Goal: Information Seeking & Learning: Compare options

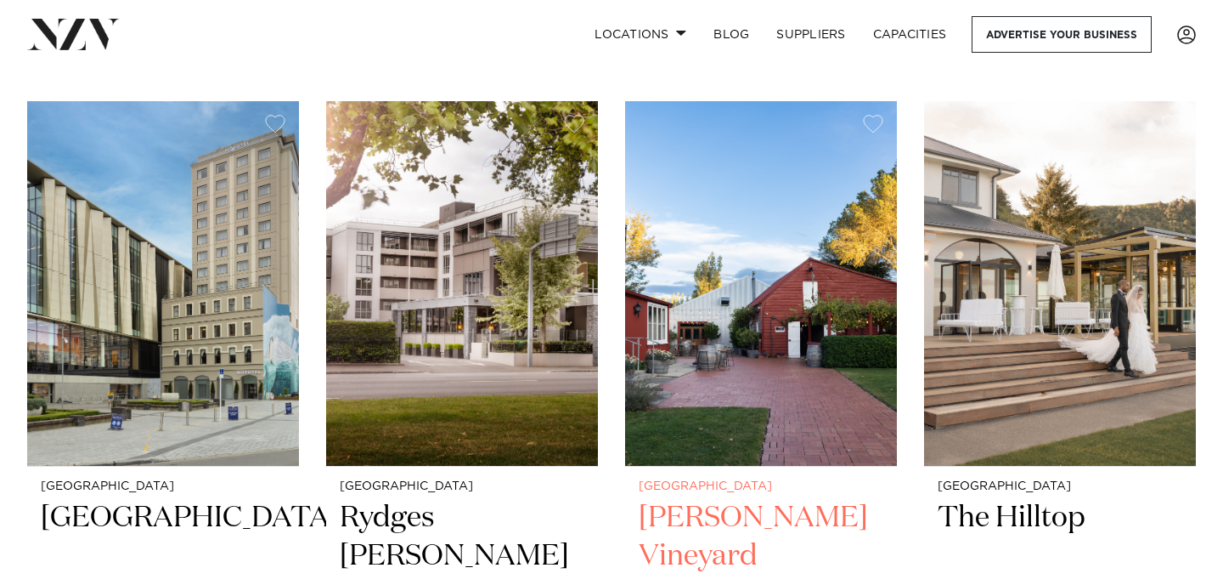
scroll to position [355, 0]
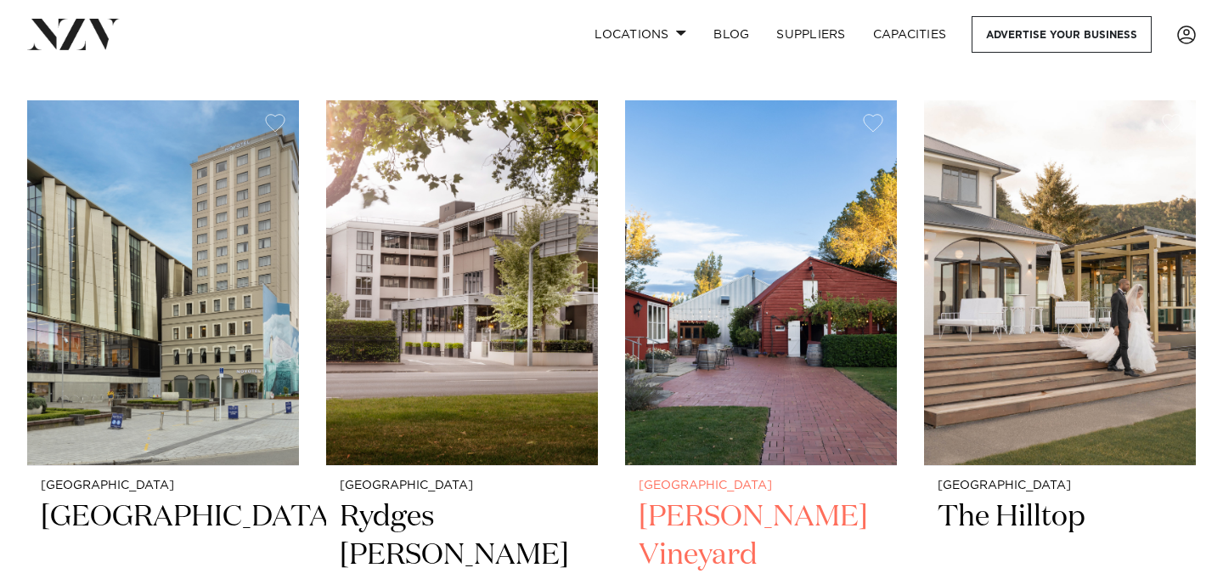
click at [688, 526] on h2 "Larcomb Vineyard" at bounding box center [761, 555] width 245 height 115
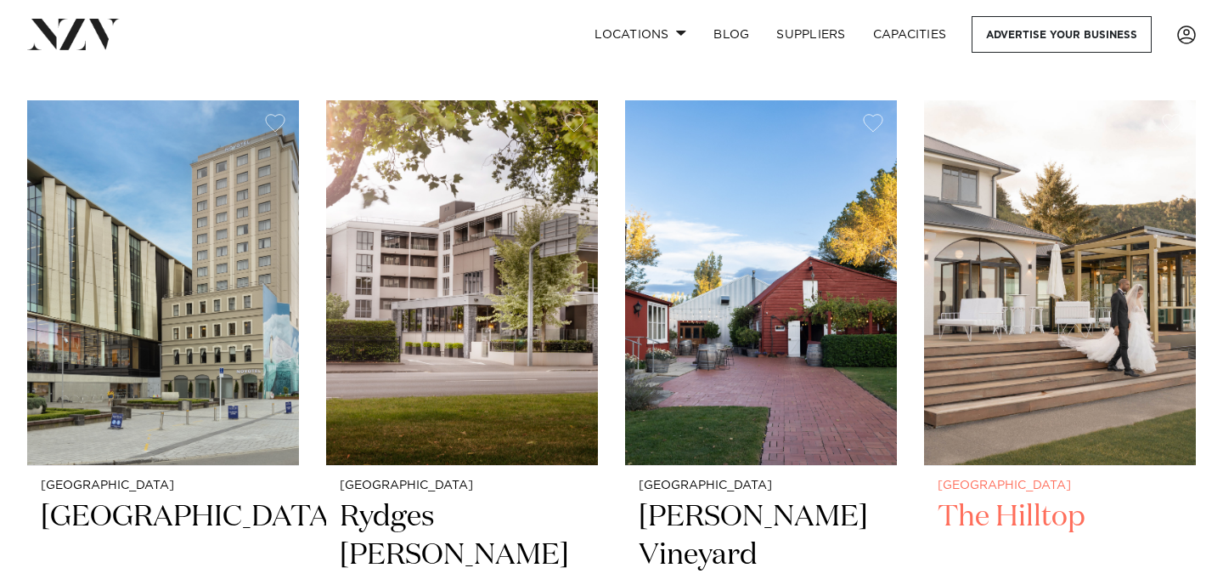
click at [1037, 311] on img at bounding box center [1060, 282] width 272 height 364
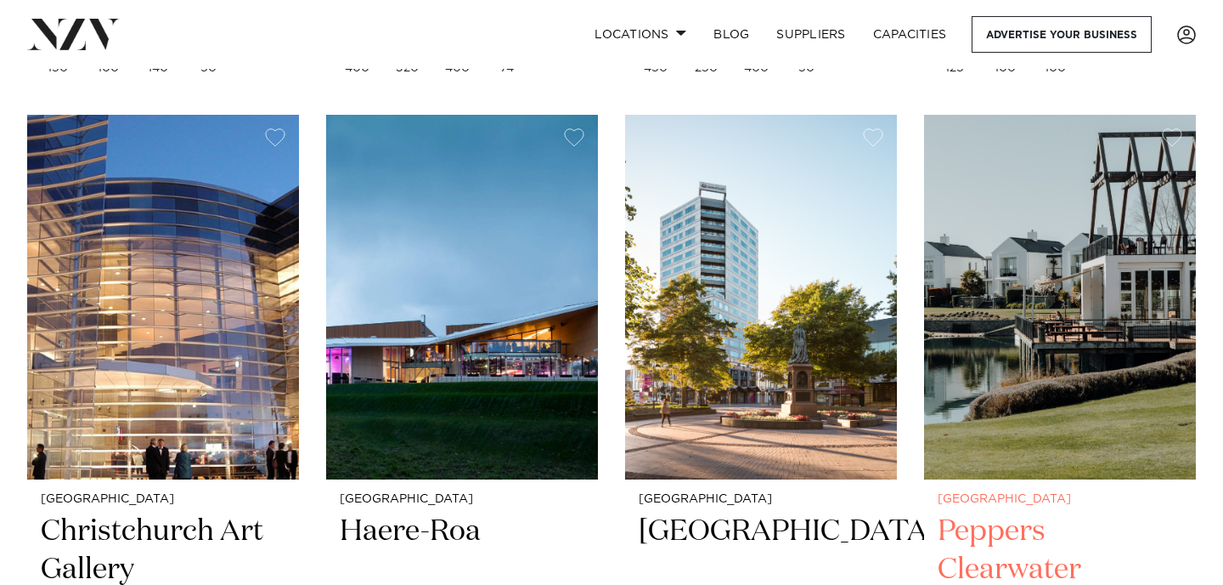
scroll to position [1095, 0]
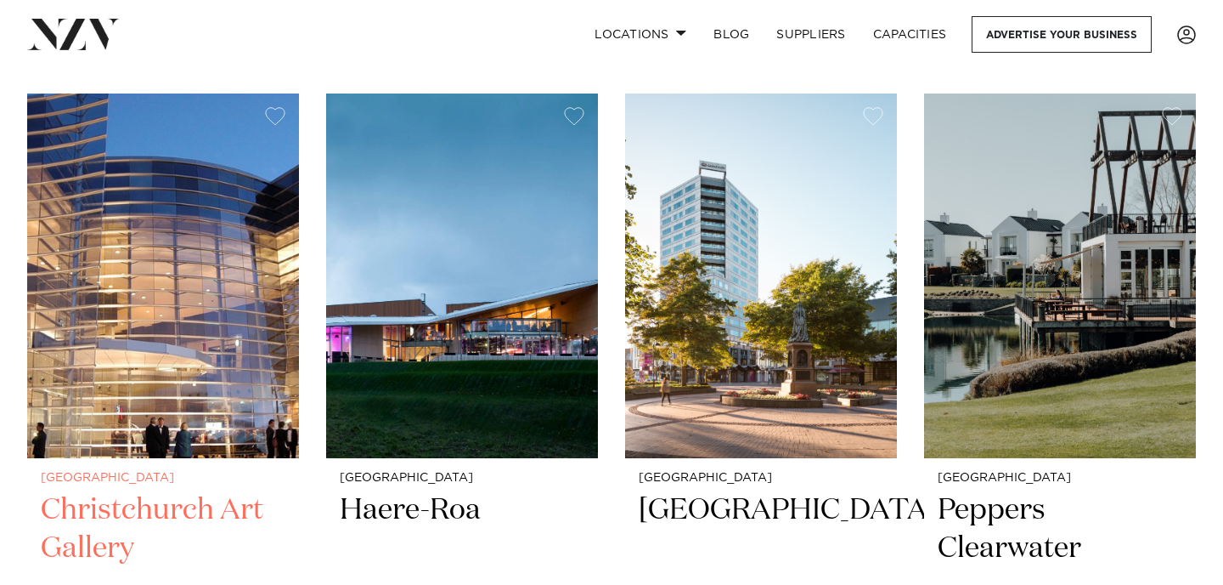
click at [163, 364] on img at bounding box center [163, 275] width 272 height 364
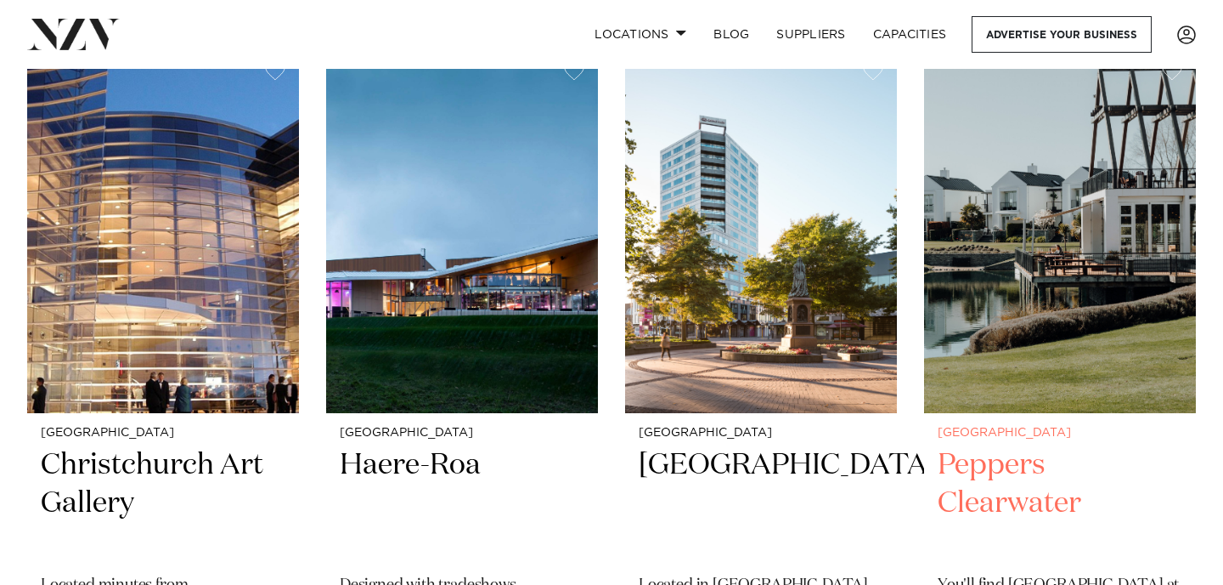
scroll to position [1138, 0]
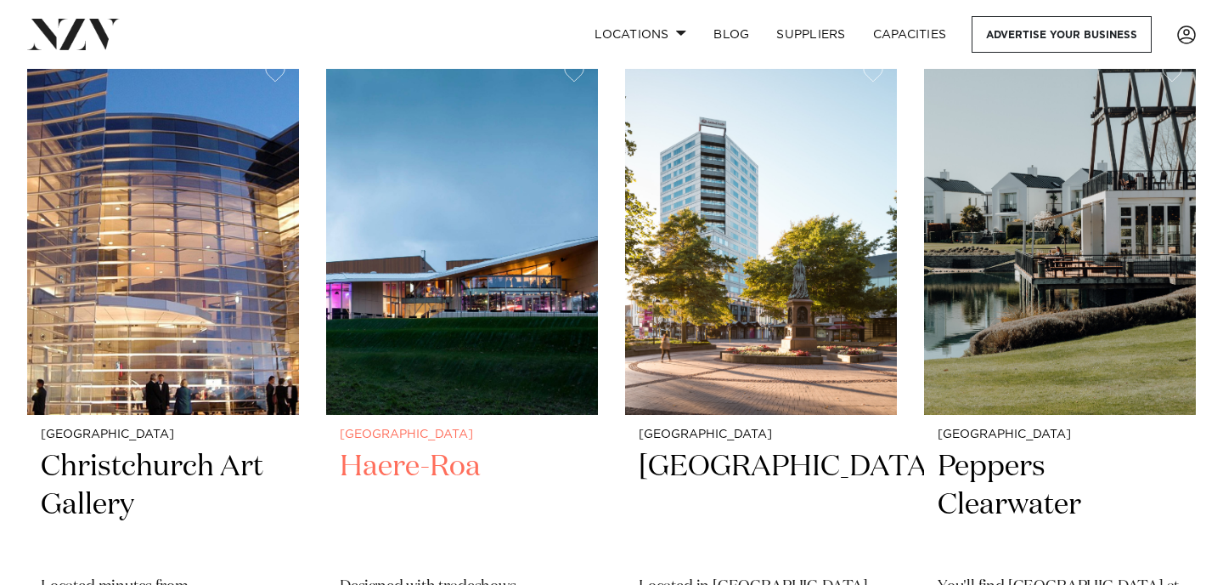
click at [525, 328] on img at bounding box center [462, 232] width 272 height 364
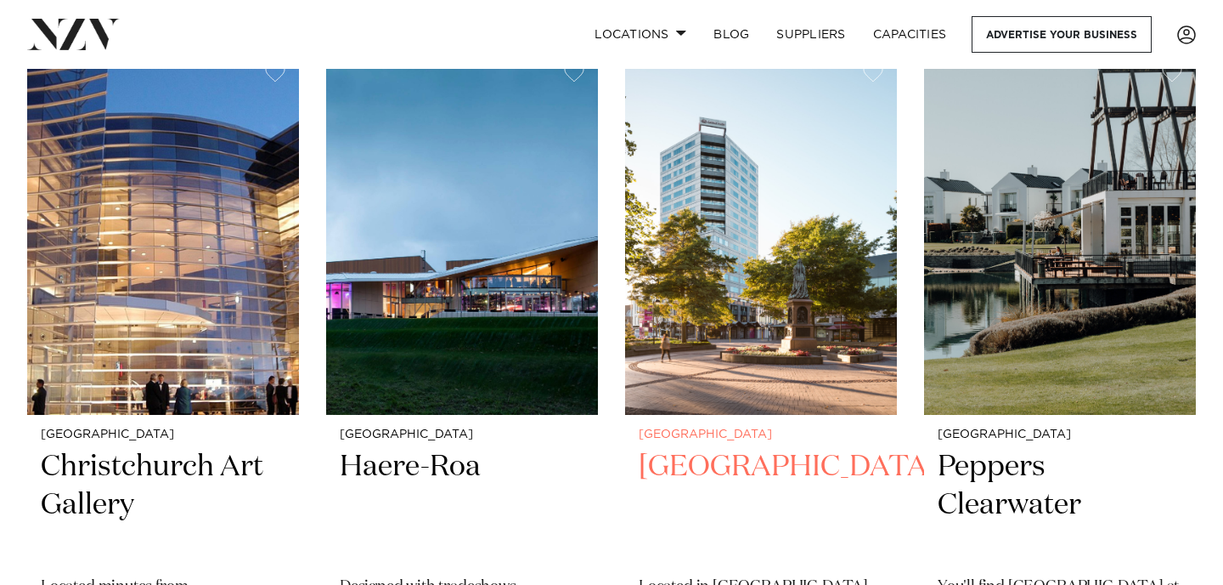
click at [737, 306] on img at bounding box center [761, 232] width 272 height 364
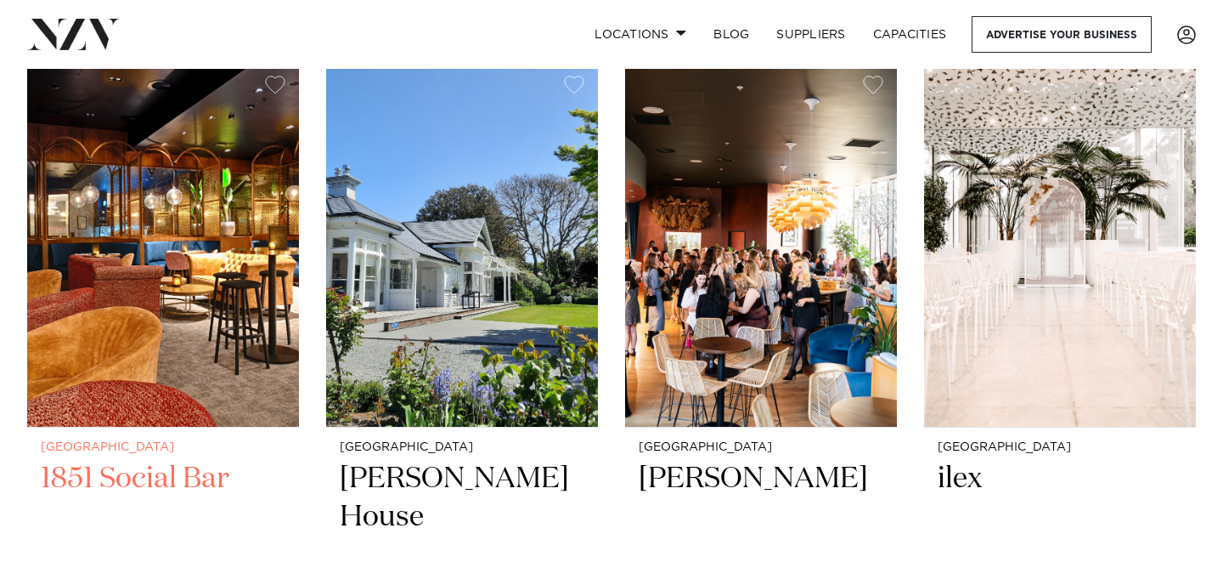
scroll to position [1861, 0]
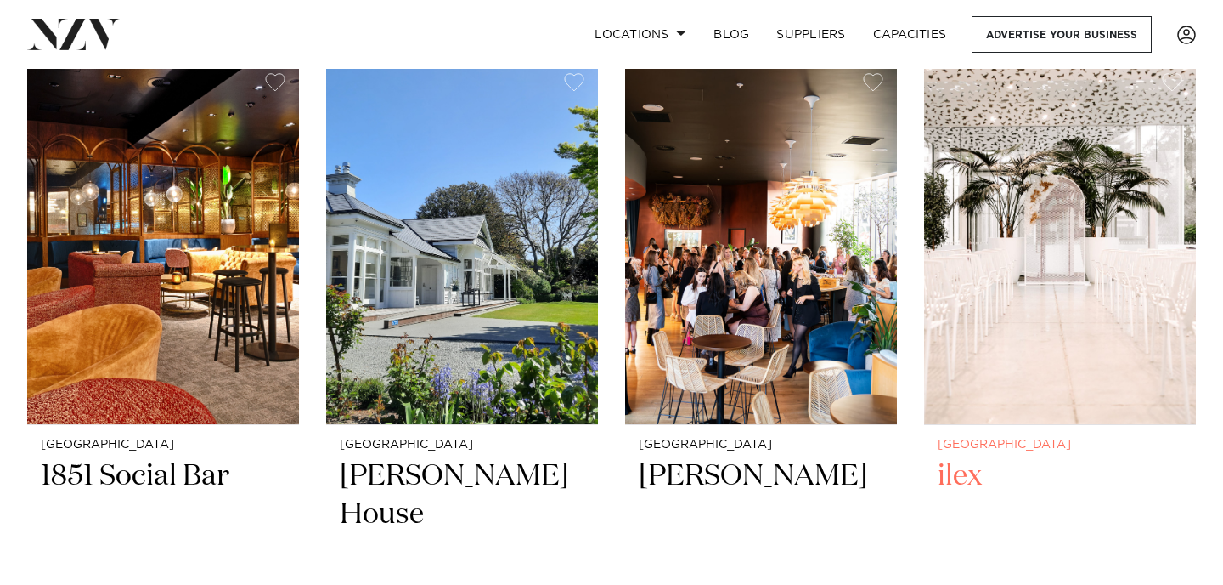
click at [1008, 303] on img at bounding box center [1060, 241] width 272 height 364
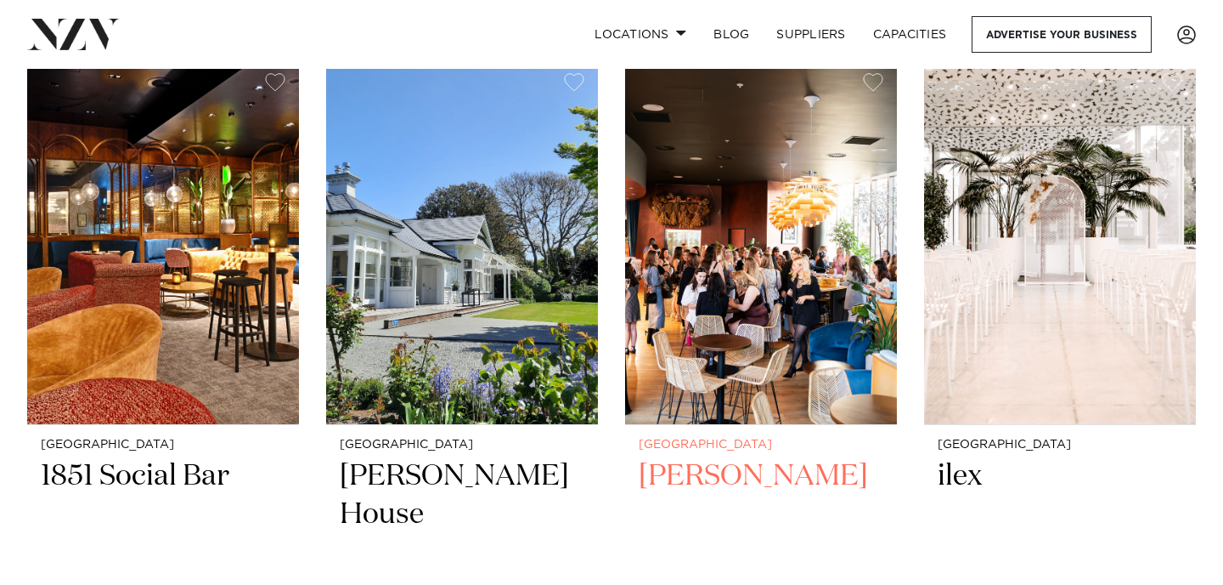
click at [697, 396] on img at bounding box center [761, 241] width 272 height 364
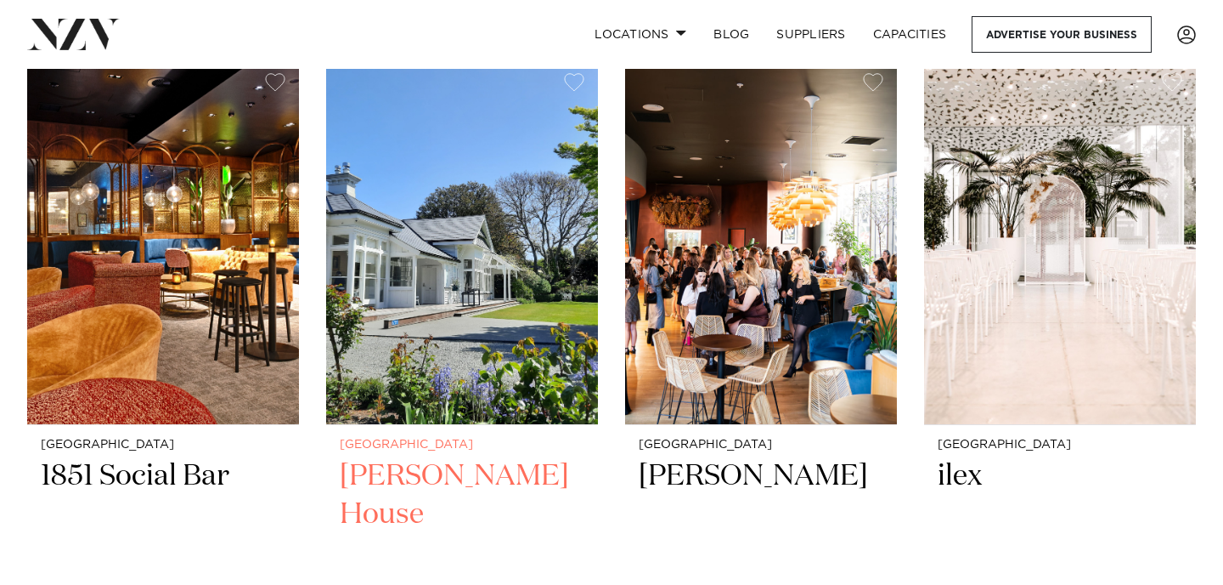
click at [509, 312] on img at bounding box center [462, 241] width 272 height 364
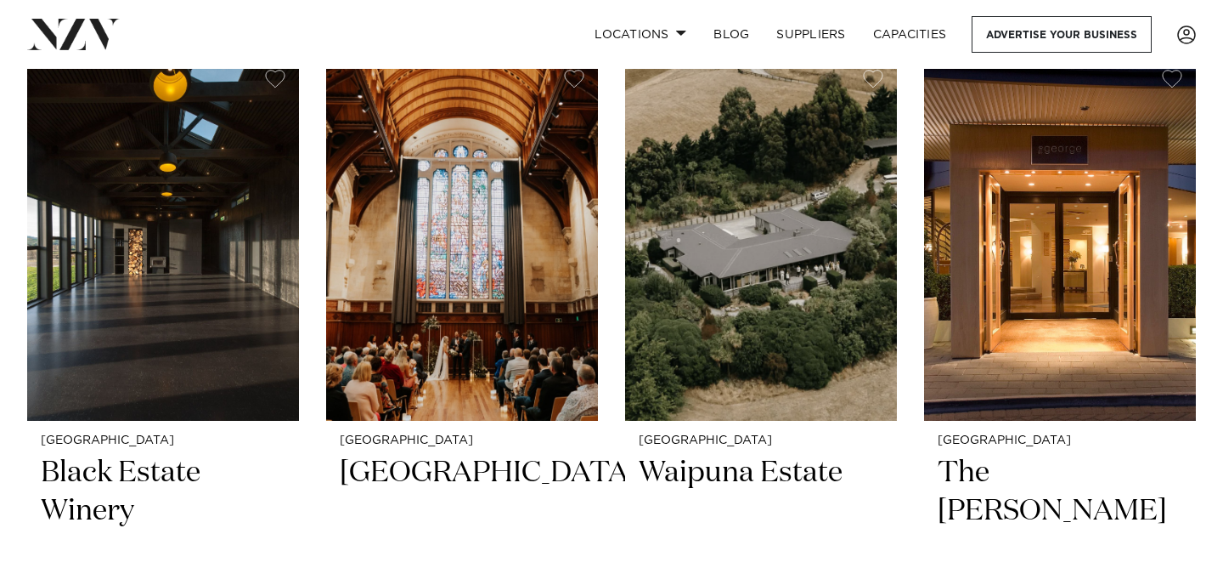
scroll to position [2600, 0]
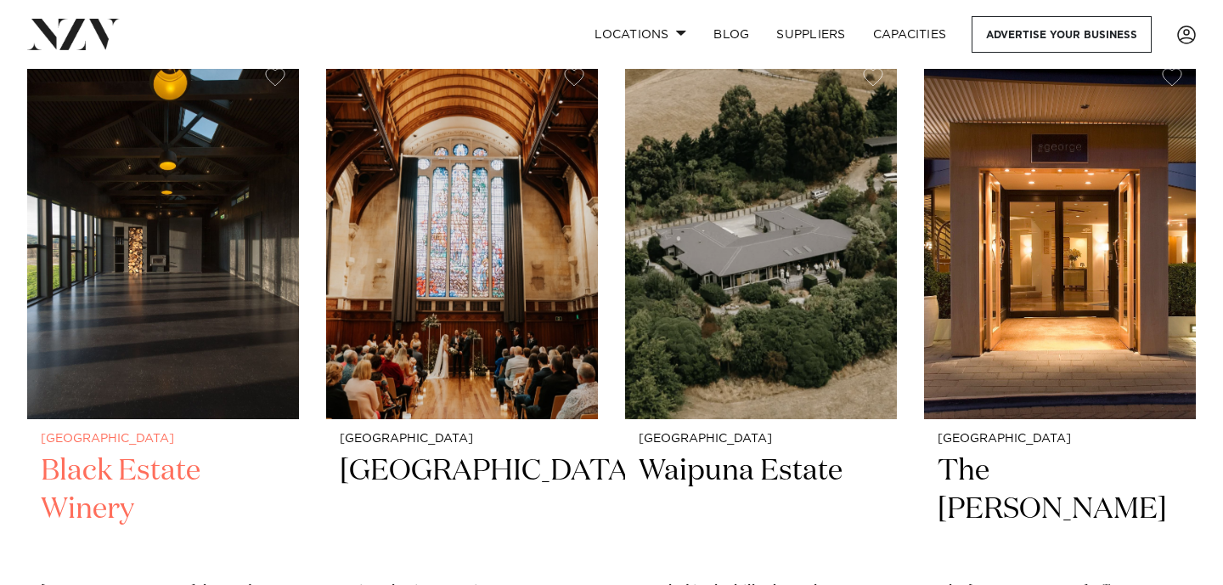
click at [178, 254] on img at bounding box center [163, 236] width 272 height 364
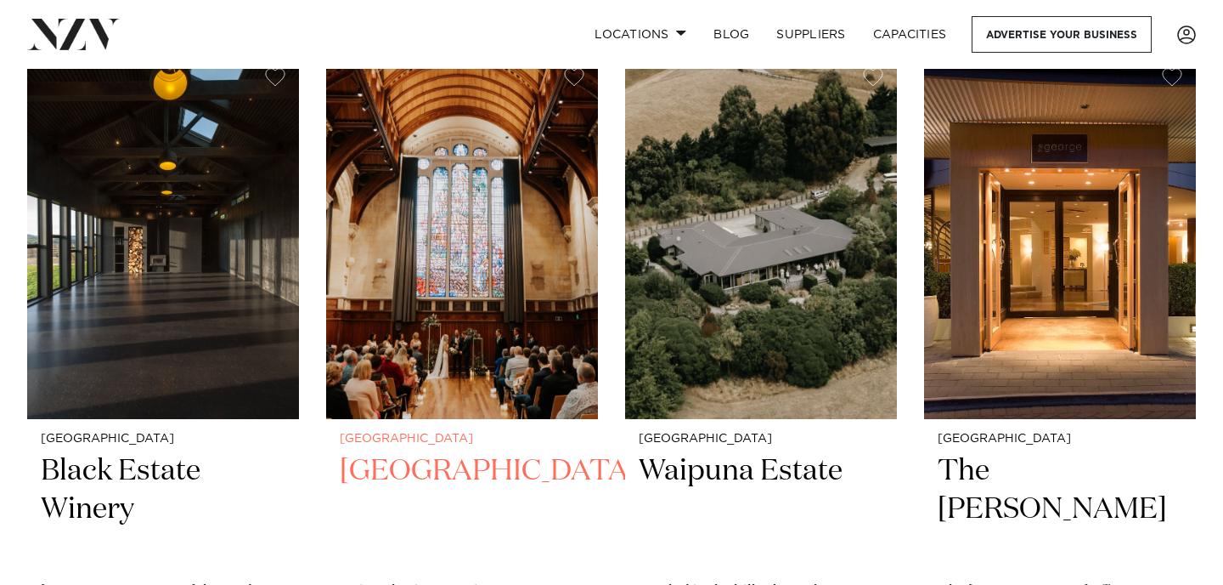
click at [559, 305] on img at bounding box center [462, 236] width 272 height 364
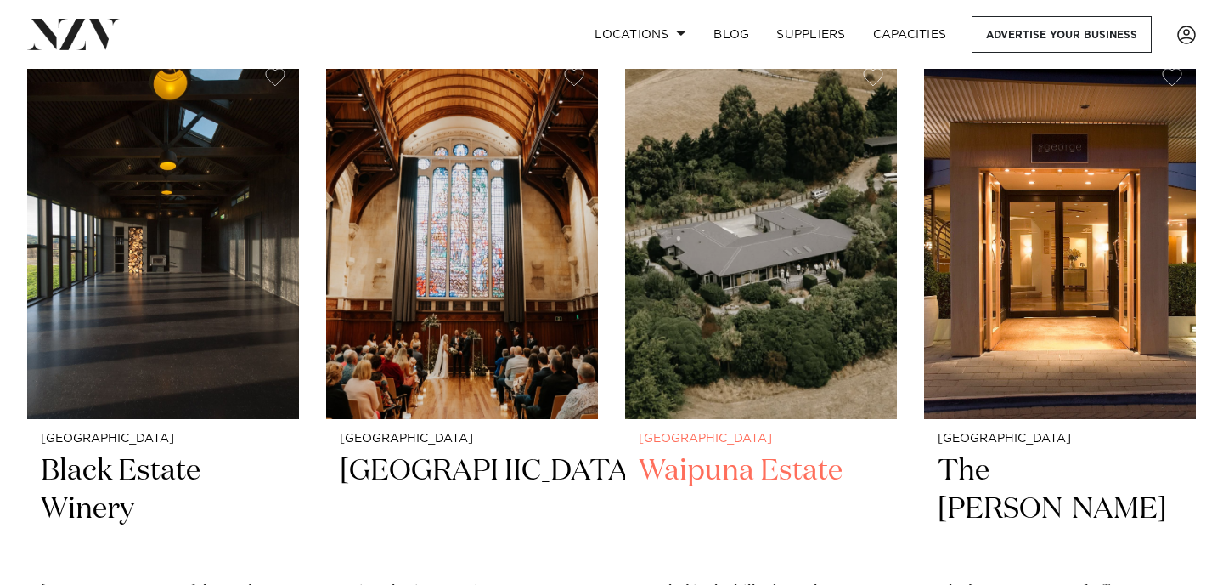
click at [771, 291] on img at bounding box center [761, 236] width 272 height 364
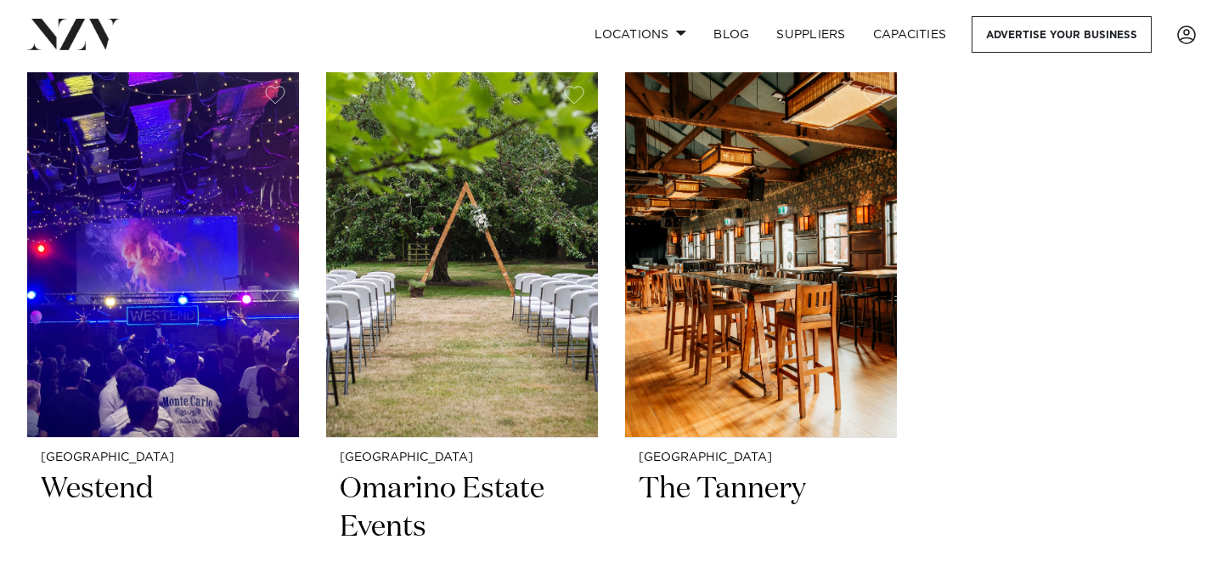
scroll to position [3313, 0]
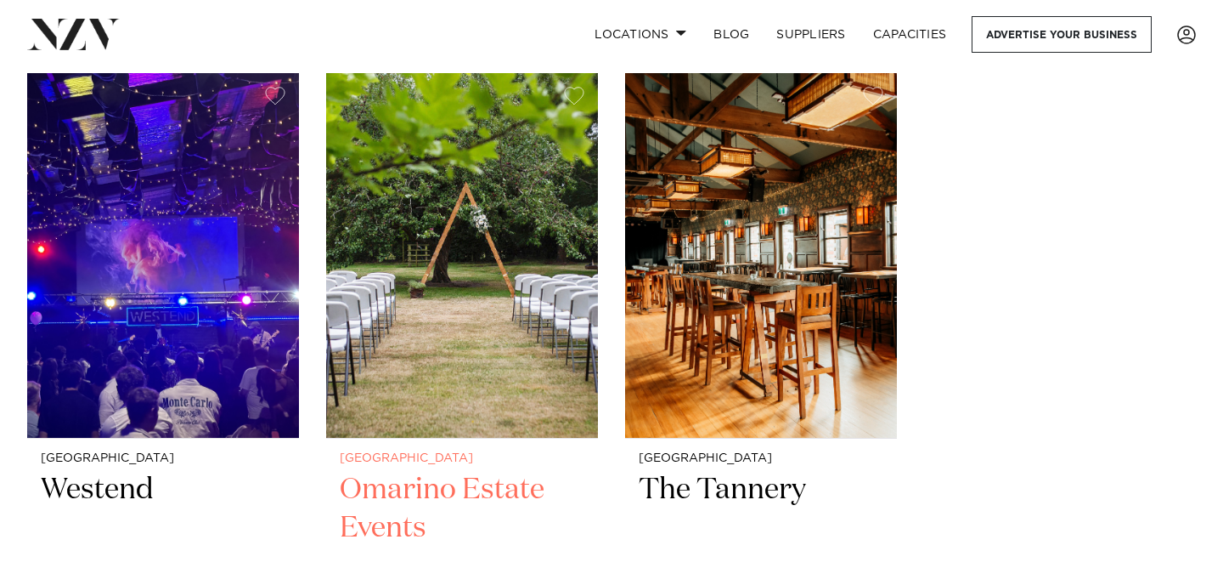
click at [454, 294] on img at bounding box center [462, 255] width 272 height 364
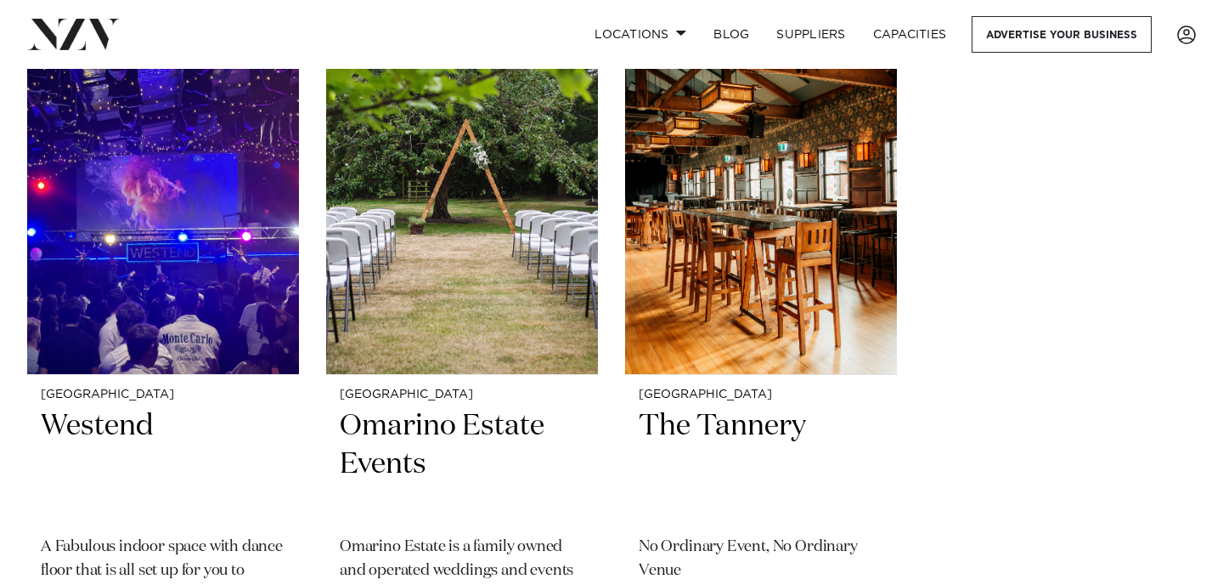
scroll to position [4605, 0]
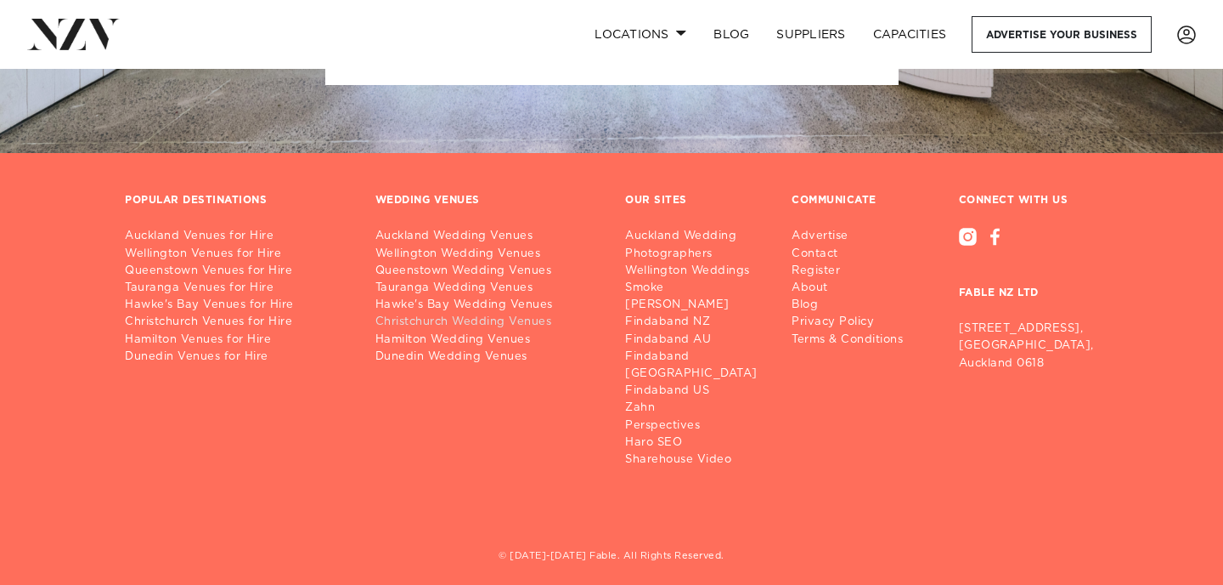
click at [500, 325] on link "Christchurch Wedding Venues" at bounding box center [487, 322] width 223 height 17
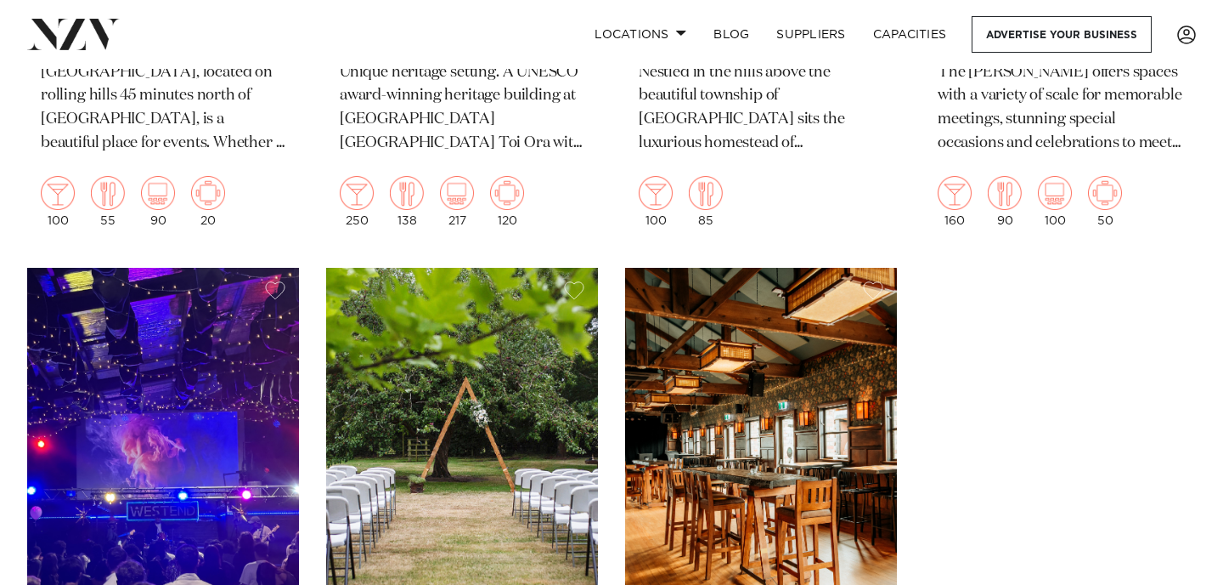
scroll to position [3099, 0]
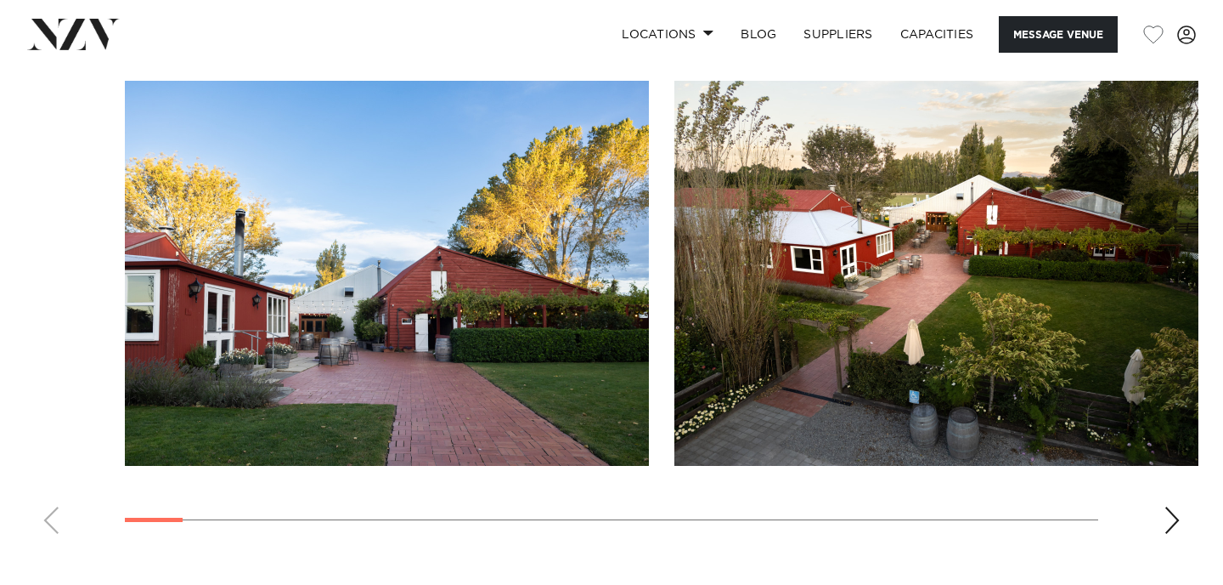
scroll to position [1720, 0]
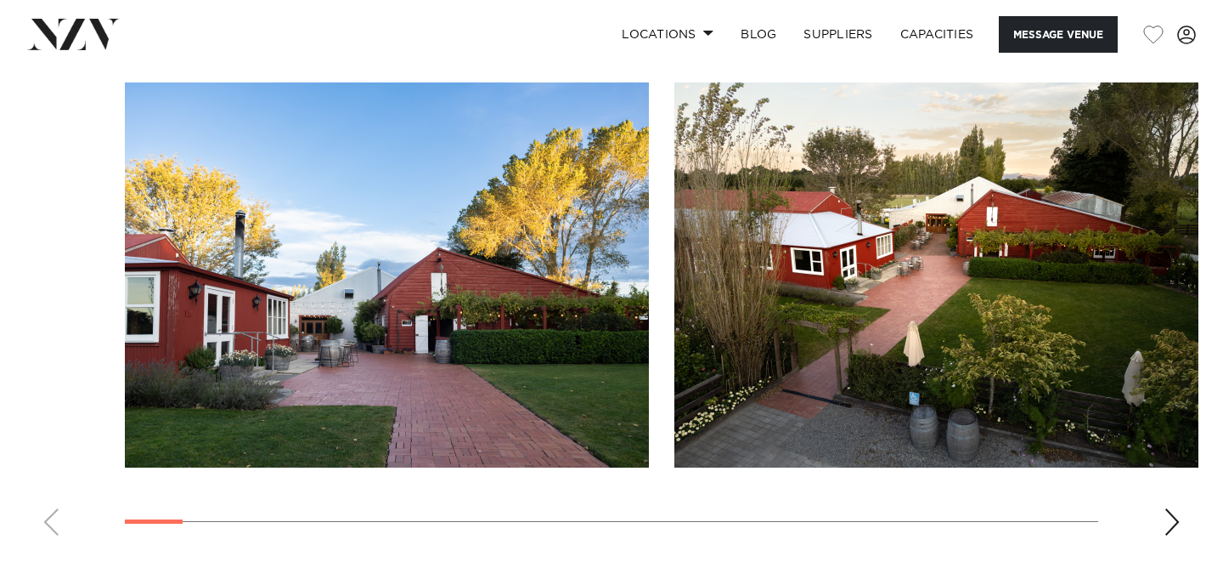
click at [1165, 518] on div "Next slide" at bounding box center [1172, 521] width 17 height 27
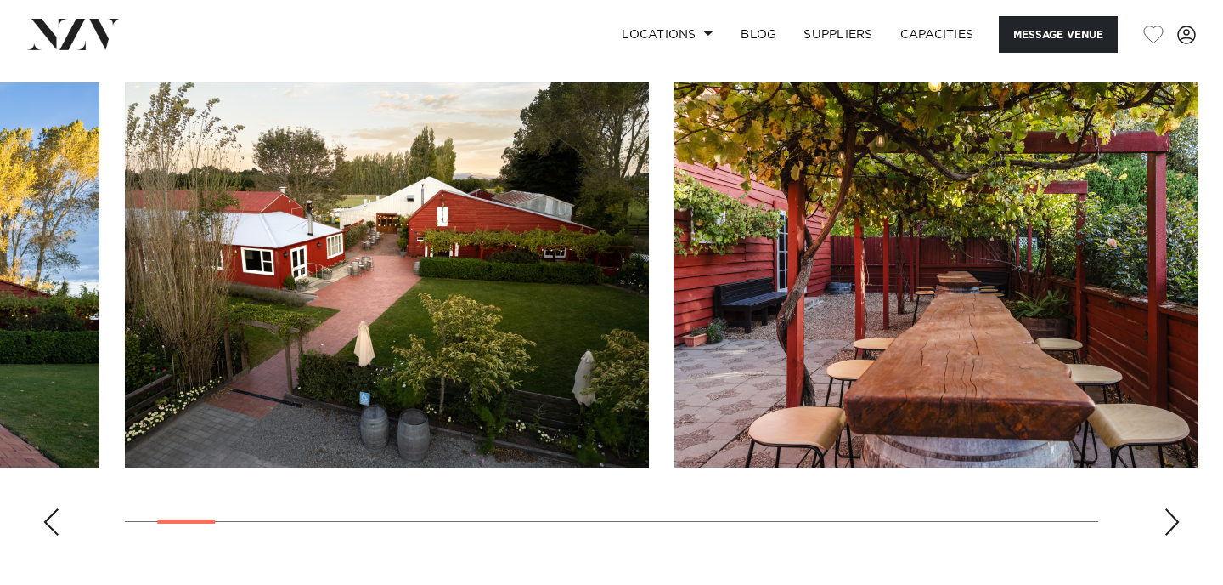
click at [1165, 518] on div "Next slide" at bounding box center [1172, 521] width 17 height 27
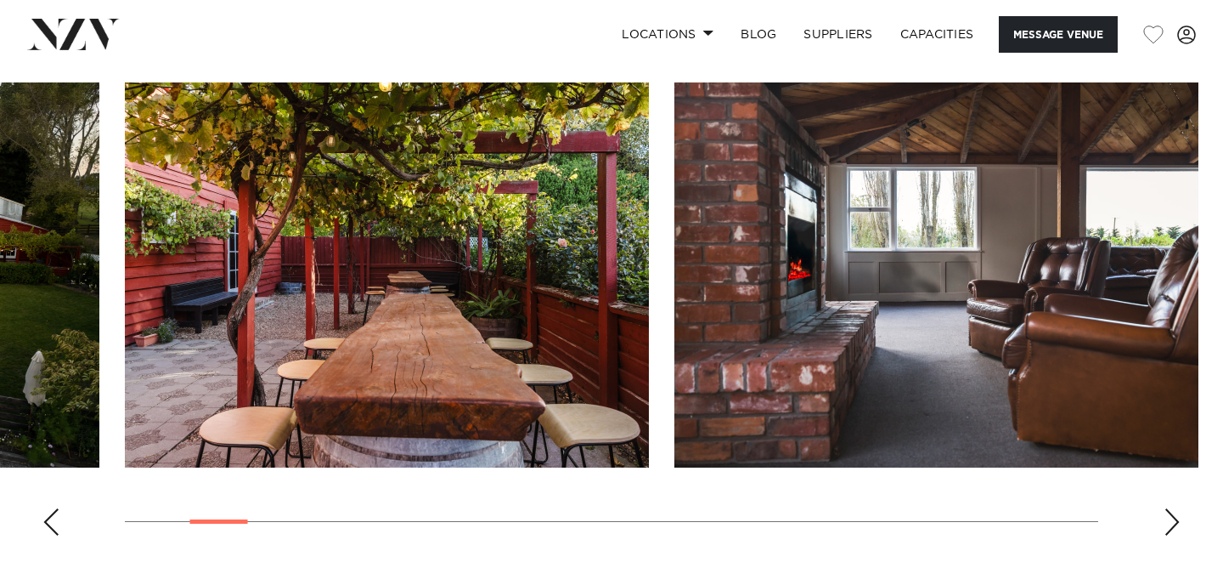
click at [1165, 518] on div "Next slide" at bounding box center [1172, 521] width 17 height 27
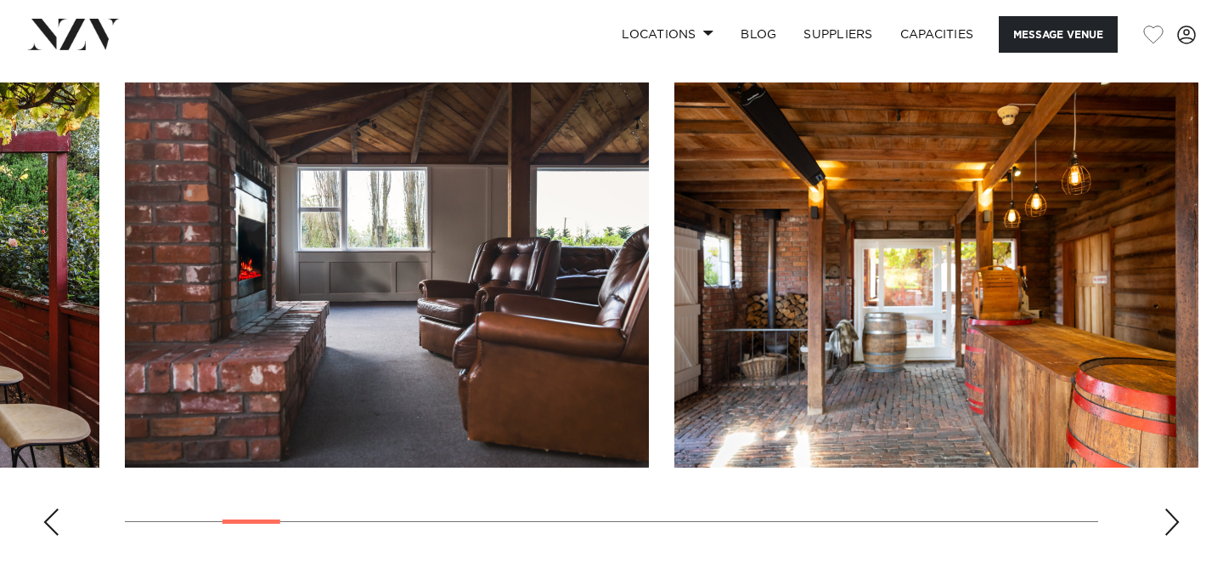
click at [1165, 518] on div "Next slide" at bounding box center [1172, 521] width 17 height 27
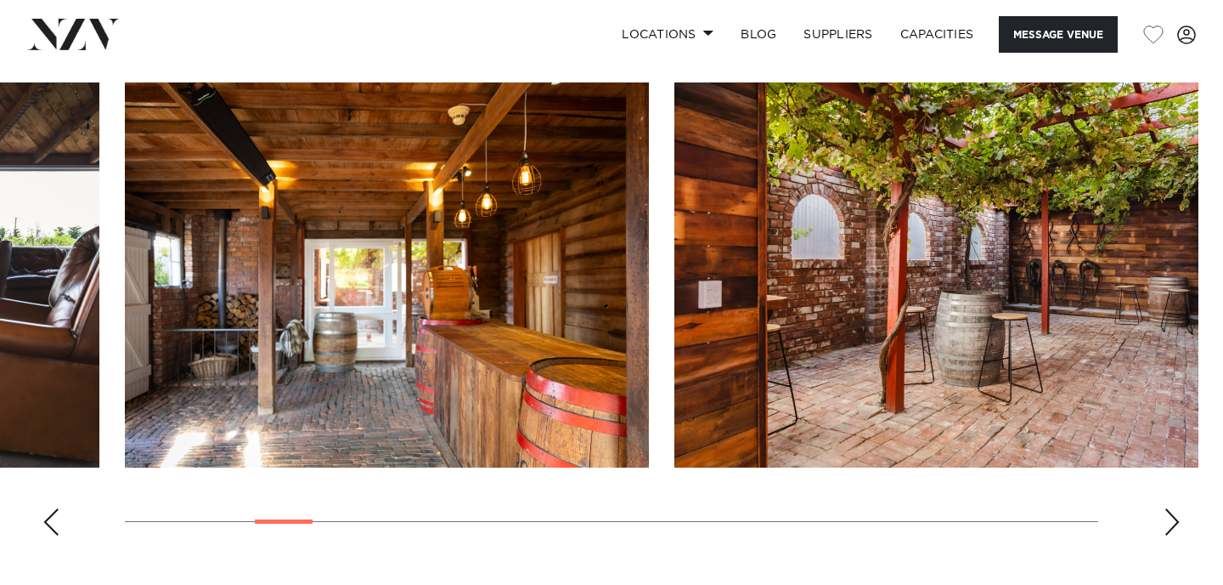
click at [1165, 518] on div "Next slide" at bounding box center [1172, 521] width 17 height 27
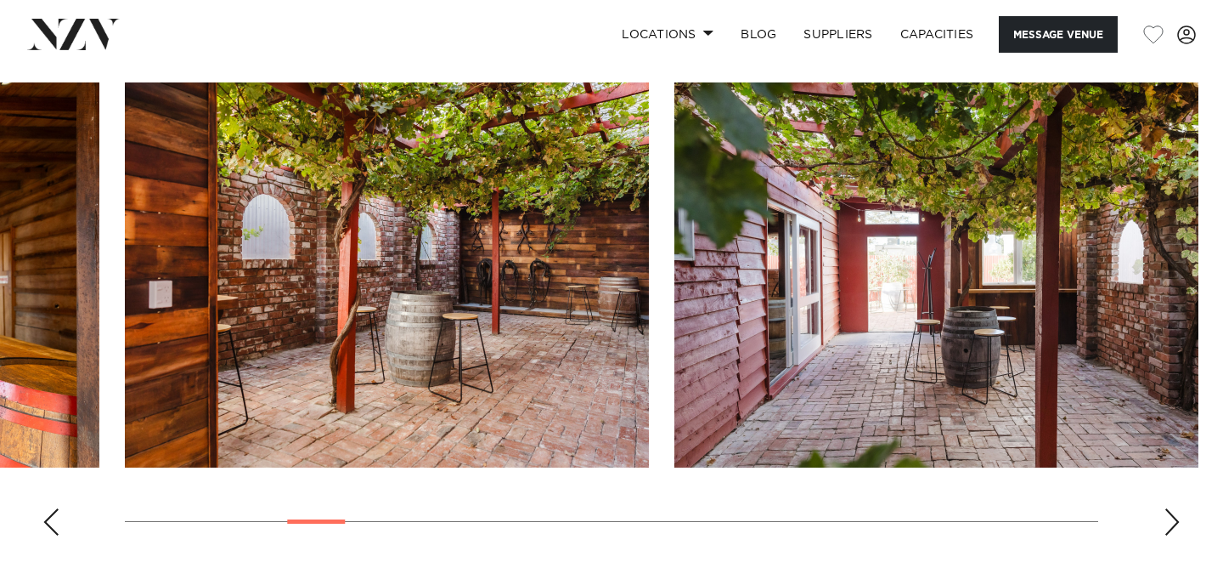
click at [1165, 518] on div "Next slide" at bounding box center [1172, 521] width 17 height 27
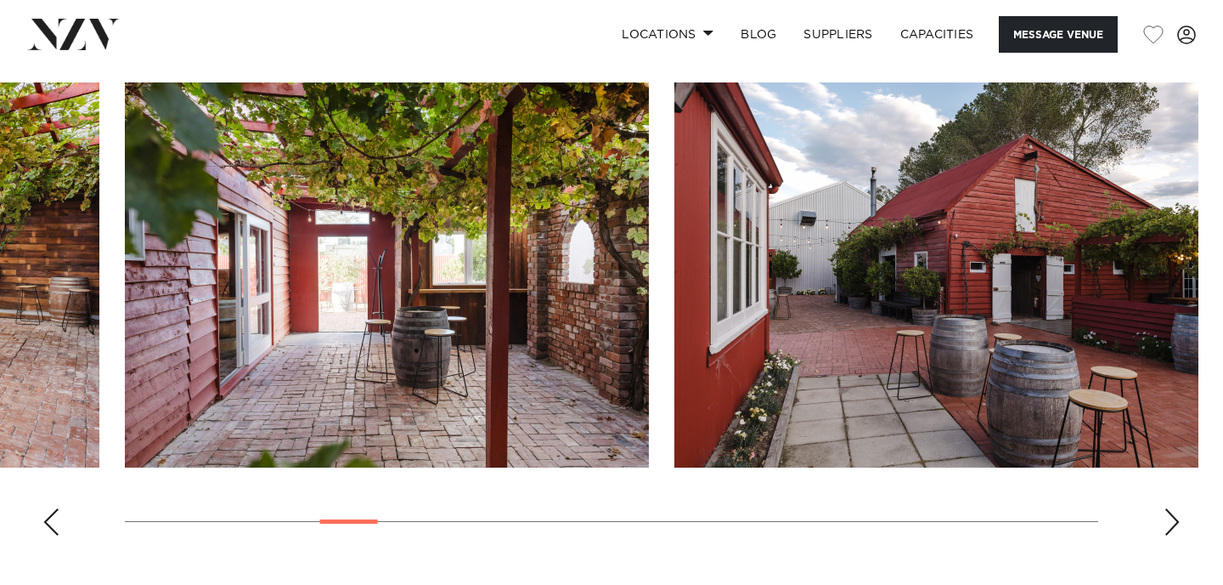
click at [1165, 518] on div "Next slide" at bounding box center [1172, 521] width 17 height 27
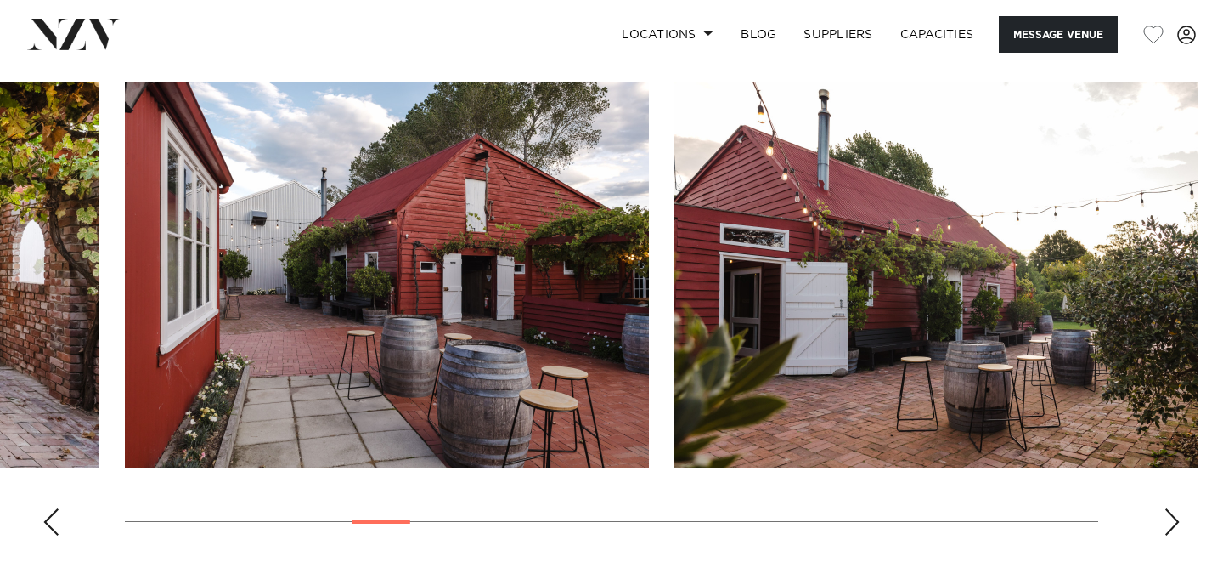
click at [1165, 517] on div "Next slide" at bounding box center [1172, 521] width 17 height 27
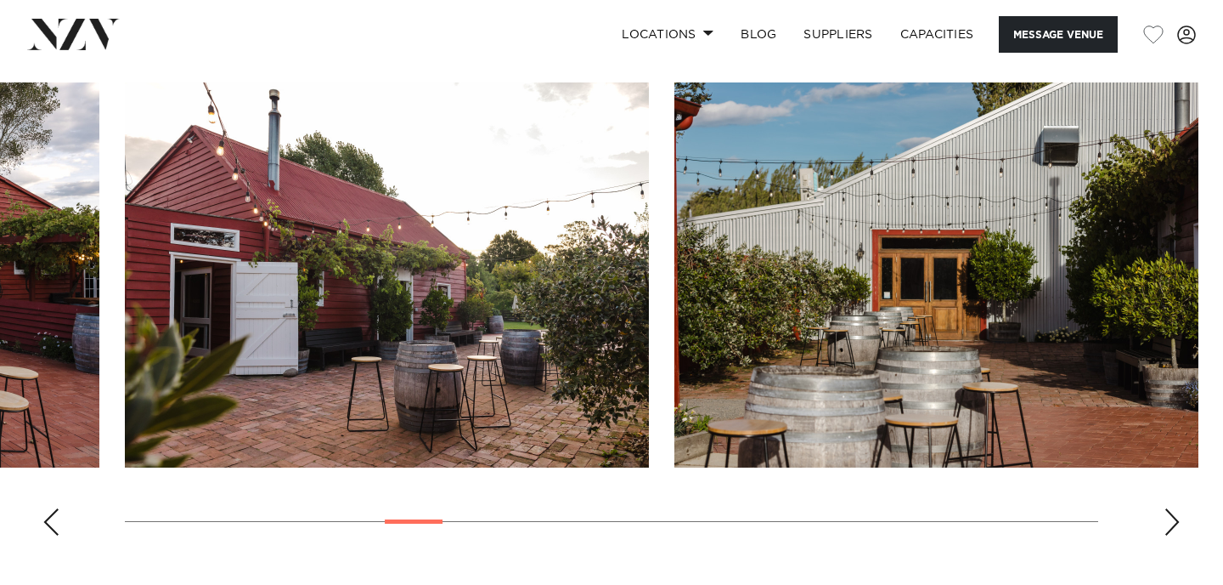
click at [1164, 517] on div "Next slide" at bounding box center [1172, 521] width 17 height 27
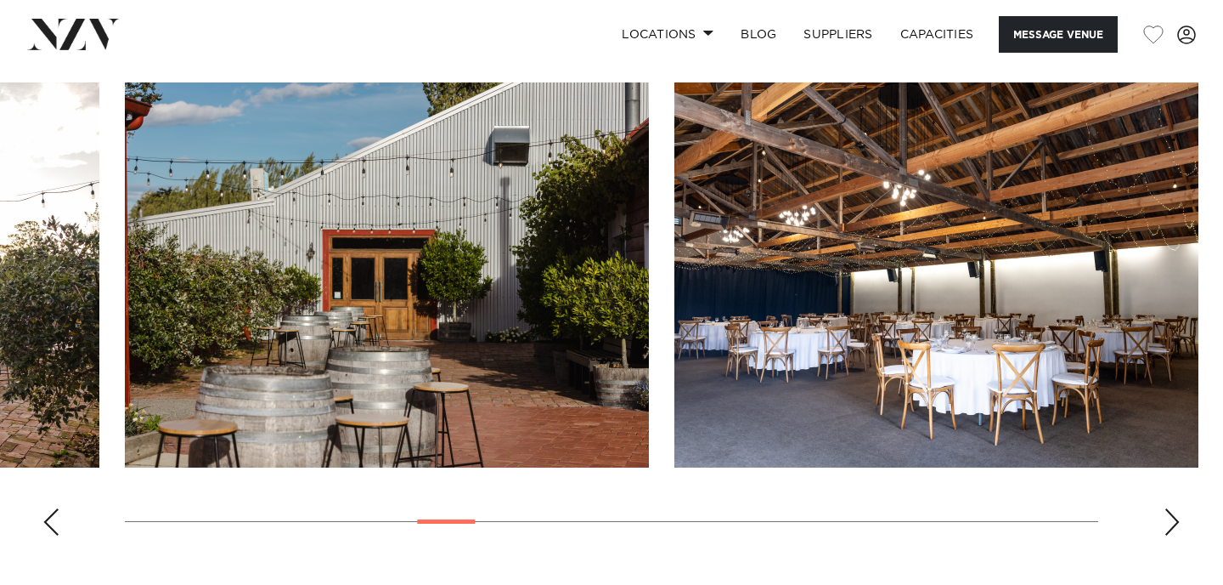
click at [1164, 518] on div "Next slide" at bounding box center [1172, 521] width 17 height 27
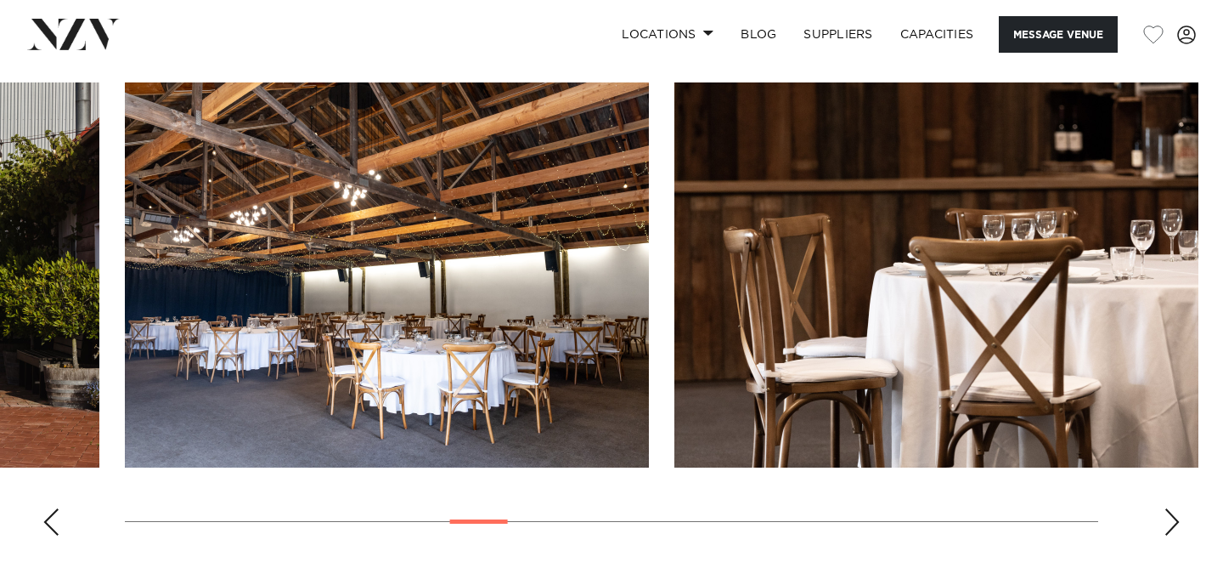
click at [1164, 518] on div "Next slide" at bounding box center [1172, 521] width 17 height 27
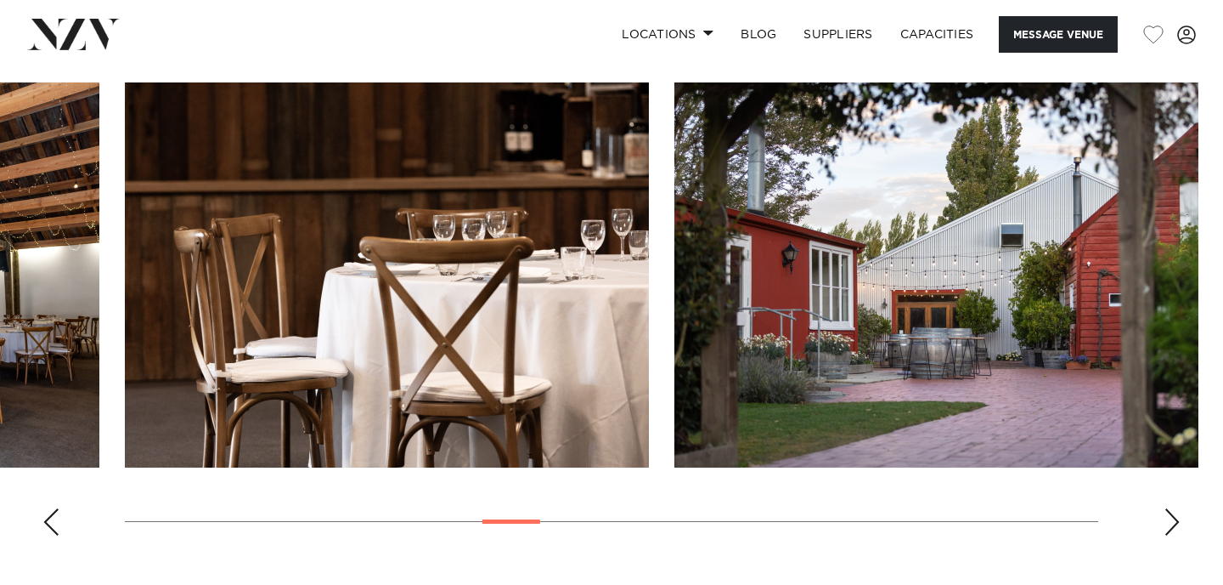
click at [55, 526] on div "Previous slide" at bounding box center [50, 521] width 17 height 27
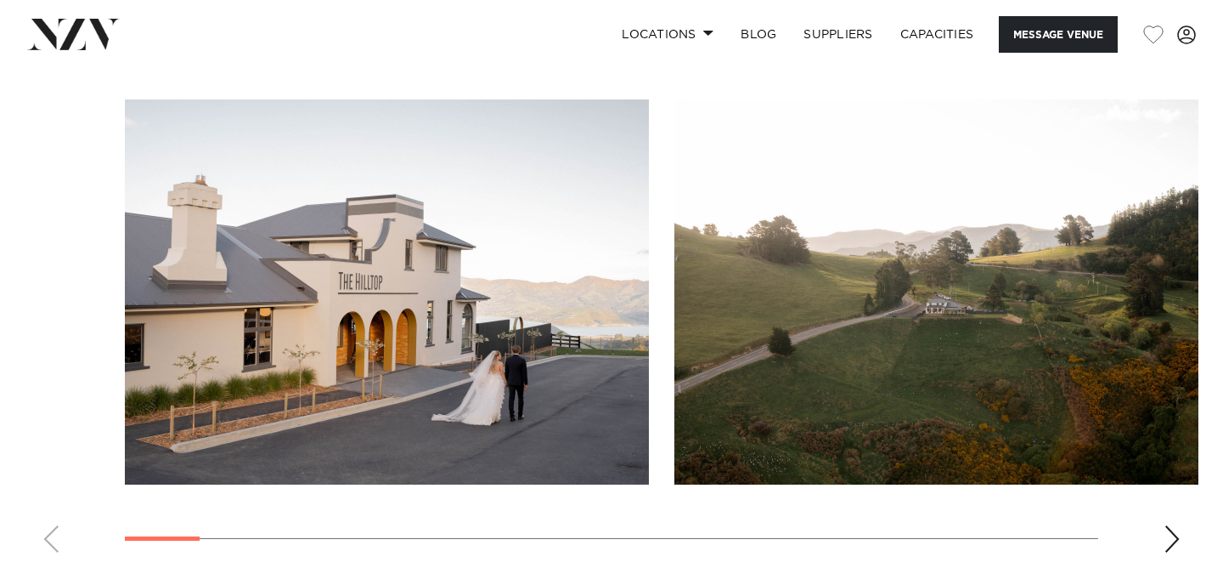
scroll to position [1630, 0]
click at [1178, 524] on div "Next slide" at bounding box center [1172, 537] width 17 height 27
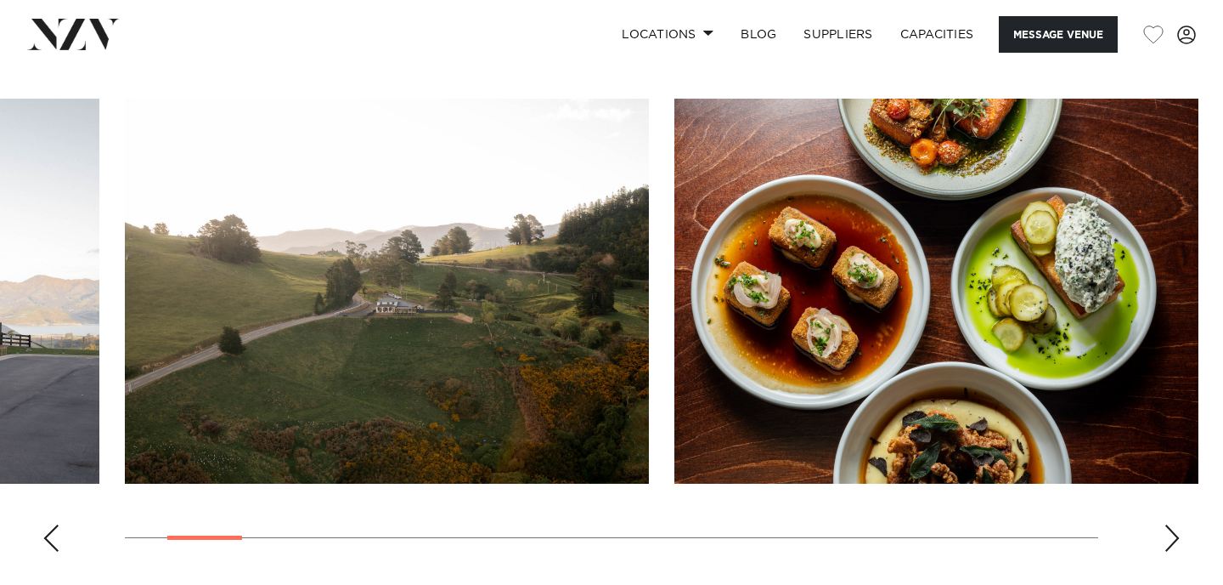
click at [1178, 524] on div "Next slide" at bounding box center [1172, 537] width 17 height 27
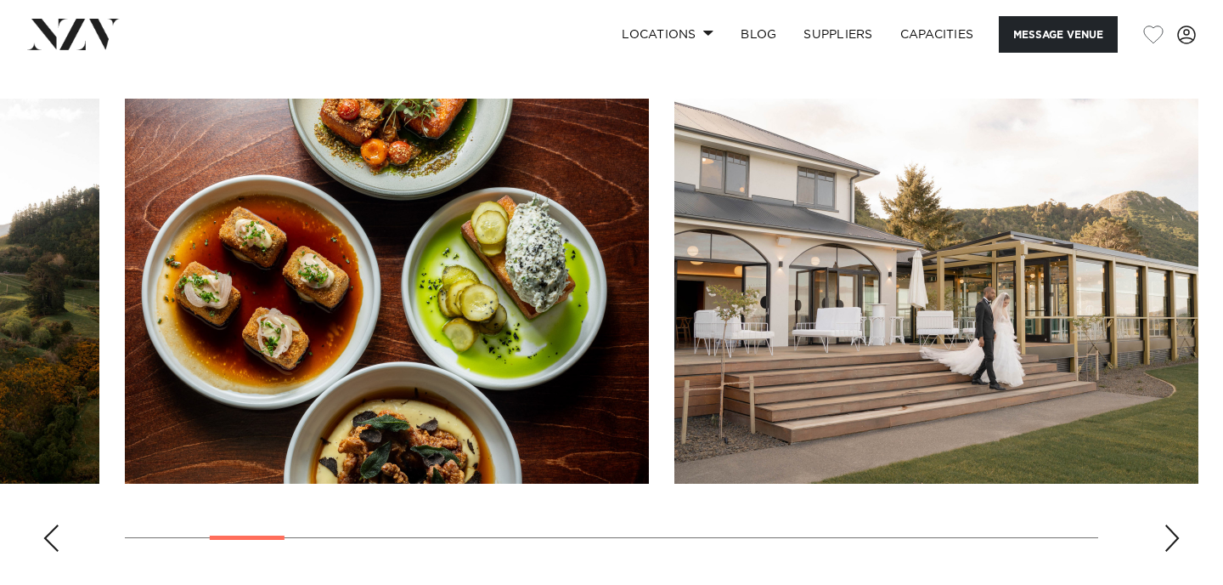
click at [1178, 524] on div "Next slide" at bounding box center [1172, 537] width 17 height 27
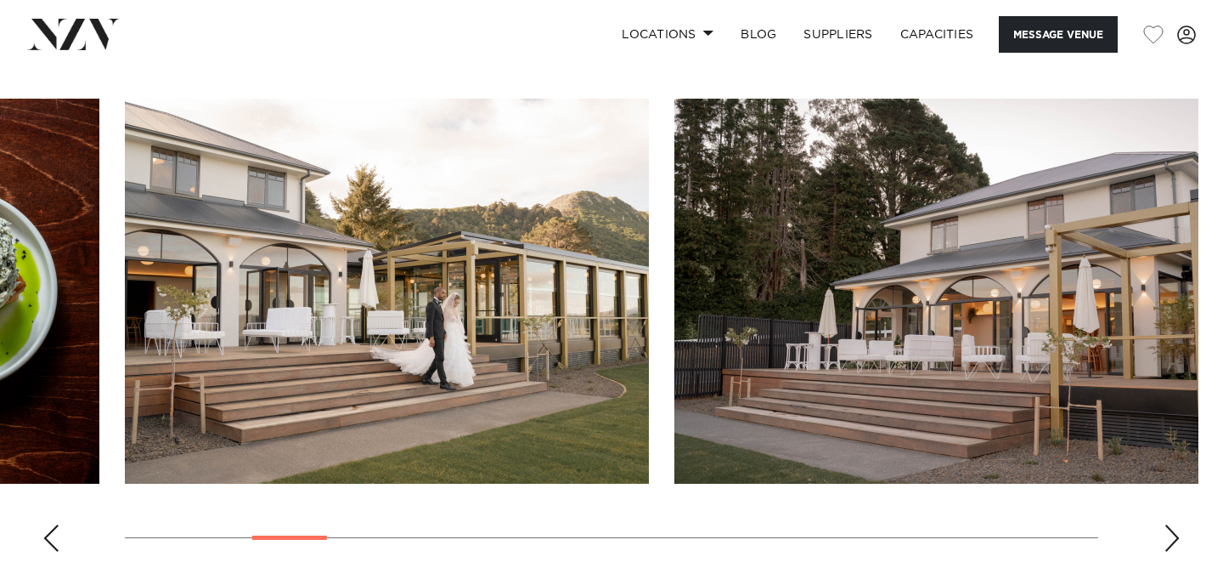
click at [1178, 524] on div "Next slide" at bounding box center [1172, 537] width 17 height 27
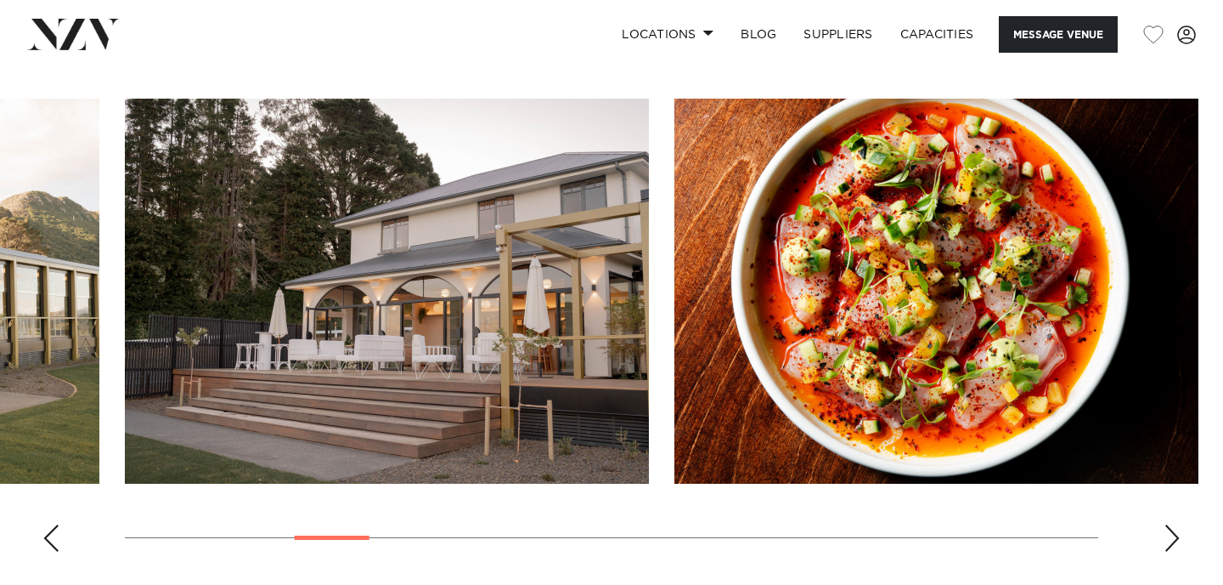
click at [1178, 524] on div "Next slide" at bounding box center [1172, 537] width 17 height 27
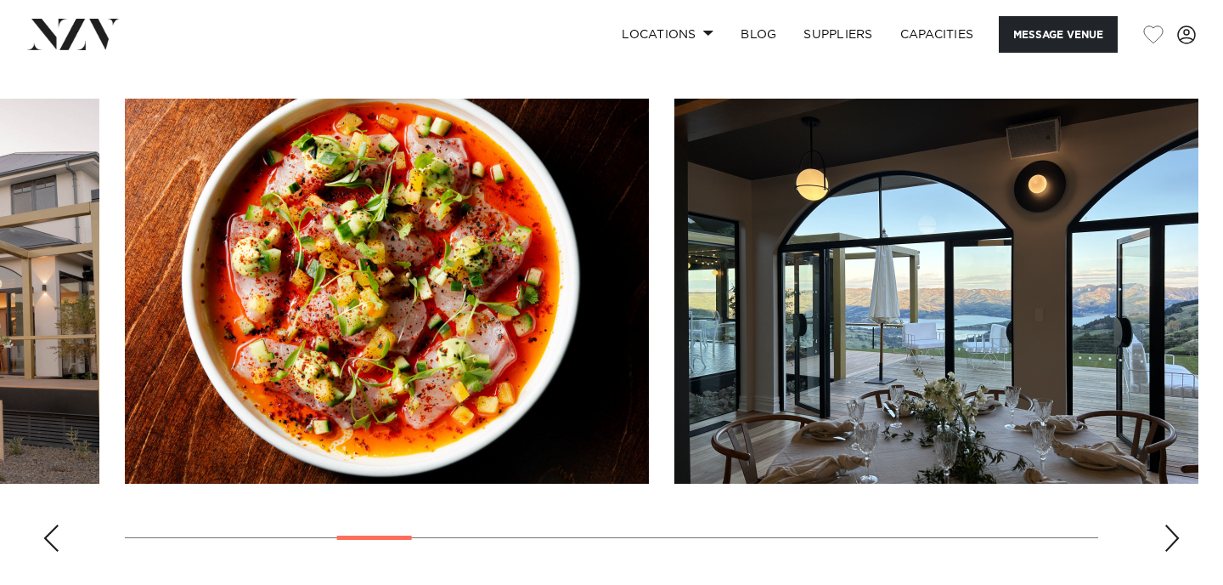
click at [1178, 524] on div "Next slide" at bounding box center [1172, 537] width 17 height 27
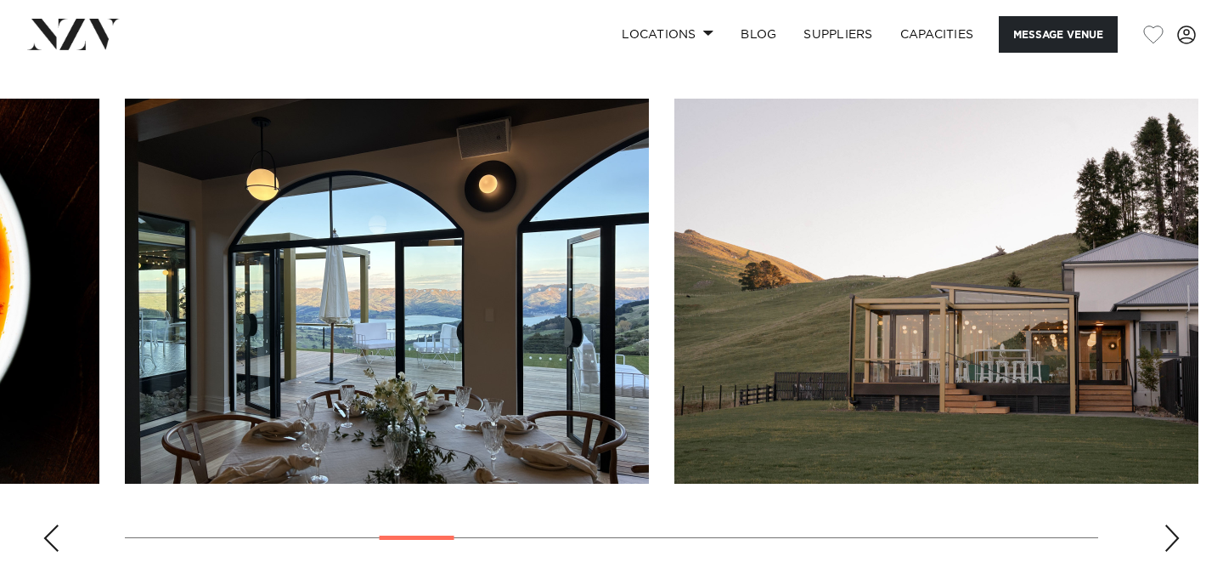
click at [1178, 524] on div "Next slide" at bounding box center [1172, 537] width 17 height 27
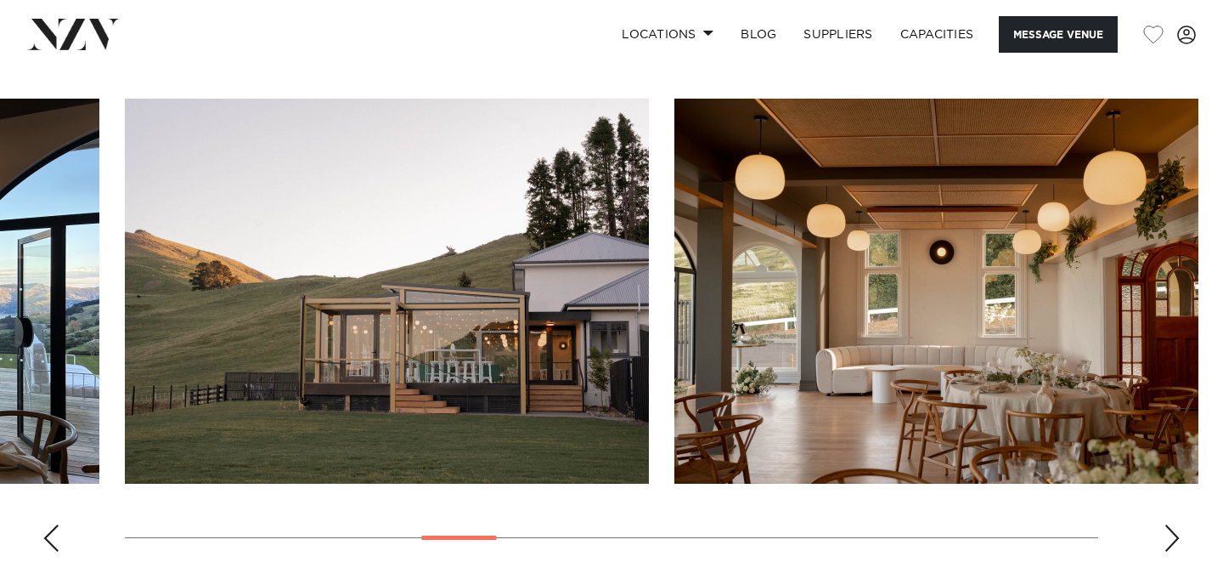
click at [1178, 524] on div "Next slide" at bounding box center [1172, 537] width 17 height 27
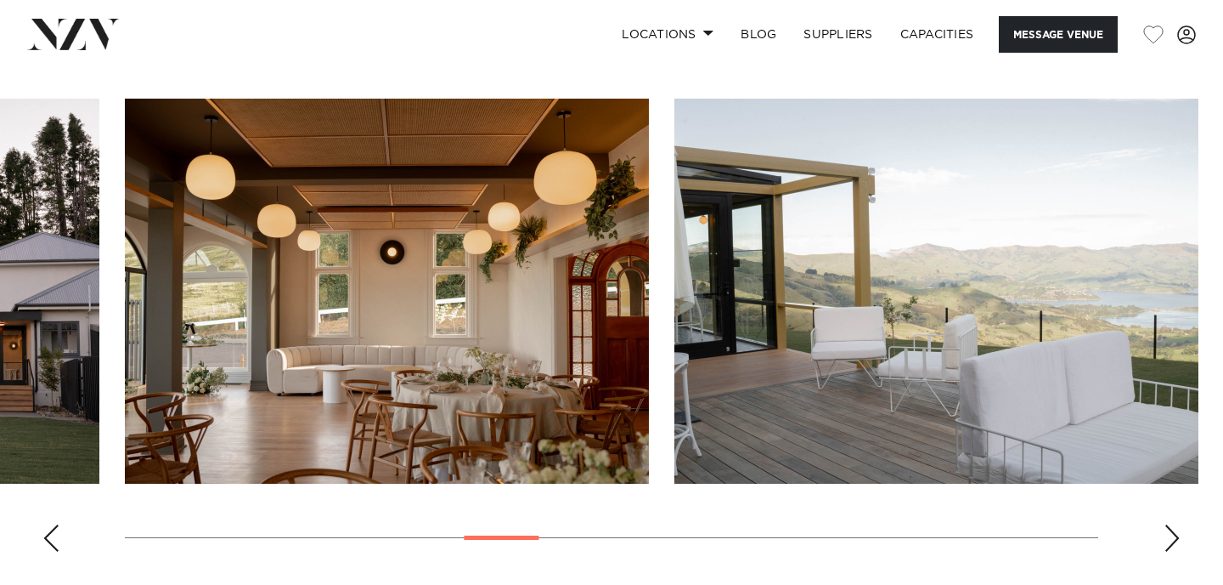
click at [1178, 524] on div "Next slide" at bounding box center [1172, 537] width 17 height 27
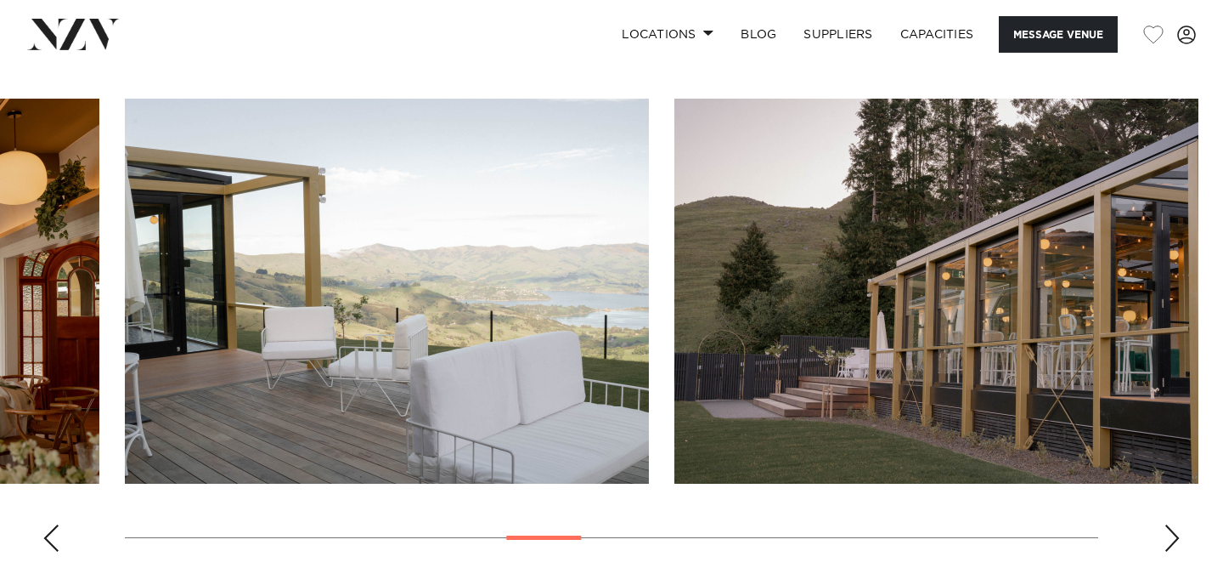
click at [1178, 524] on div "Next slide" at bounding box center [1172, 537] width 17 height 27
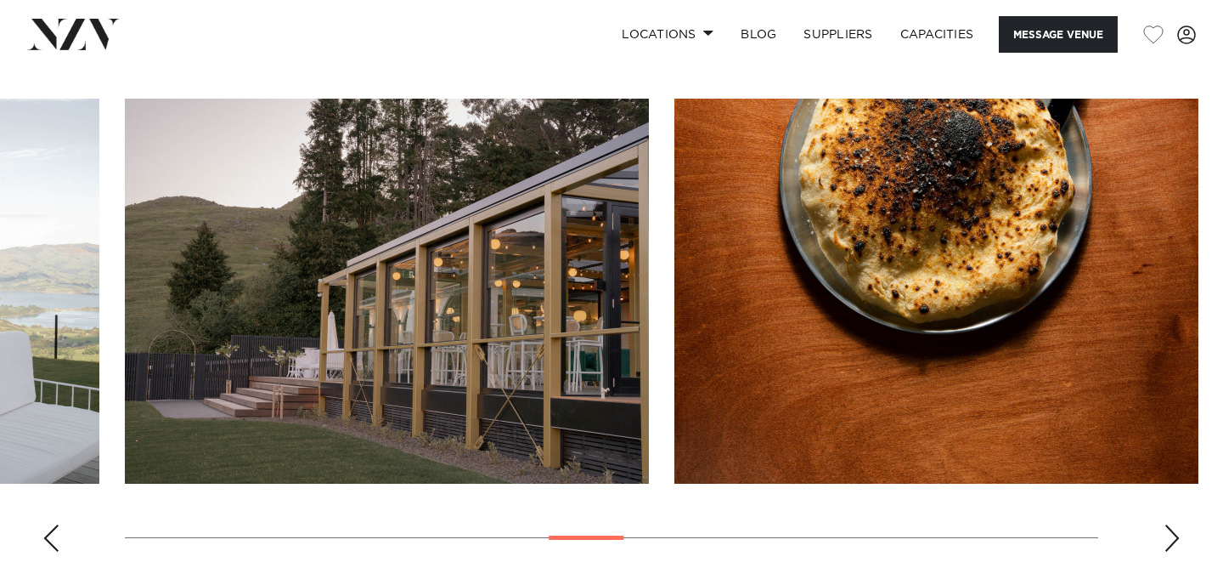
click at [1174, 524] on div "Next slide" at bounding box center [1172, 537] width 17 height 27
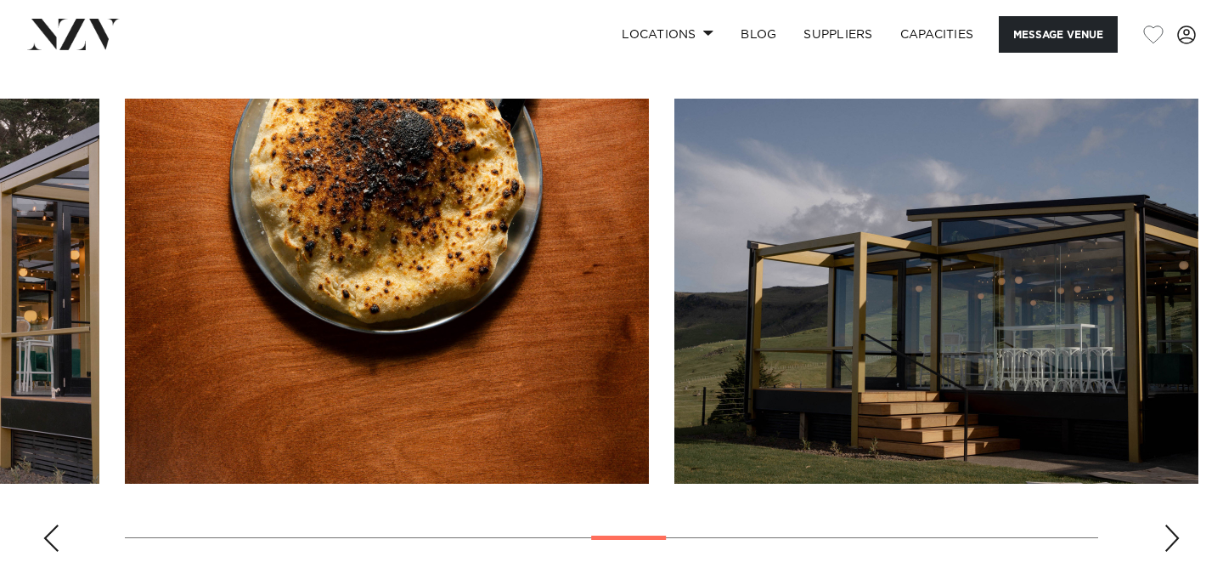
click at [1174, 524] on div "Next slide" at bounding box center [1172, 537] width 17 height 27
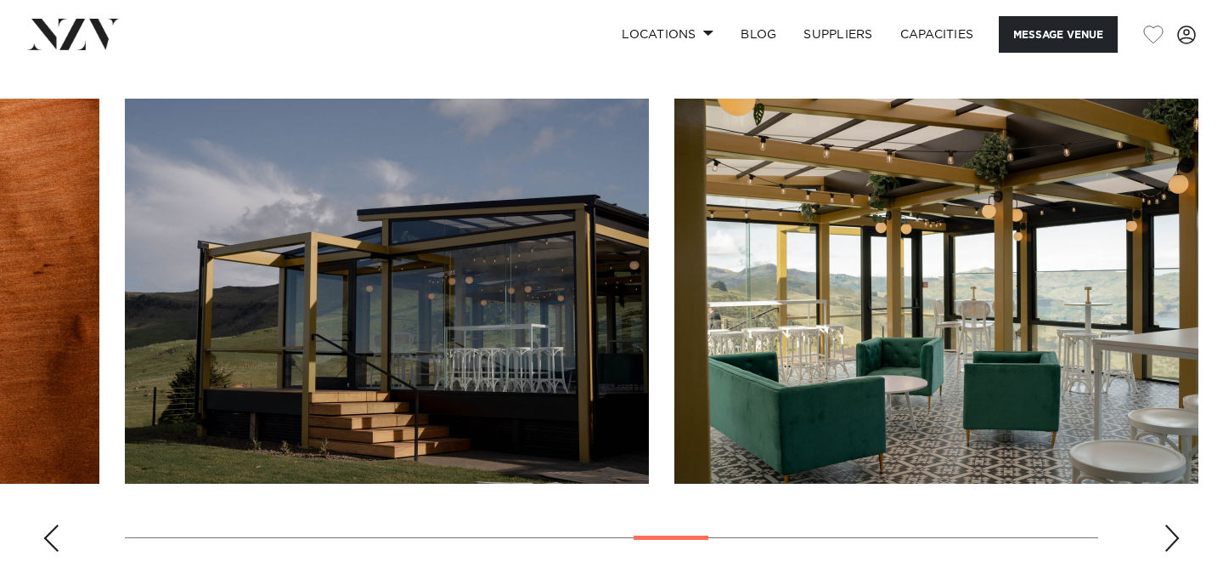
click at [1174, 524] on div "Next slide" at bounding box center [1172, 537] width 17 height 27
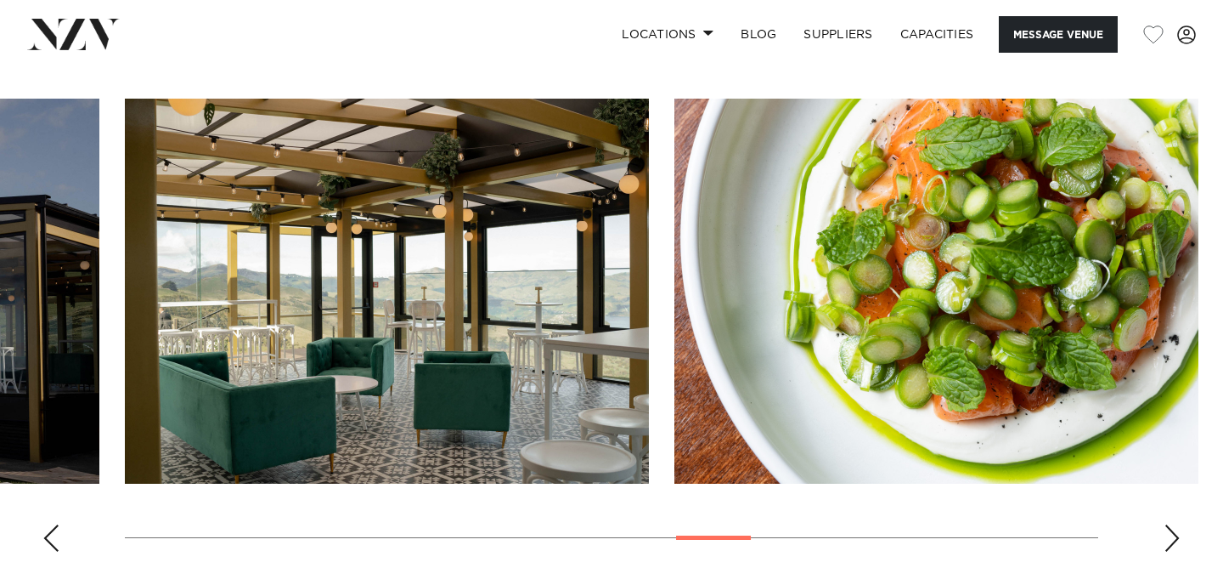
click at [1174, 524] on div "Next slide" at bounding box center [1172, 537] width 17 height 27
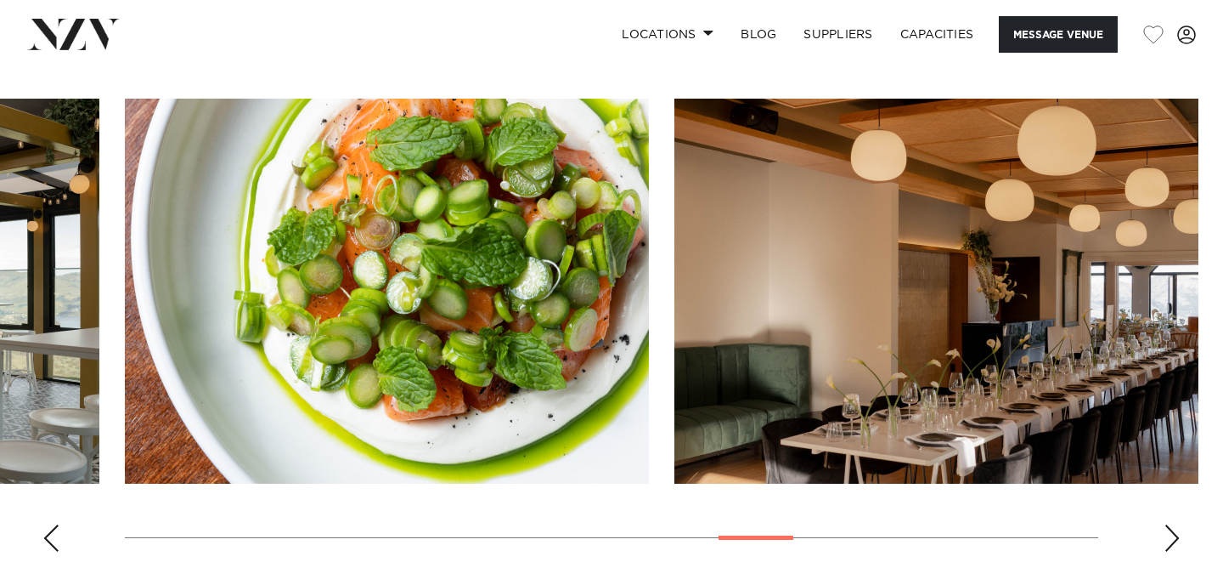
click at [1174, 524] on div "Next slide" at bounding box center [1172, 537] width 17 height 27
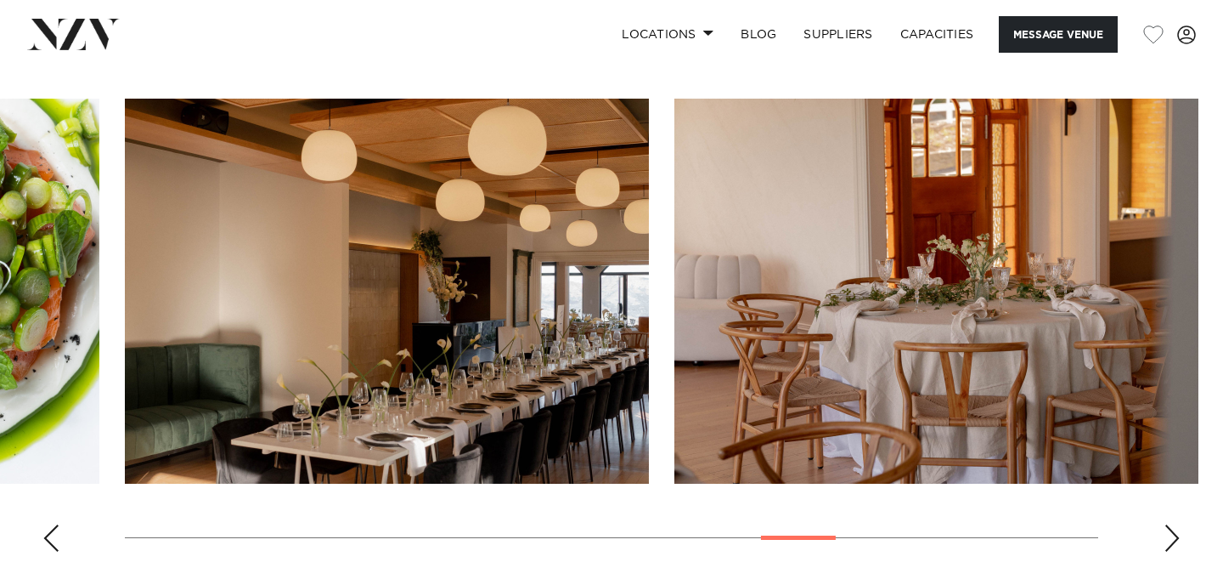
click at [1174, 524] on div "Next slide" at bounding box center [1172, 537] width 17 height 27
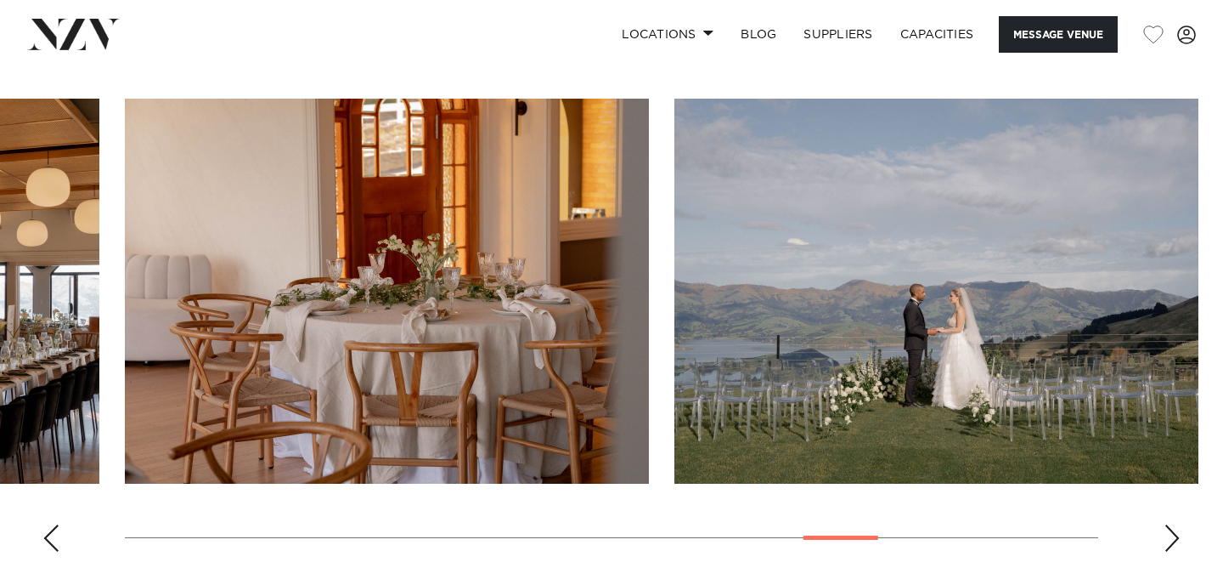
click at [1173, 524] on div "Next slide" at bounding box center [1172, 537] width 17 height 27
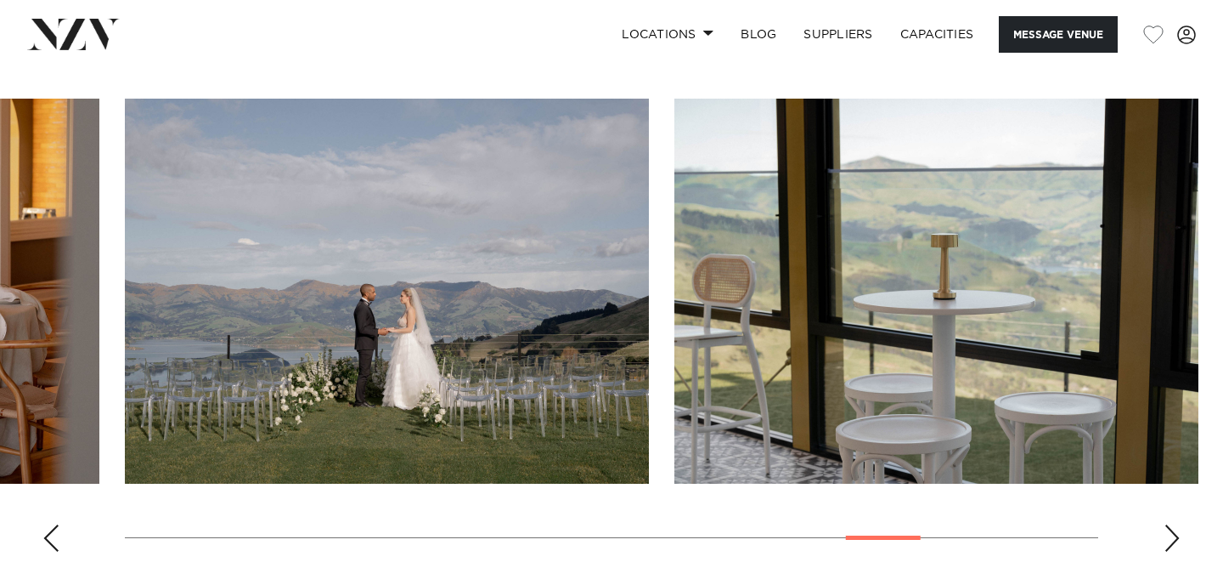
click at [1173, 524] on div "Next slide" at bounding box center [1172, 537] width 17 height 27
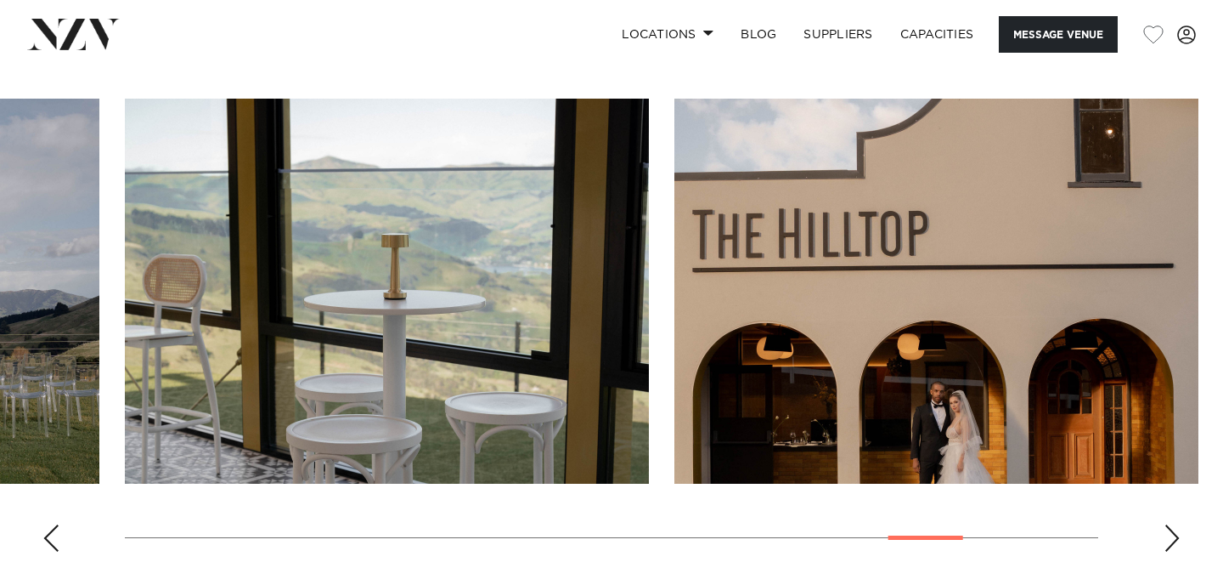
click at [1173, 524] on div "Next slide" at bounding box center [1172, 537] width 17 height 27
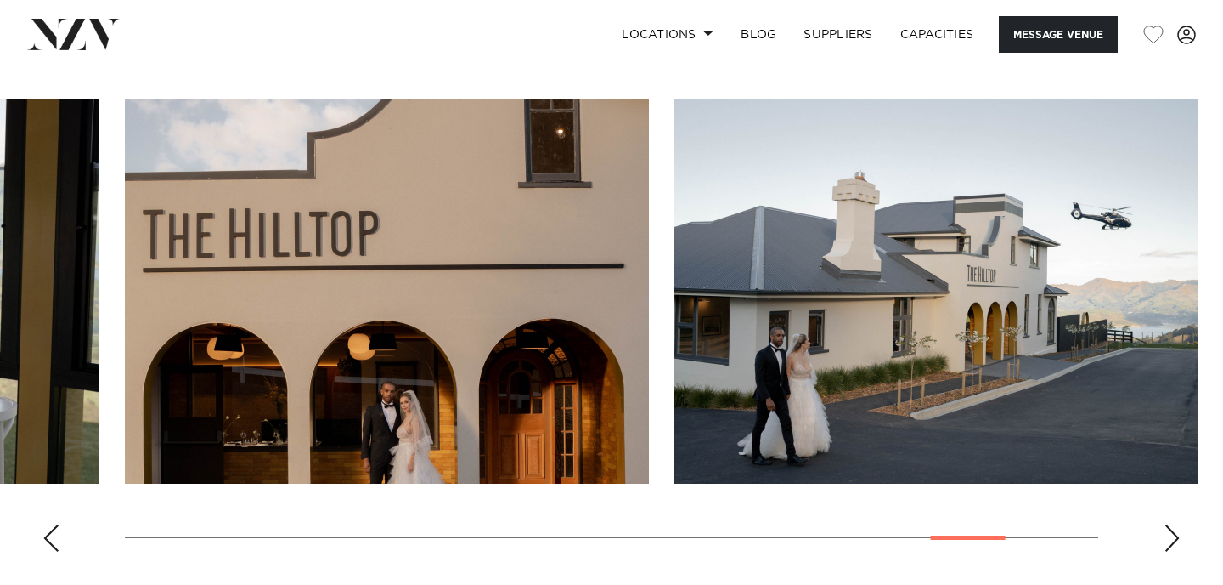
click at [1172, 524] on div "Next slide" at bounding box center [1172, 537] width 17 height 27
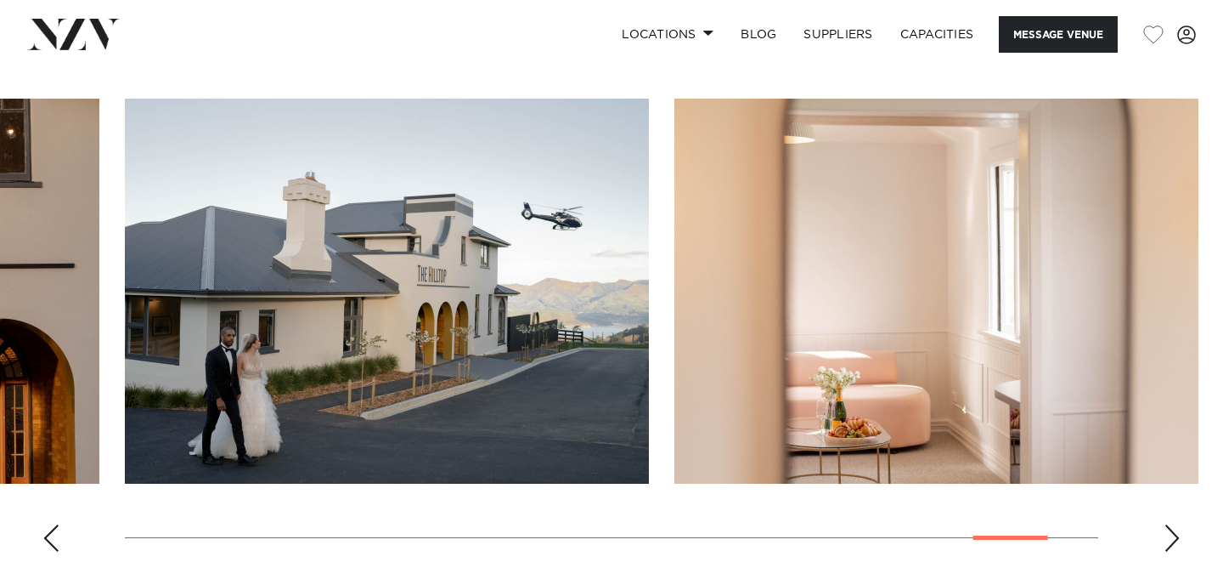
click at [1172, 524] on div "Next slide" at bounding box center [1172, 537] width 17 height 27
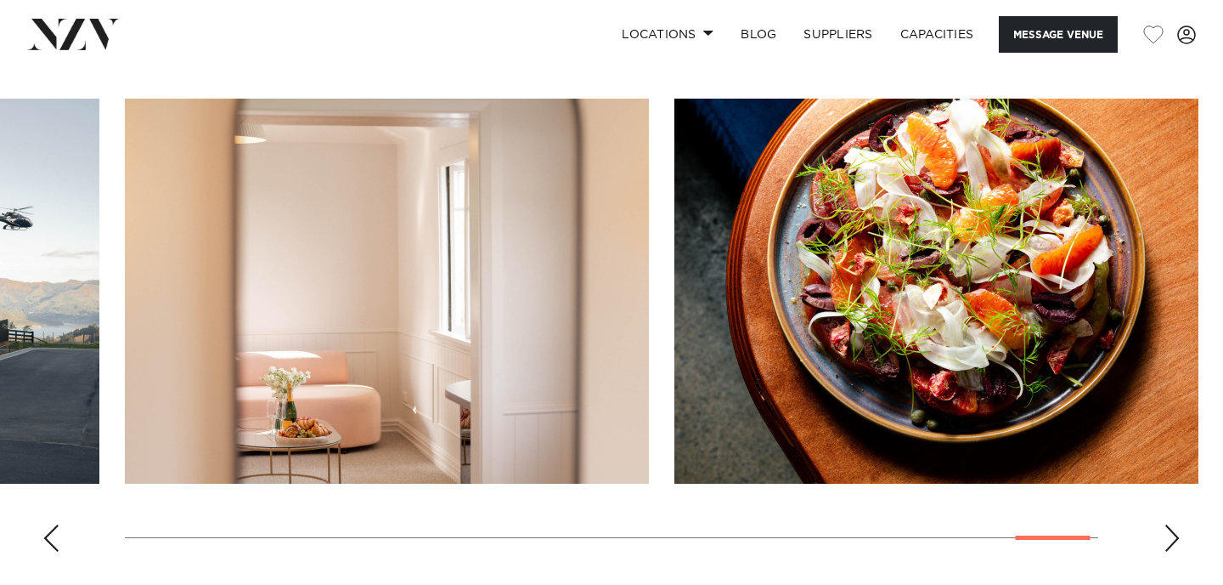
click at [1172, 524] on div "Next slide" at bounding box center [1172, 537] width 17 height 27
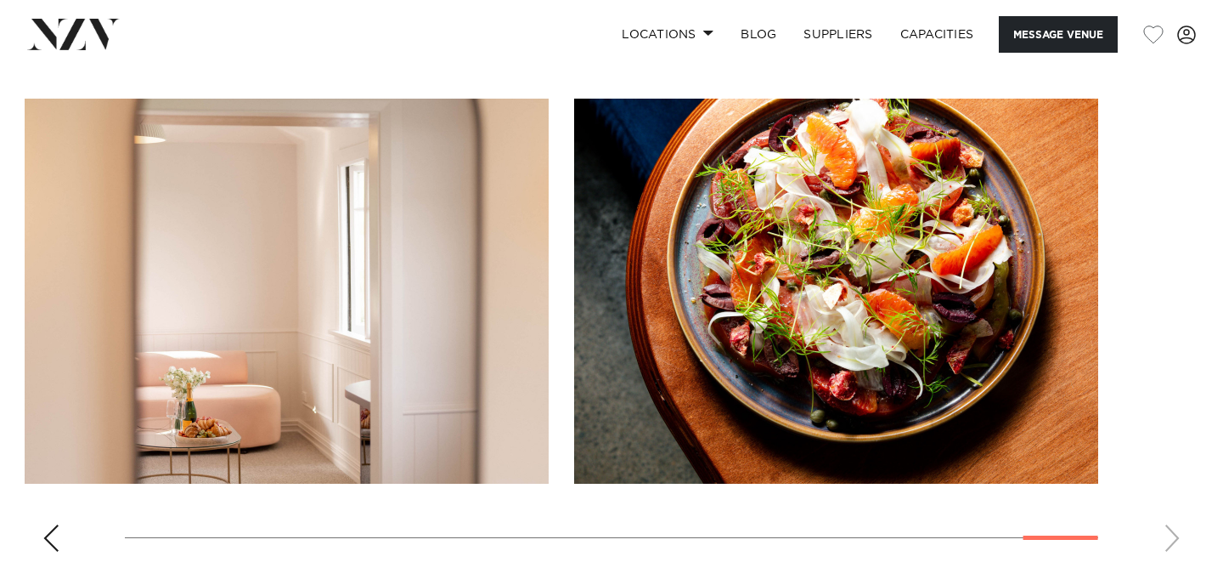
click at [1172, 496] on swiper-container at bounding box center [611, 332] width 1223 height 466
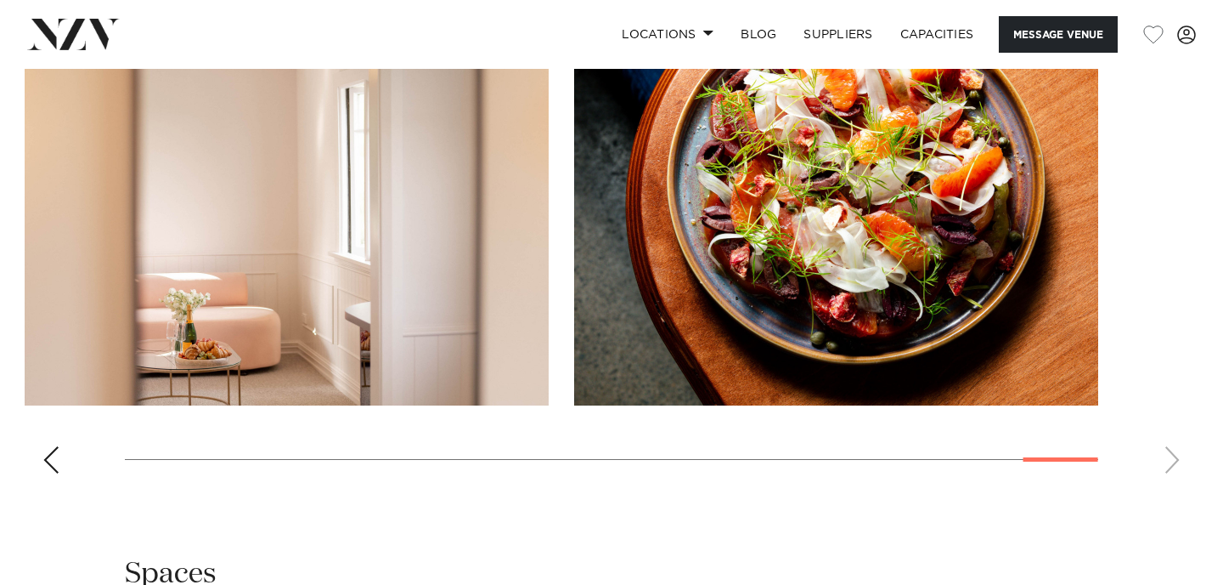
scroll to position [1755, 0]
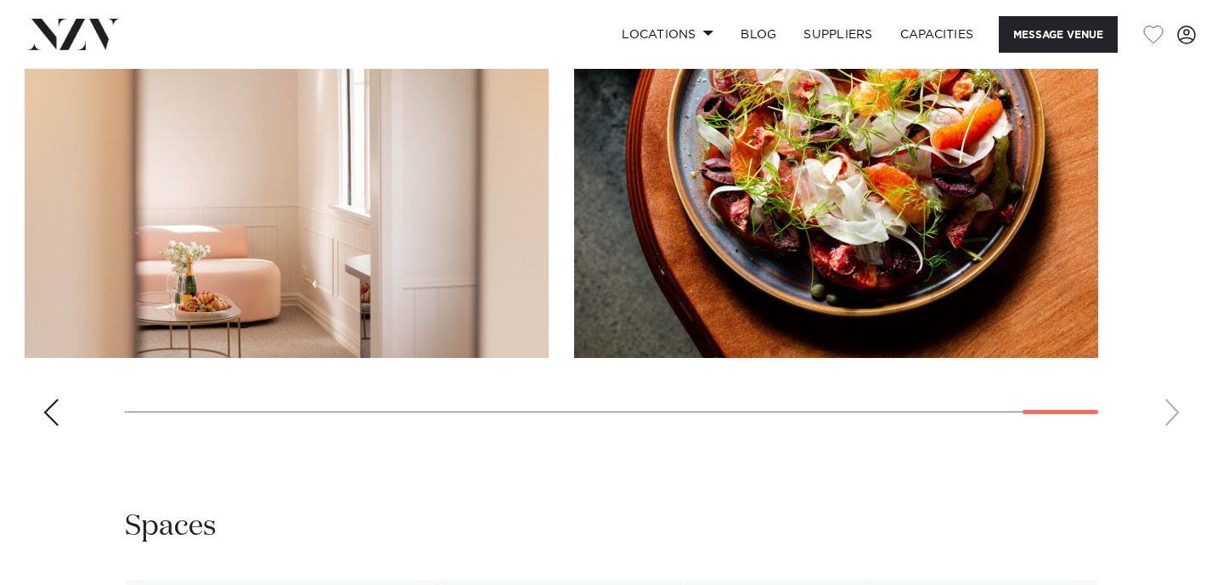
click at [65, 377] on swiper-container at bounding box center [611, 206] width 1223 height 466
click at [34, 383] on swiper-container at bounding box center [611, 206] width 1223 height 466
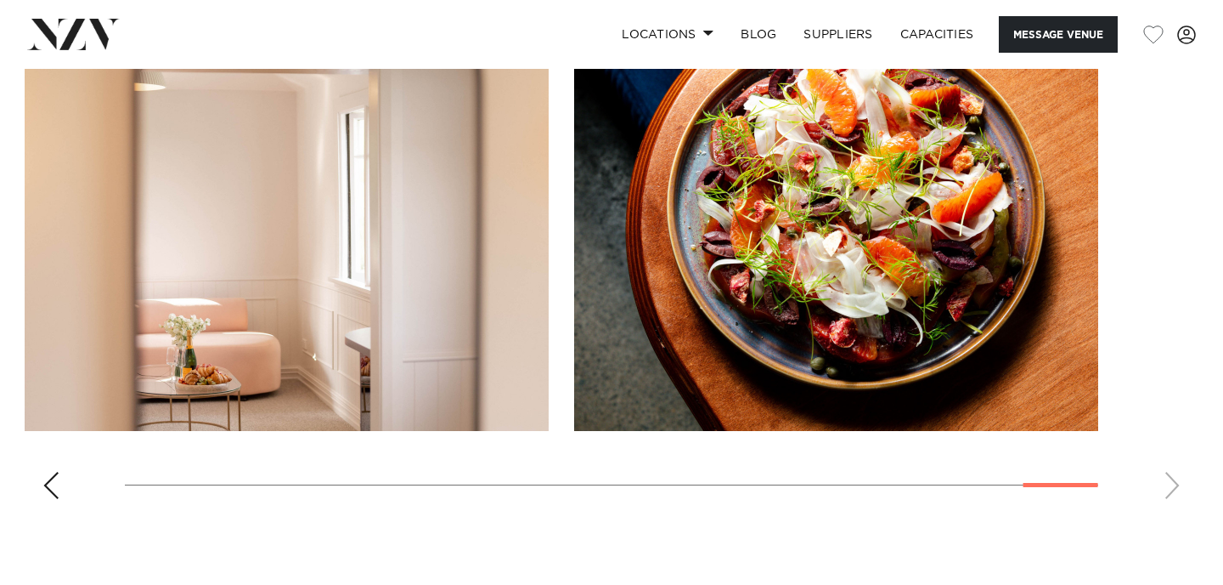
scroll to position [1665, 0]
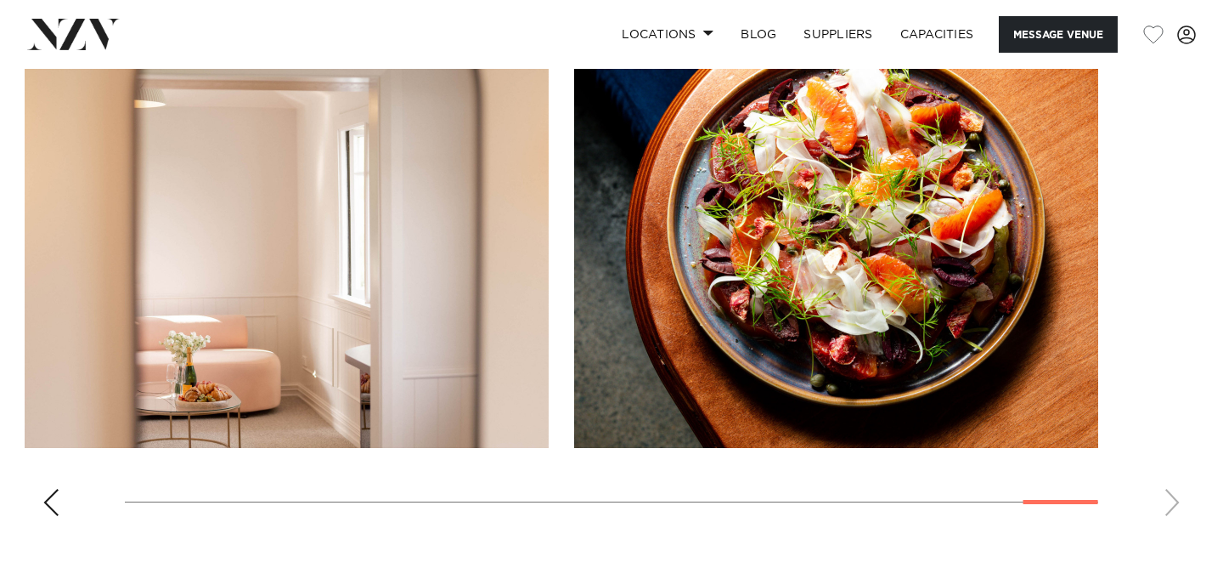
click at [49, 489] on div "Previous slide" at bounding box center [50, 502] width 17 height 27
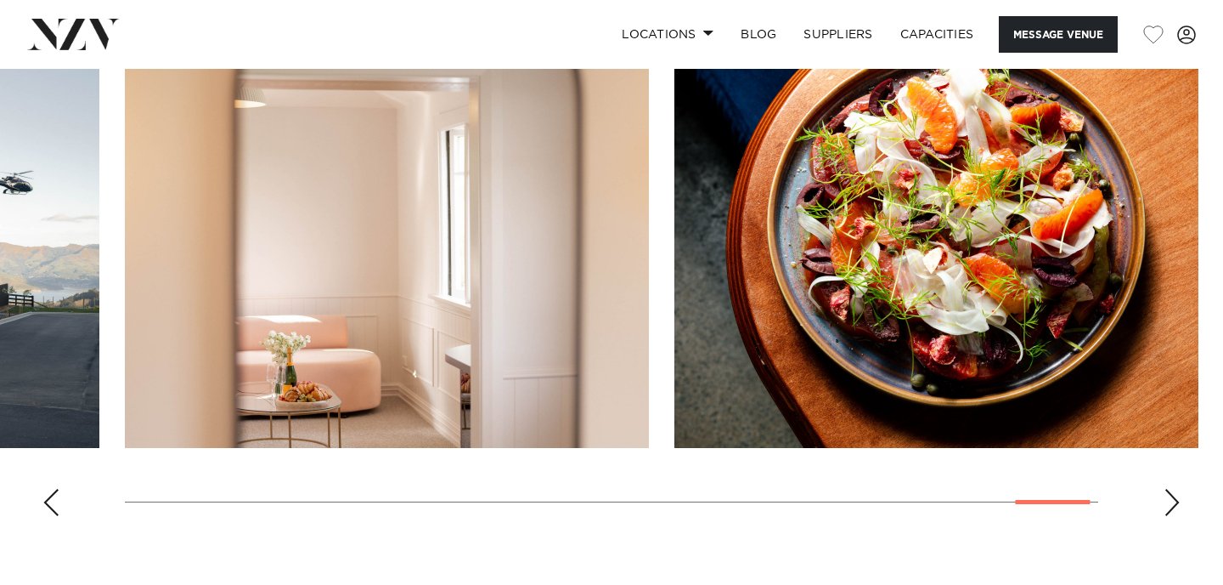
click at [50, 489] on div "Previous slide" at bounding box center [50, 502] width 17 height 27
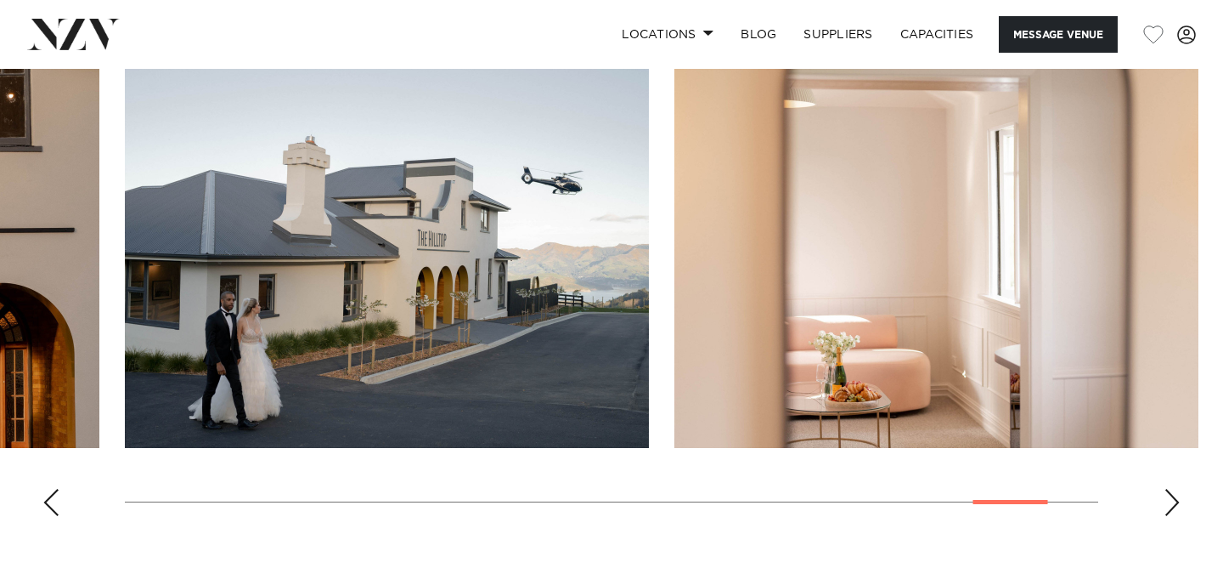
click at [50, 489] on div "Previous slide" at bounding box center [50, 502] width 17 height 27
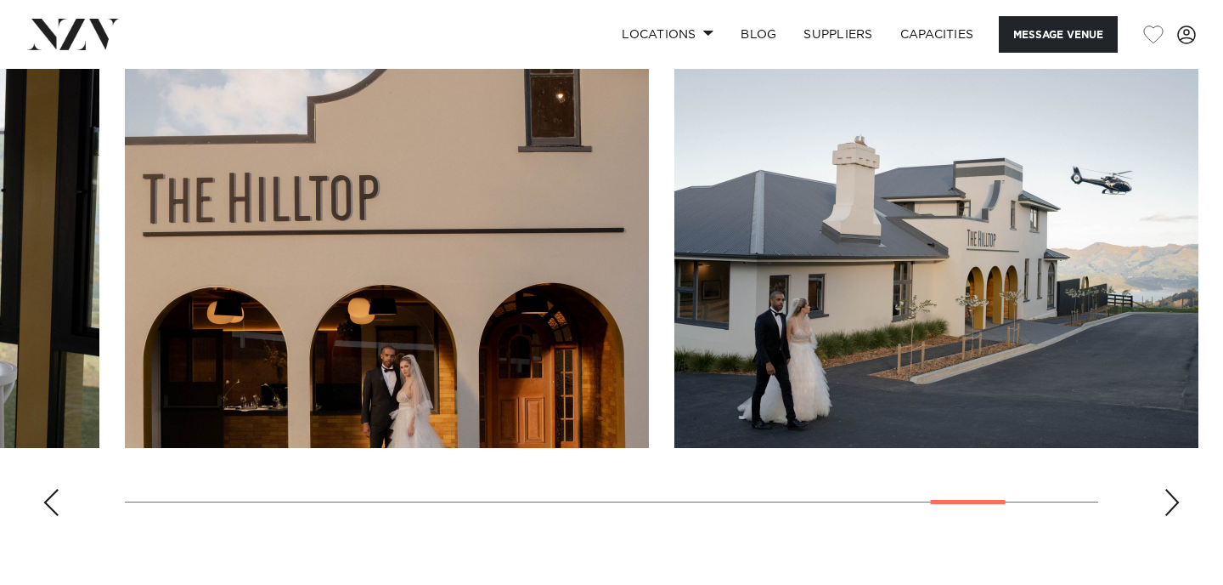
click at [50, 489] on div "Previous slide" at bounding box center [50, 502] width 17 height 27
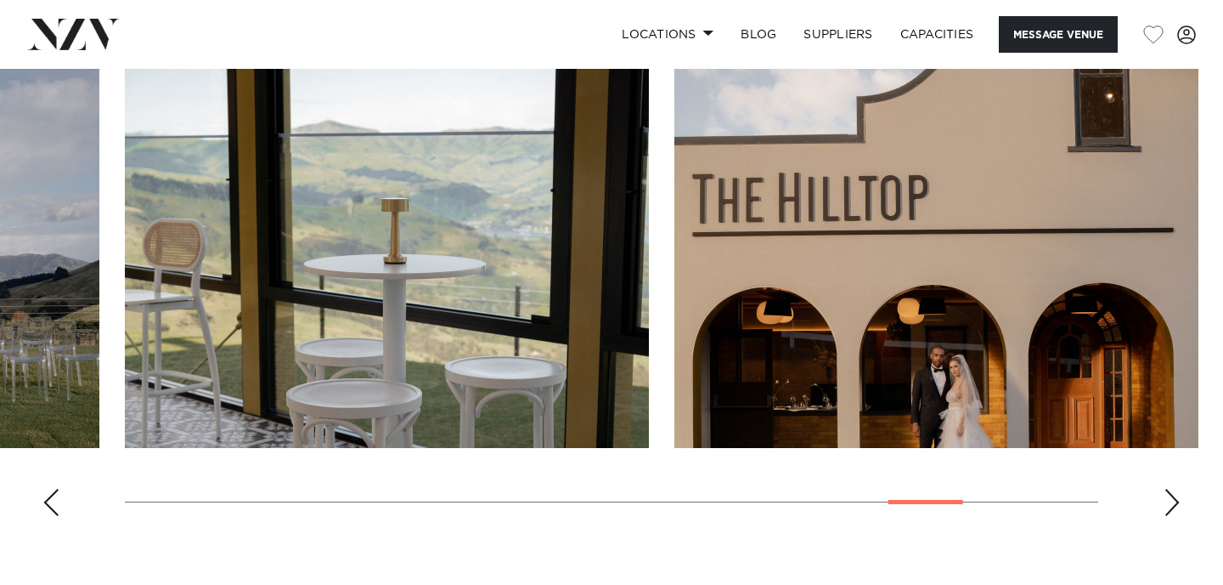
click at [54, 489] on div "Previous slide" at bounding box center [50, 502] width 17 height 27
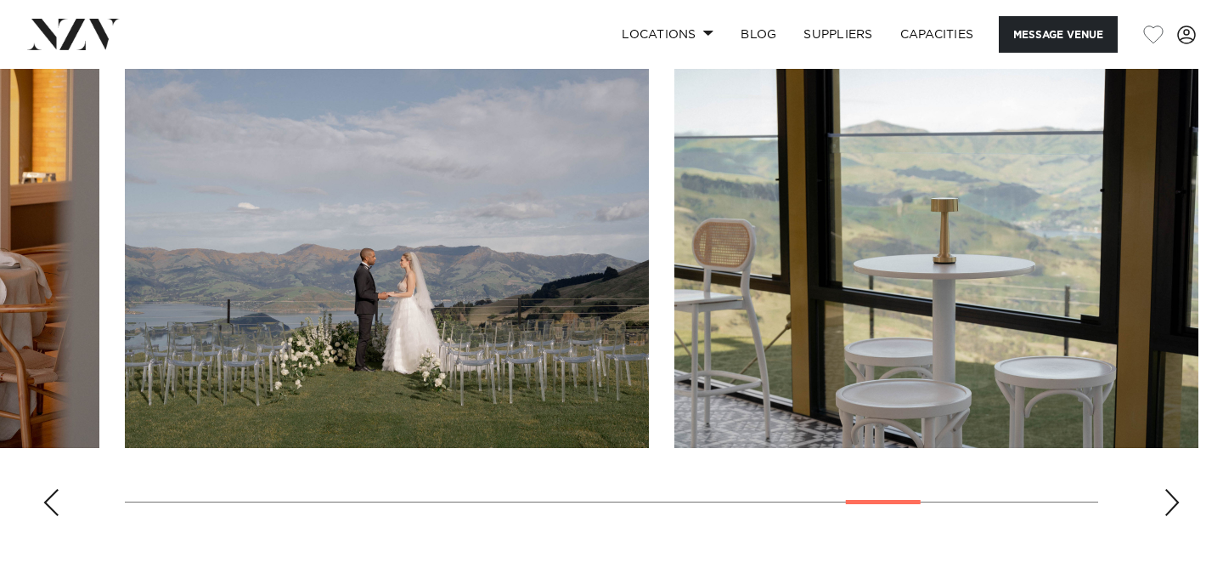
click at [54, 489] on div "Previous slide" at bounding box center [50, 502] width 17 height 27
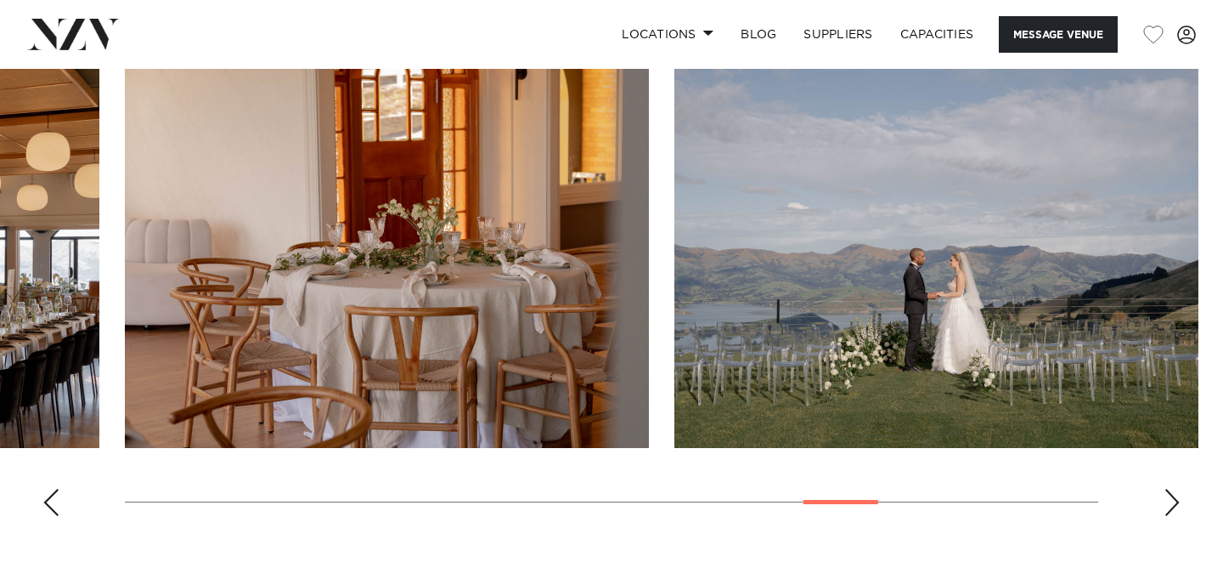
click at [54, 489] on div "Previous slide" at bounding box center [50, 502] width 17 height 27
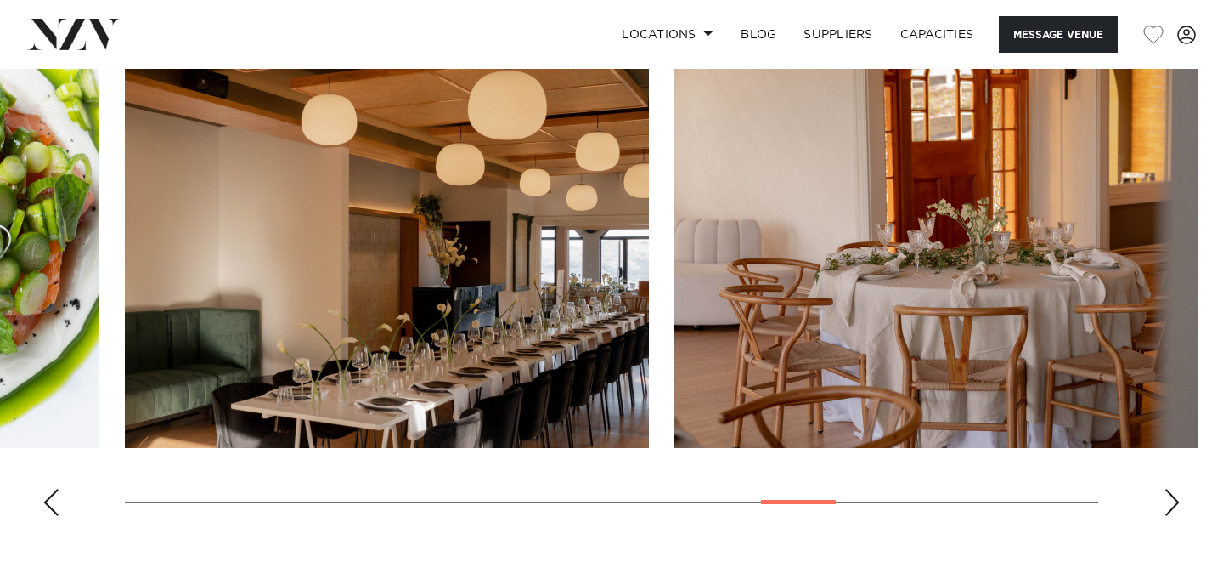
click at [54, 489] on div "Previous slide" at bounding box center [50, 502] width 17 height 27
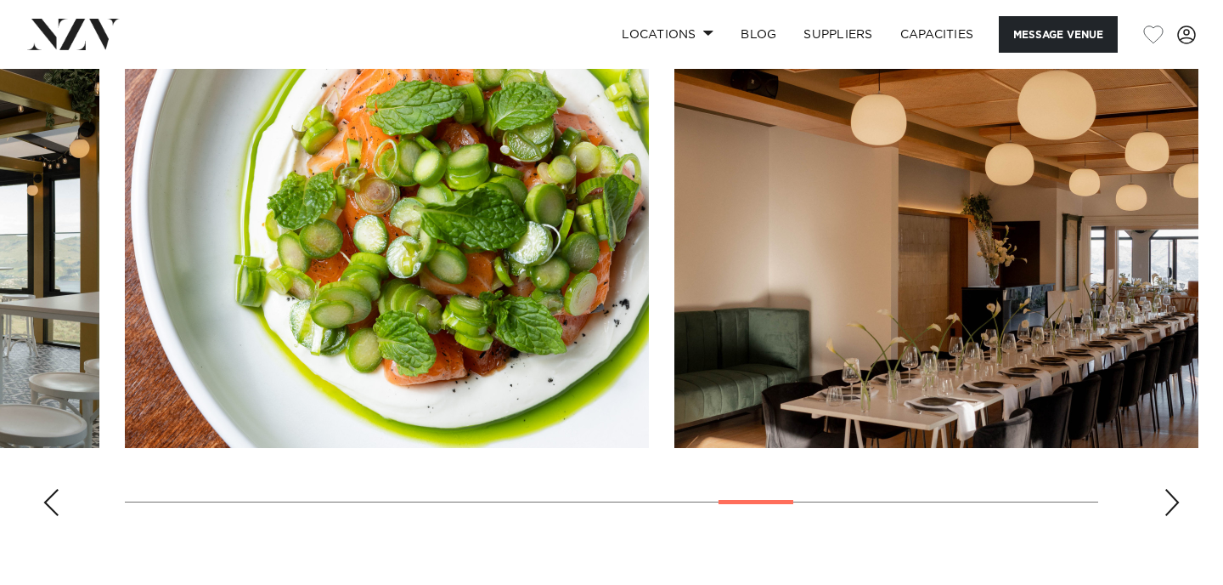
click at [54, 489] on div "Previous slide" at bounding box center [50, 502] width 17 height 27
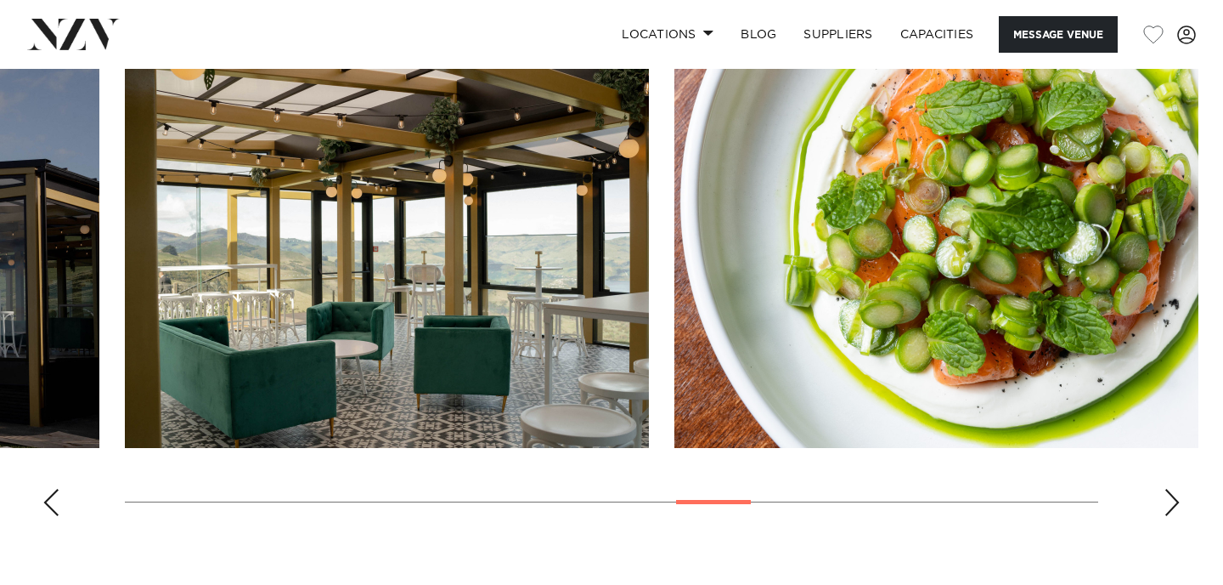
click at [54, 489] on div "Previous slide" at bounding box center [50, 502] width 17 height 27
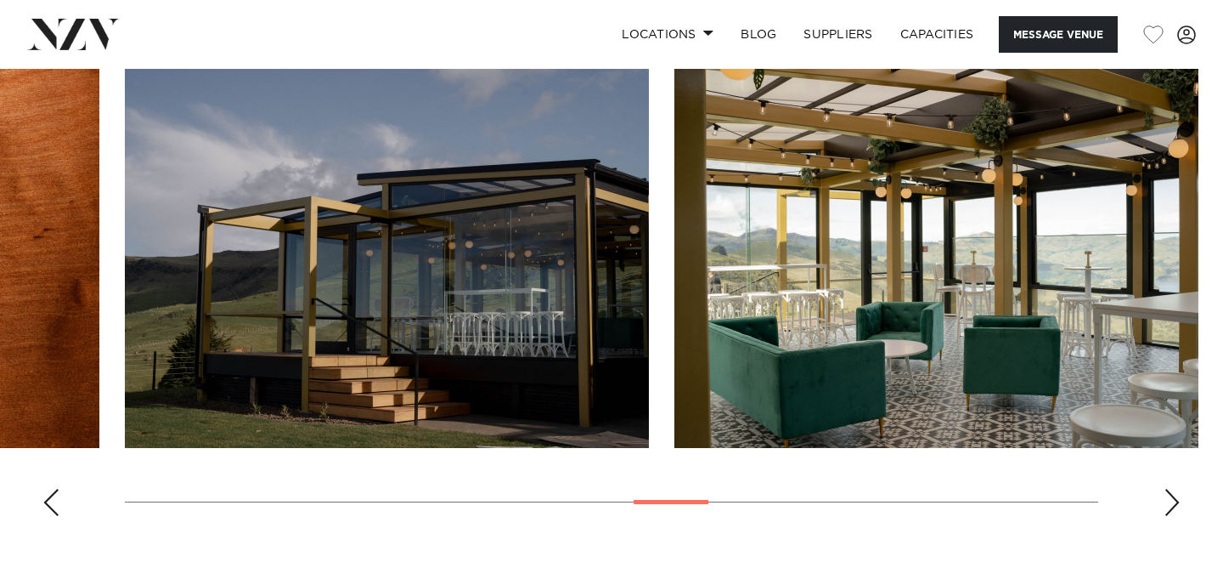
click at [54, 489] on div "Previous slide" at bounding box center [50, 502] width 17 height 27
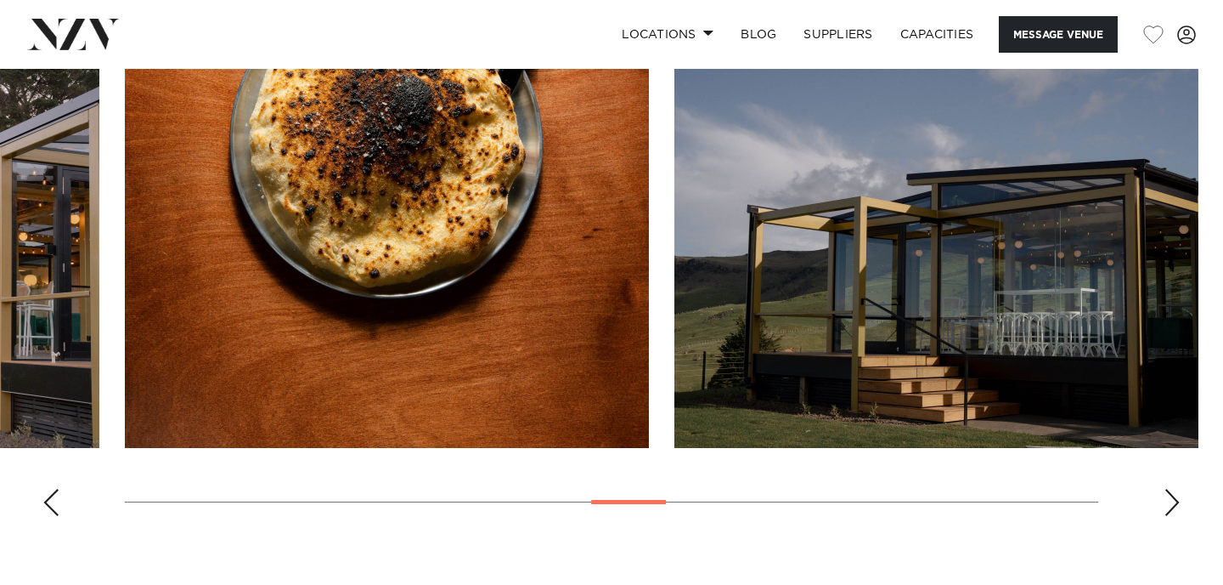
click at [54, 489] on div "Previous slide" at bounding box center [50, 502] width 17 height 27
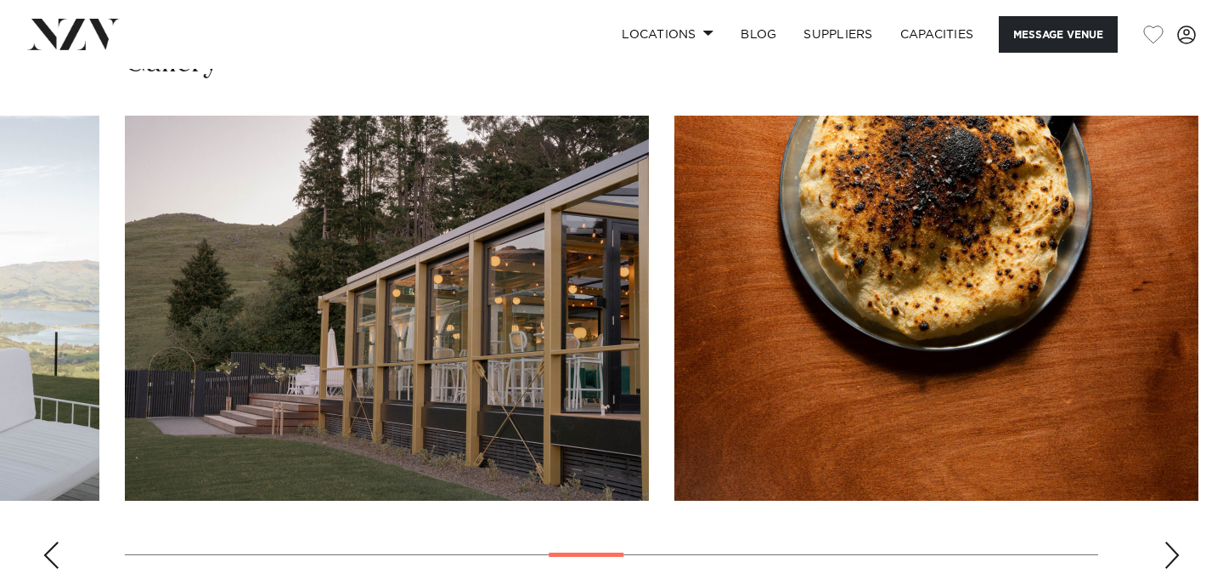
scroll to position [1609, 0]
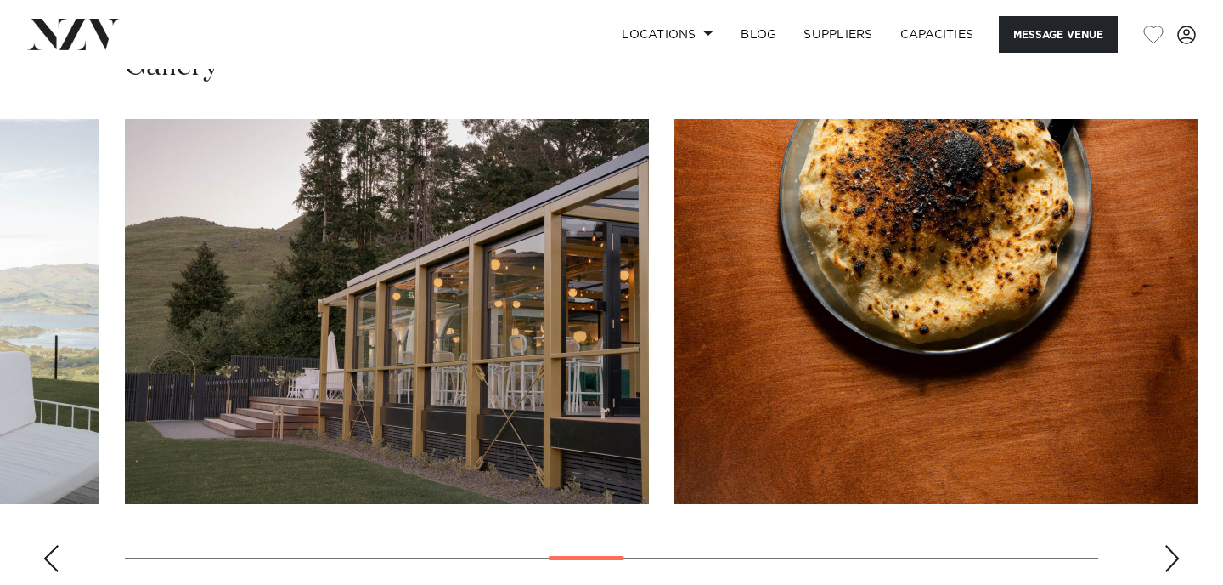
click at [48, 545] on div "Previous slide" at bounding box center [50, 558] width 17 height 27
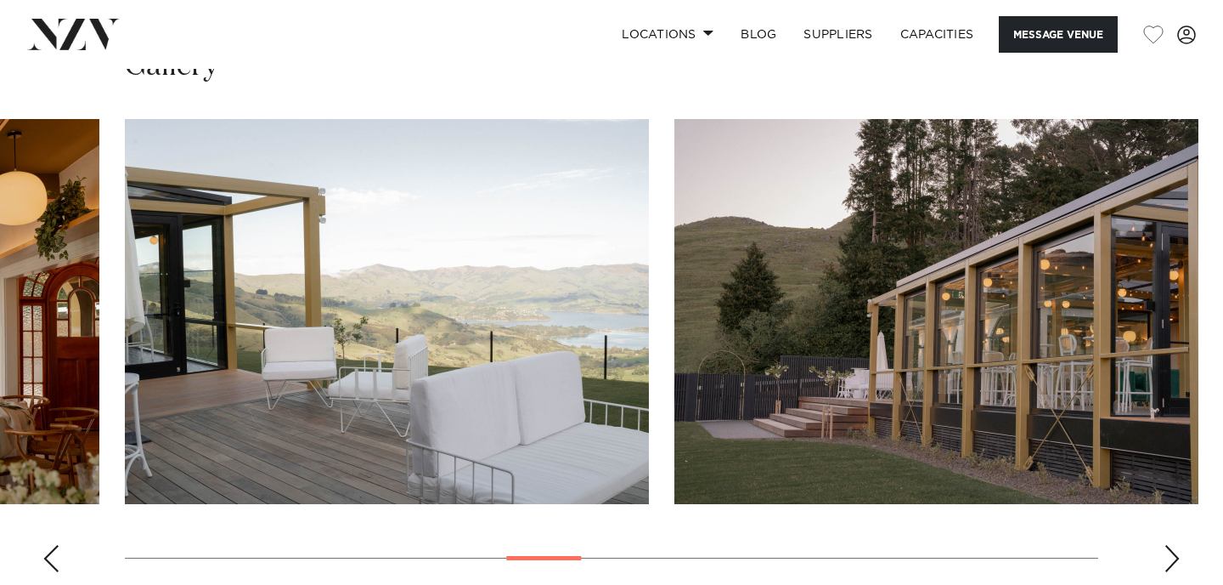
click at [48, 545] on div "Previous slide" at bounding box center [50, 558] width 17 height 27
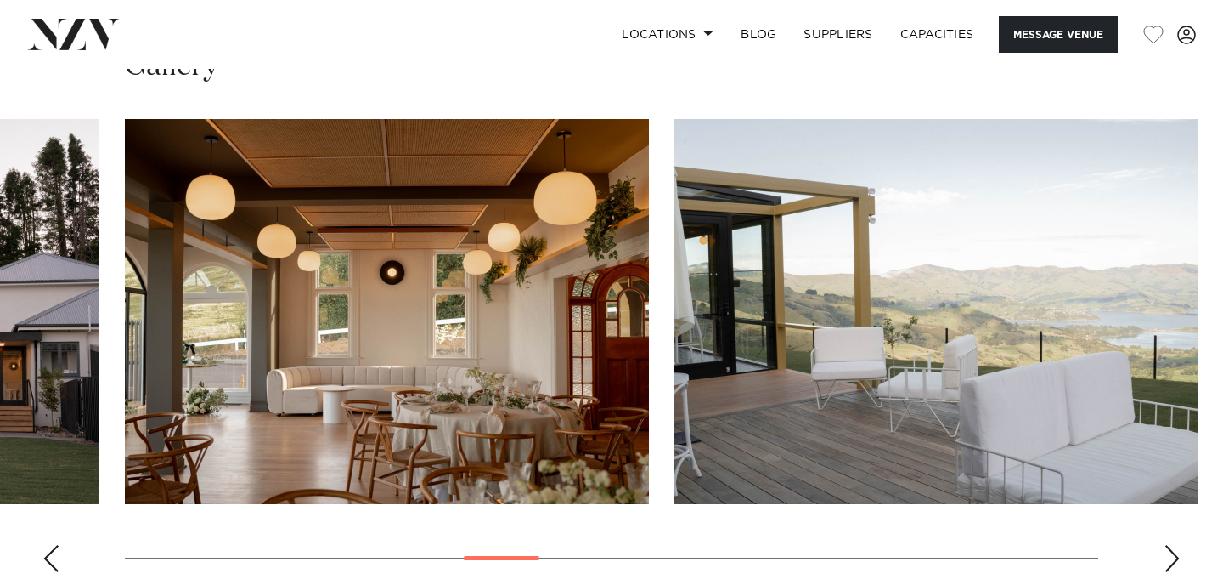
click at [48, 545] on div "Previous slide" at bounding box center [50, 558] width 17 height 27
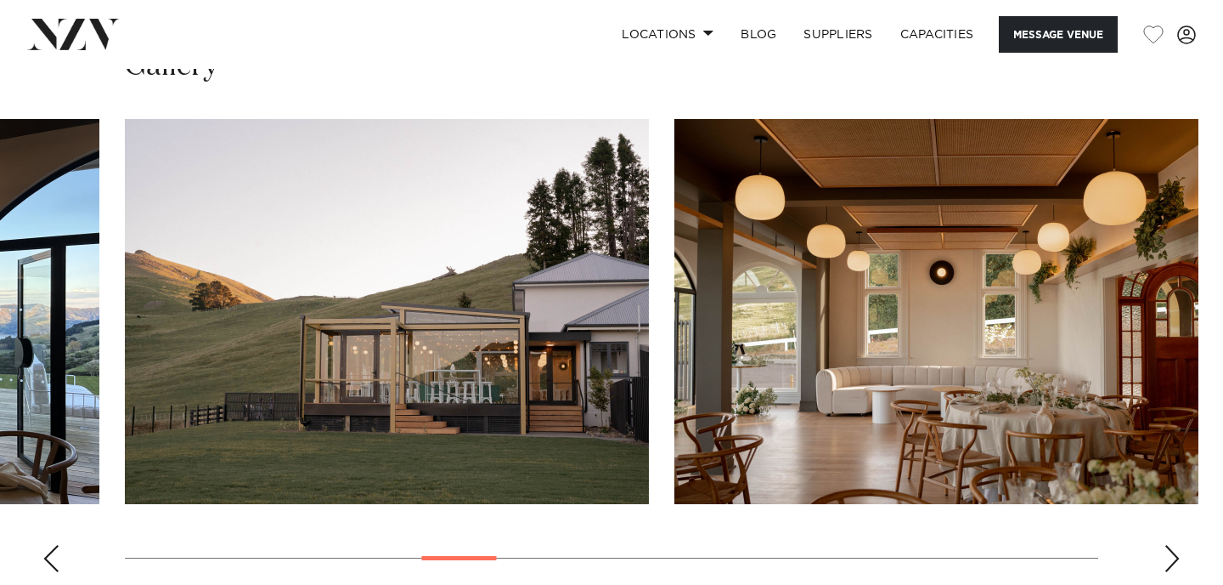
click at [48, 545] on div "Previous slide" at bounding box center [50, 558] width 17 height 27
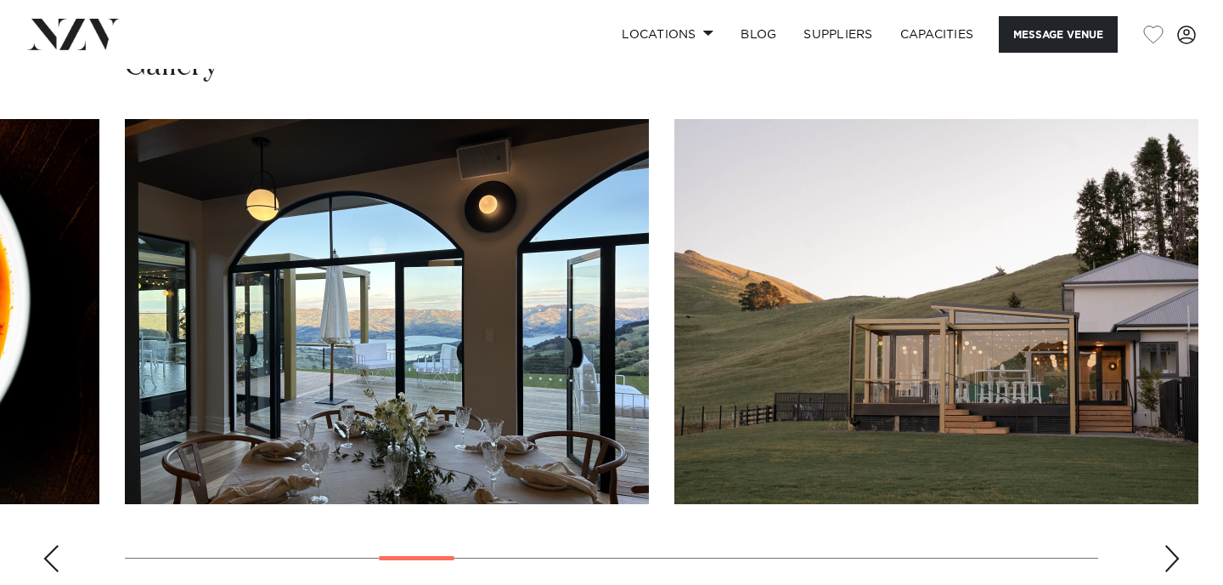
click at [48, 545] on div "Previous slide" at bounding box center [50, 558] width 17 height 27
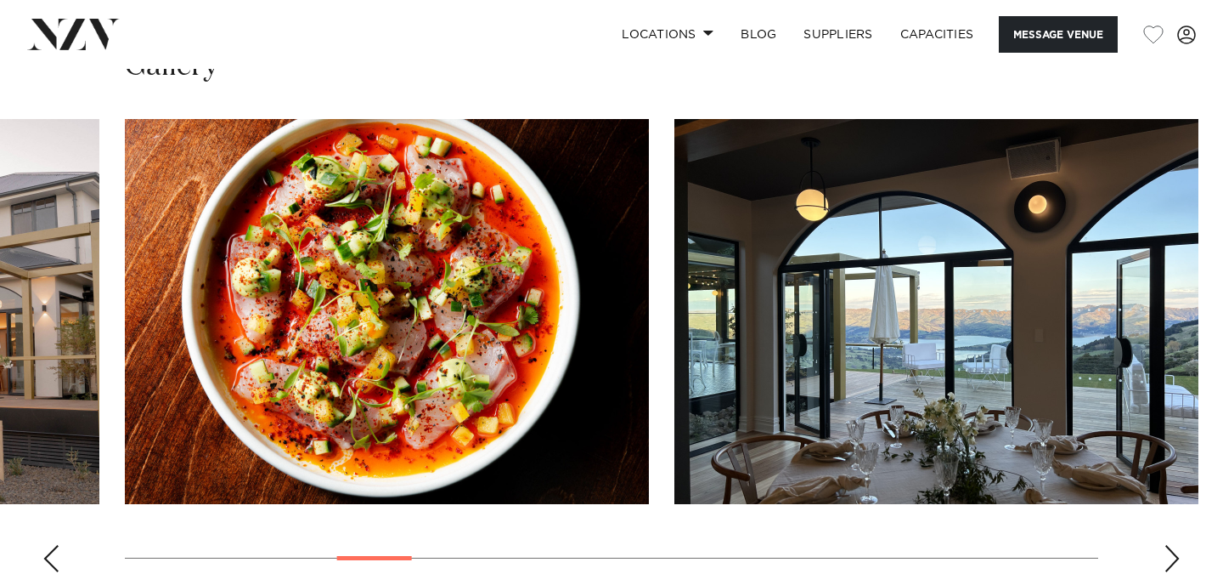
click at [48, 545] on div "Previous slide" at bounding box center [50, 558] width 17 height 27
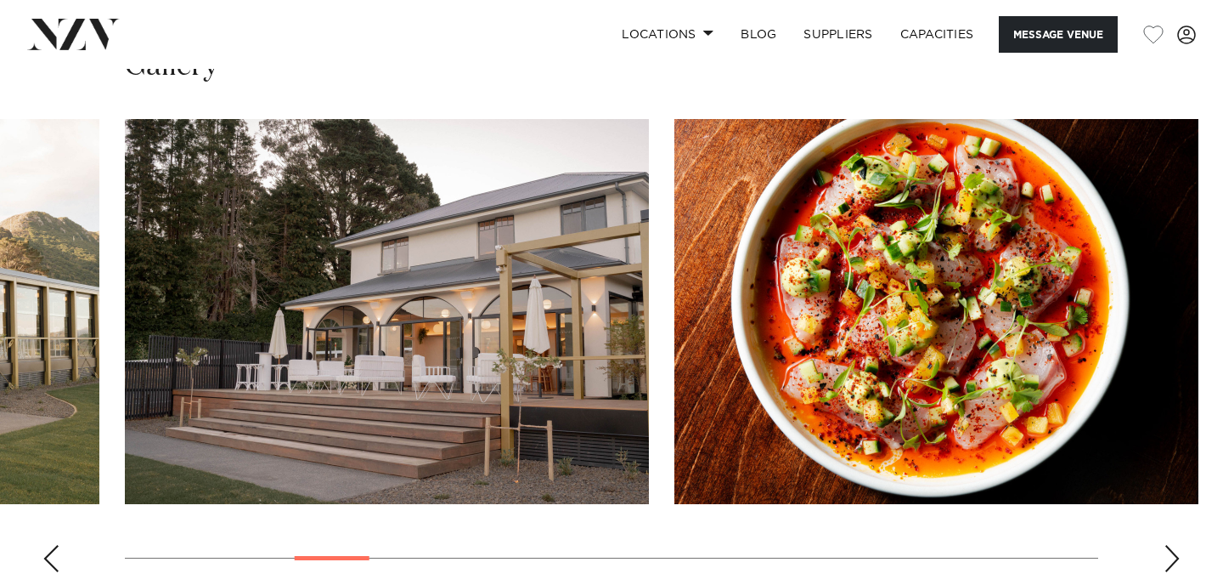
click at [48, 545] on div "Previous slide" at bounding box center [50, 558] width 17 height 27
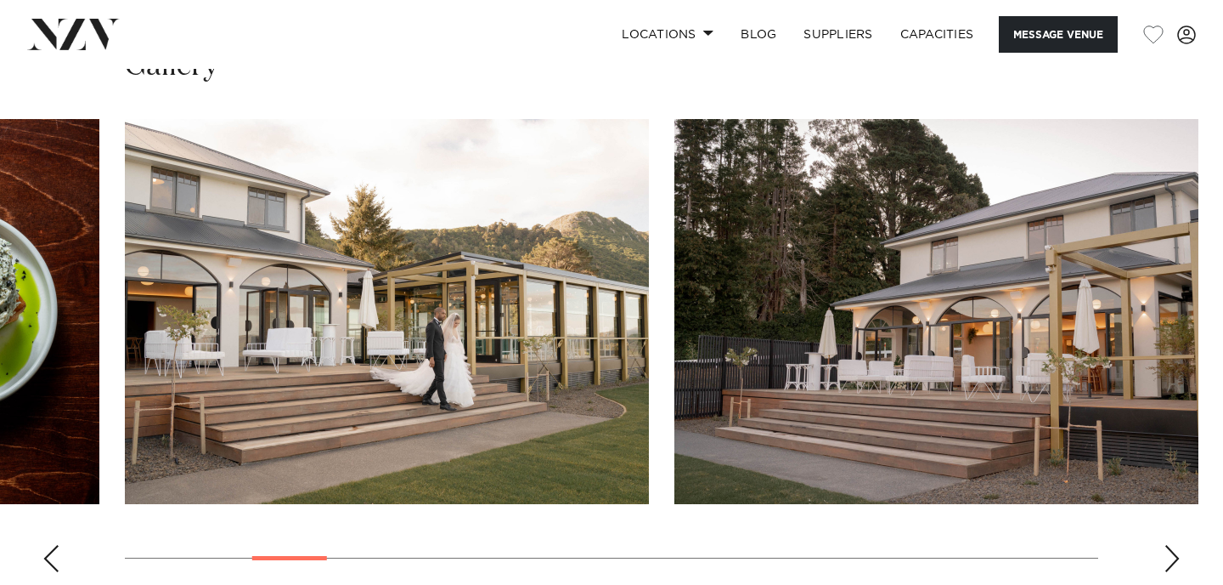
click at [42, 545] on div "Previous slide" at bounding box center [50, 558] width 17 height 27
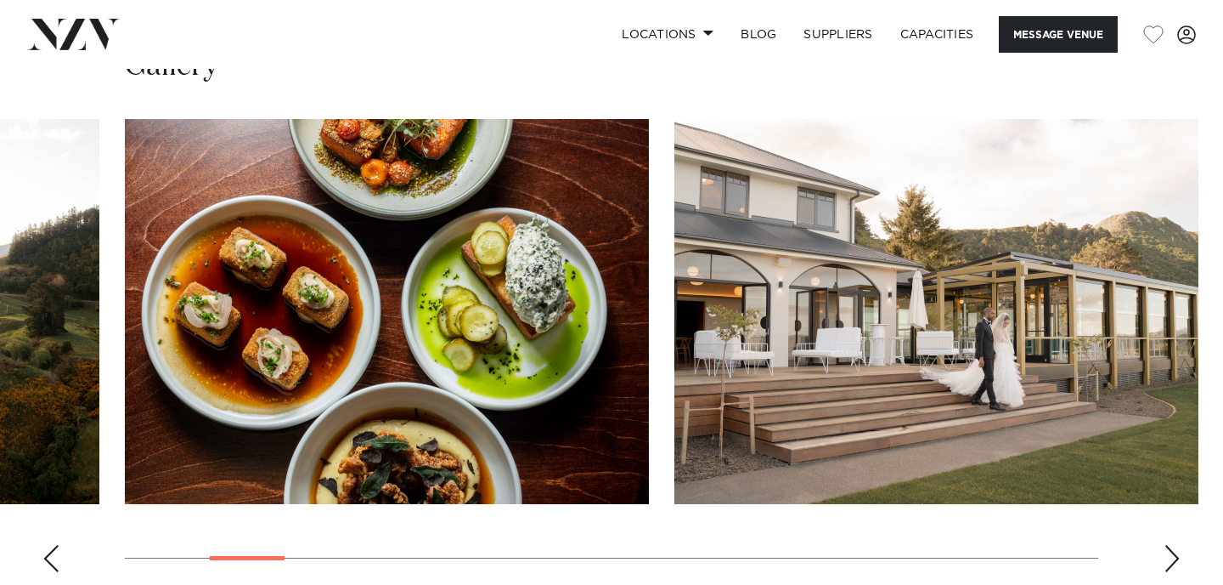
click at [42, 545] on div "Previous slide" at bounding box center [50, 558] width 17 height 27
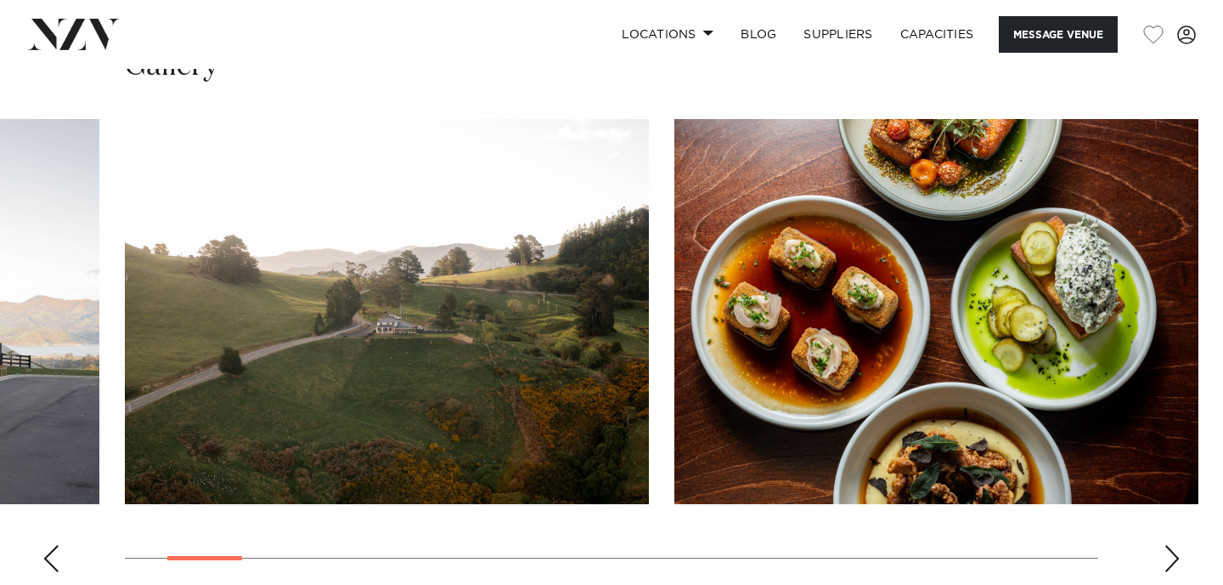
click at [42, 545] on div "Previous slide" at bounding box center [50, 558] width 17 height 27
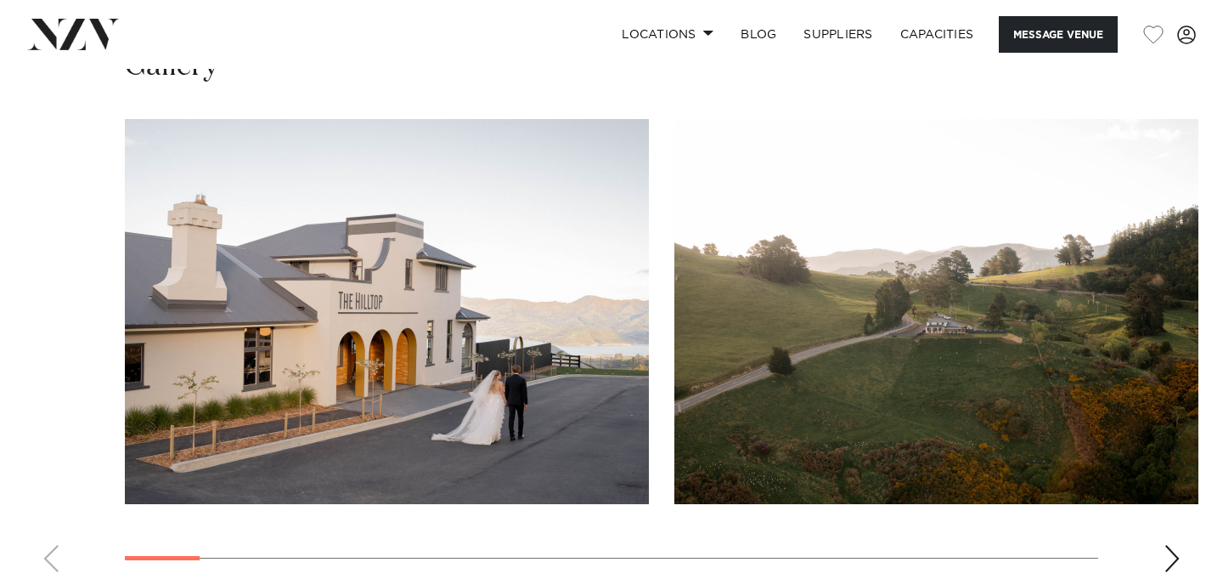
click at [42, 521] on swiper-container at bounding box center [611, 352] width 1223 height 466
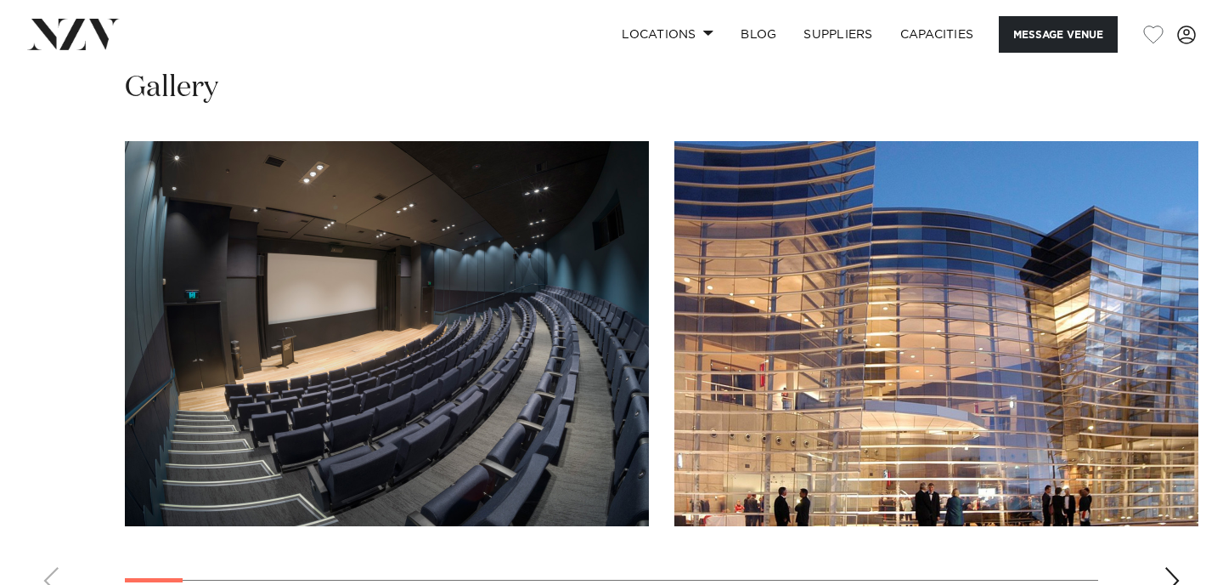
scroll to position [1803, 0]
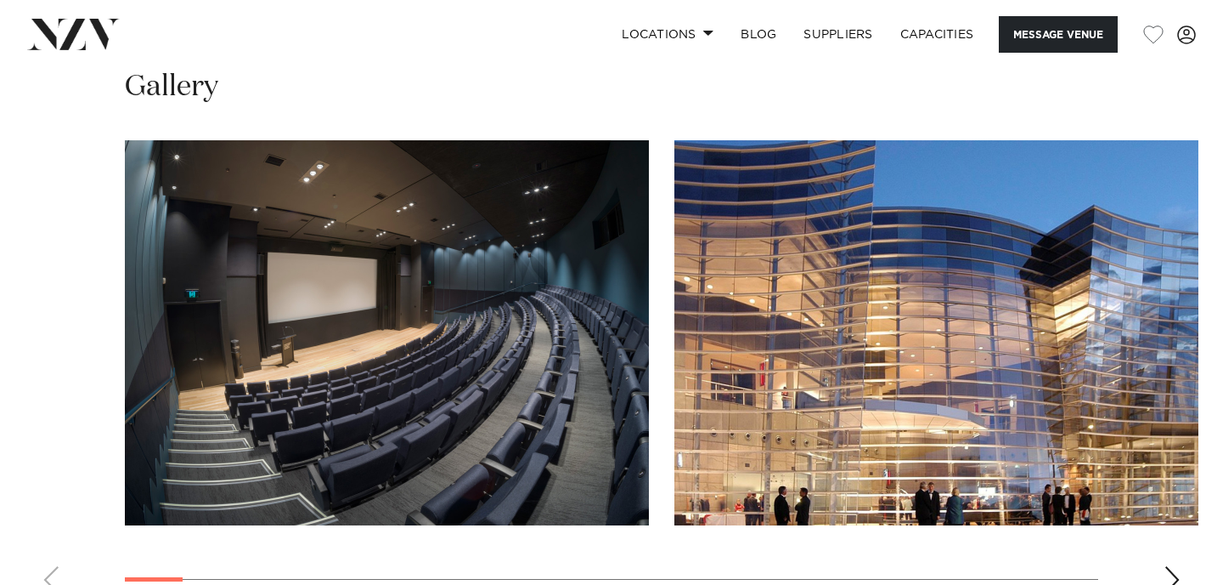
click at [1175, 566] on div "Next slide" at bounding box center [1172, 579] width 17 height 27
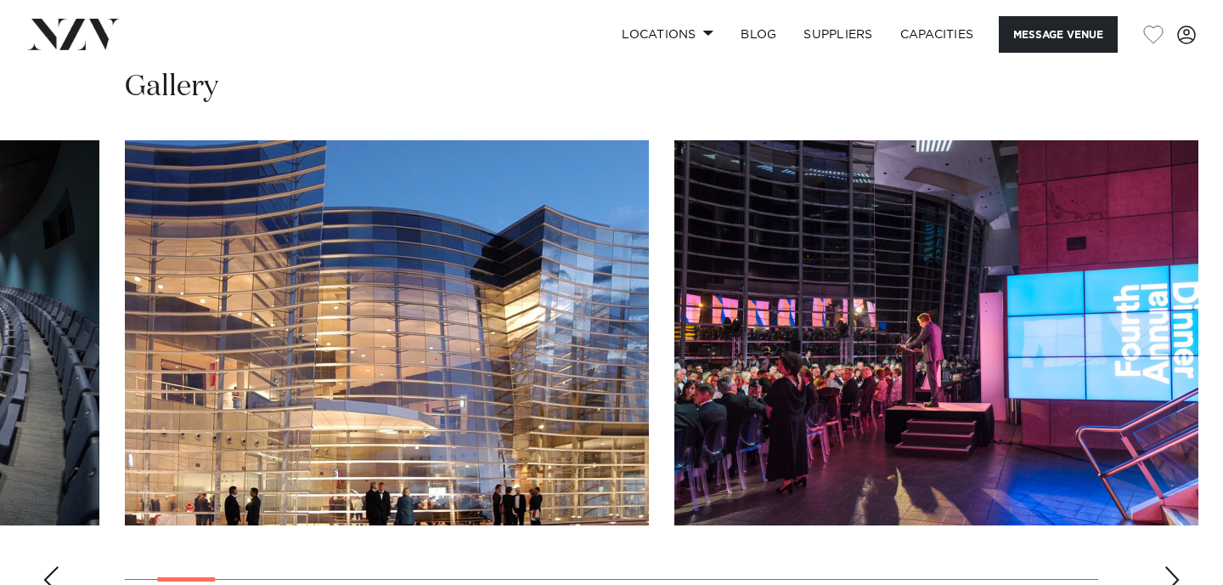
click at [1175, 566] on div "Next slide" at bounding box center [1172, 579] width 17 height 27
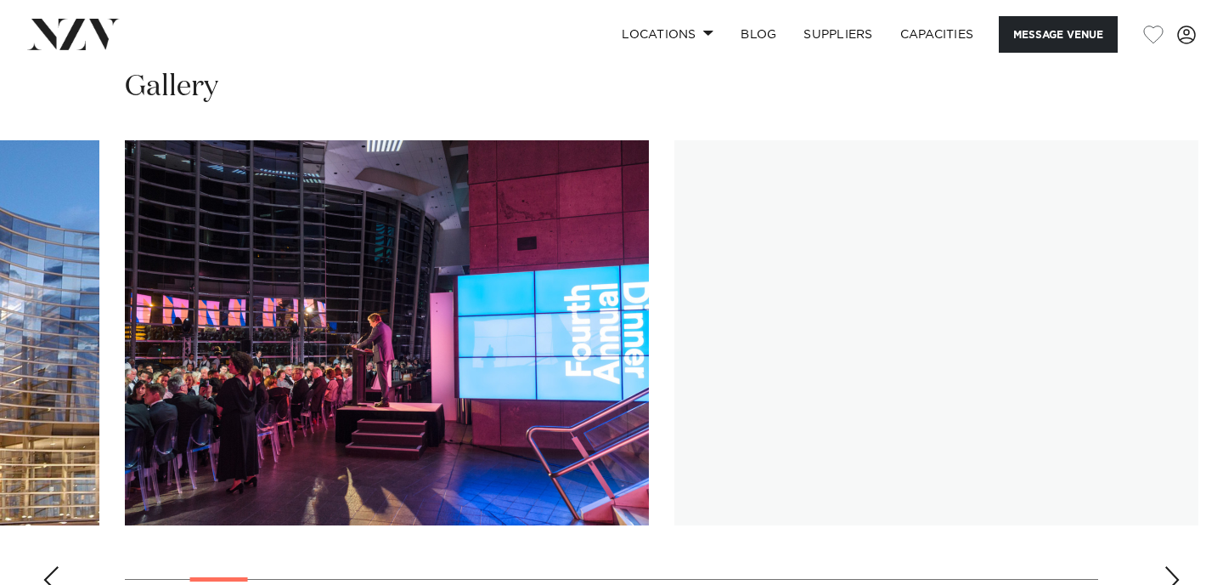
click at [1175, 566] on div "Next slide" at bounding box center [1172, 579] width 17 height 27
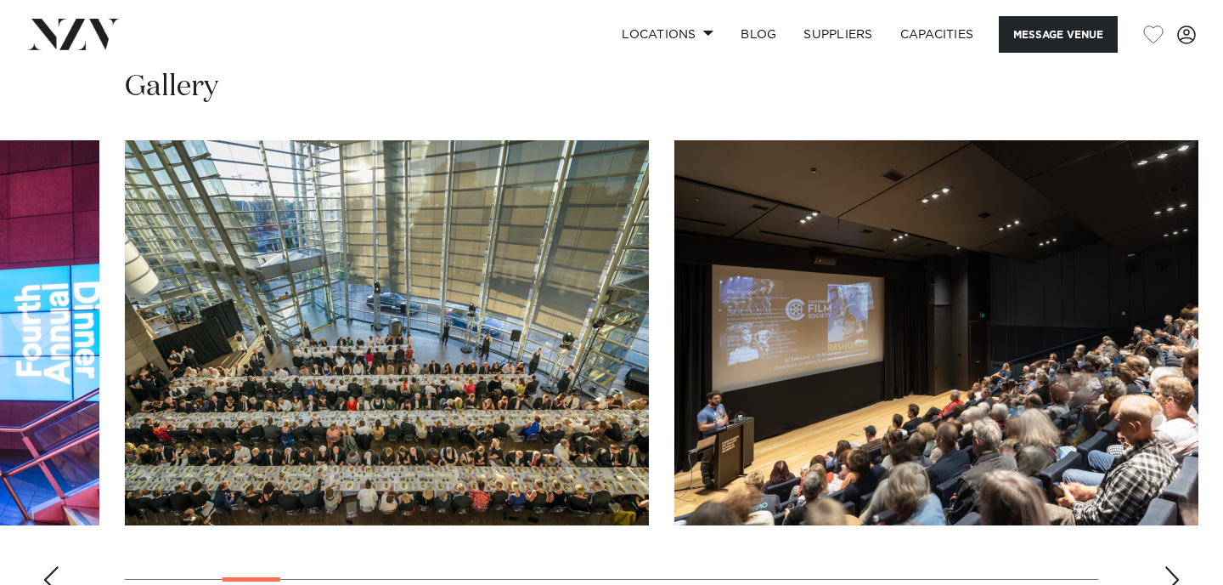
click at [1167, 566] on div "Next slide" at bounding box center [1172, 579] width 17 height 27
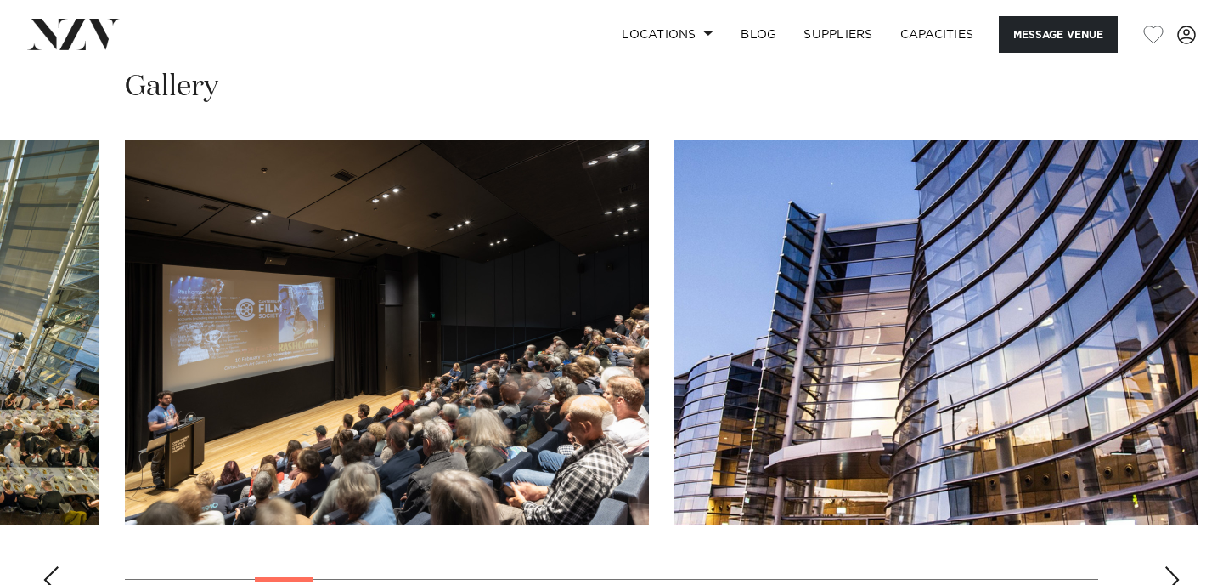
click at [1167, 566] on div "Next slide" at bounding box center [1172, 579] width 17 height 27
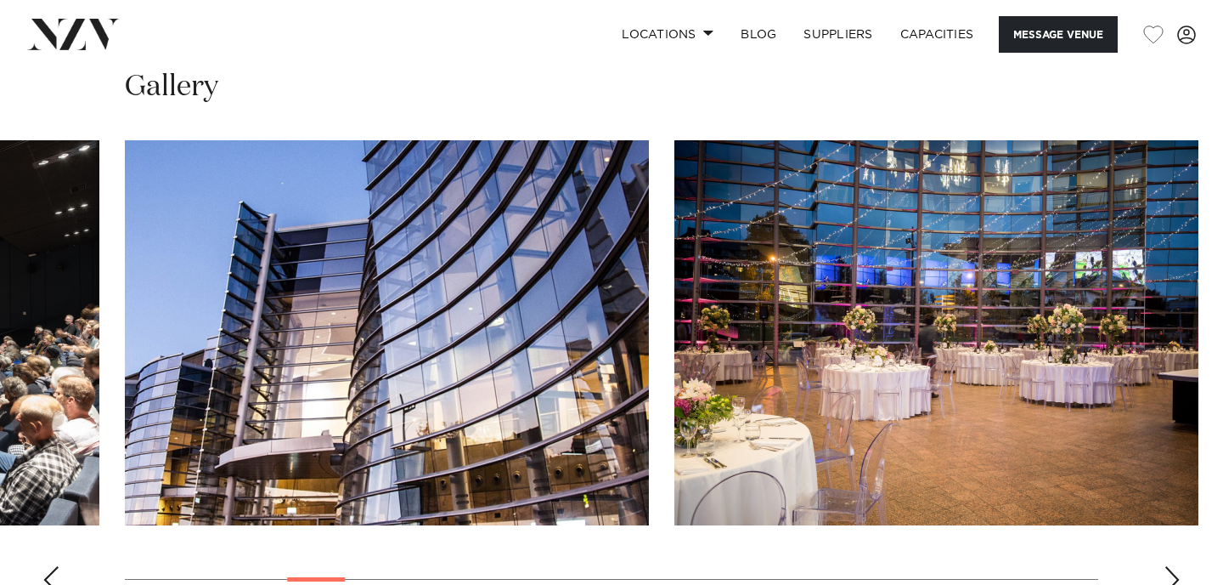
click at [1167, 566] on div "Next slide" at bounding box center [1172, 579] width 17 height 27
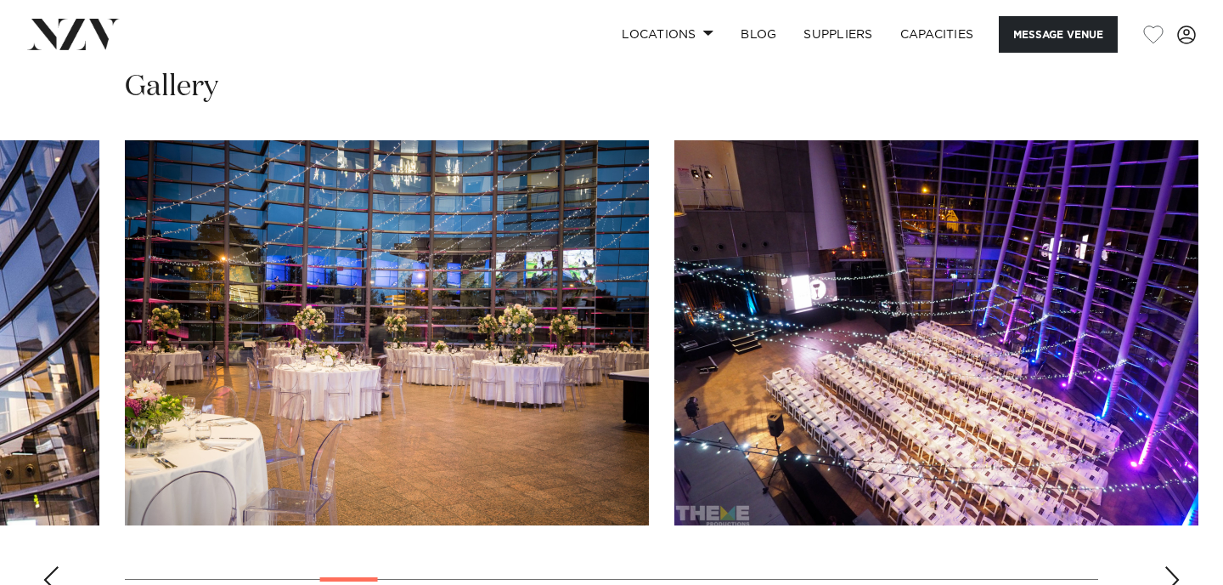
click at [1167, 566] on div "Next slide" at bounding box center [1172, 579] width 17 height 27
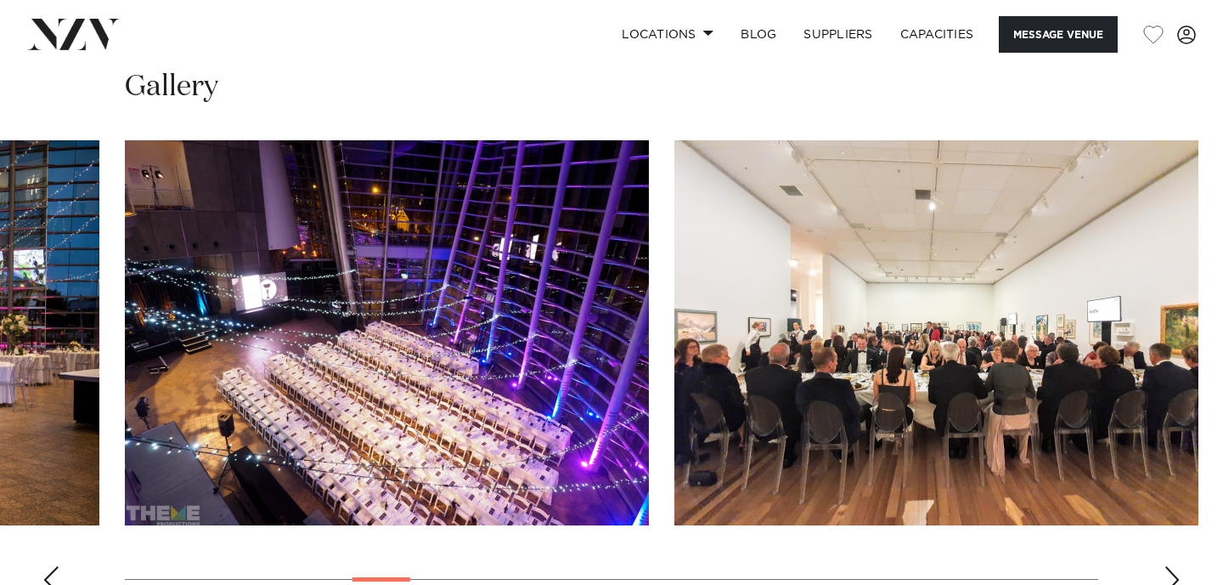
click at [1167, 566] on div "Next slide" at bounding box center [1172, 579] width 17 height 27
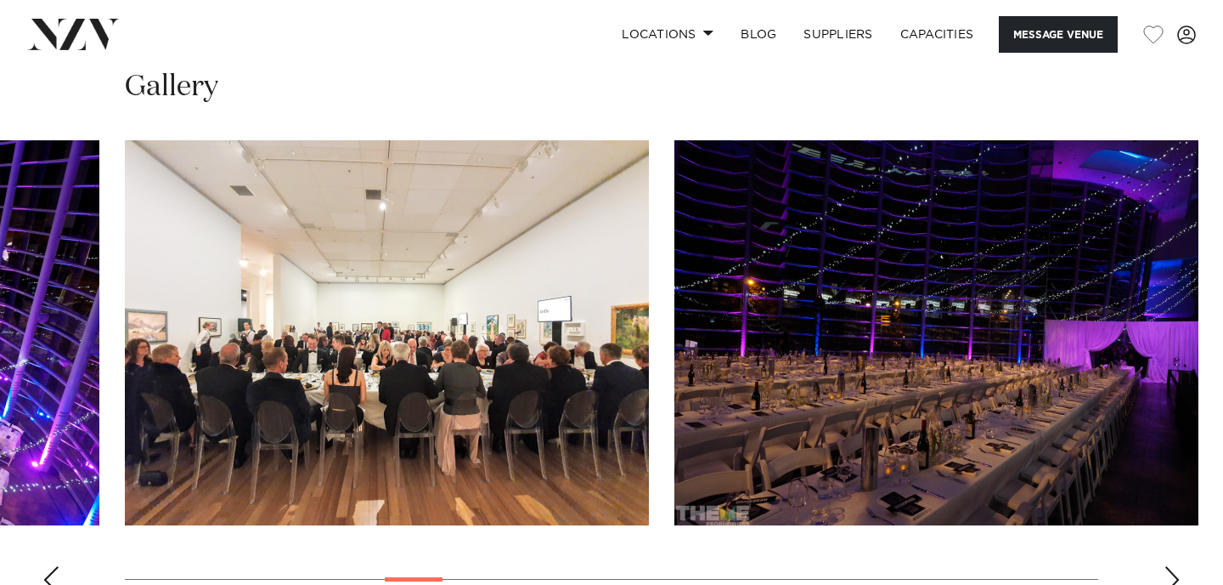
click at [1167, 566] on div "Next slide" at bounding box center [1172, 579] width 17 height 27
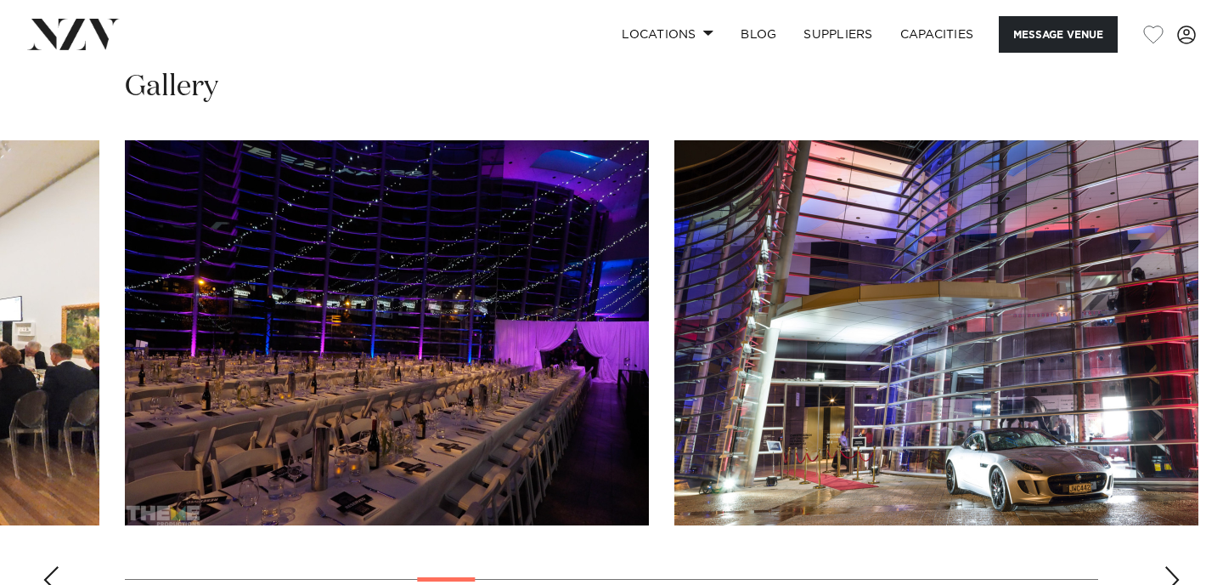
click at [1167, 566] on div "Next slide" at bounding box center [1172, 579] width 17 height 27
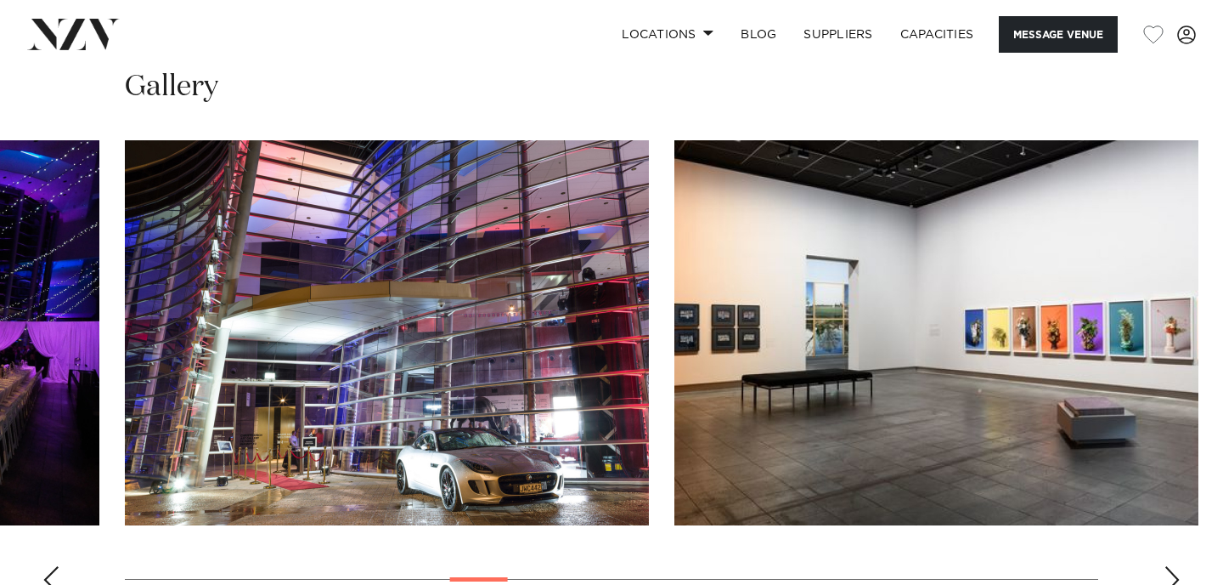
click at [1167, 566] on div "Next slide" at bounding box center [1172, 579] width 17 height 27
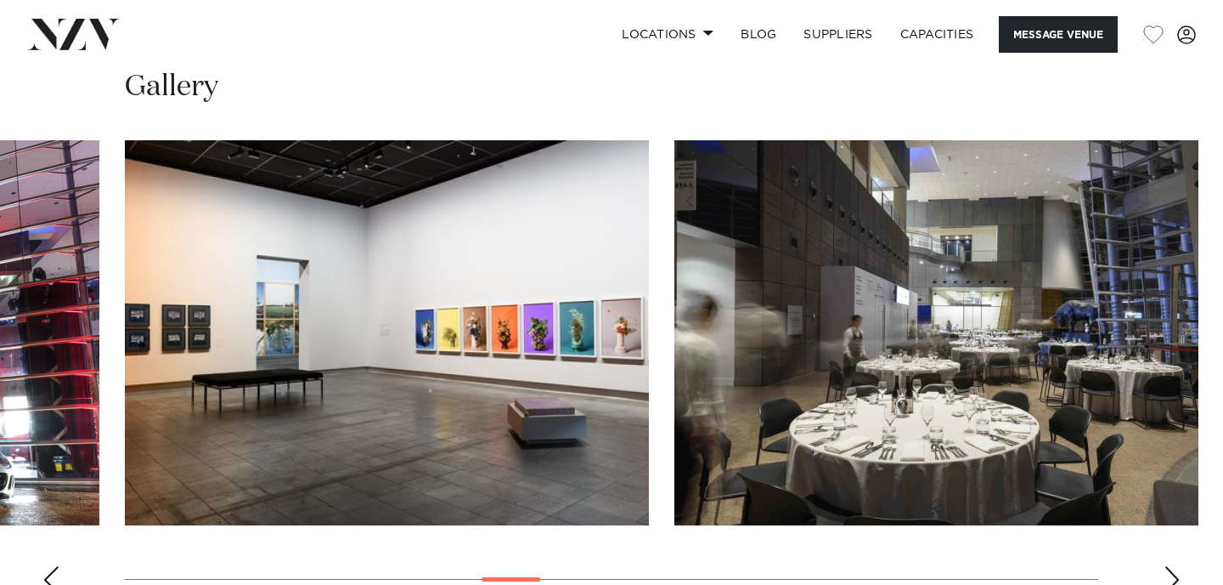
click at [1167, 566] on div "Next slide" at bounding box center [1172, 579] width 17 height 27
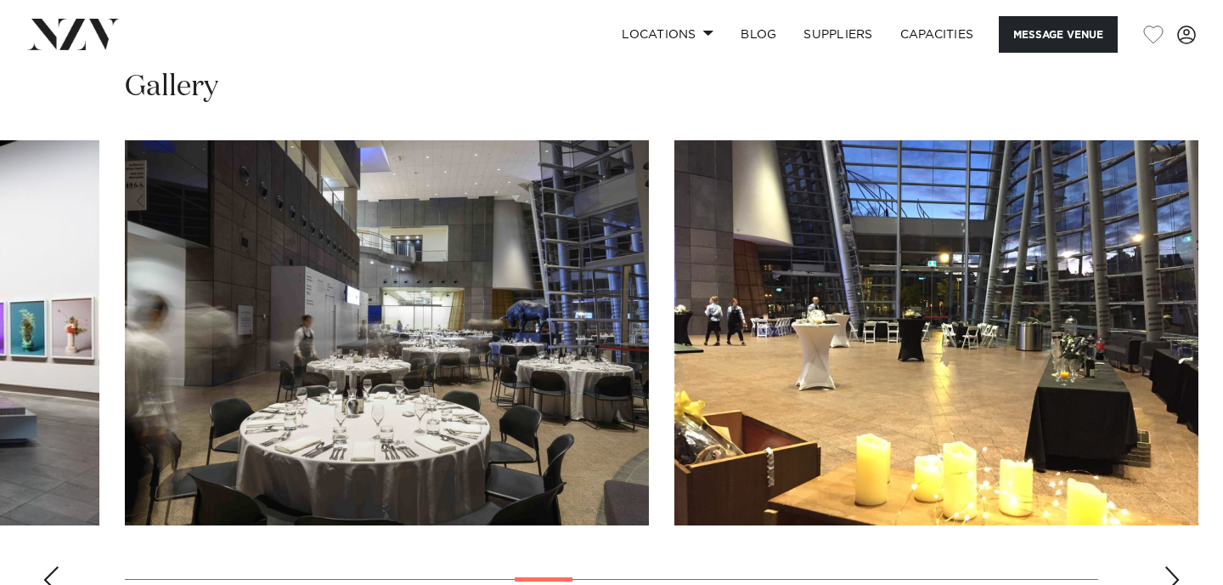
click at [1167, 566] on div "Next slide" at bounding box center [1172, 579] width 17 height 27
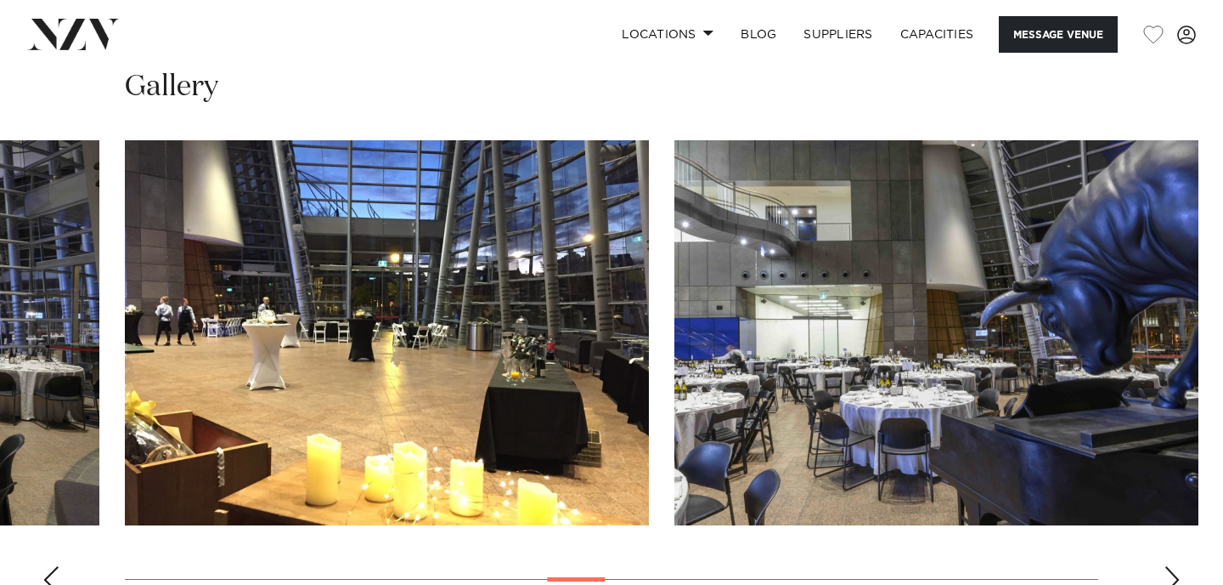
click at [1167, 566] on div "Next slide" at bounding box center [1172, 579] width 17 height 27
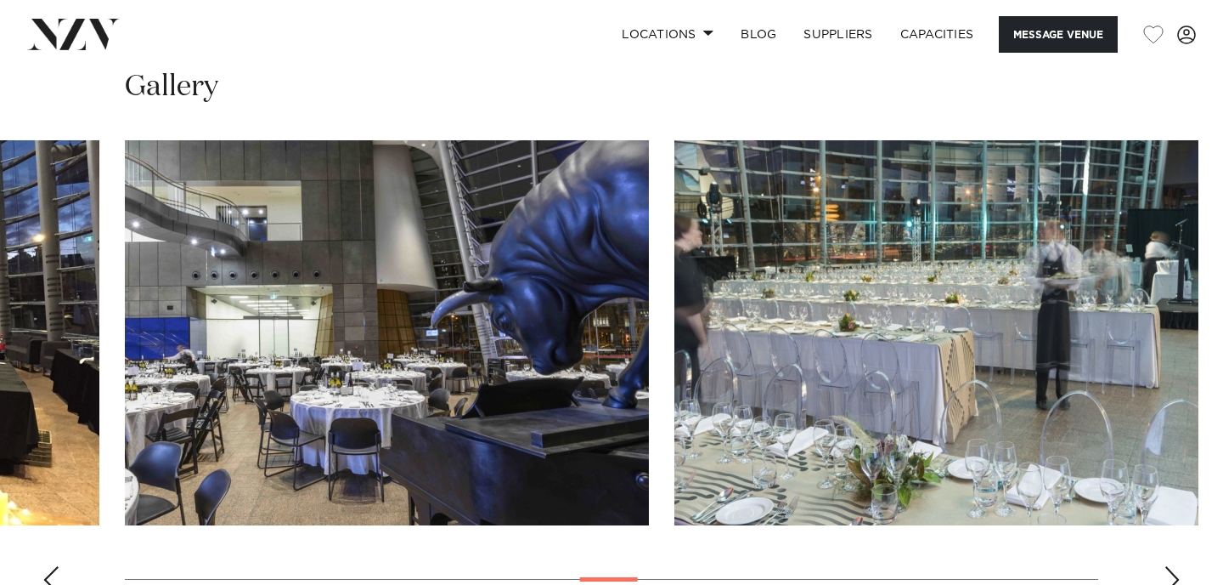
click at [1167, 566] on div "Next slide" at bounding box center [1172, 579] width 17 height 27
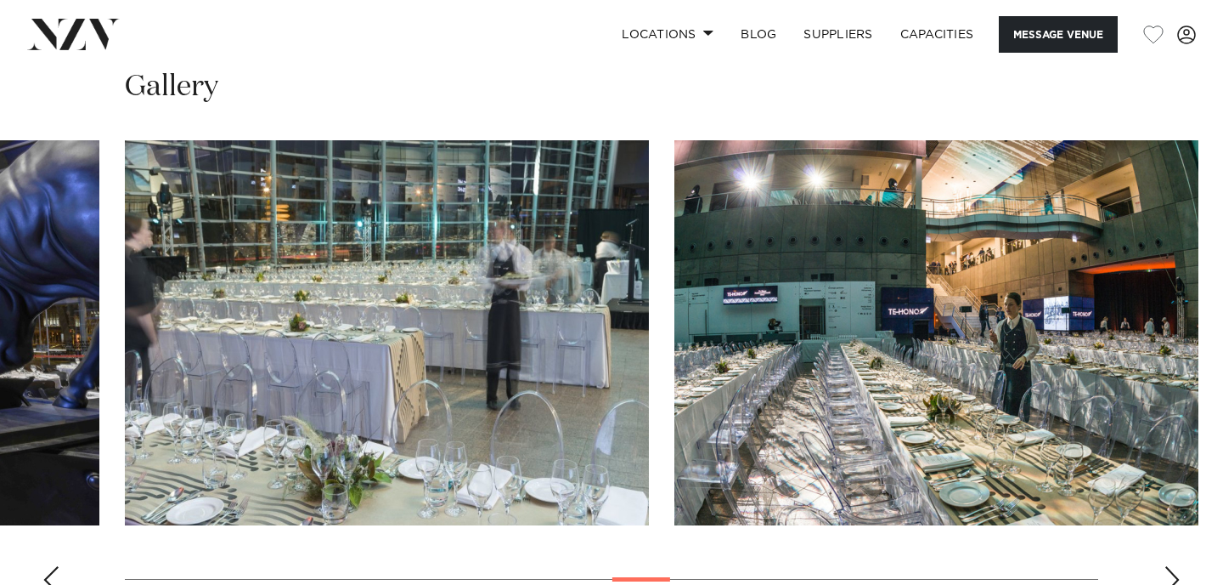
click at [1167, 566] on div "Next slide" at bounding box center [1172, 579] width 17 height 27
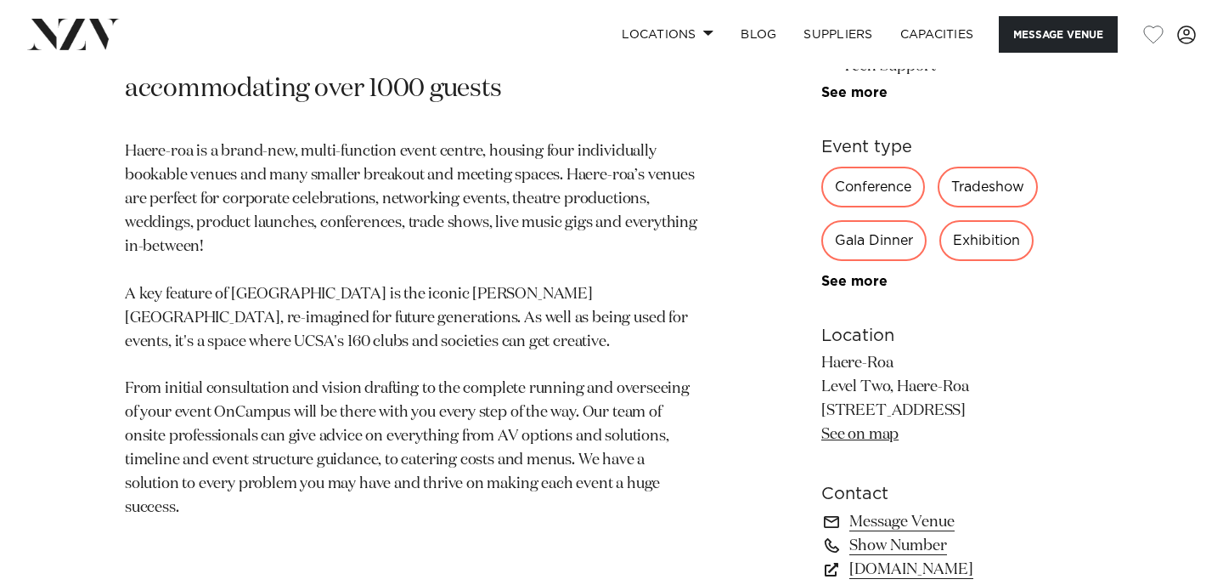
scroll to position [877, 0]
click at [849, 440] on link "See on map" at bounding box center [860, 432] width 77 height 15
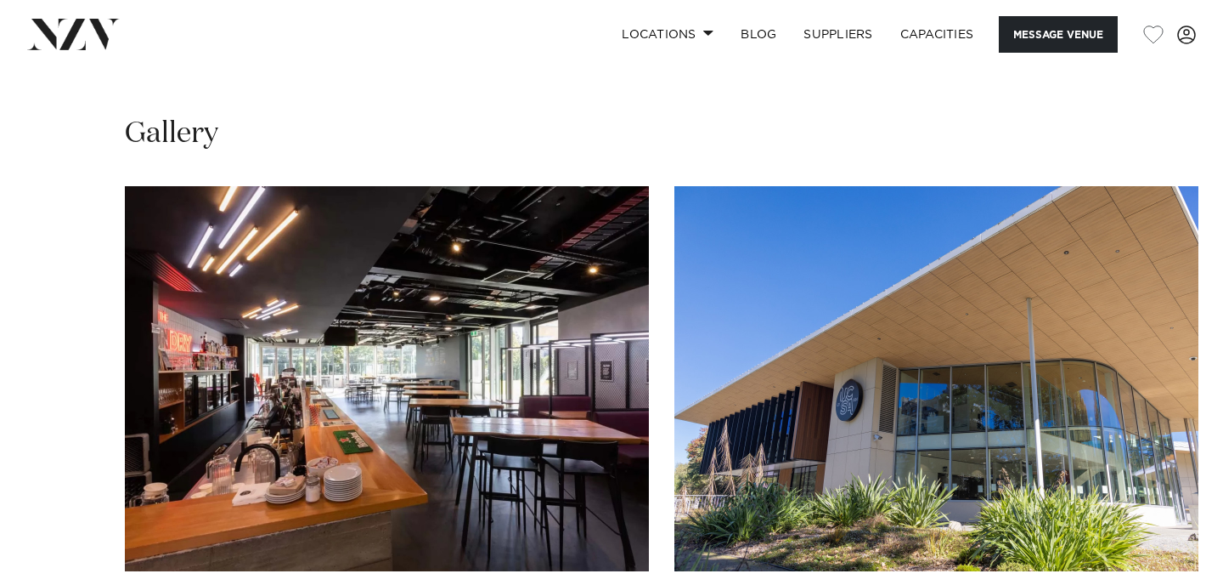
scroll to position [1312, 0]
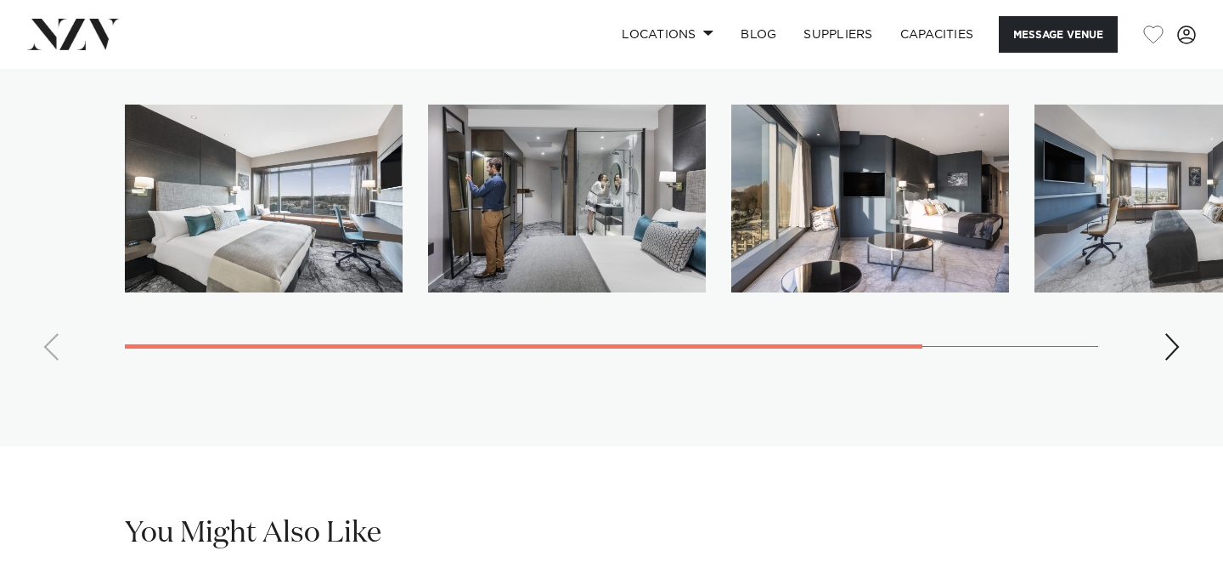
scroll to position [3104, 0]
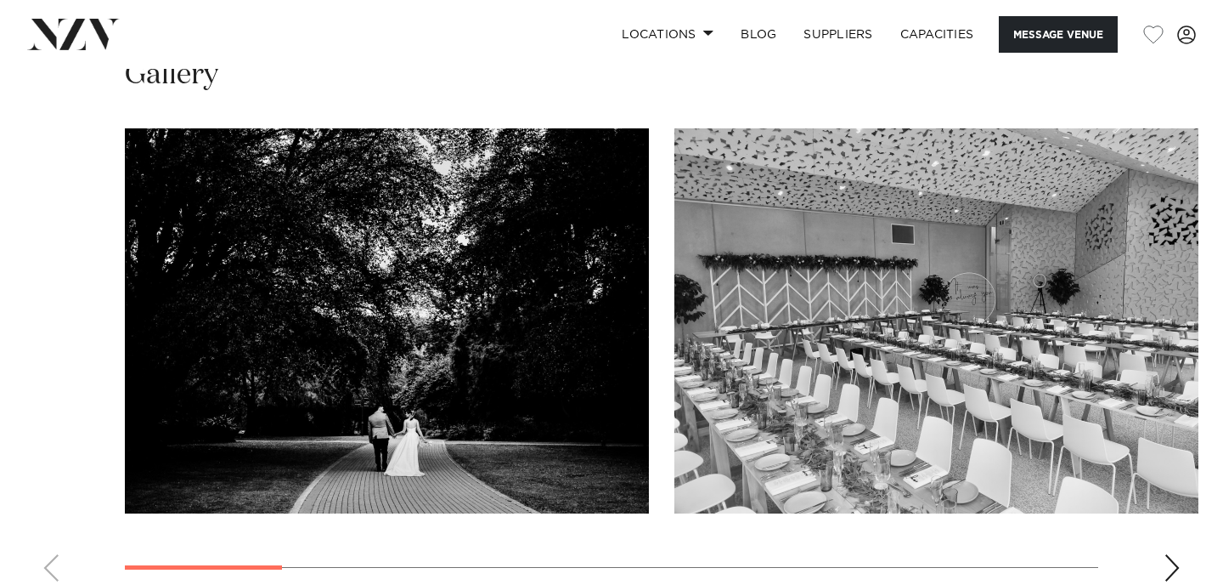
scroll to position [1553, 0]
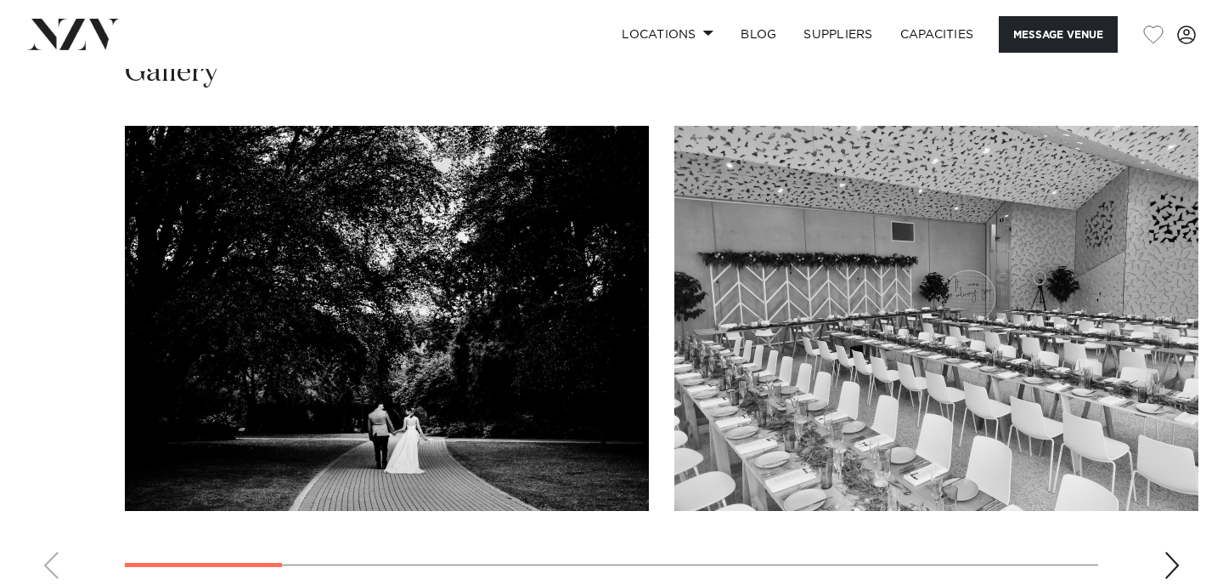
click at [1172, 551] on div "Next slide" at bounding box center [1172, 564] width 17 height 27
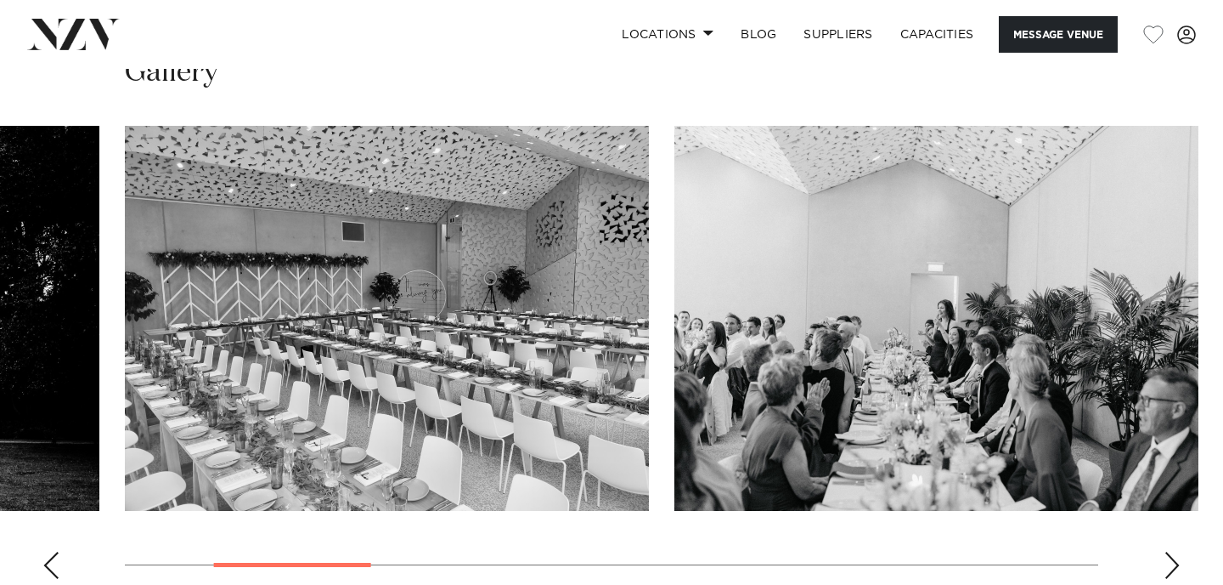
click at [1170, 551] on div "Next slide" at bounding box center [1172, 564] width 17 height 27
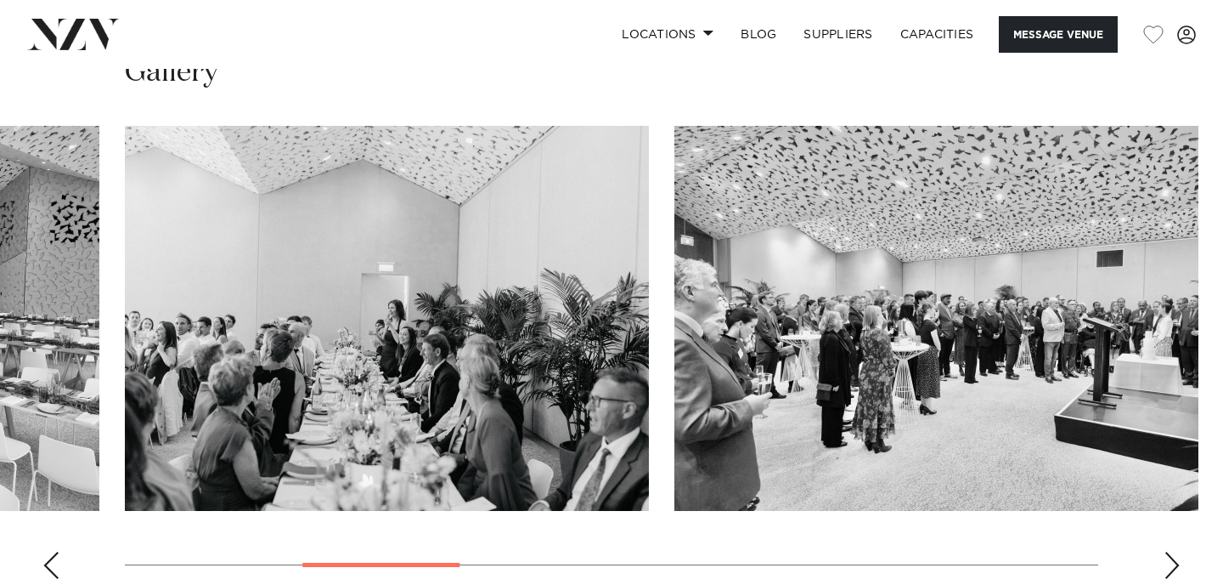
click at [1170, 551] on div "Next slide" at bounding box center [1172, 564] width 17 height 27
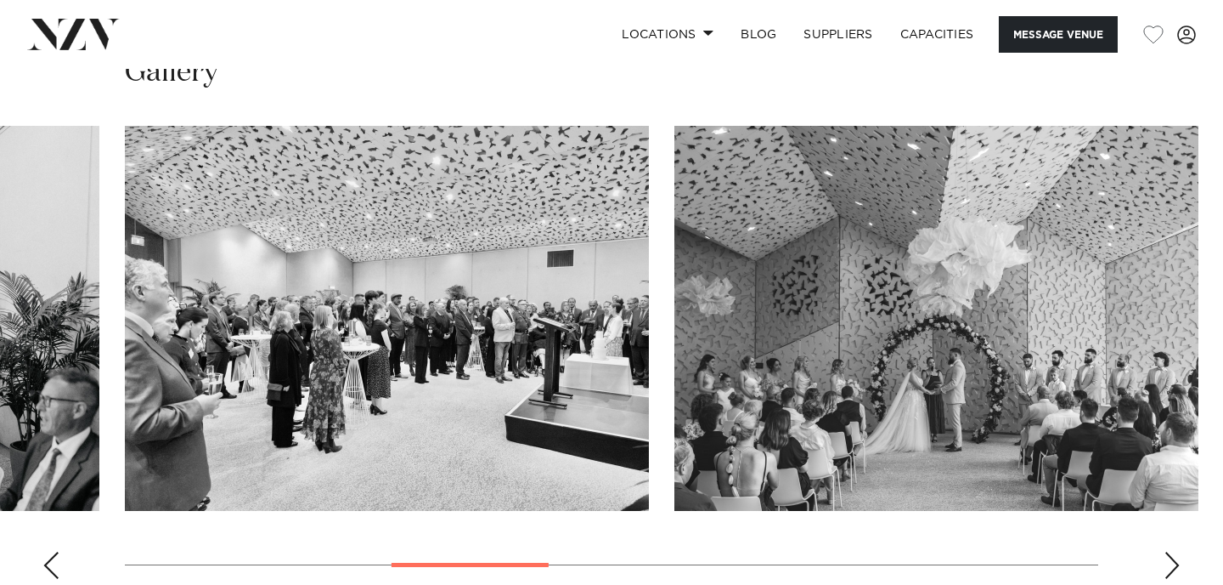
click at [1170, 551] on div "Next slide" at bounding box center [1172, 564] width 17 height 27
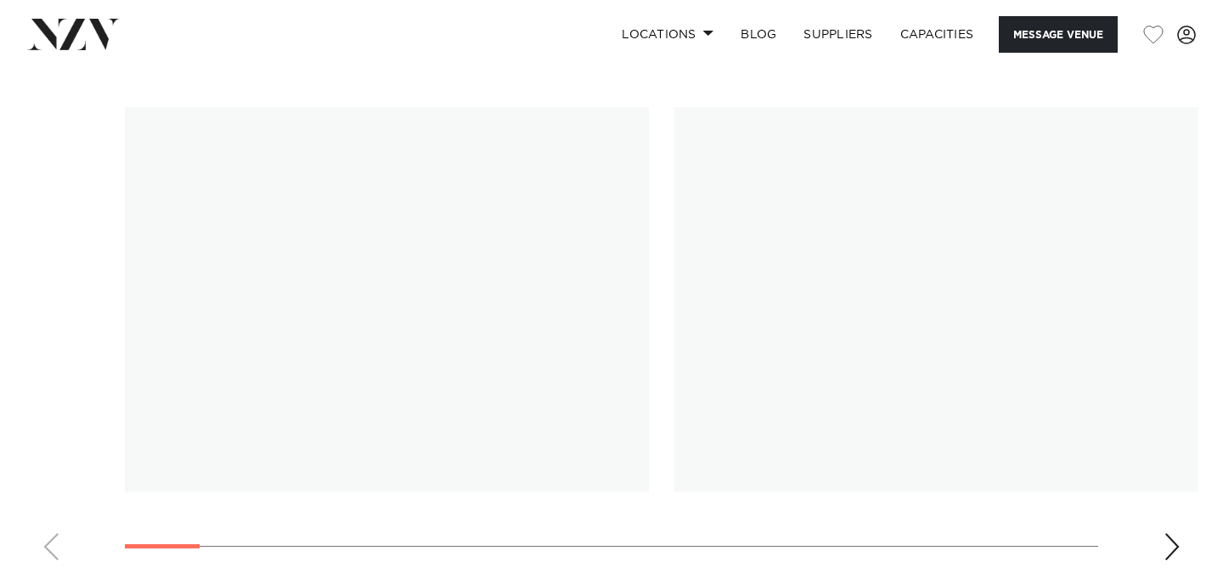
scroll to position [1636, 0]
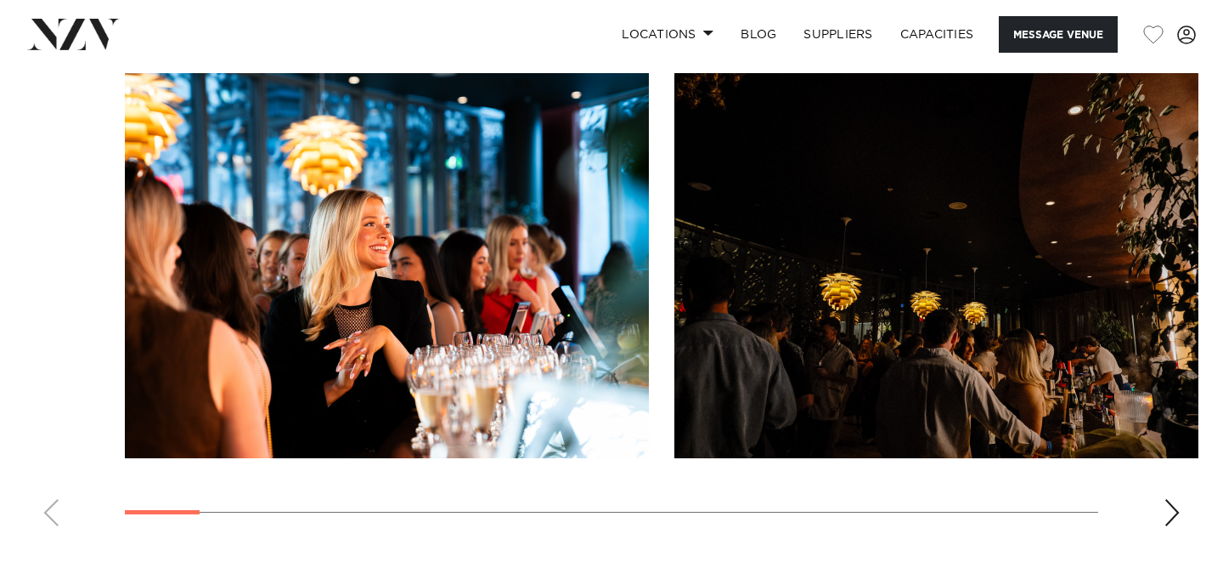
click at [1172, 507] on div "Next slide" at bounding box center [1172, 512] width 17 height 27
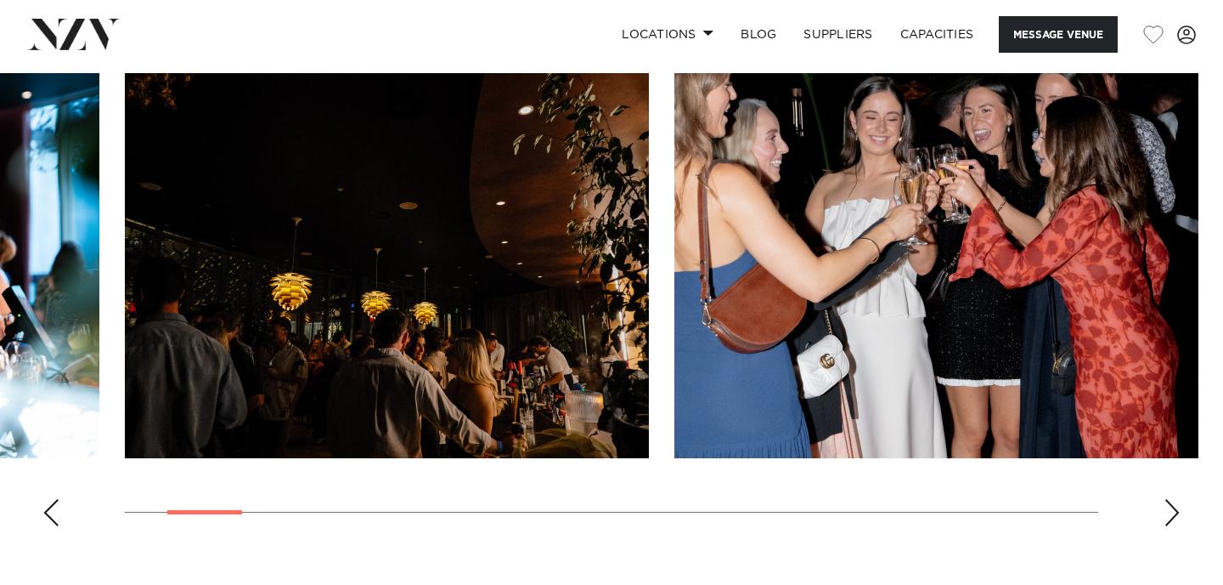
click at [1172, 507] on div "Next slide" at bounding box center [1172, 512] width 17 height 27
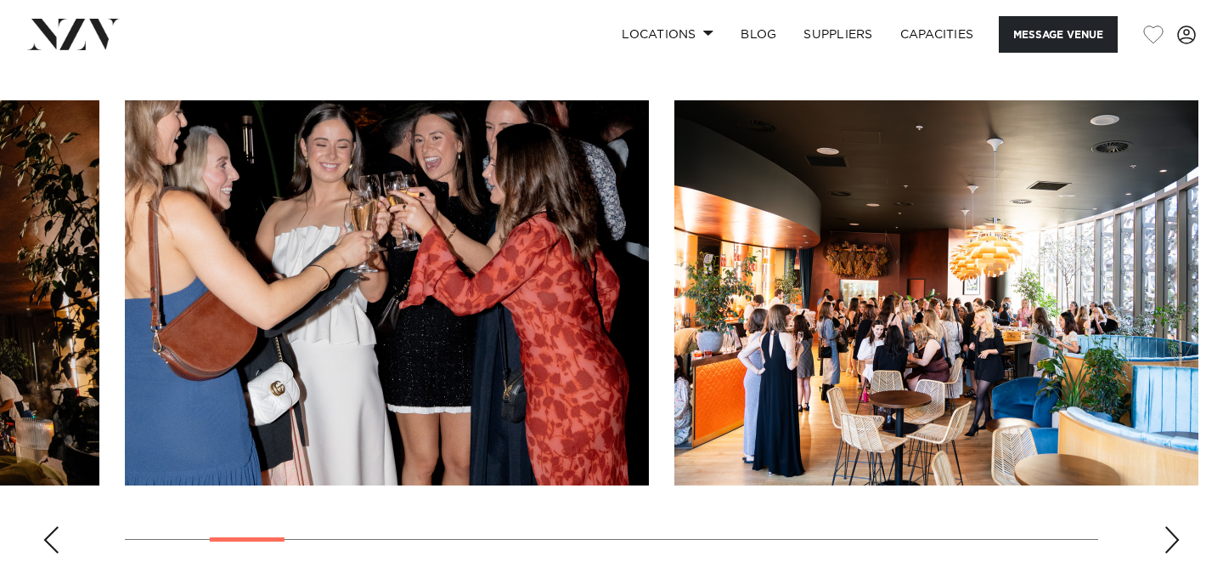
scroll to position [1627, 0]
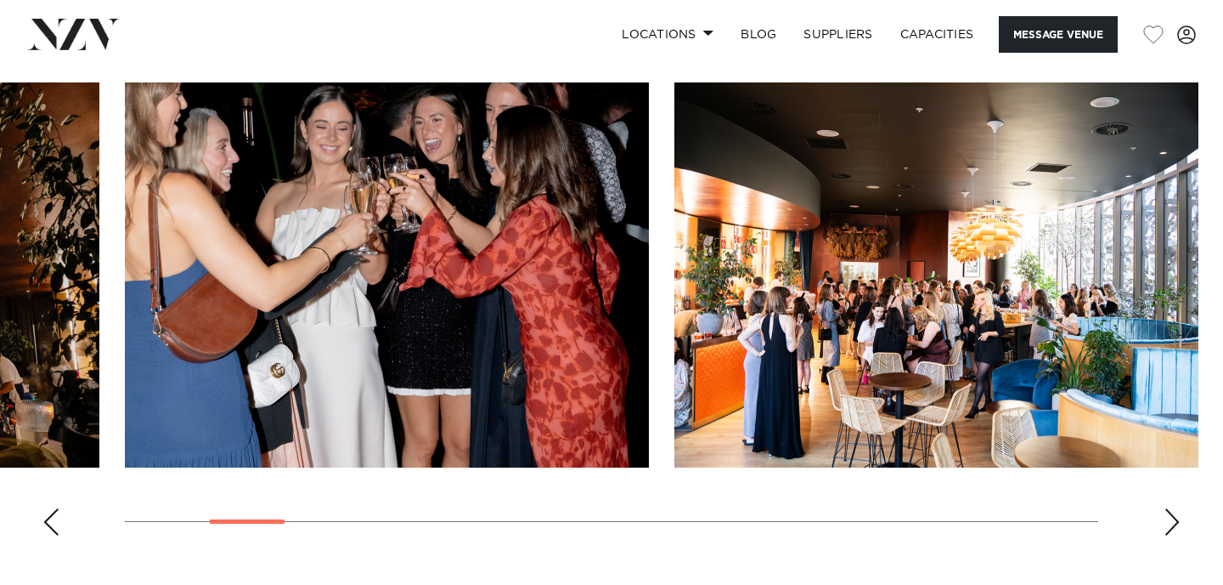
click at [1180, 521] on div "Next slide" at bounding box center [1172, 521] width 17 height 27
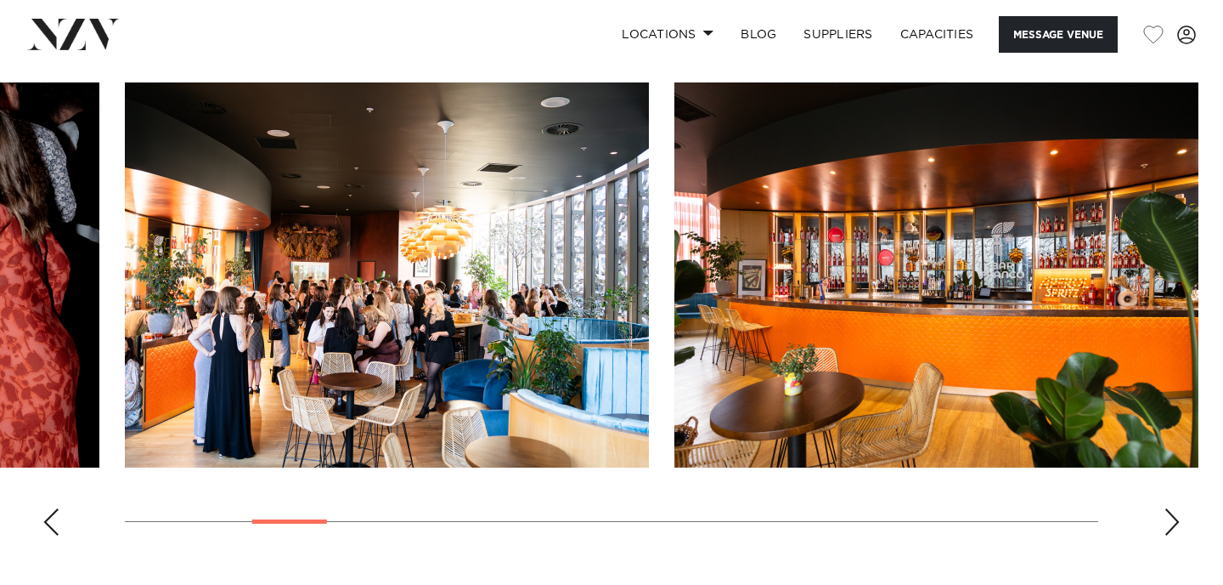
click at [1180, 521] on div "Next slide" at bounding box center [1172, 521] width 17 height 27
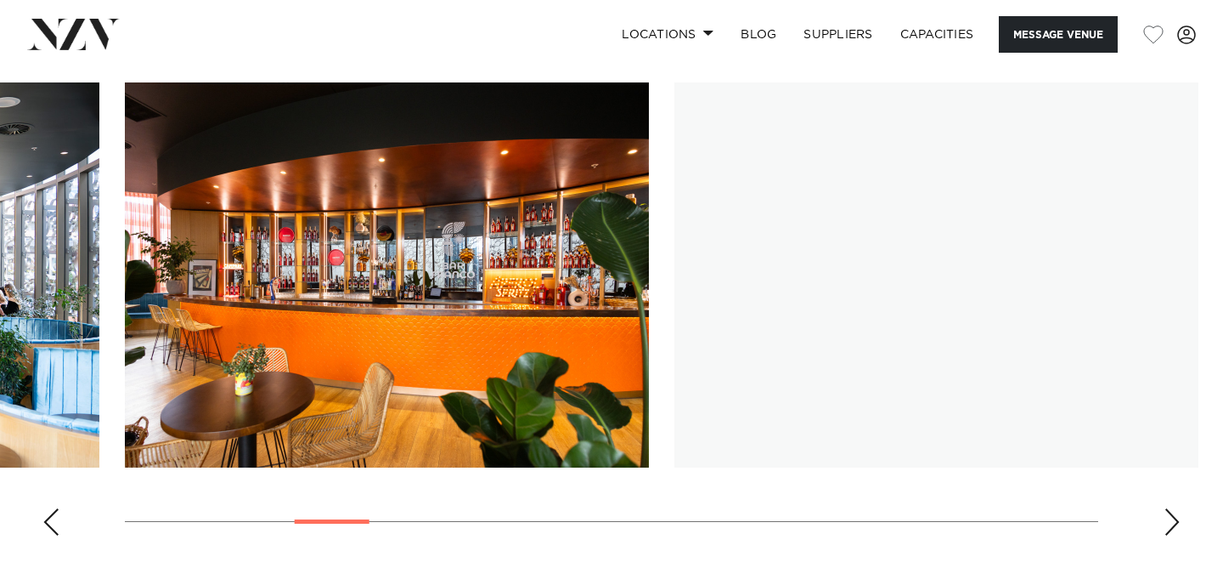
click at [1180, 521] on div "Next slide" at bounding box center [1172, 521] width 17 height 27
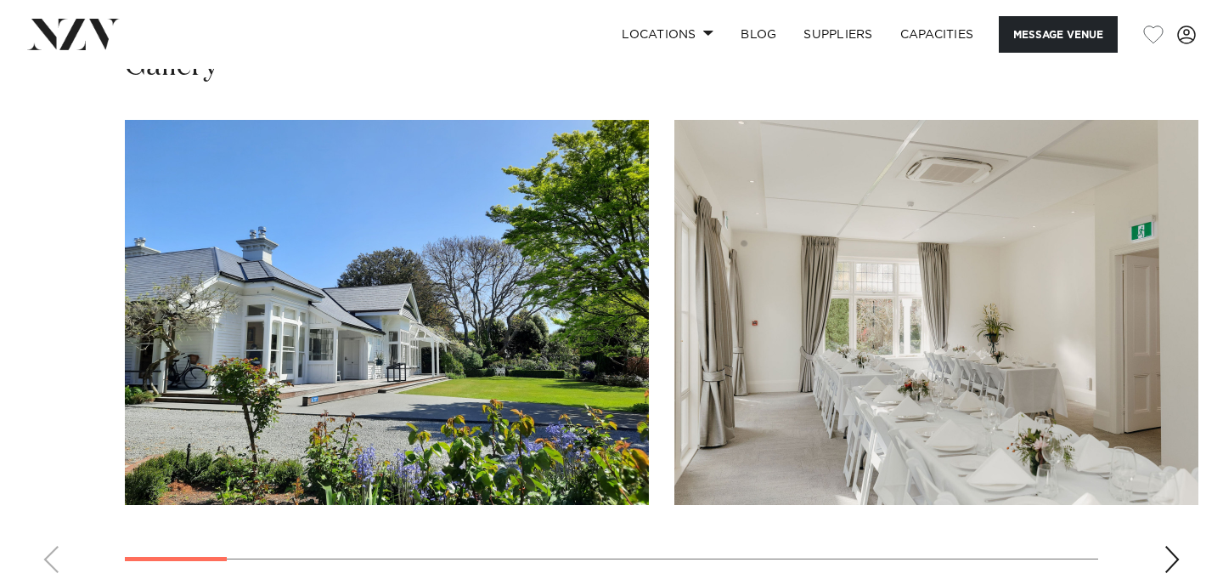
scroll to position [1665, 0]
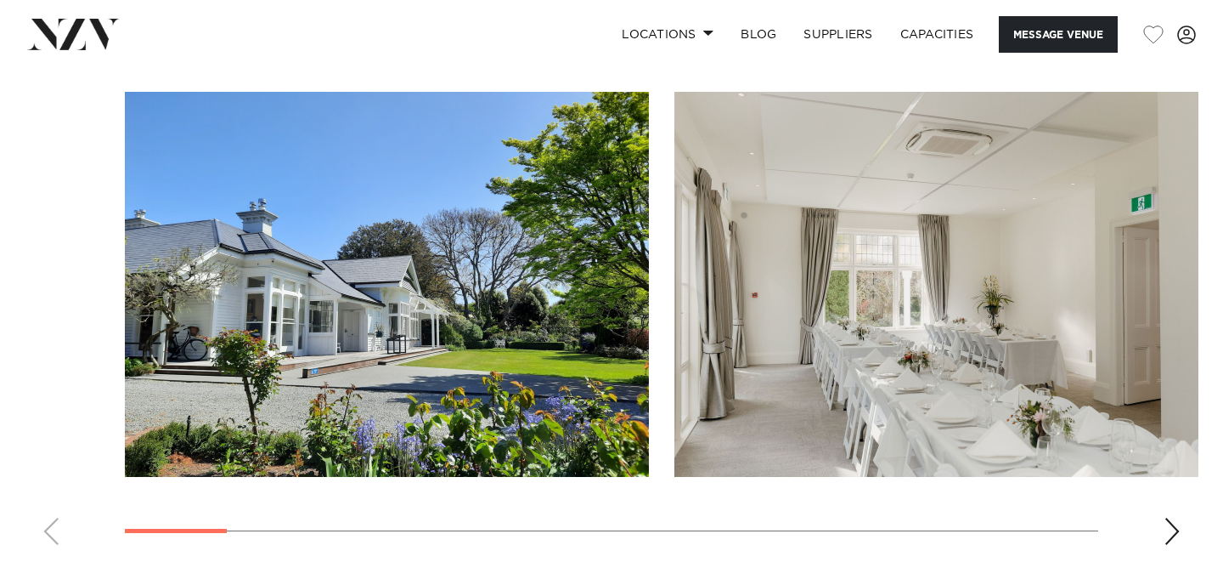
click at [1176, 532] on div "Next slide" at bounding box center [1172, 530] width 17 height 27
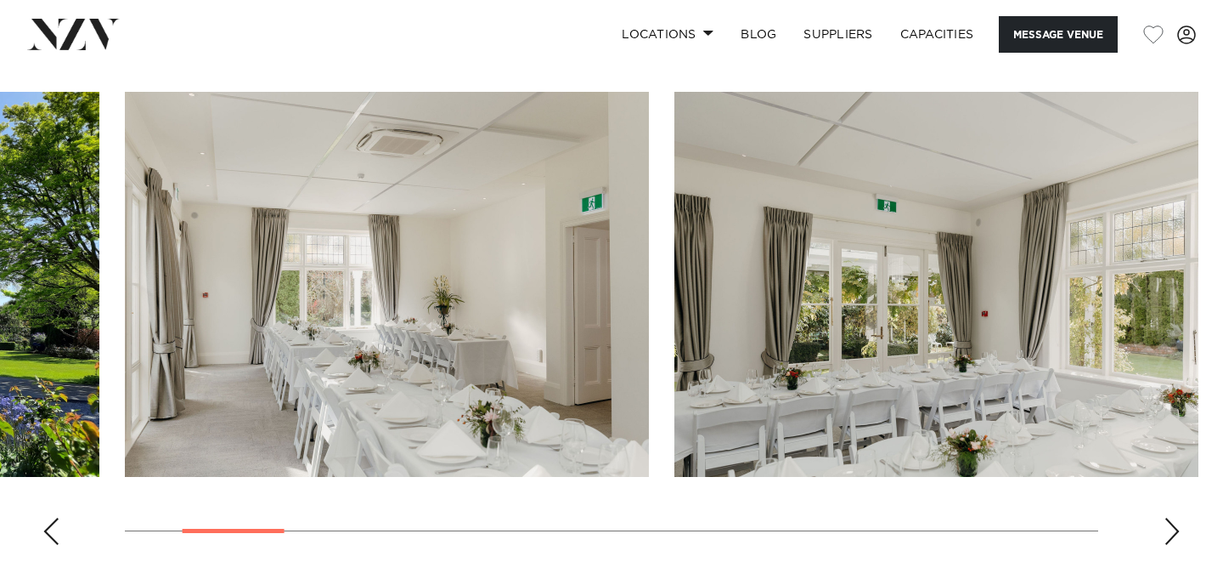
click at [1176, 532] on div "Next slide" at bounding box center [1172, 530] width 17 height 27
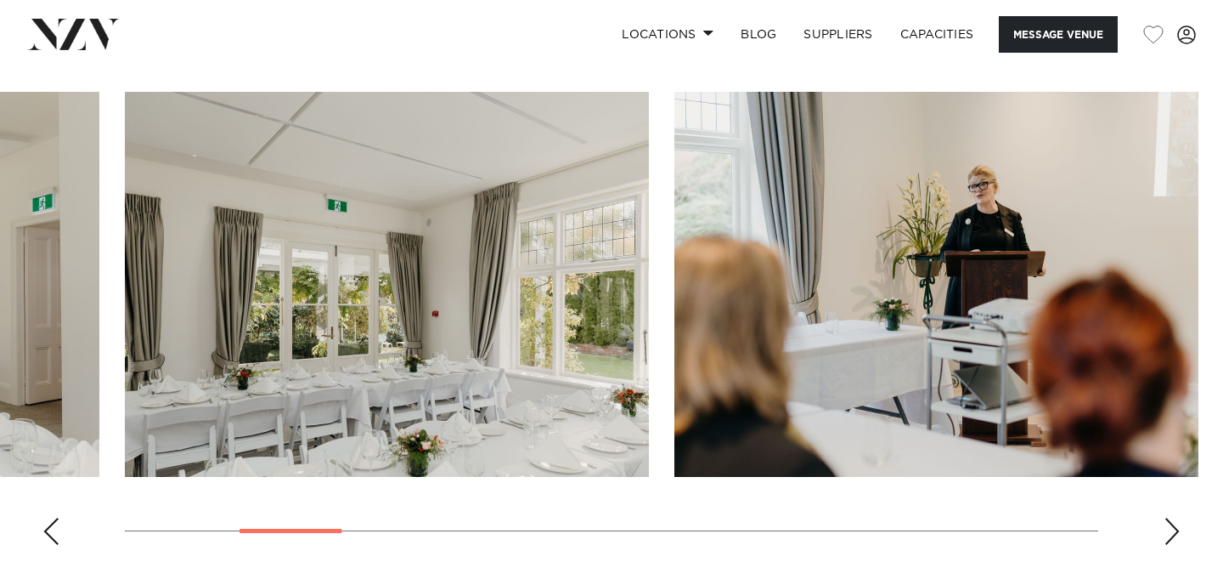
click at [1176, 532] on div "Next slide" at bounding box center [1172, 530] width 17 height 27
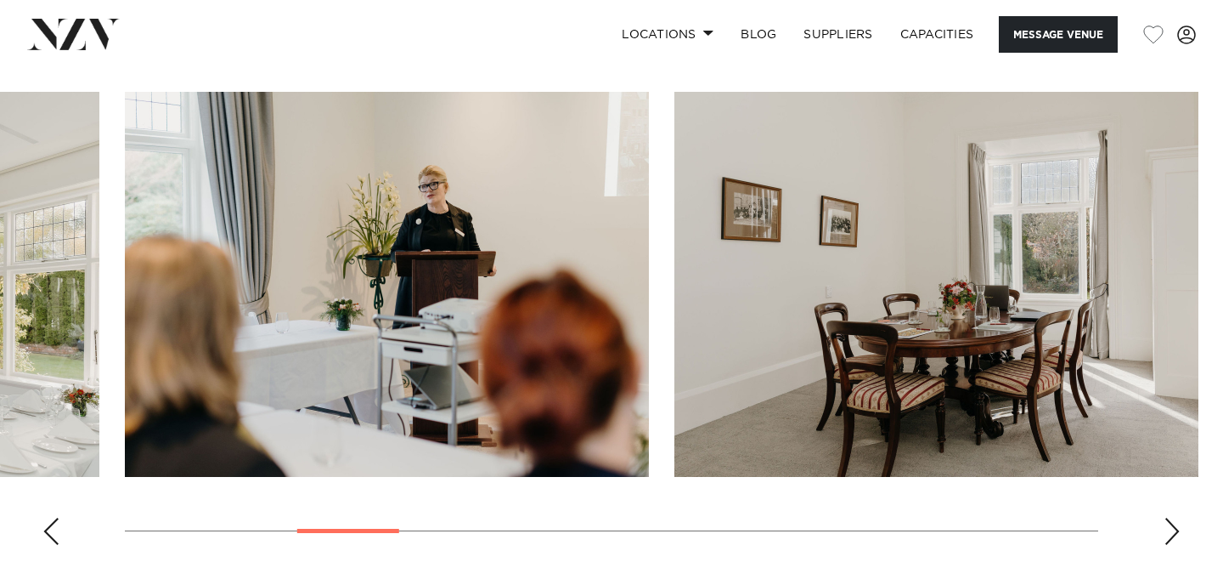
click at [1176, 532] on div "Next slide" at bounding box center [1172, 530] width 17 height 27
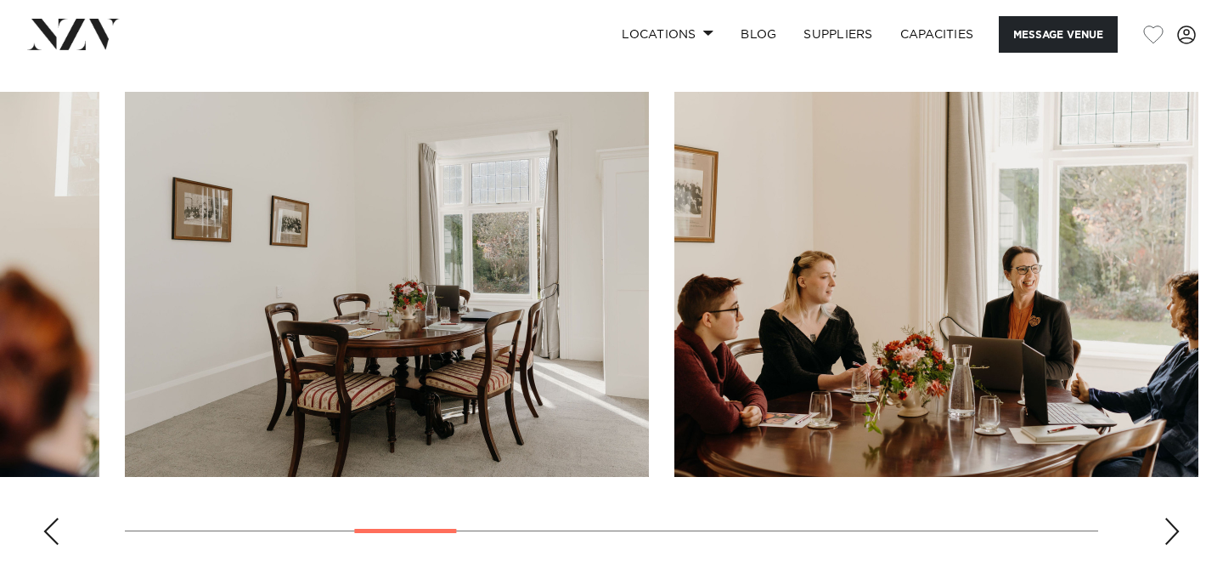
click at [1177, 533] on div "Next slide" at bounding box center [1172, 530] width 17 height 27
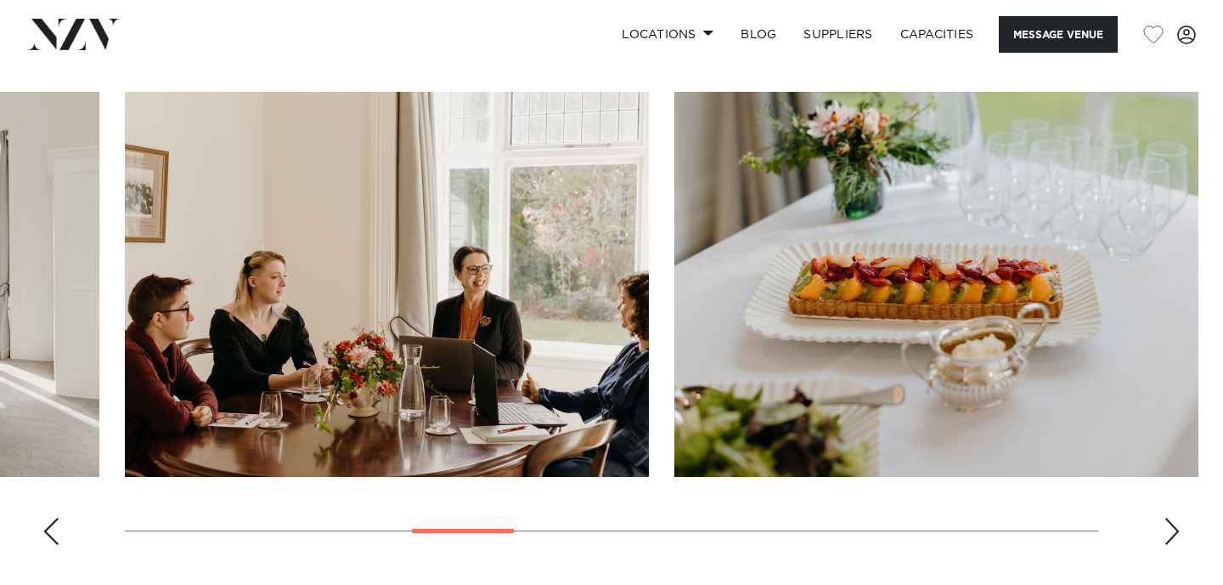
click at [1177, 534] on div "Next slide" at bounding box center [1172, 530] width 17 height 27
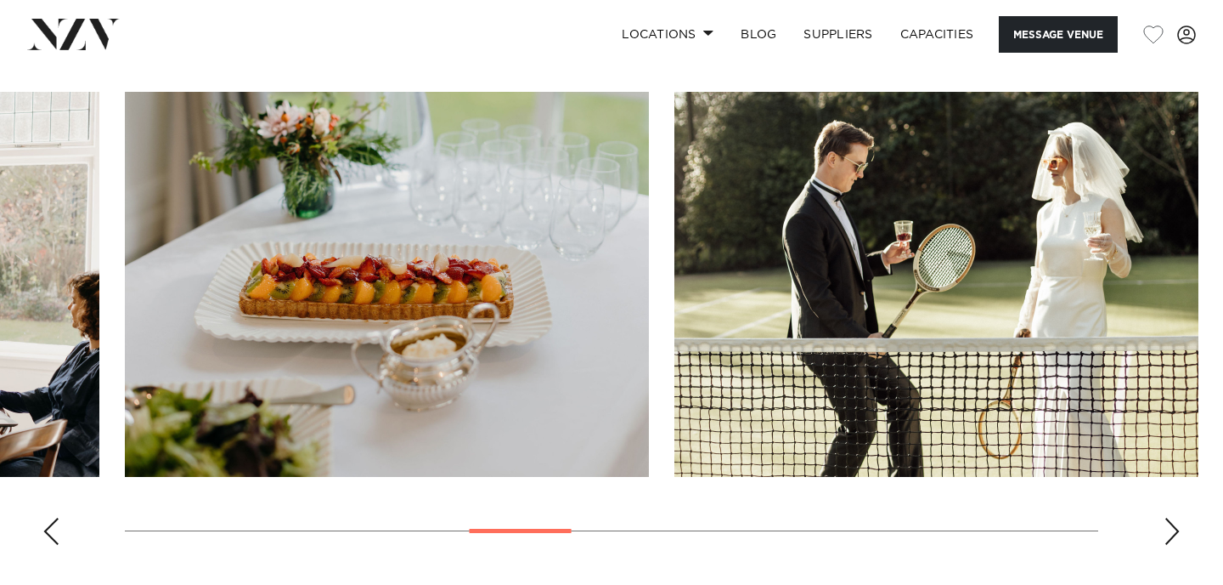
click at [1174, 528] on div "Next slide" at bounding box center [1172, 530] width 17 height 27
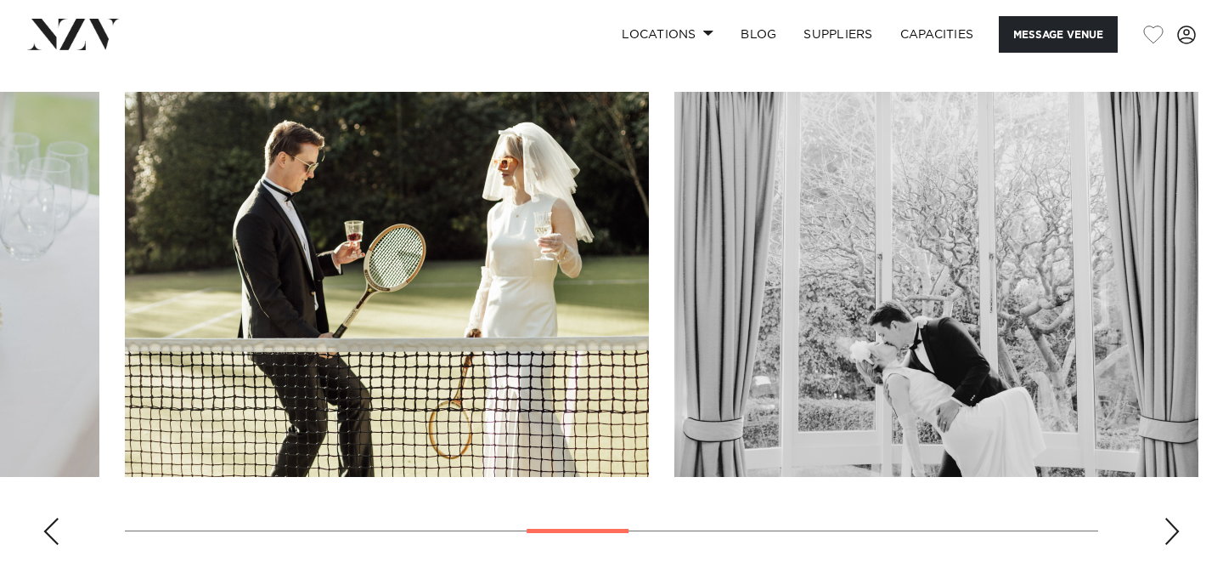
click at [1174, 528] on div "Next slide" at bounding box center [1172, 530] width 17 height 27
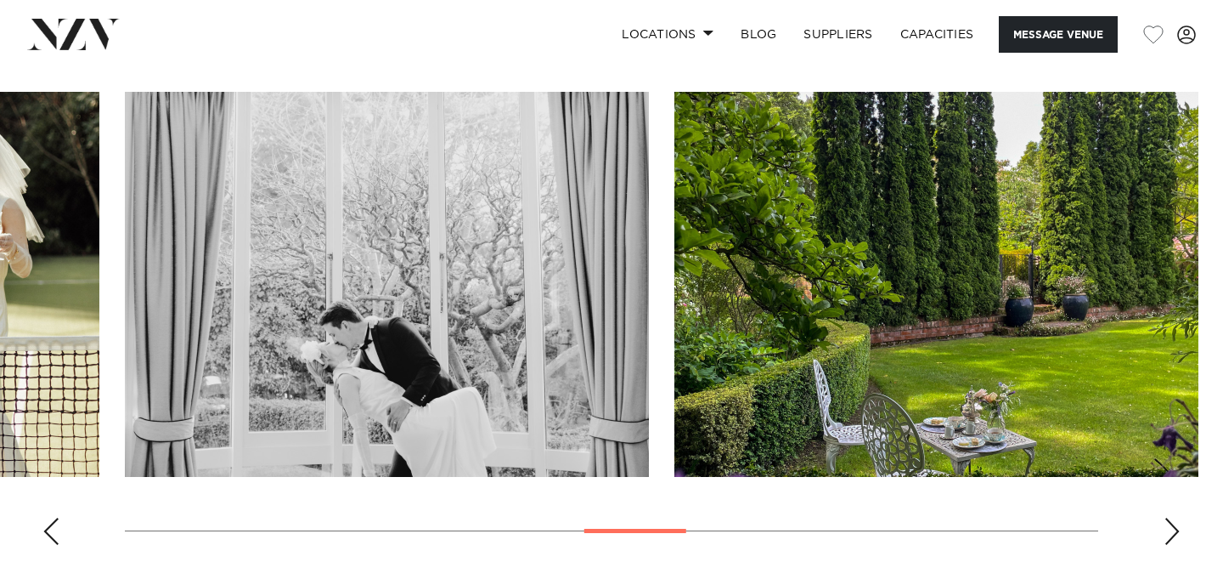
click at [1174, 528] on div "Next slide" at bounding box center [1172, 530] width 17 height 27
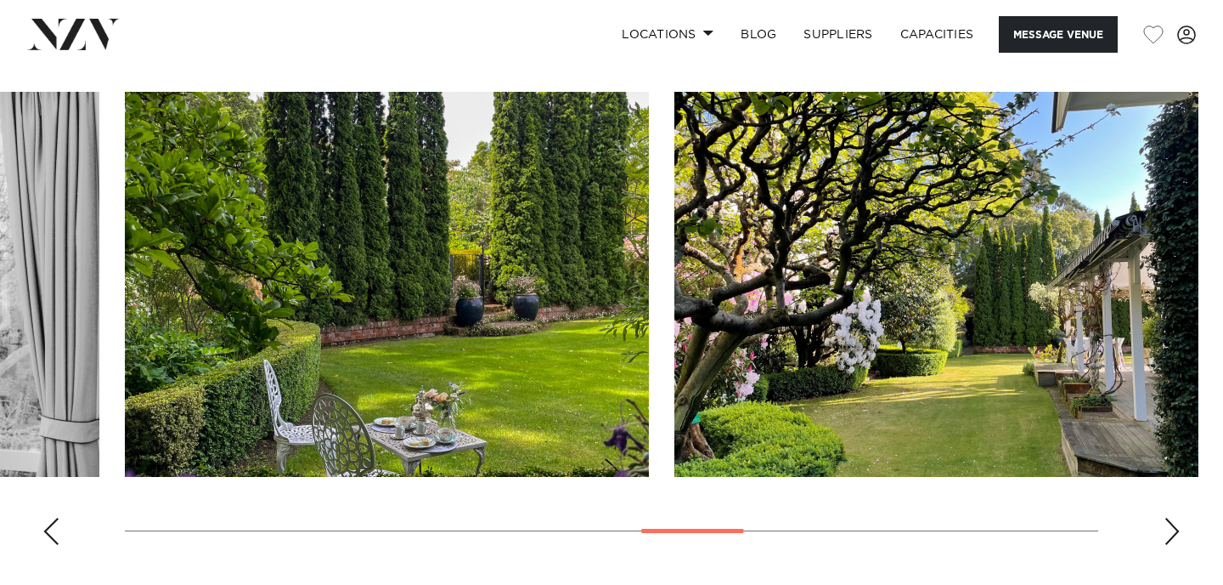
click at [1174, 528] on div "Next slide" at bounding box center [1172, 530] width 17 height 27
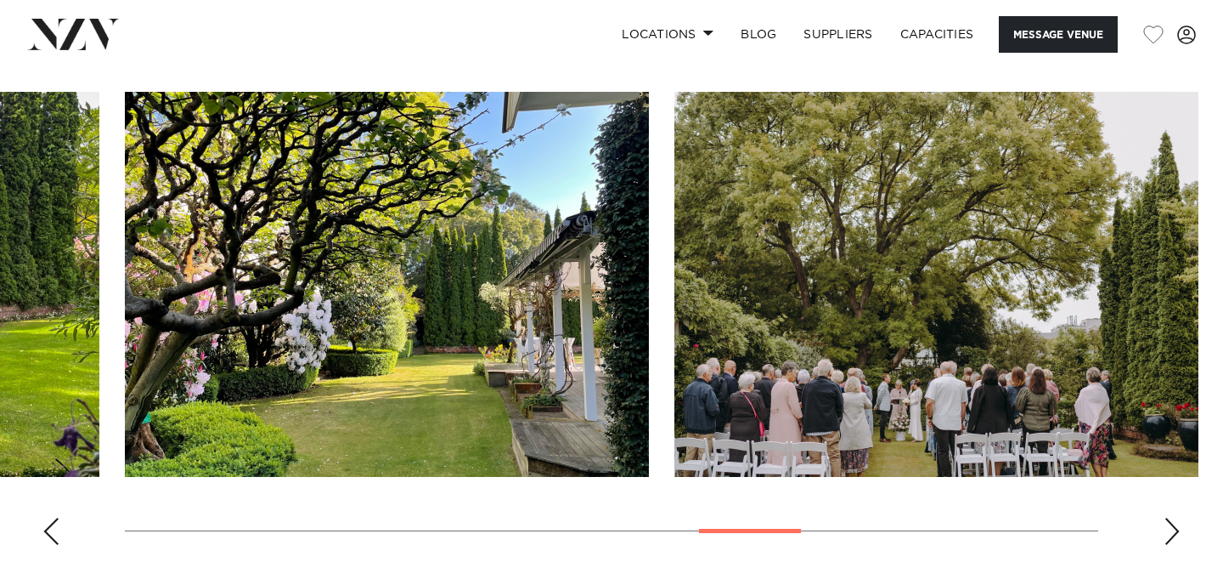
click at [1174, 528] on div "Next slide" at bounding box center [1172, 530] width 17 height 27
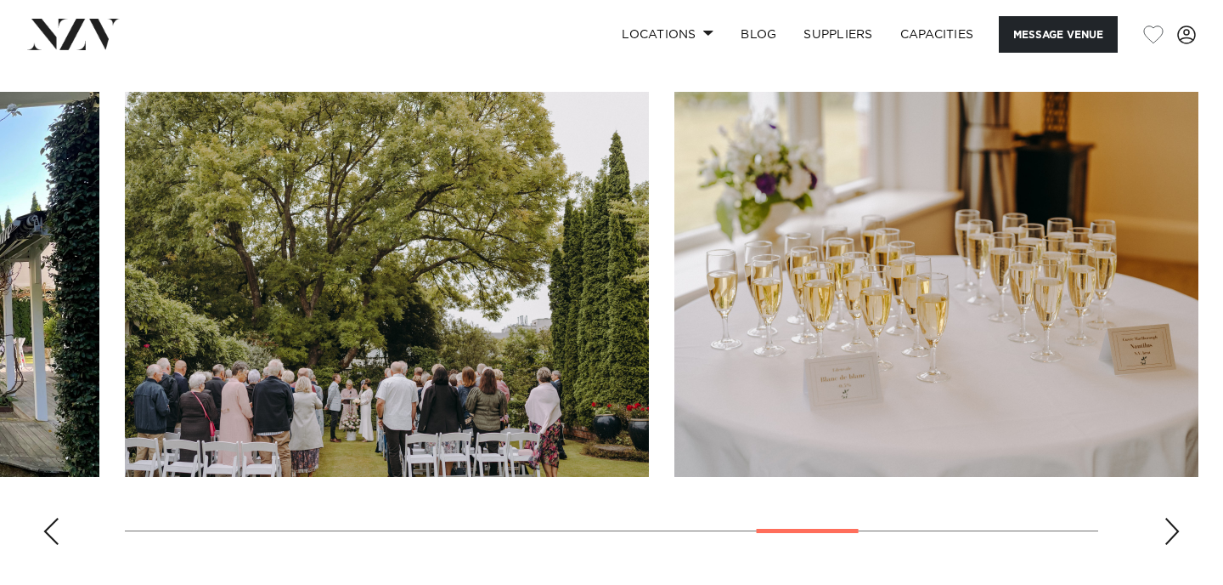
click at [1174, 528] on div "Next slide" at bounding box center [1172, 530] width 17 height 27
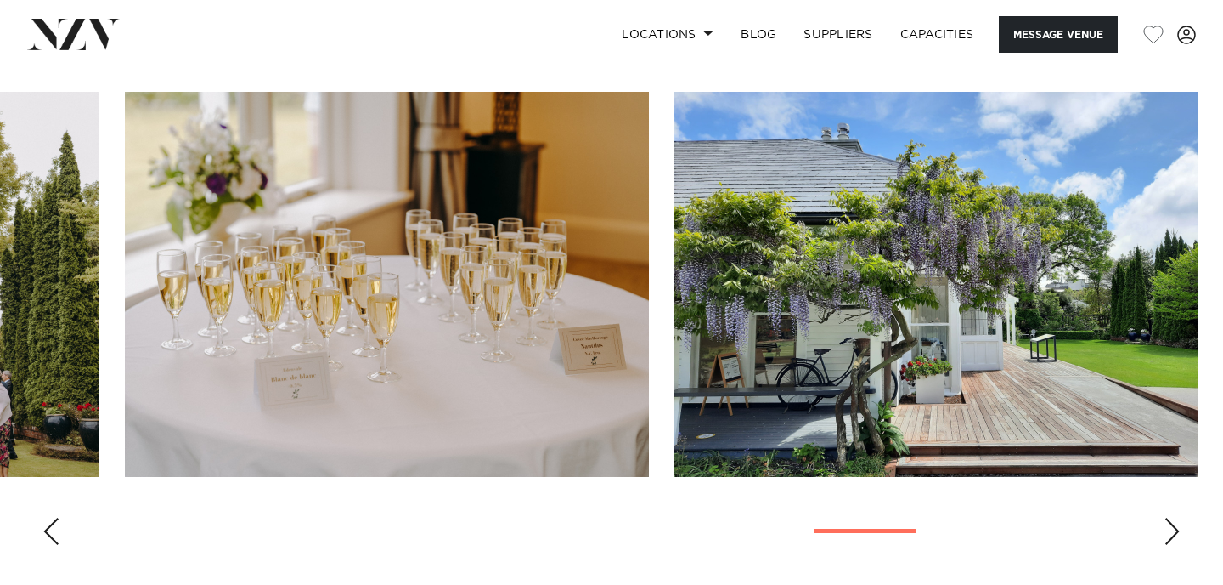
click at [1174, 528] on div "Next slide" at bounding box center [1172, 530] width 17 height 27
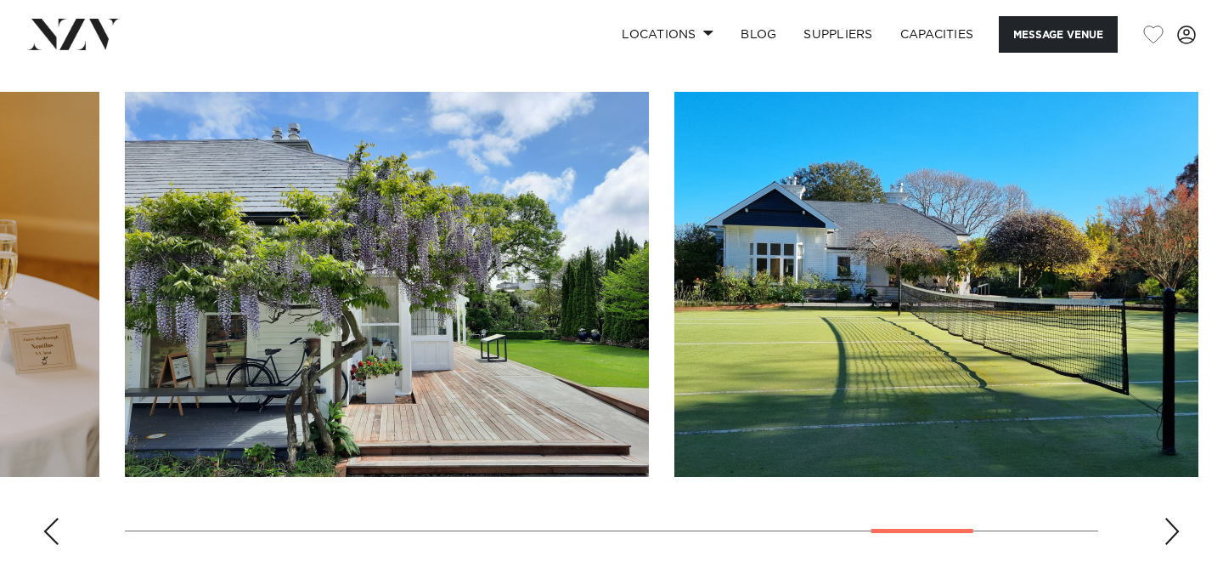
click at [1174, 528] on div "Next slide" at bounding box center [1172, 530] width 17 height 27
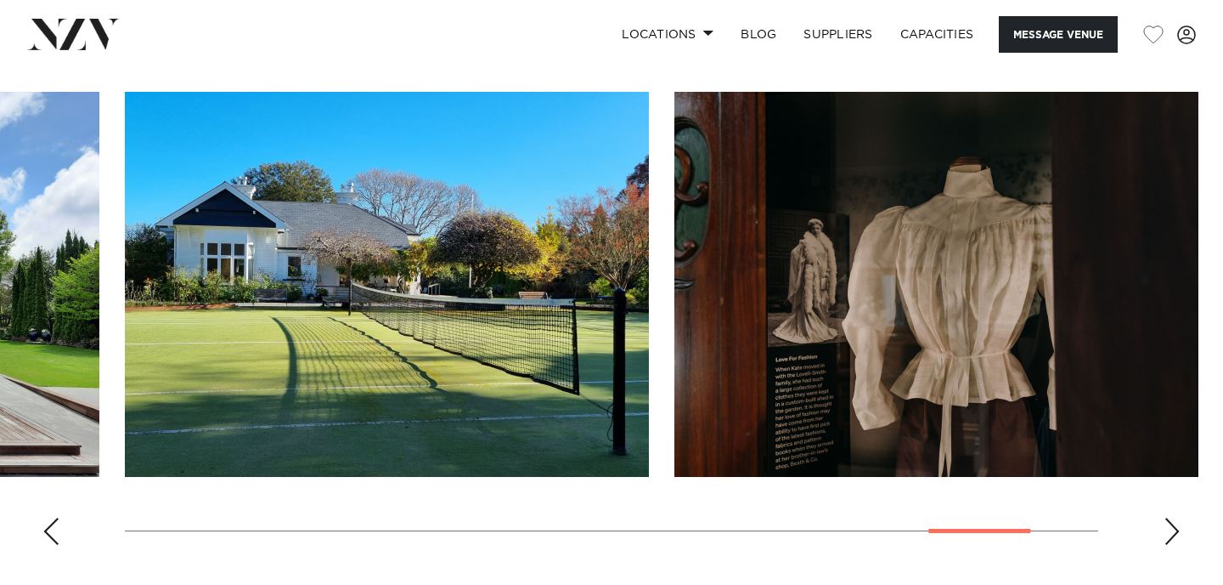
click at [1174, 528] on div "Next slide" at bounding box center [1172, 530] width 17 height 27
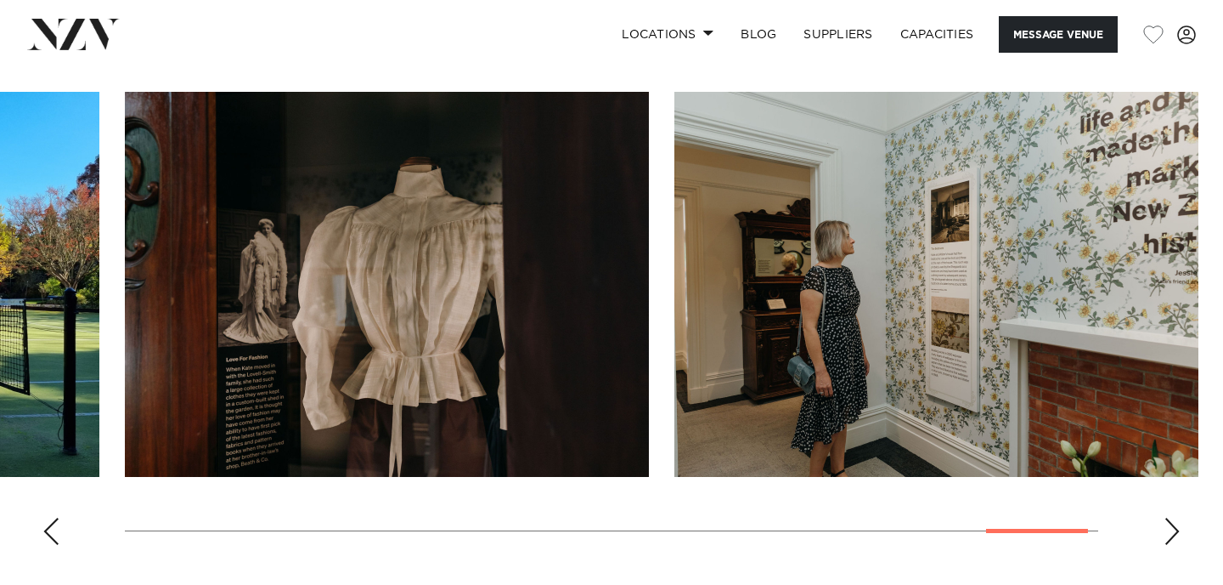
click at [1174, 528] on div "Next slide" at bounding box center [1172, 530] width 17 height 27
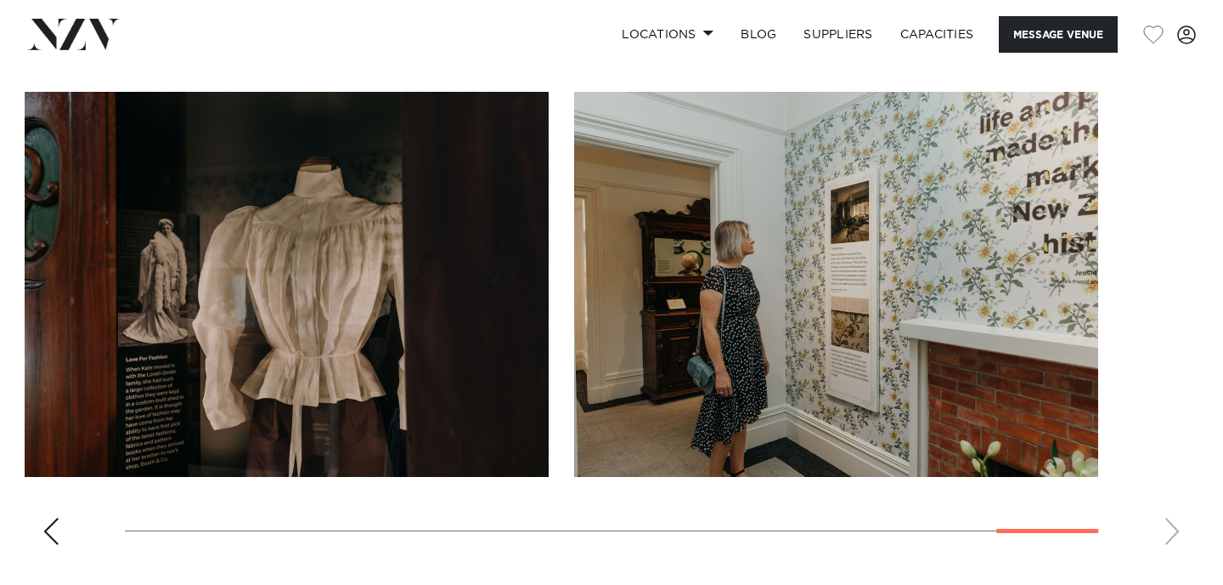
click at [1174, 528] on swiper-container at bounding box center [611, 325] width 1223 height 466
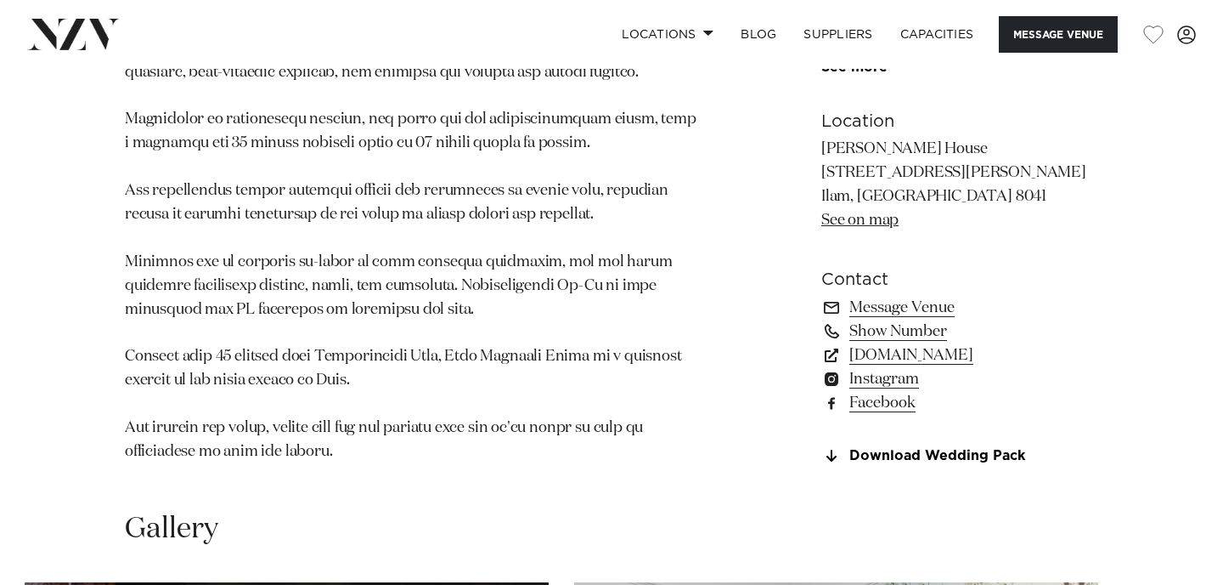
scroll to position [1143, 0]
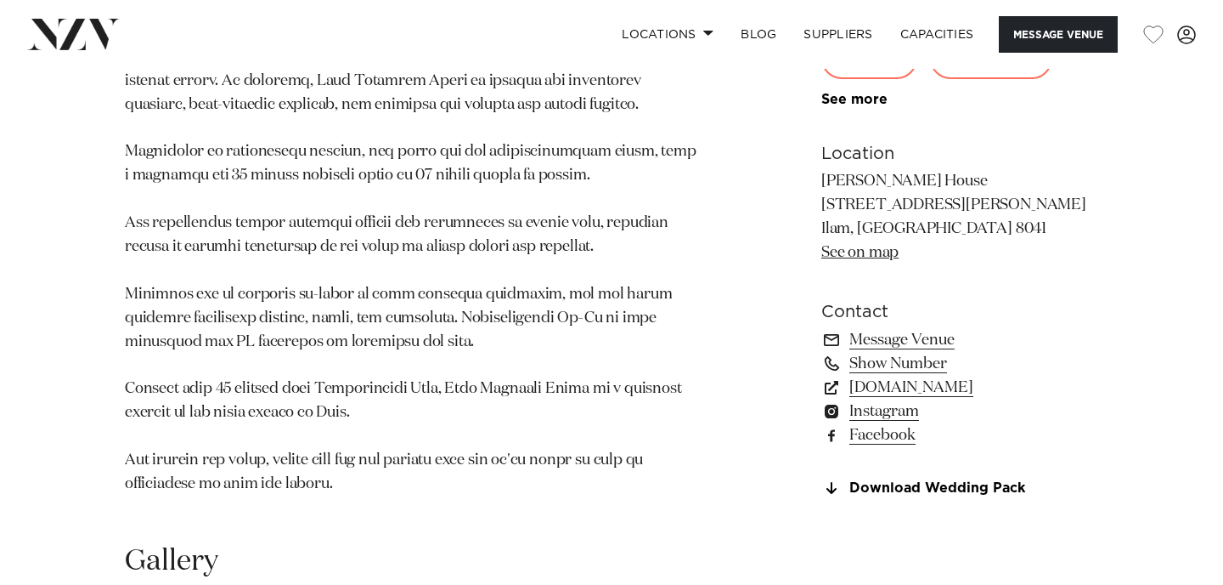
click at [853, 249] on link "See on map" at bounding box center [860, 252] width 77 height 15
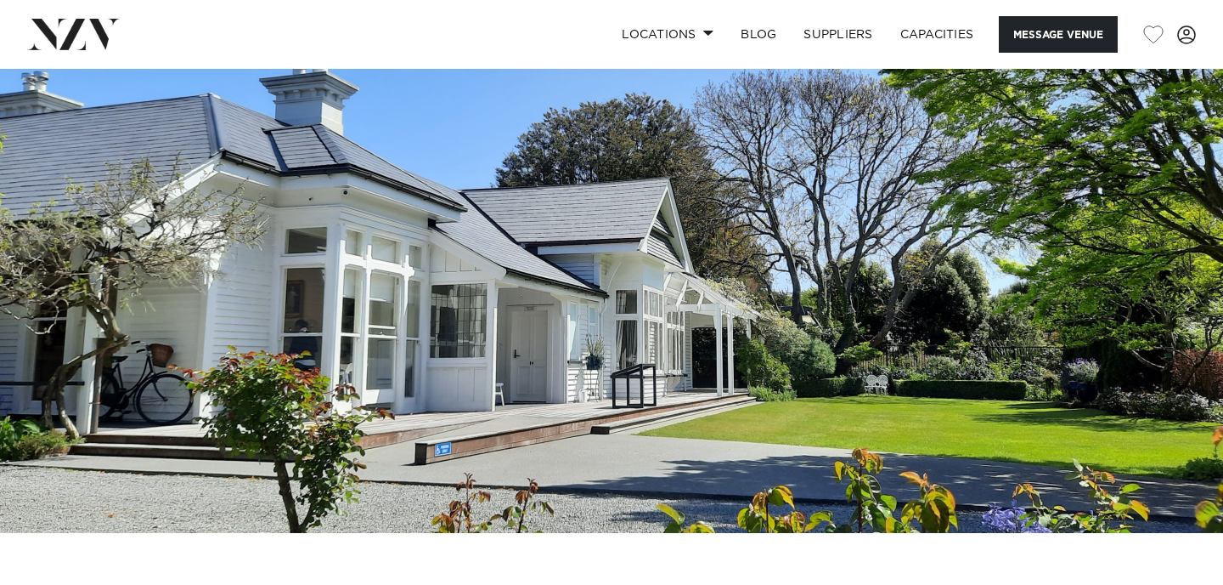
scroll to position [110, 0]
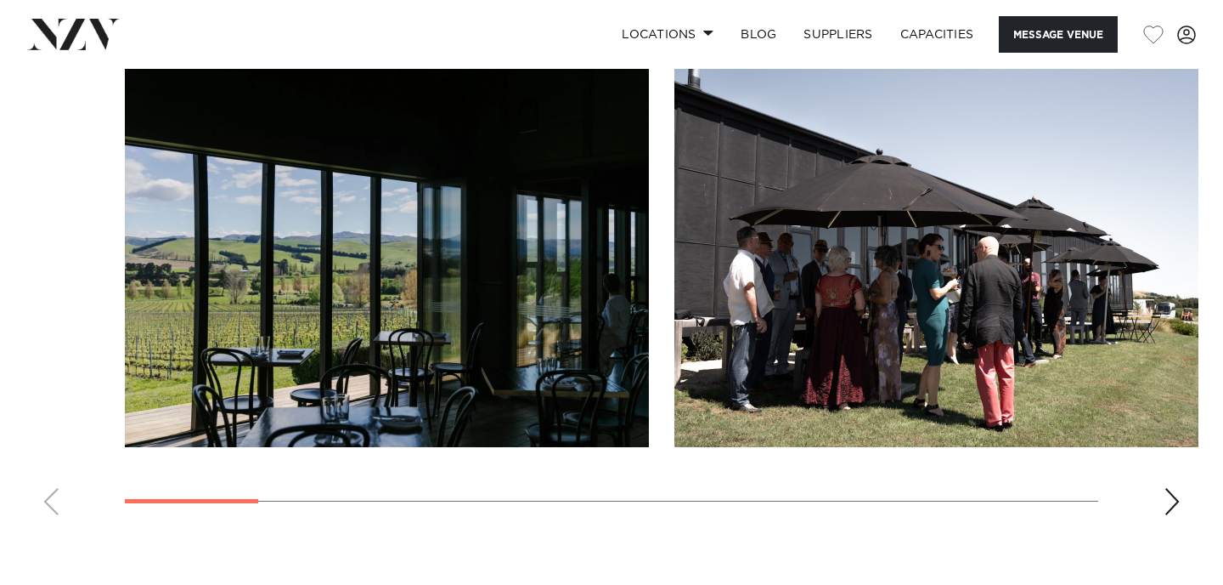
scroll to position [1588, 0]
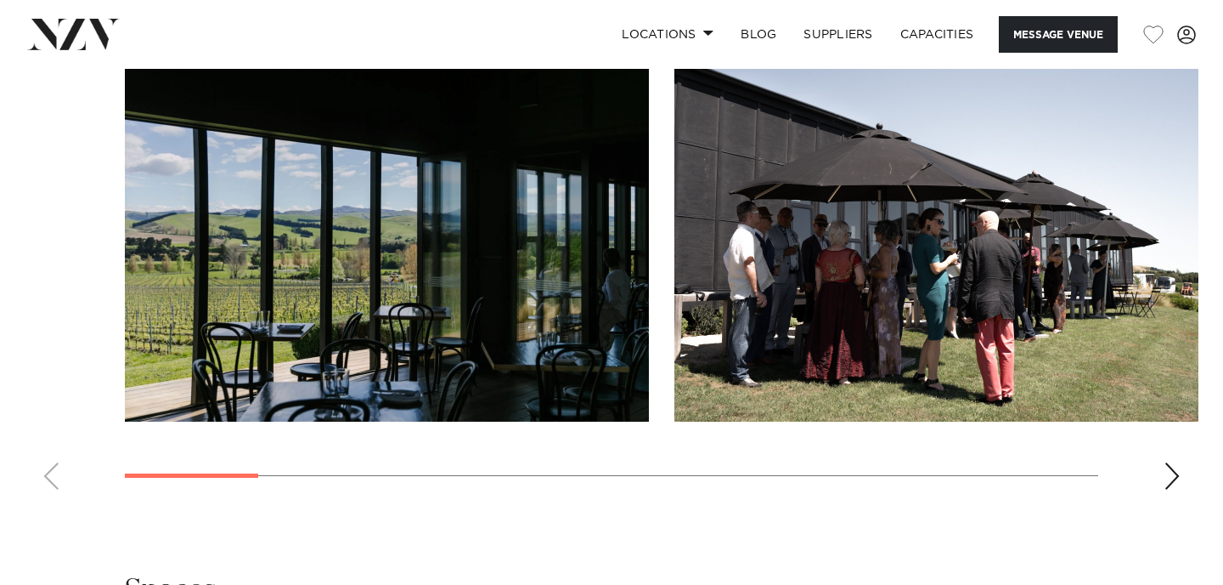
click at [1178, 480] on div "Next slide" at bounding box center [1172, 475] width 17 height 27
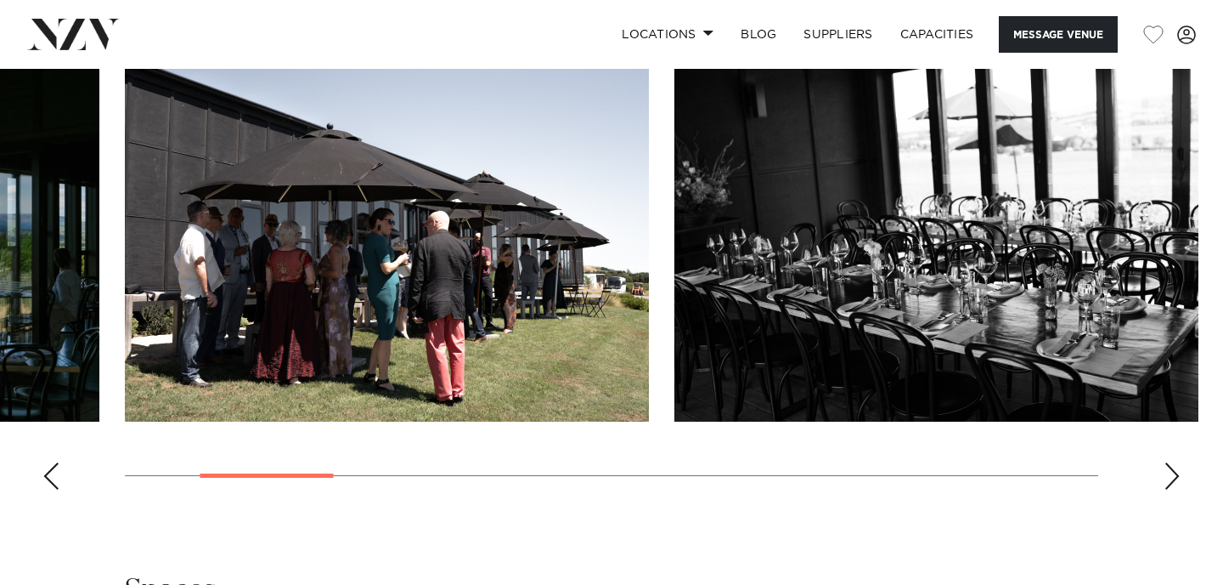
click at [1178, 480] on div "Next slide" at bounding box center [1172, 475] width 17 height 27
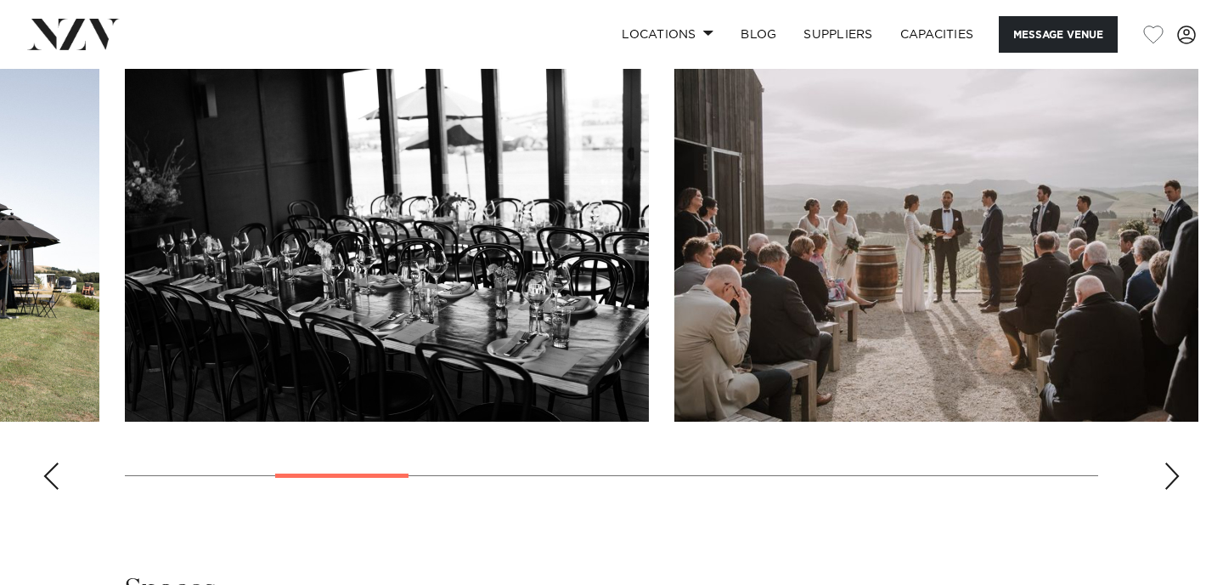
click at [1178, 480] on div "Next slide" at bounding box center [1172, 475] width 17 height 27
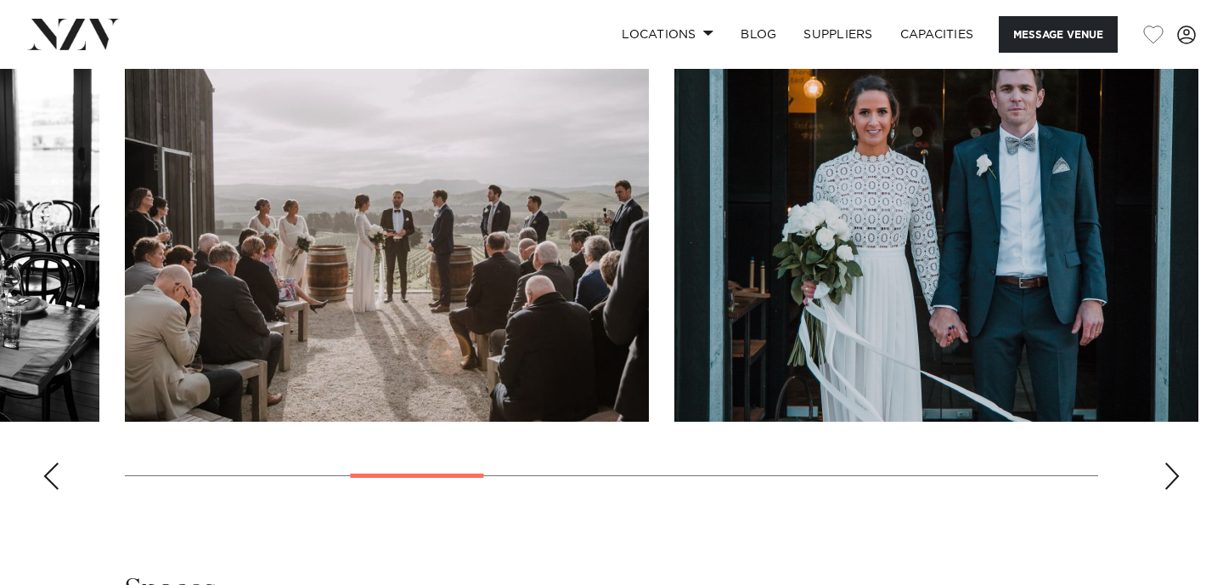
click at [1178, 479] on div "Next slide" at bounding box center [1172, 475] width 17 height 27
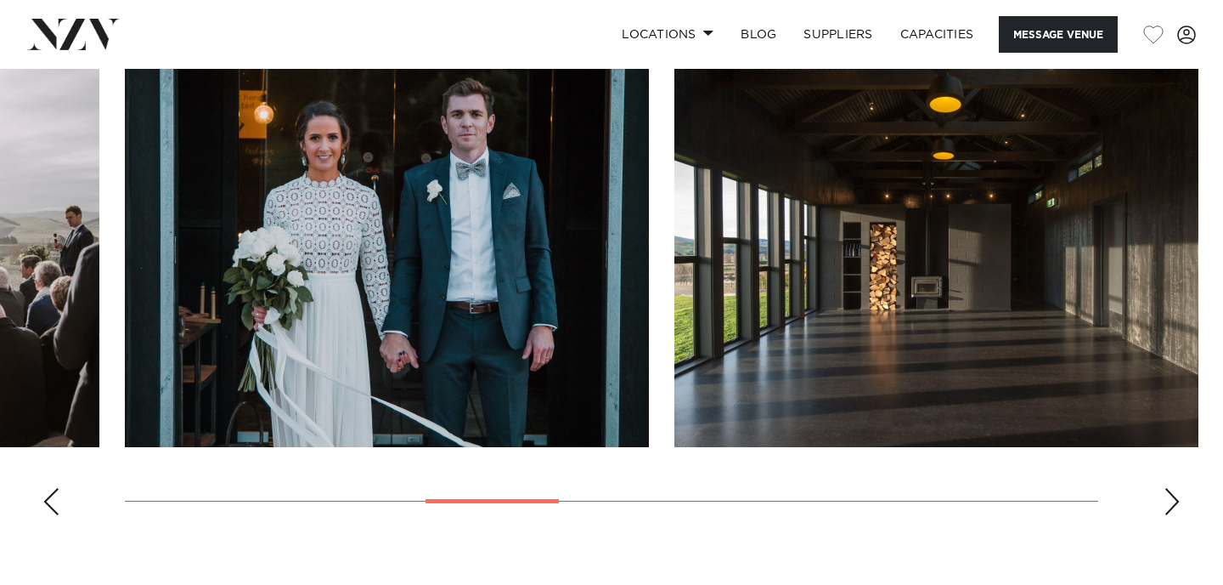
scroll to position [1562, 0]
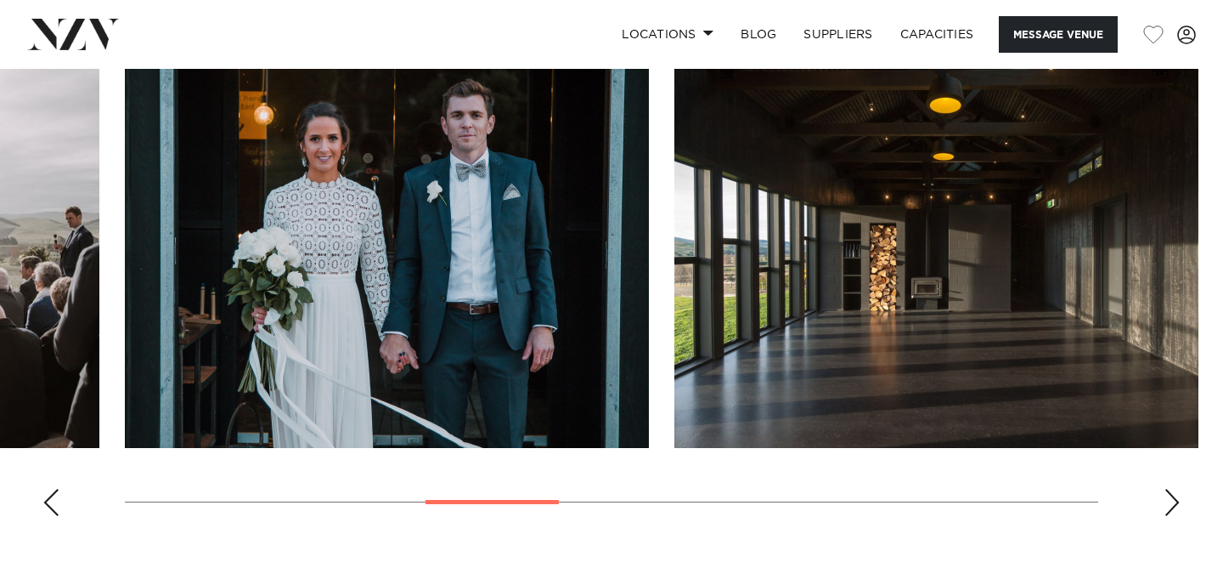
click at [1175, 514] on div "Next slide" at bounding box center [1172, 502] width 17 height 27
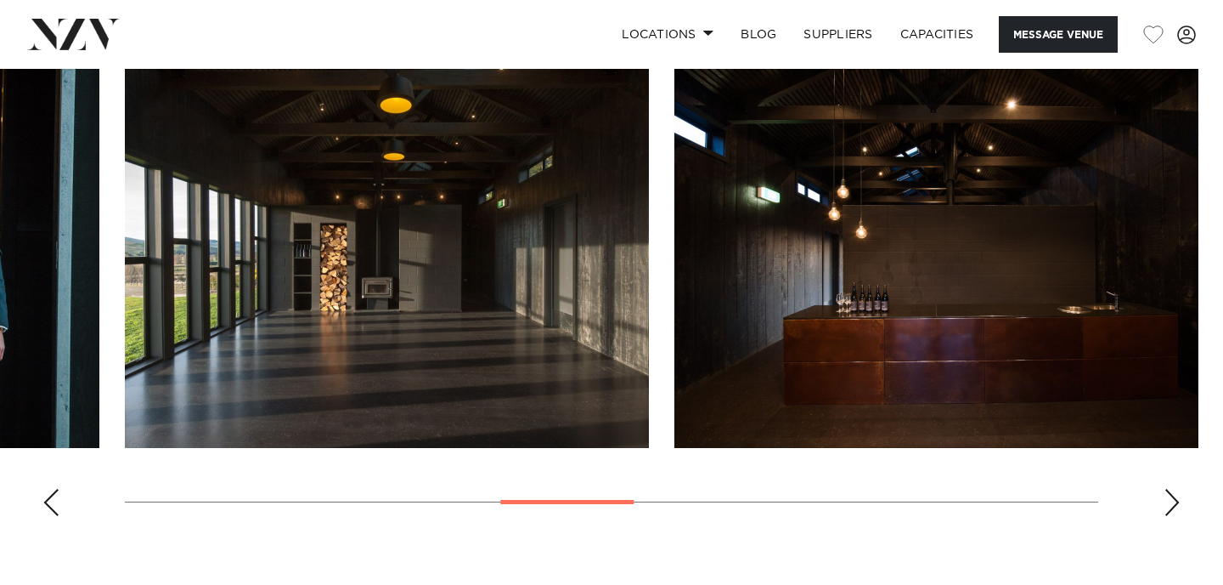
click at [1175, 514] on div "Next slide" at bounding box center [1172, 502] width 17 height 27
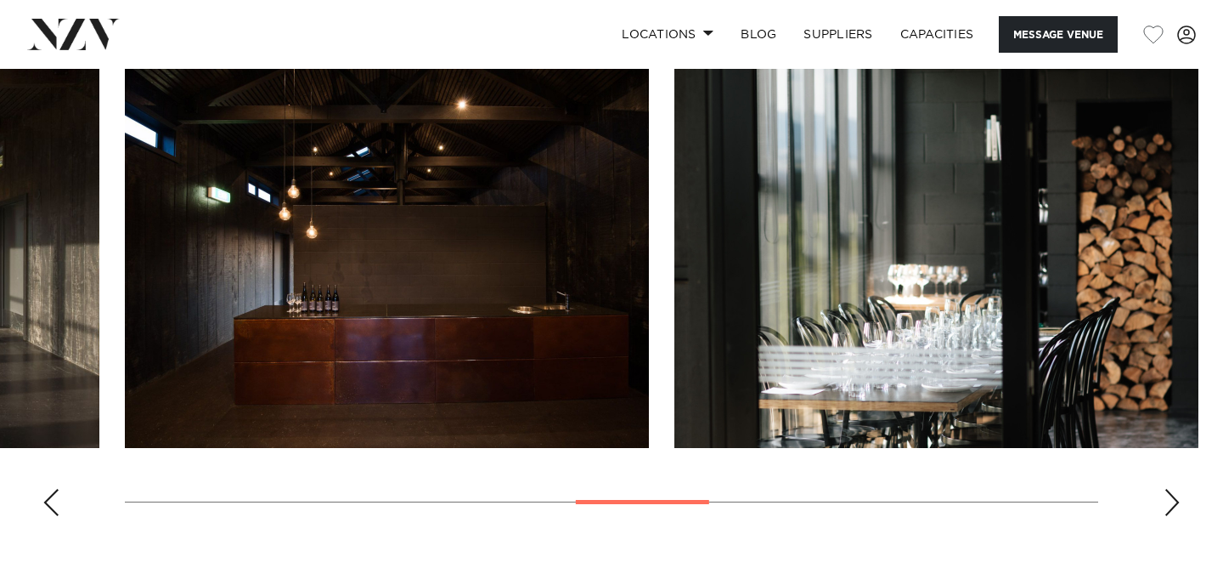
click at [1175, 514] on div "Next slide" at bounding box center [1172, 502] width 17 height 27
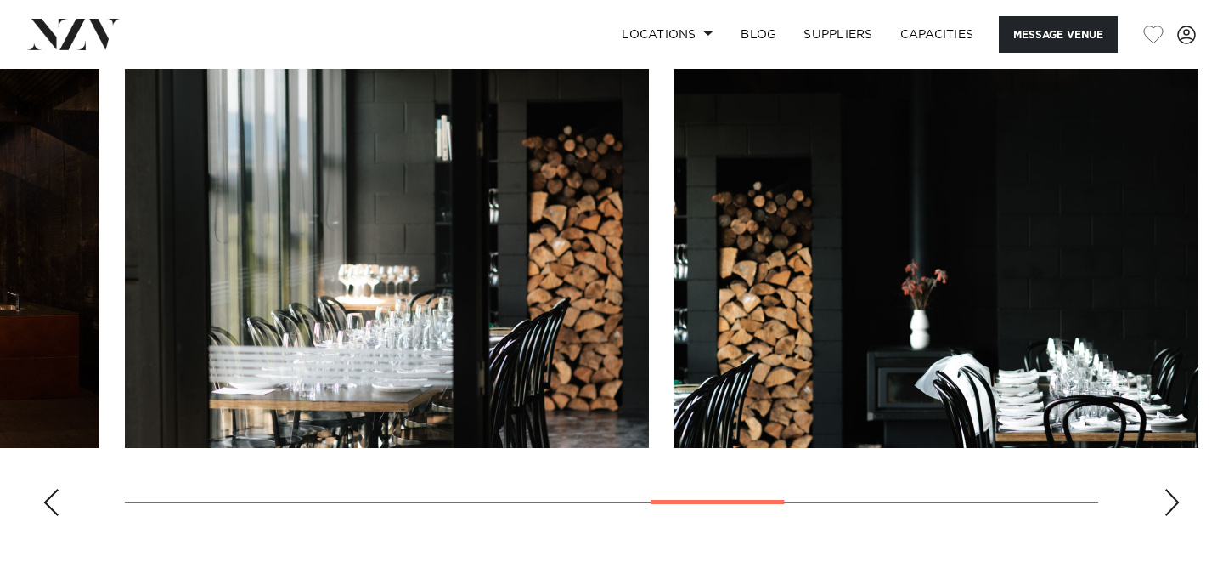
click at [1175, 514] on div "Next slide" at bounding box center [1172, 502] width 17 height 27
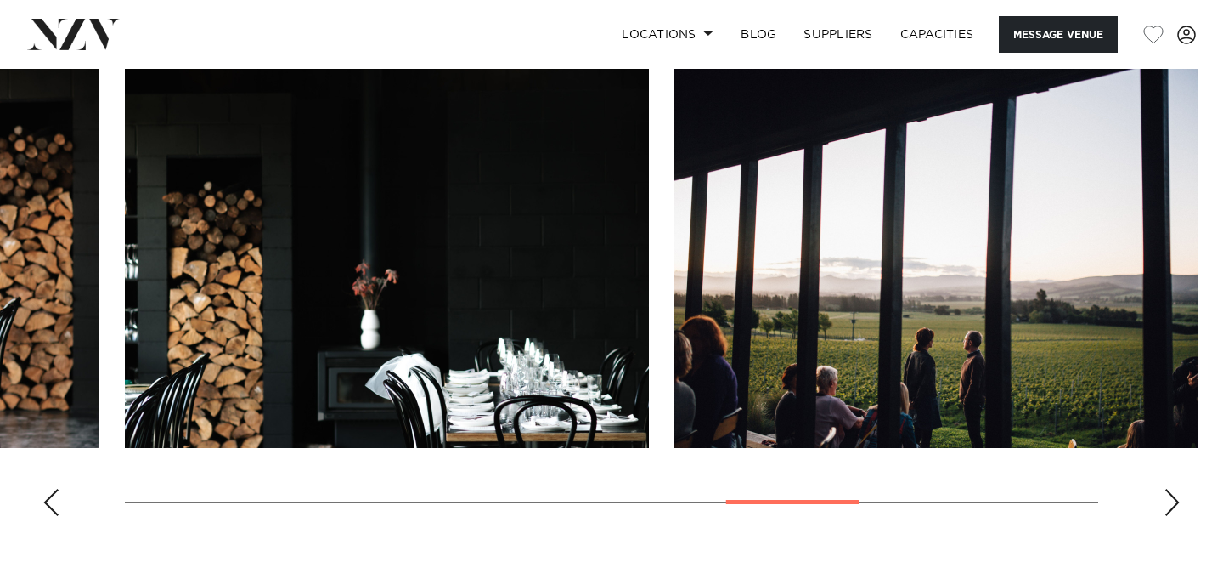
click at [1175, 514] on div "Next slide" at bounding box center [1172, 502] width 17 height 27
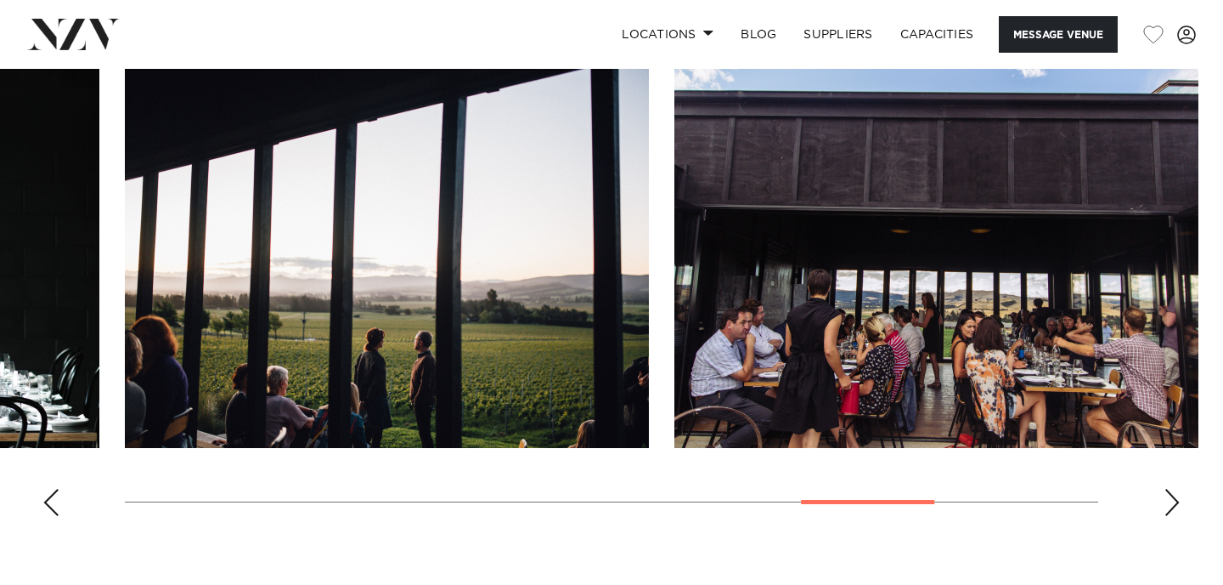
click at [1175, 514] on div "Next slide" at bounding box center [1172, 502] width 17 height 27
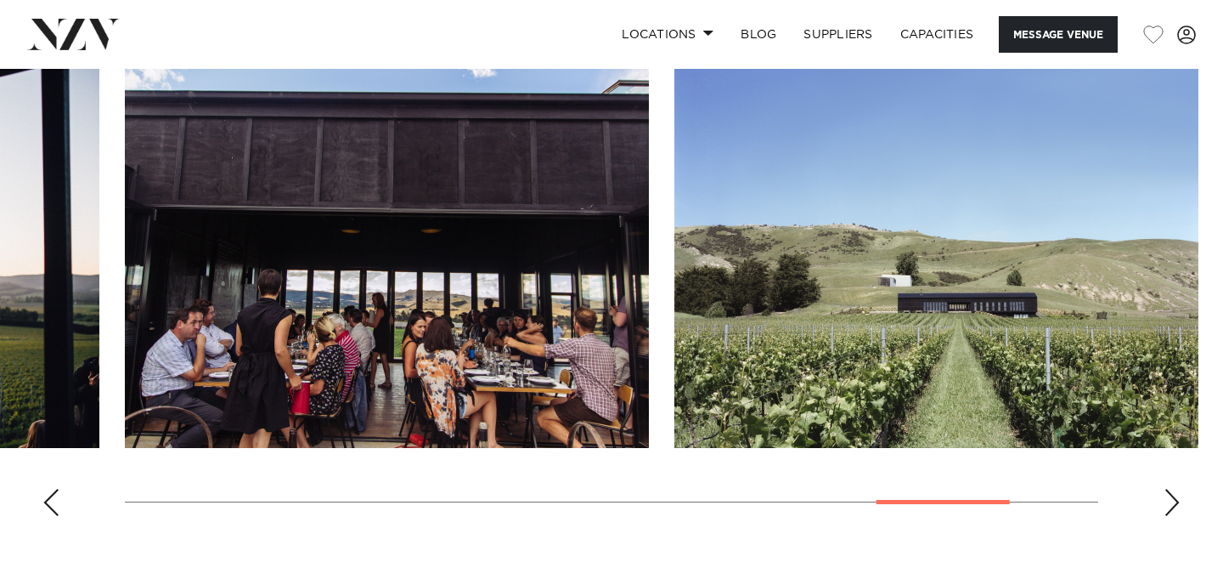
click at [1175, 515] on div "Next slide" at bounding box center [1172, 502] width 17 height 27
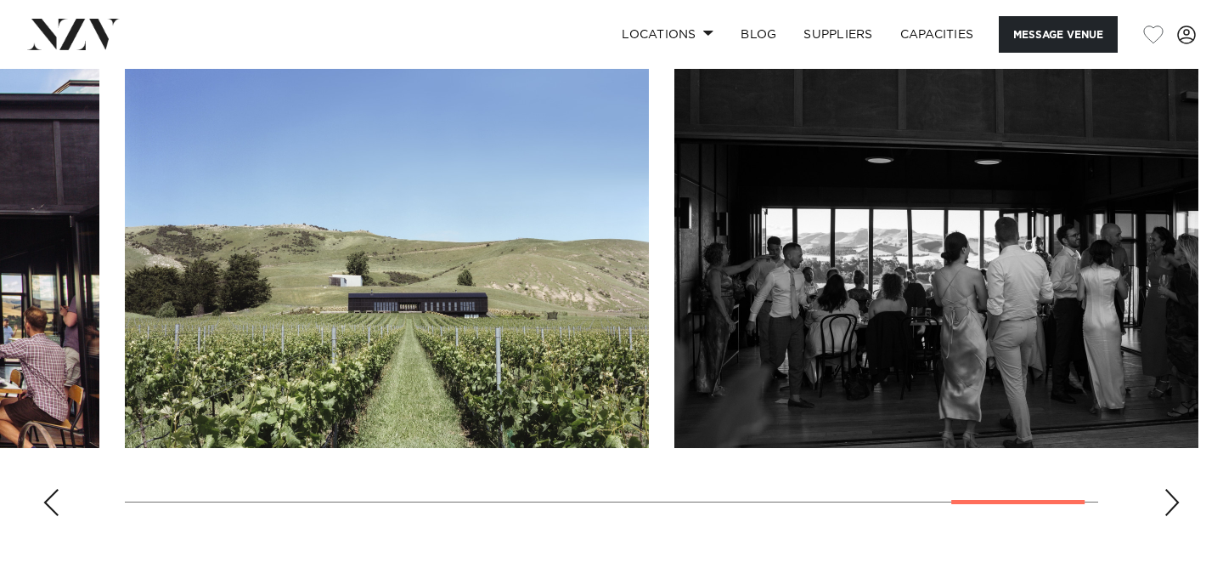
click at [1175, 515] on div "Next slide" at bounding box center [1172, 502] width 17 height 27
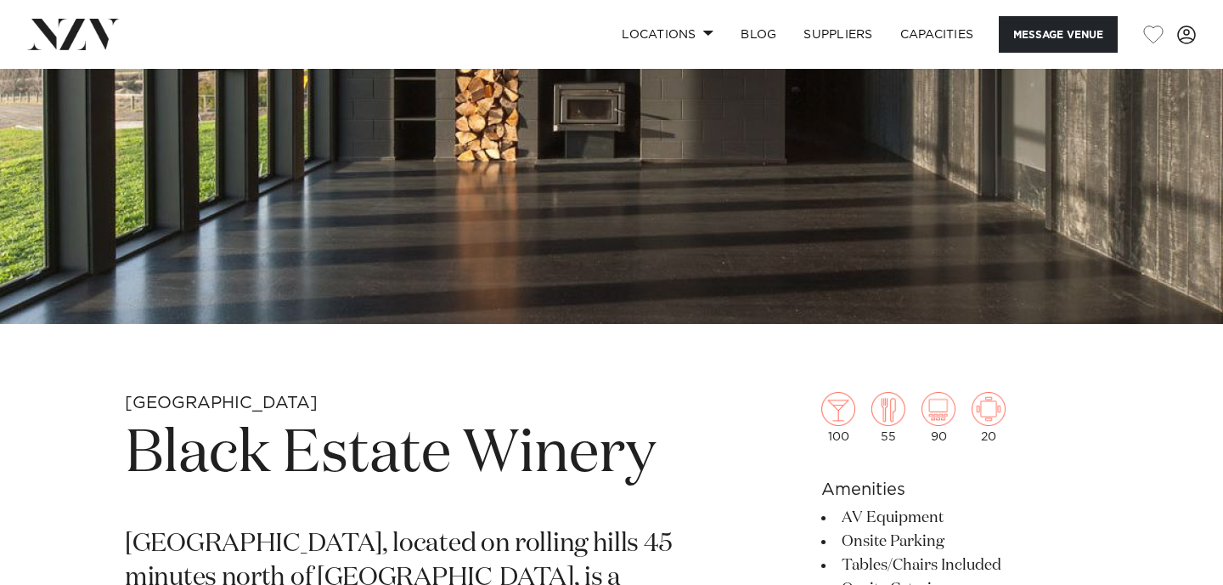
scroll to position [0, 0]
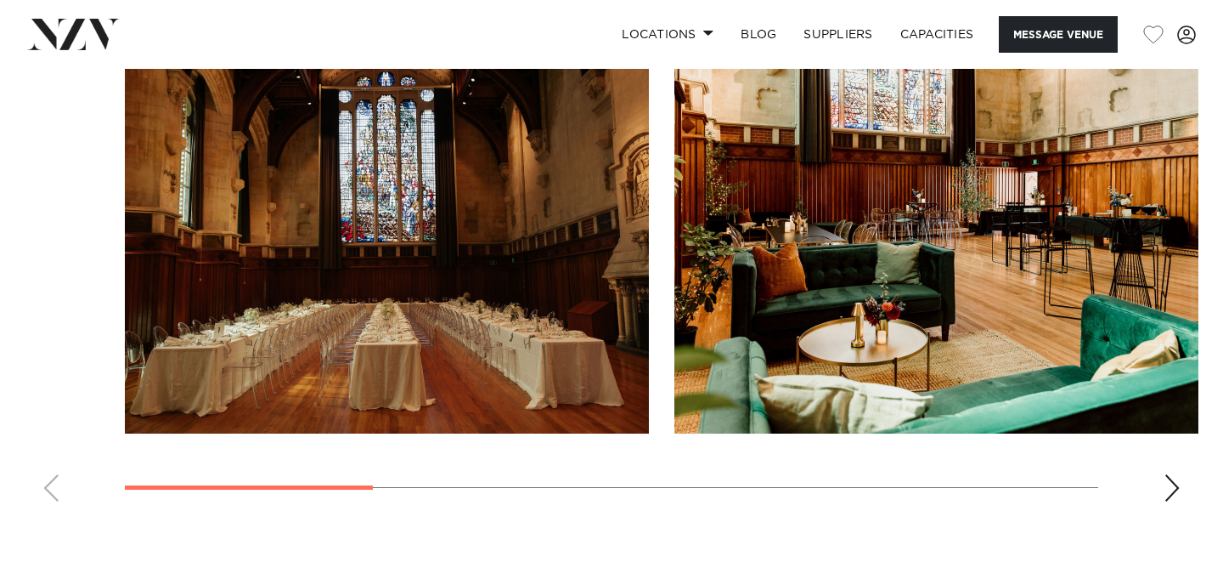
scroll to position [1648, 0]
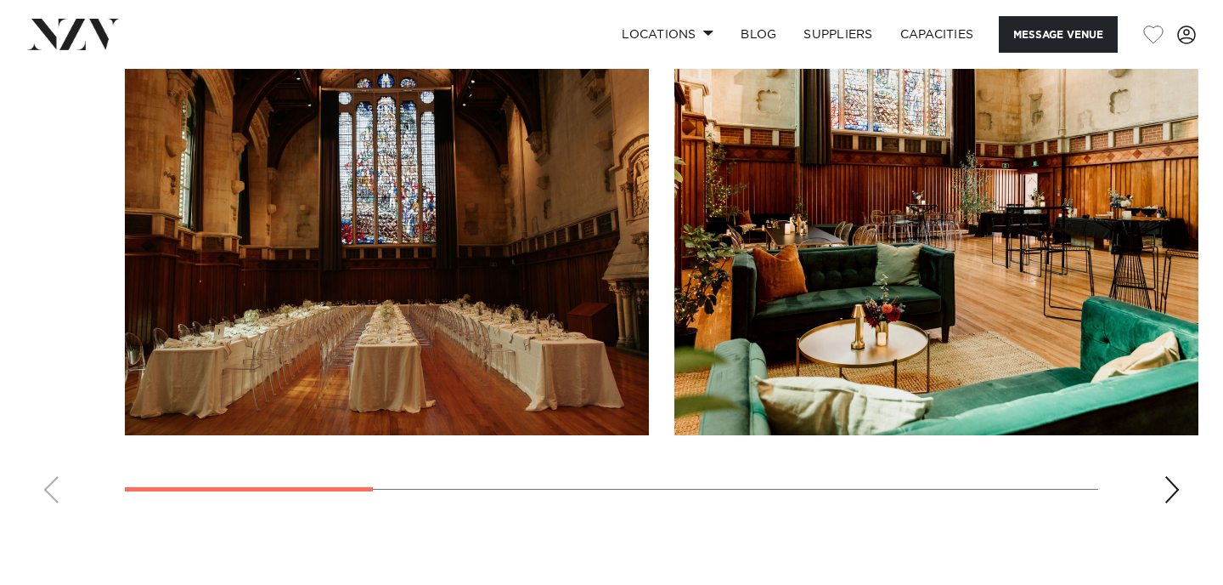
click at [1171, 493] on div "Next slide" at bounding box center [1172, 489] width 17 height 27
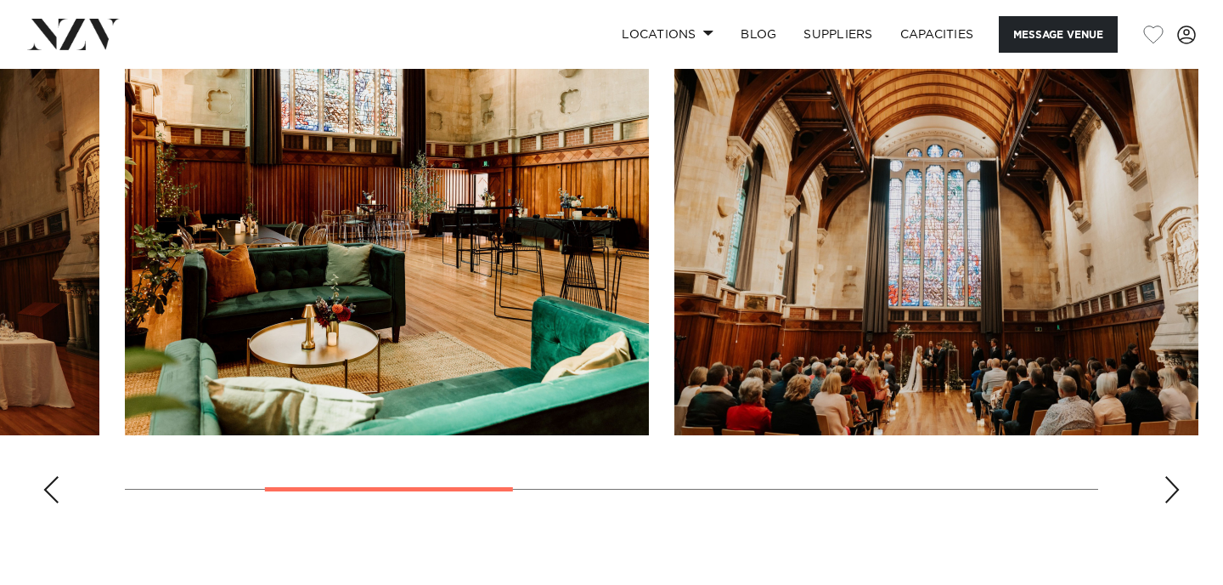
click at [1171, 493] on div "Next slide" at bounding box center [1172, 489] width 17 height 27
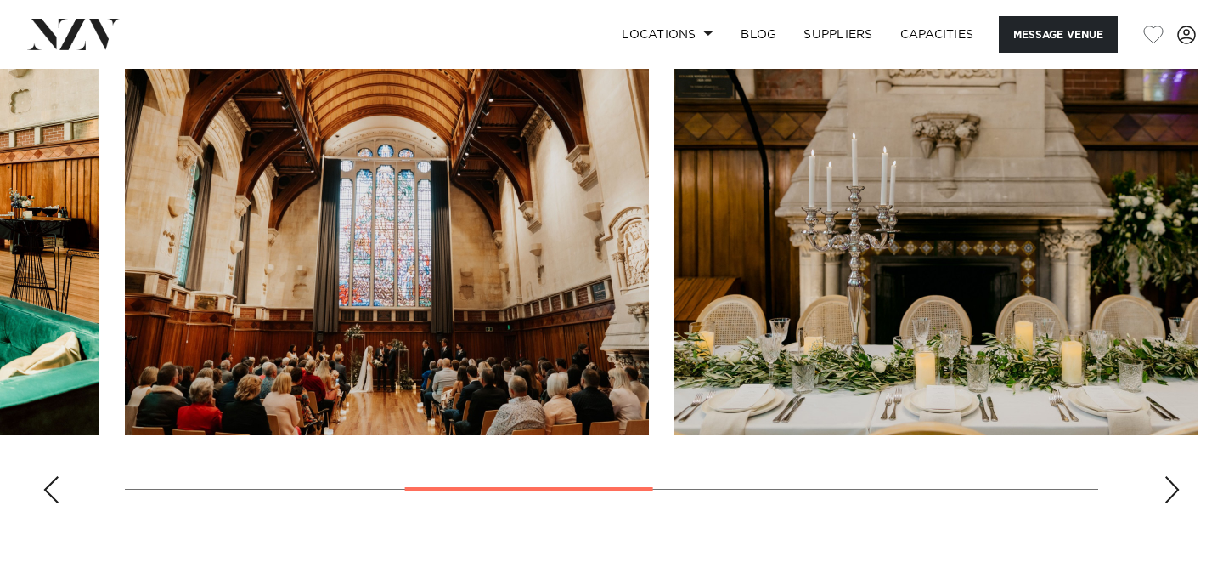
click at [1171, 493] on div "Next slide" at bounding box center [1172, 489] width 17 height 27
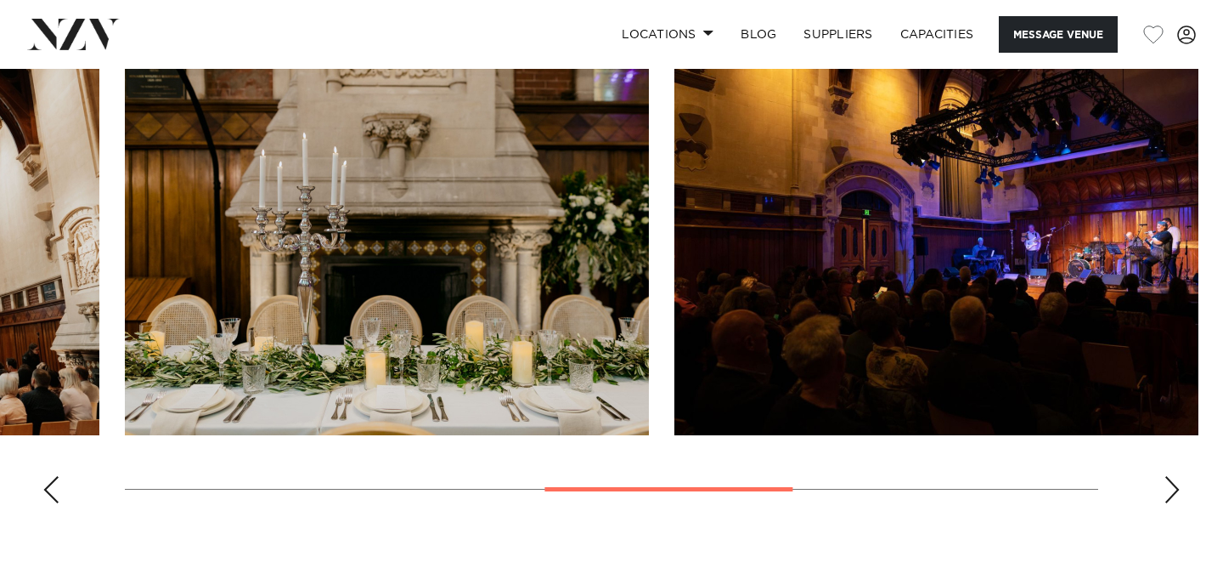
click at [1171, 493] on div "Next slide" at bounding box center [1172, 489] width 17 height 27
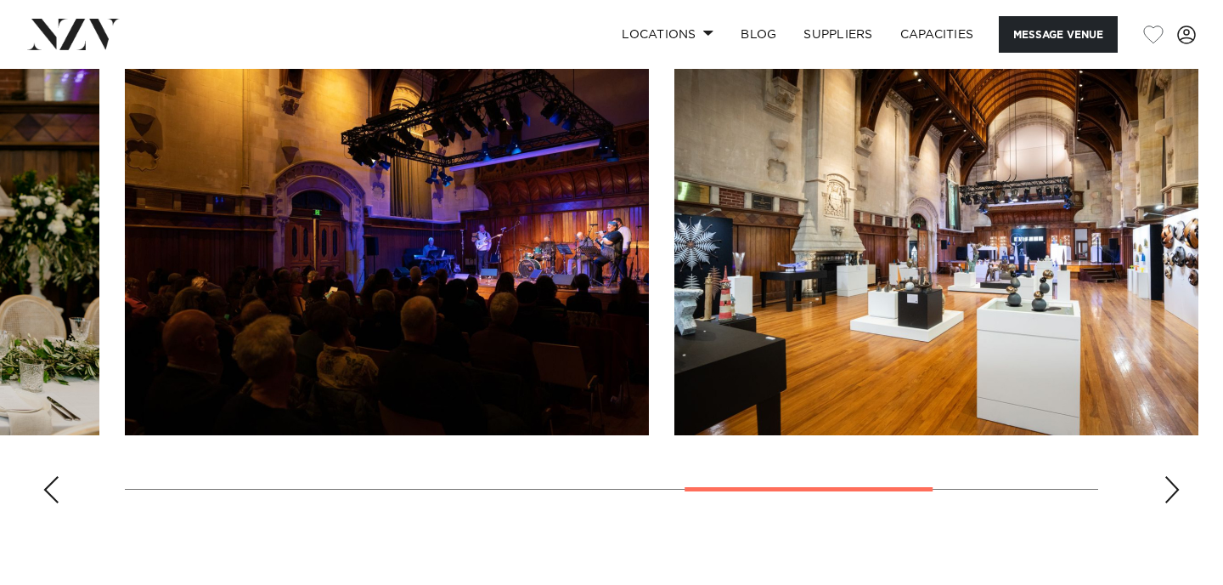
click at [1171, 493] on div "Next slide" at bounding box center [1172, 489] width 17 height 27
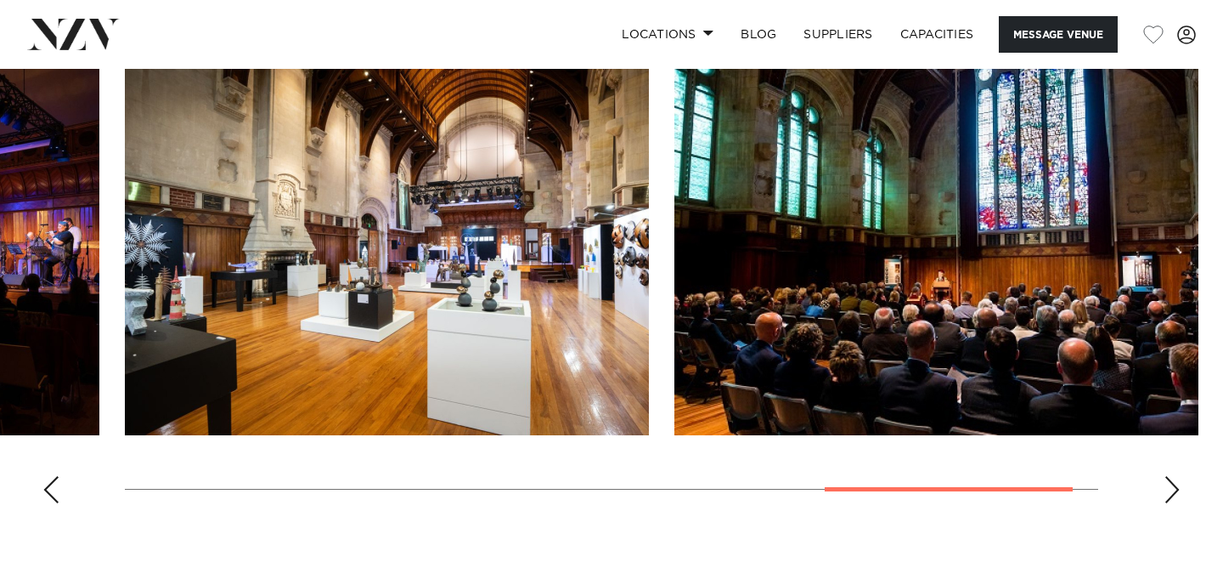
click at [1171, 493] on div "Next slide" at bounding box center [1172, 489] width 17 height 27
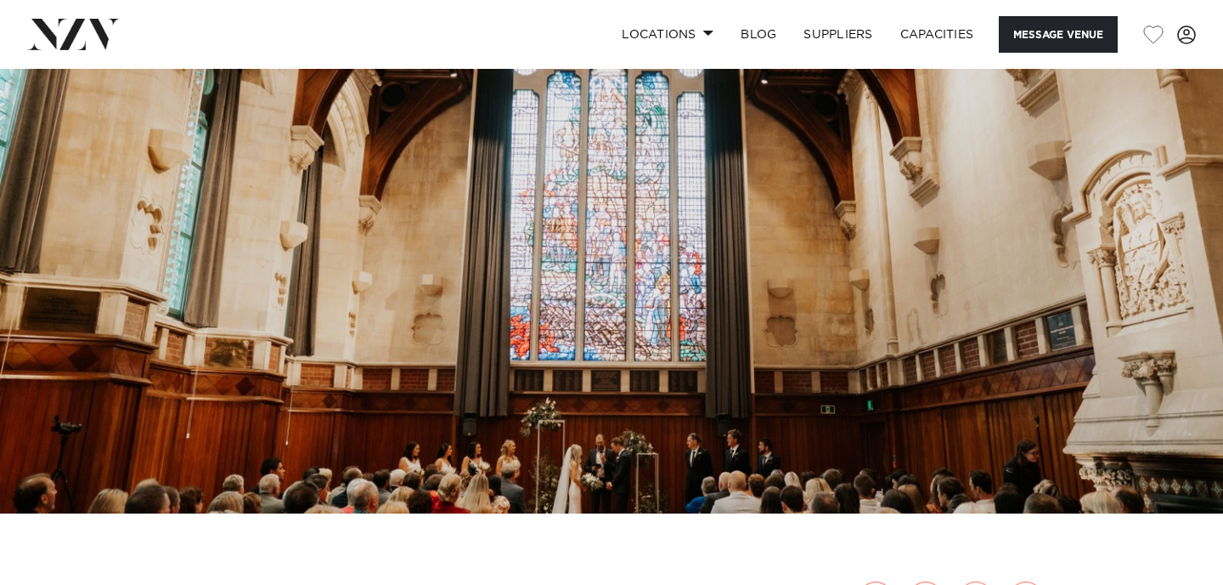
scroll to position [93, 0]
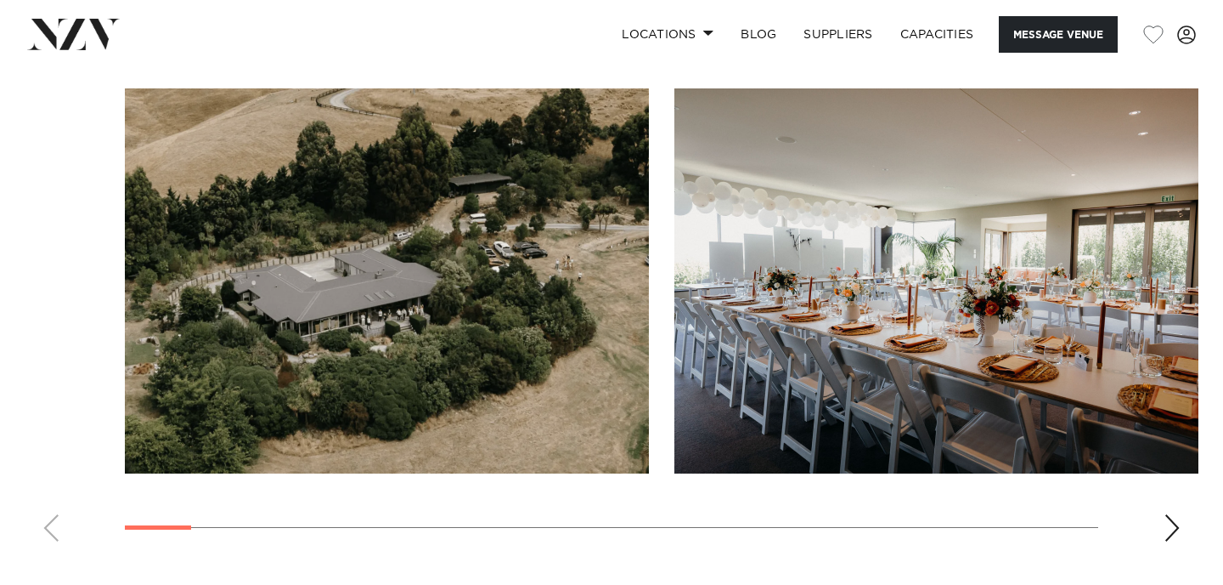
scroll to position [1650, 0]
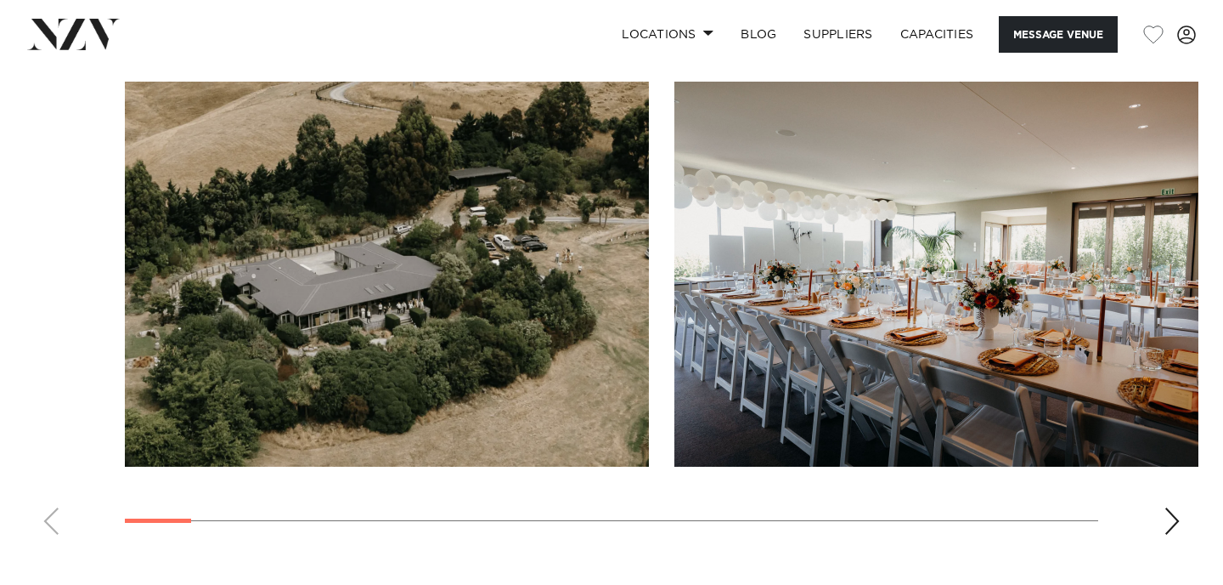
click at [1169, 523] on div "Next slide" at bounding box center [1172, 520] width 17 height 27
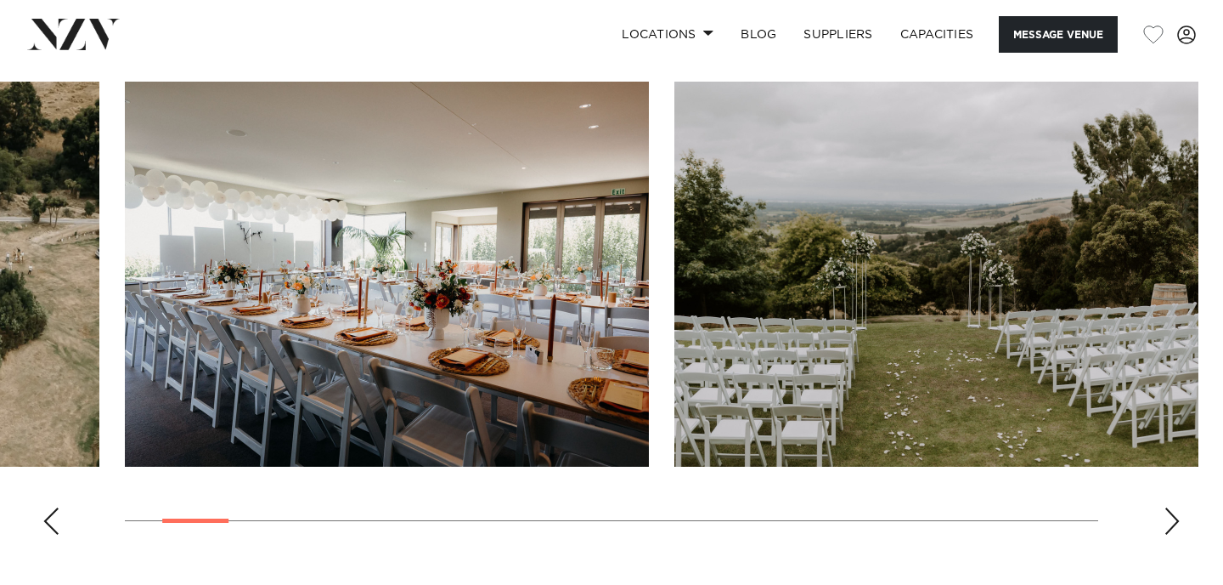
click at [1169, 523] on div "Next slide" at bounding box center [1172, 520] width 17 height 27
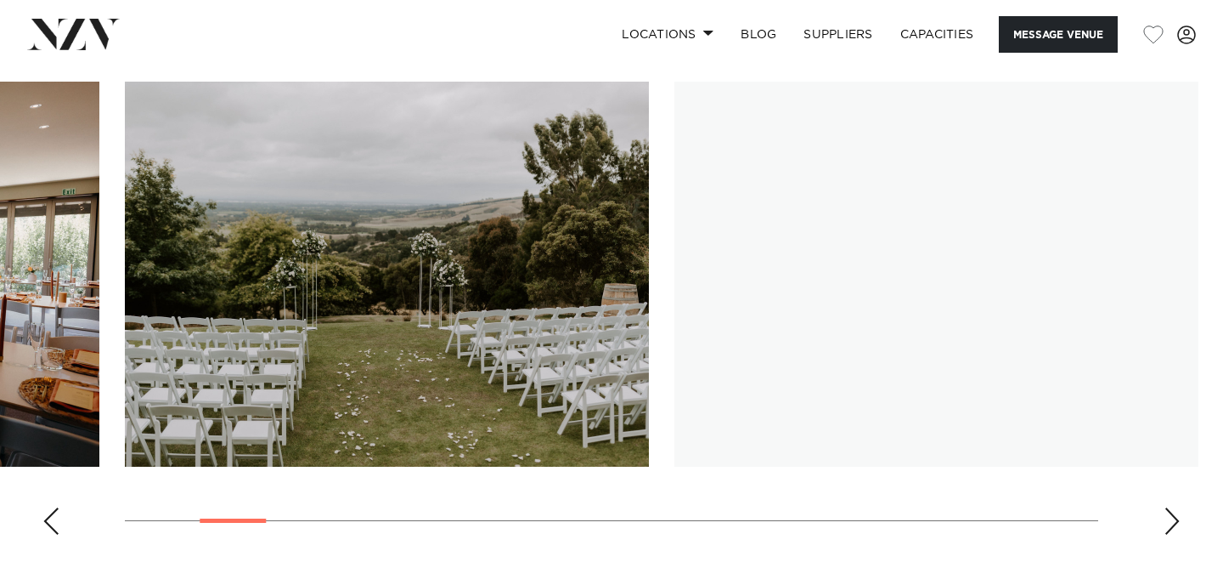
click at [1169, 523] on div "Next slide" at bounding box center [1172, 520] width 17 height 27
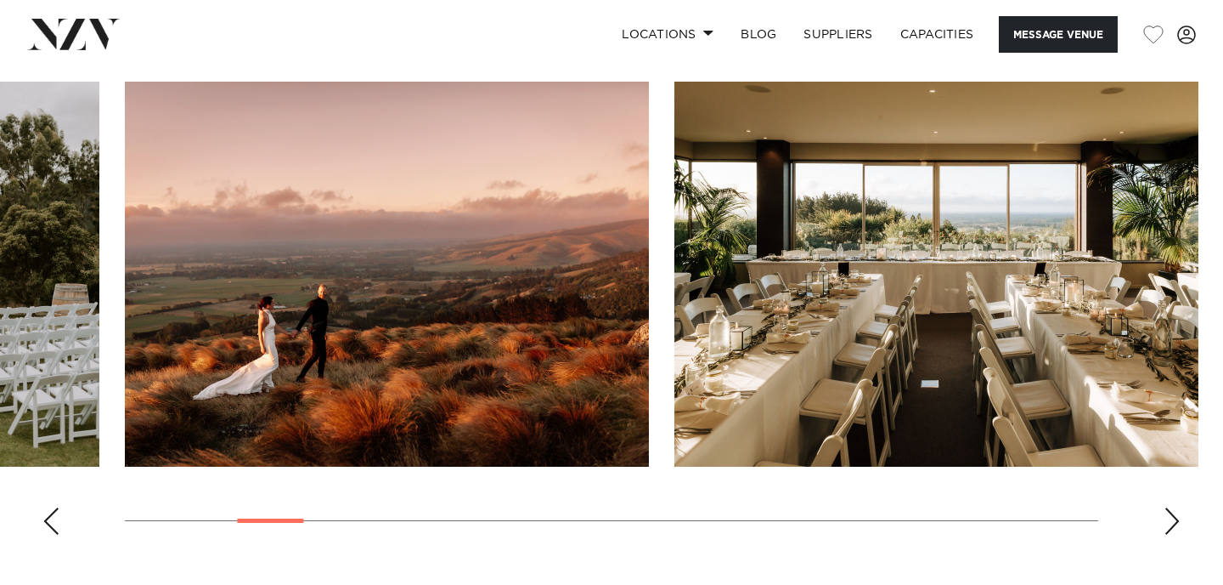
click at [1169, 523] on div "Next slide" at bounding box center [1172, 520] width 17 height 27
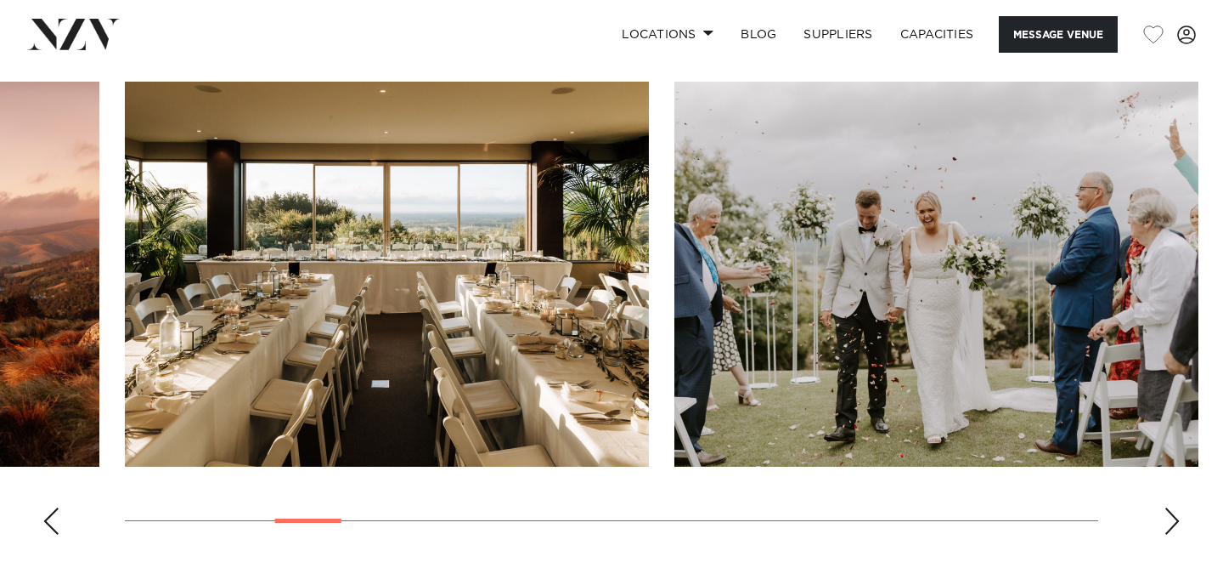
click at [1166, 526] on div "Next slide" at bounding box center [1172, 520] width 17 height 27
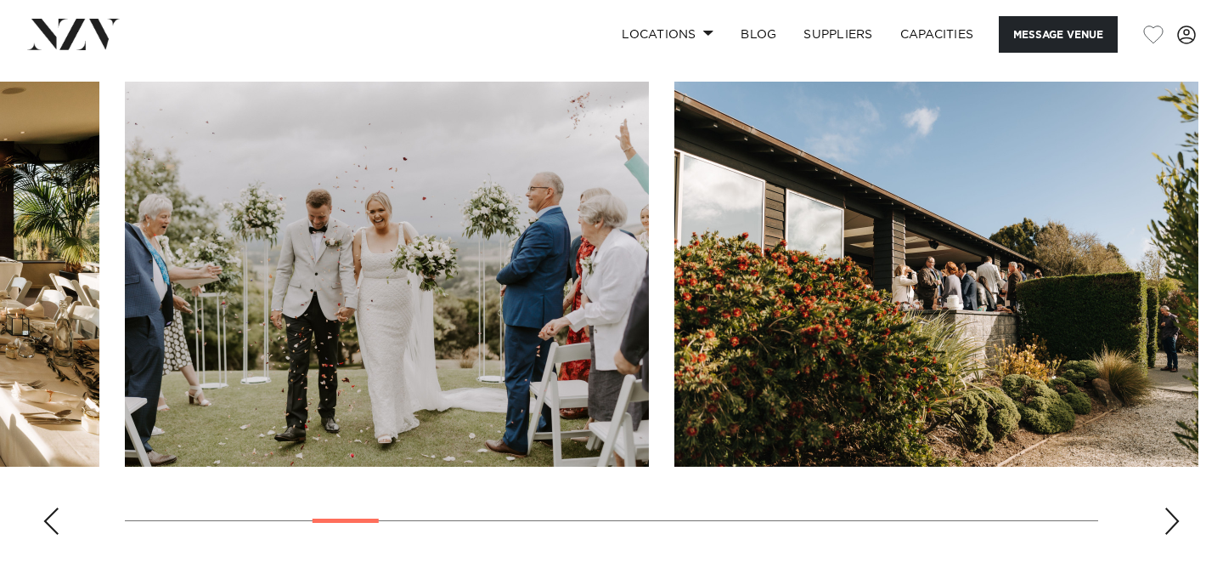
click at [1166, 526] on div "Next slide" at bounding box center [1172, 520] width 17 height 27
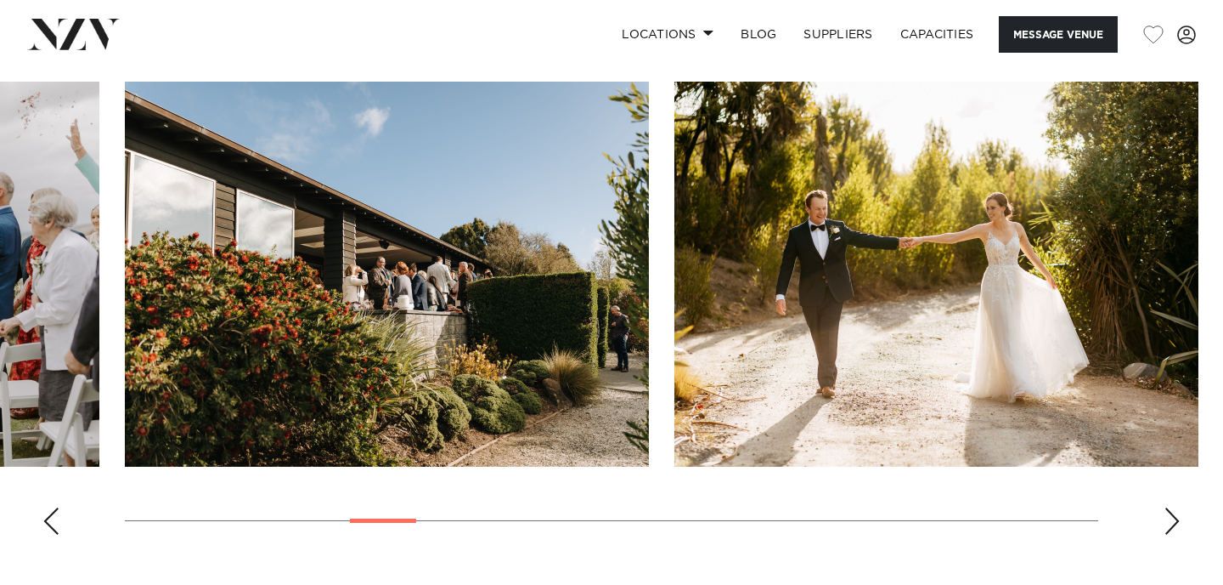
click at [1166, 526] on div "Next slide" at bounding box center [1172, 520] width 17 height 27
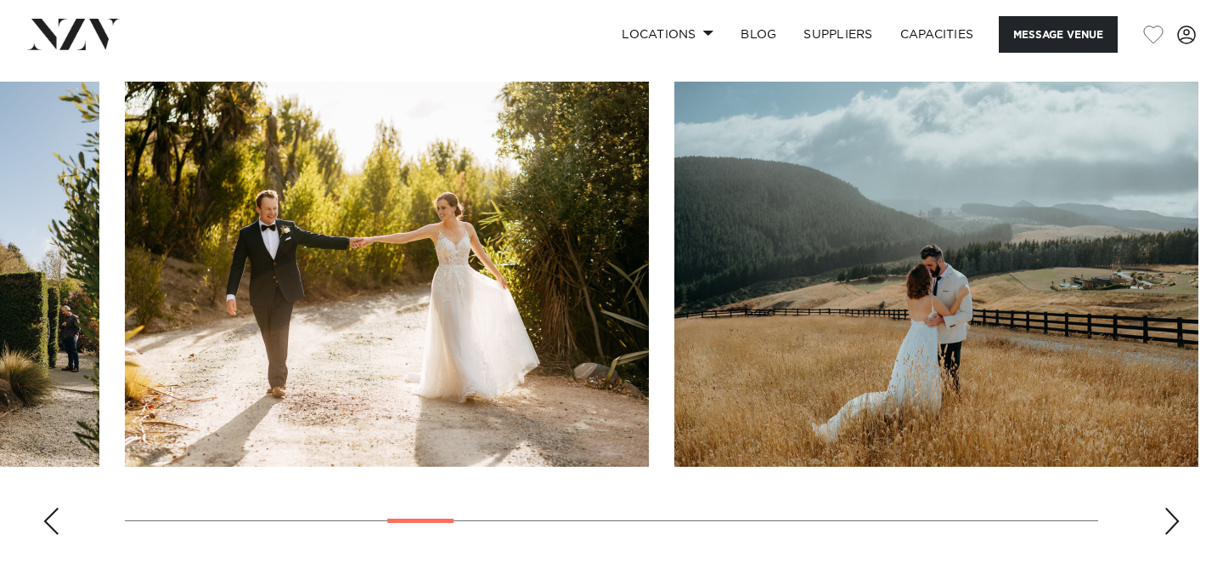
click at [1166, 526] on div "Next slide" at bounding box center [1172, 520] width 17 height 27
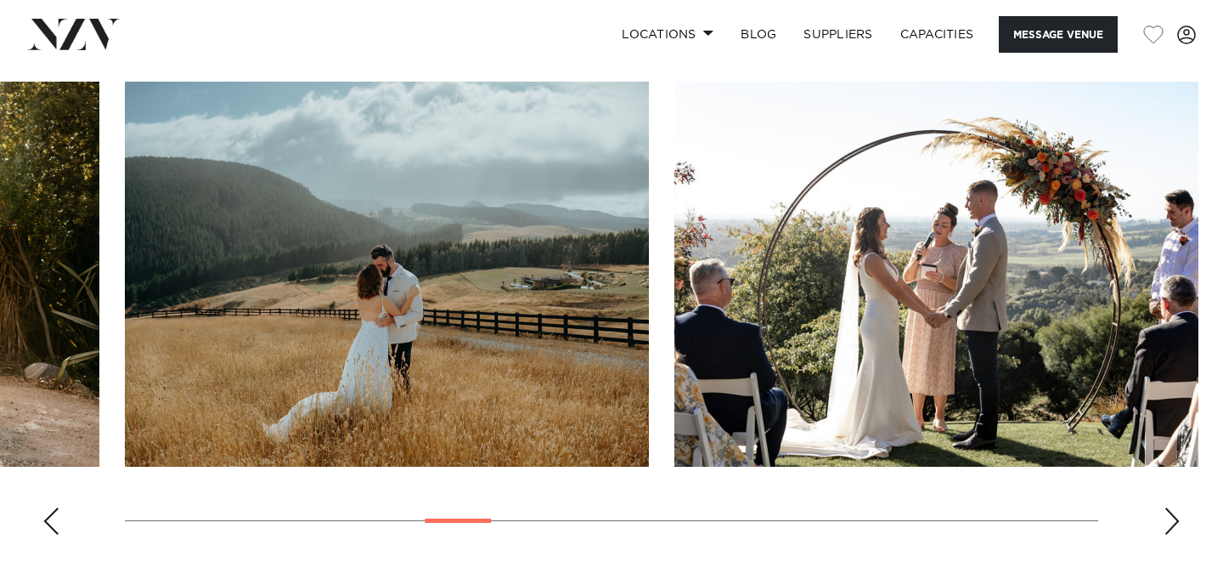
click at [1166, 526] on div "Next slide" at bounding box center [1172, 520] width 17 height 27
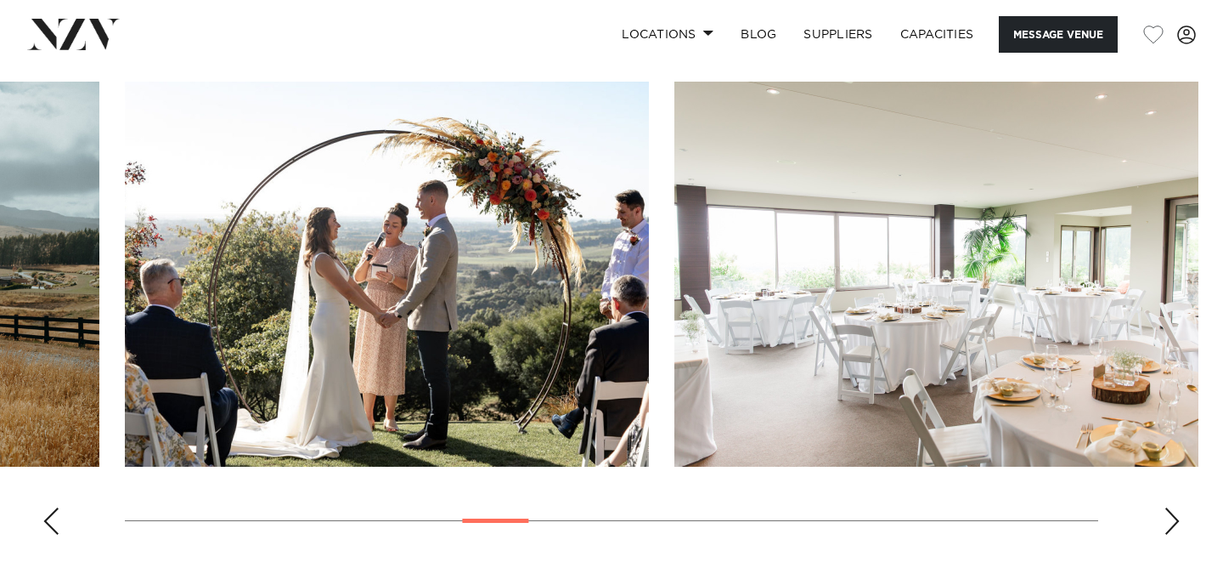
click at [1166, 526] on div "Next slide" at bounding box center [1172, 520] width 17 height 27
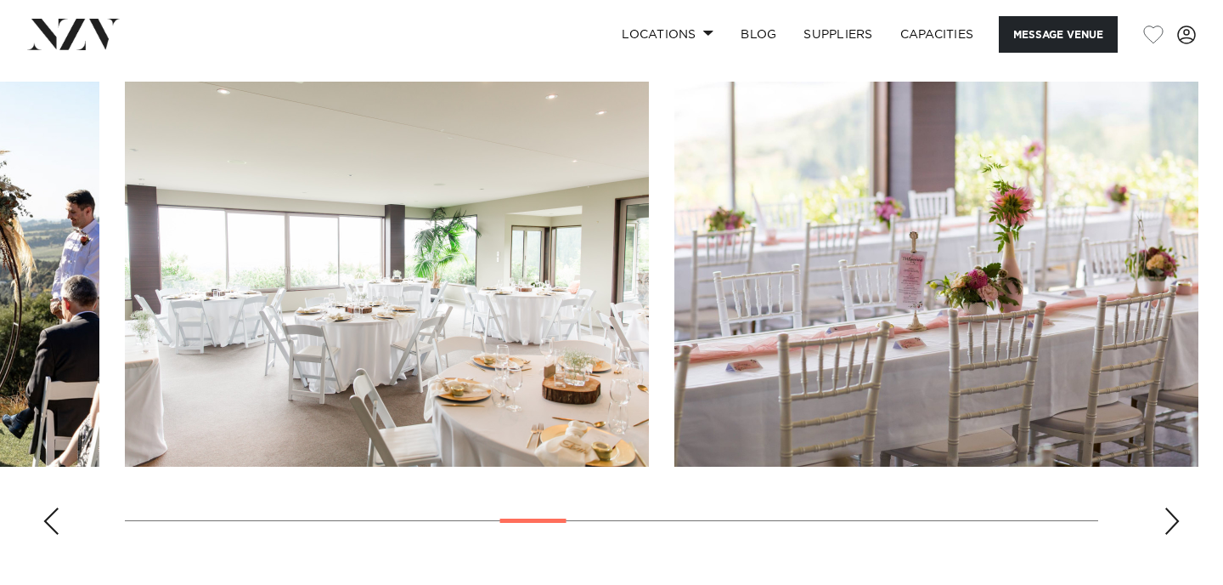
click at [1166, 526] on div "Next slide" at bounding box center [1172, 520] width 17 height 27
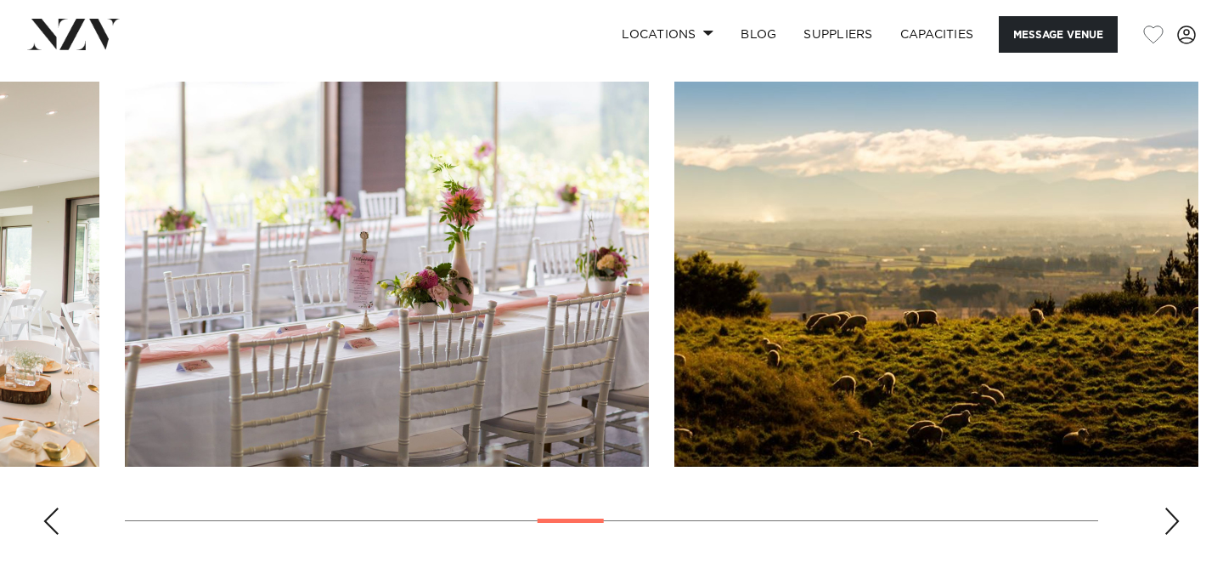
click at [1166, 526] on div "Next slide" at bounding box center [1172, 520] width 17 height 27
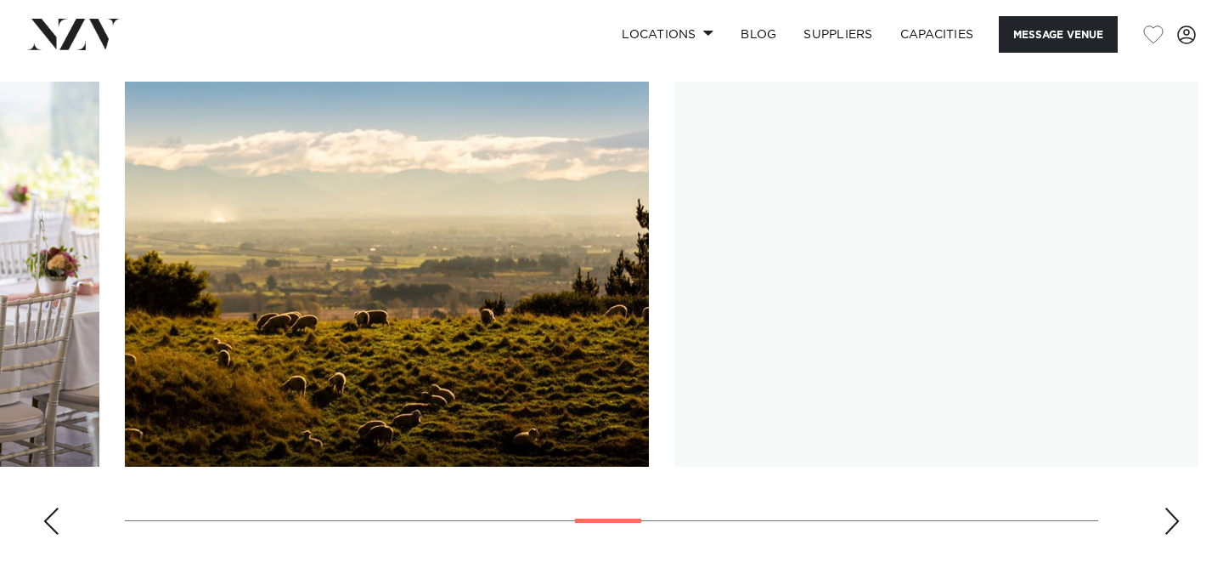
click at [1166, 525] on div "Next slide" at bounding box center [1172, 520] width 17 height 27
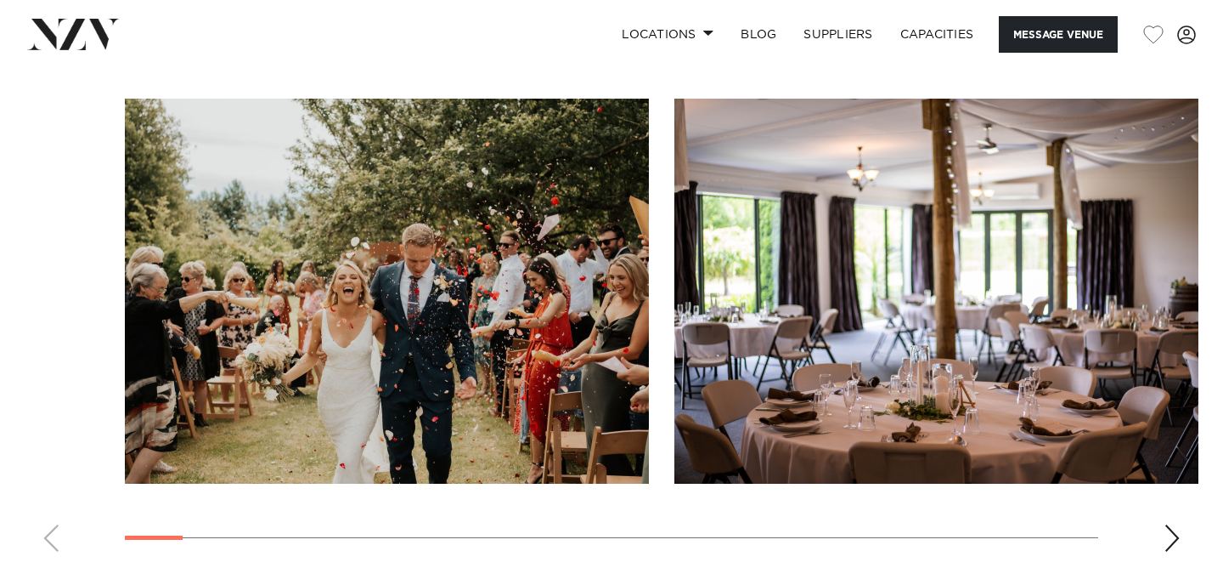
scroll to position [1771, 0]
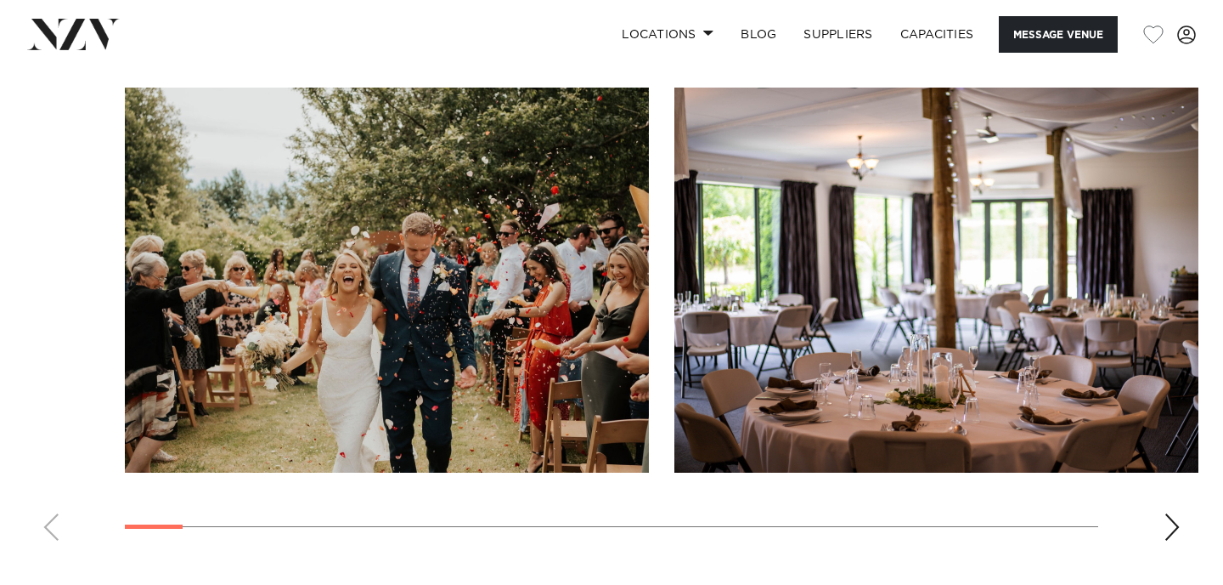
click at [1173, 528] on div "Next slide" at bounding box center [1172, 526] width 17 height 27
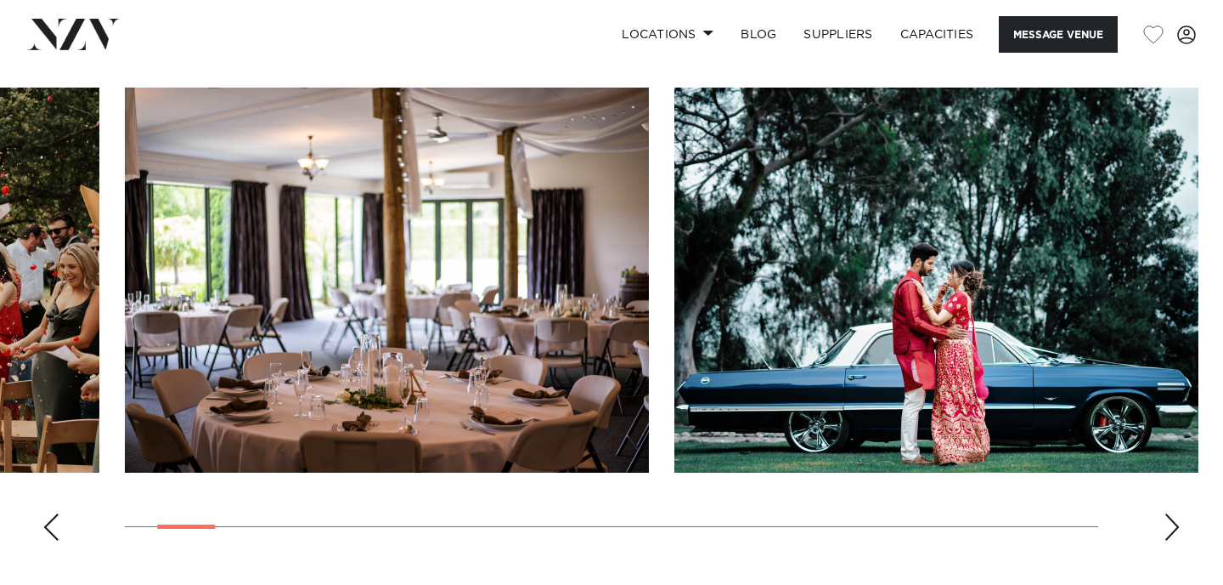
click at [1173, 528] on div "Next slide" at bounding box center [1172, 526] width 17 height 27
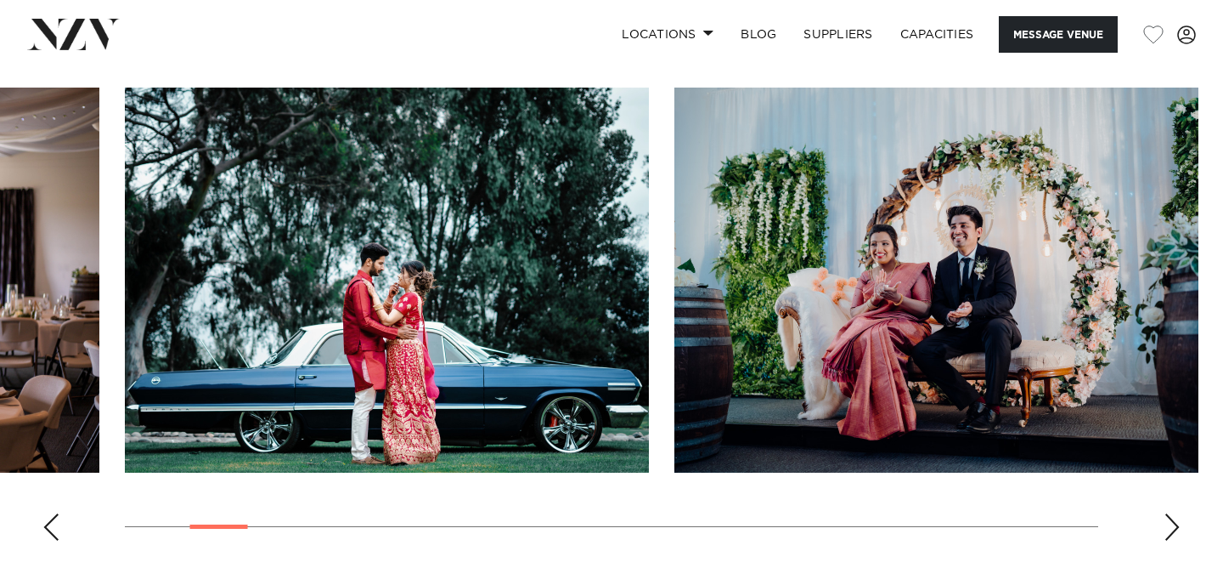
click at [1173, 529] on div "Next slide" at bounding box center [1172, 526] width 17 height 27
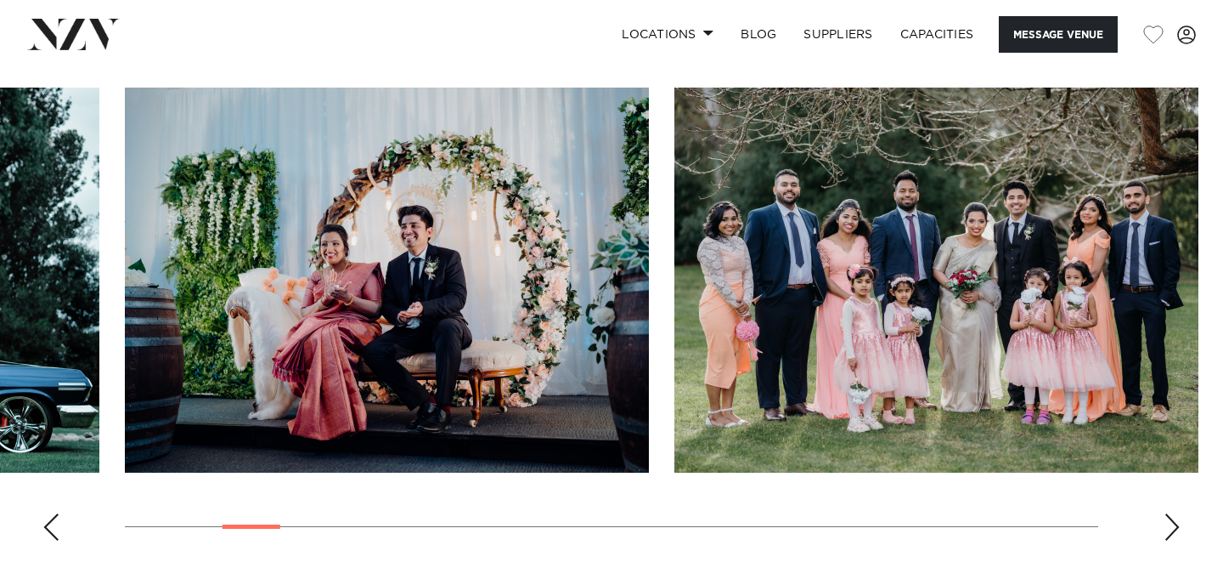
click at [1173, 528] on div "Next slide" at bounding box center [1172, 526] width 17 height 27
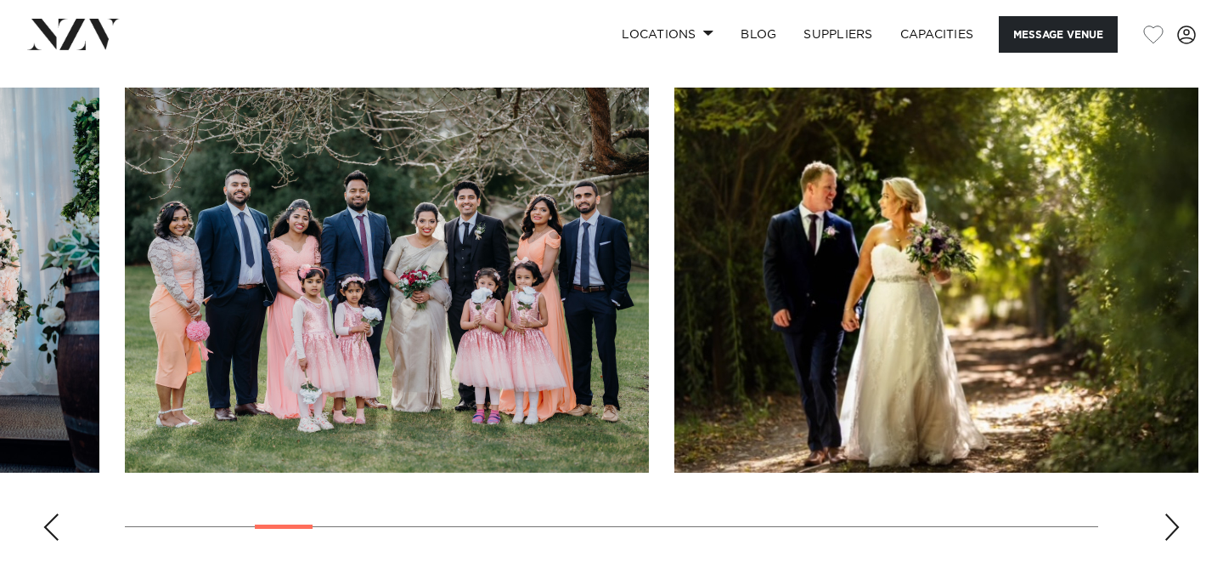
click at [1173, 528] on div "Next slide" at bounding box center [1172, 526] width 17 height 27
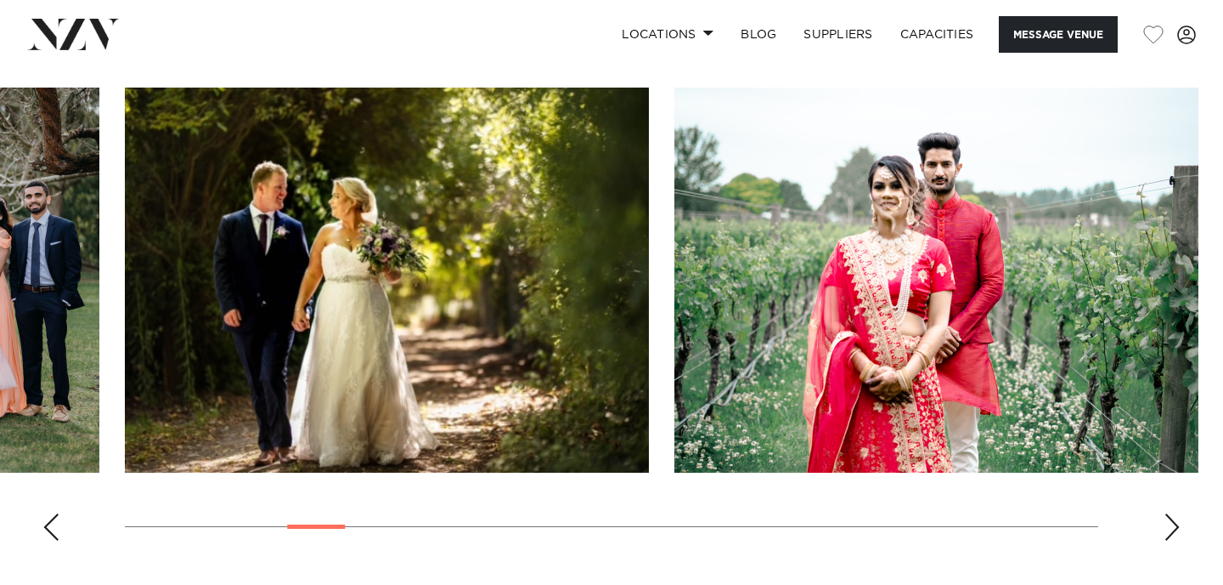
click at [1173, 528] on div "Next slide" at bounding box center [1172, 526] width 17 height 27
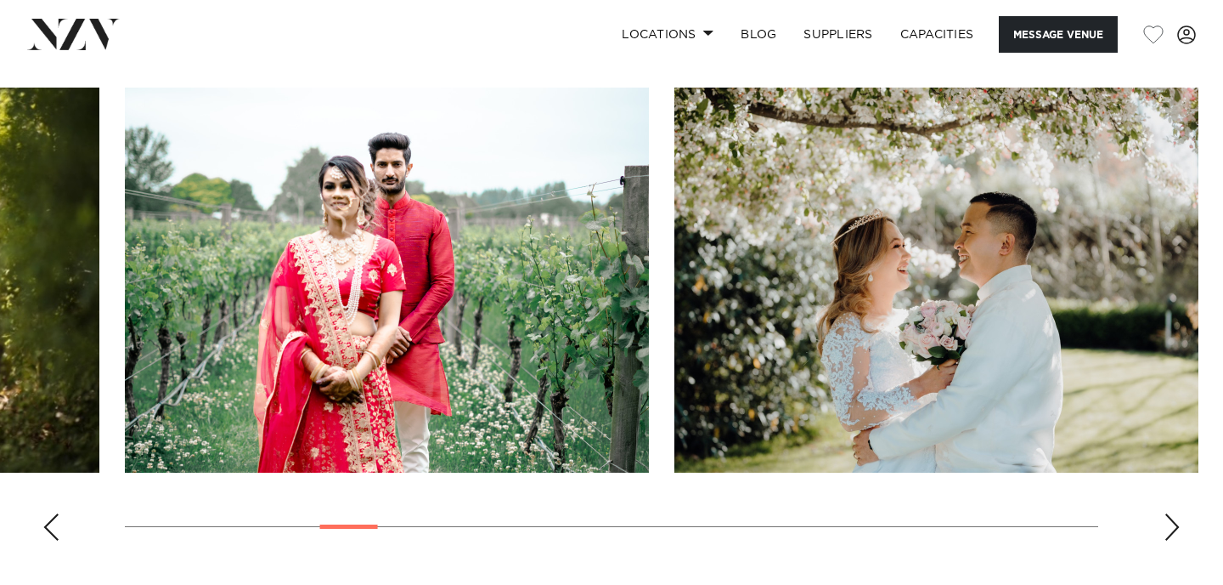
click at [1173, 528] on div "Next slide" at bounding box center [1172, 526] width 17 height 27
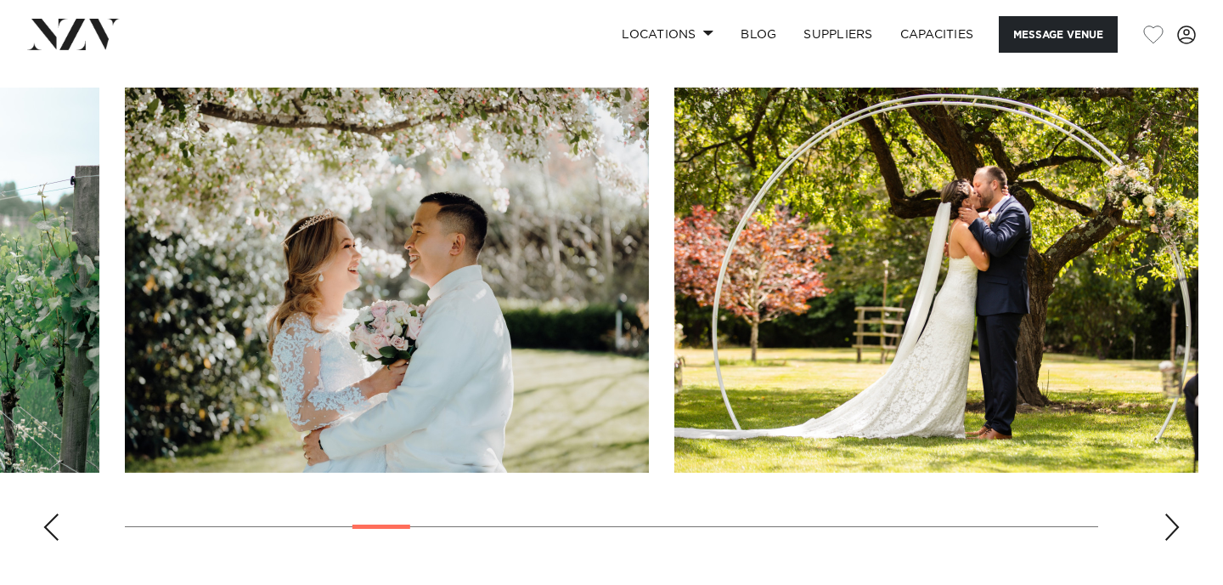
click at [1173, 528] on div "Next slide" at bounding box center [1172, 526] width 17 height 27
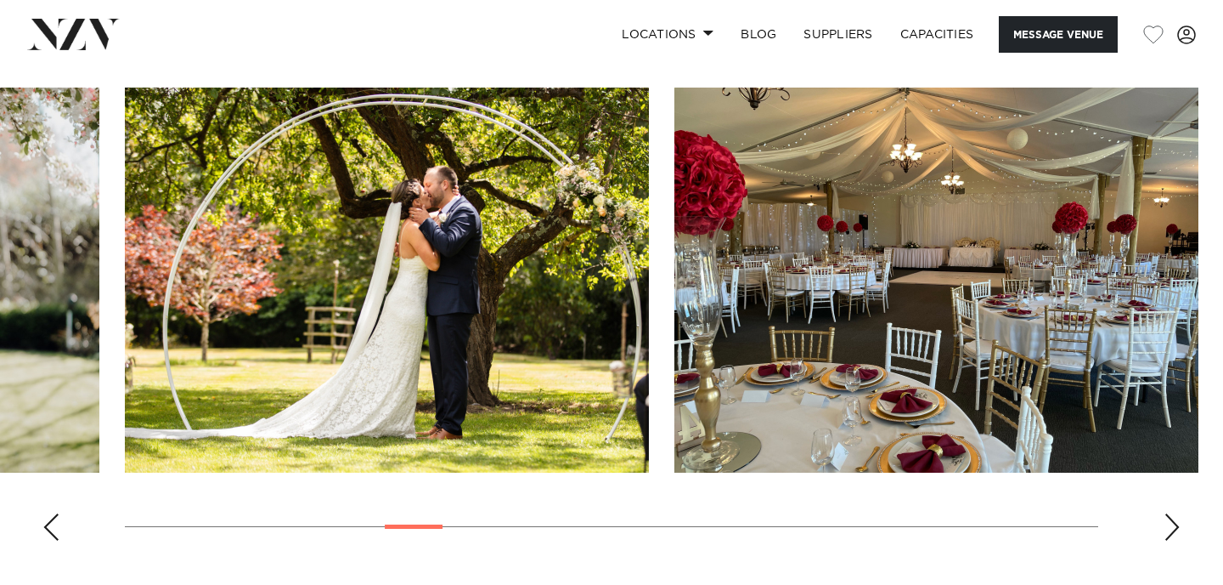
click at [1173, 528] on div "Next slide" at bounding box center [1172, 526] width 17 height 27
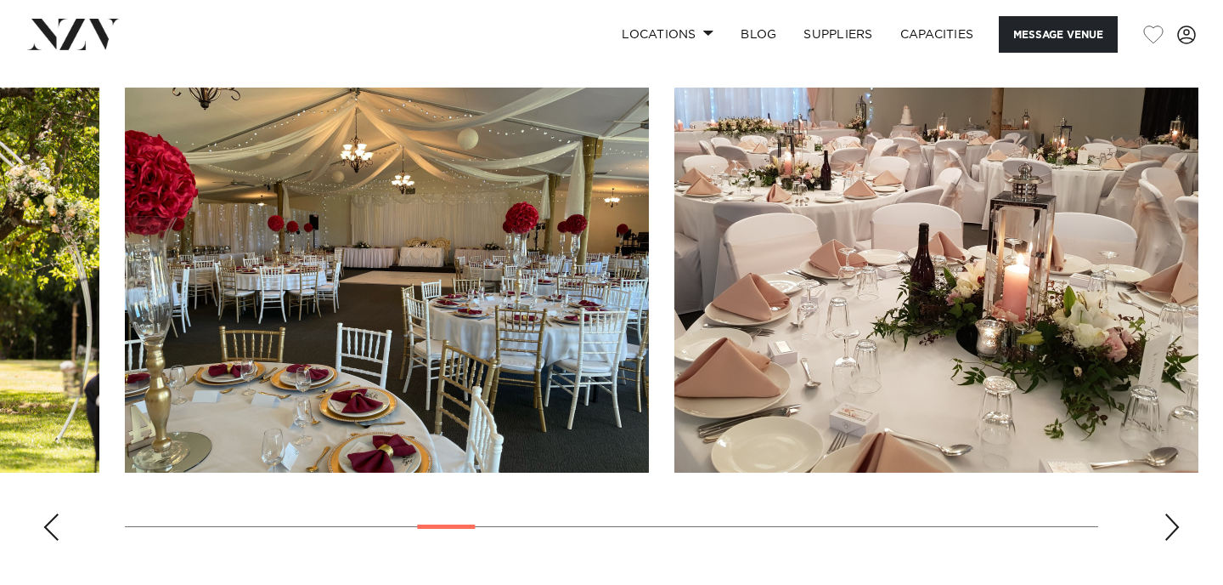
click at [1173, 528] on div "Next slide" at bounding box center [1172, 526] width 17 height 27
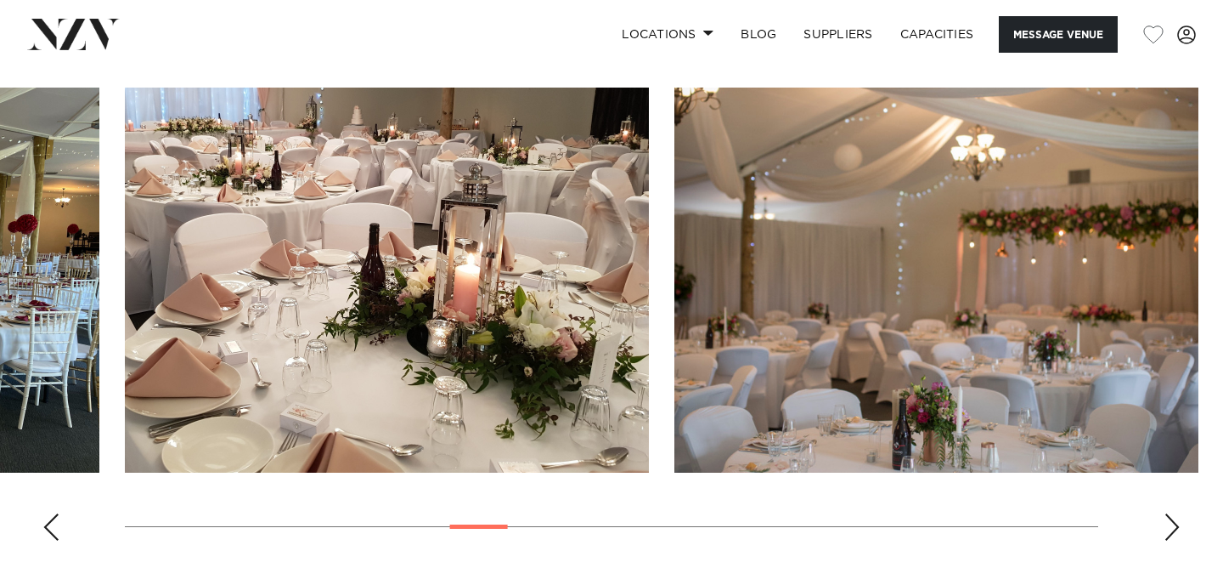
click at [1173, 528] on div "Next slide" at bounding box center [1172, 526] width 17 height 27
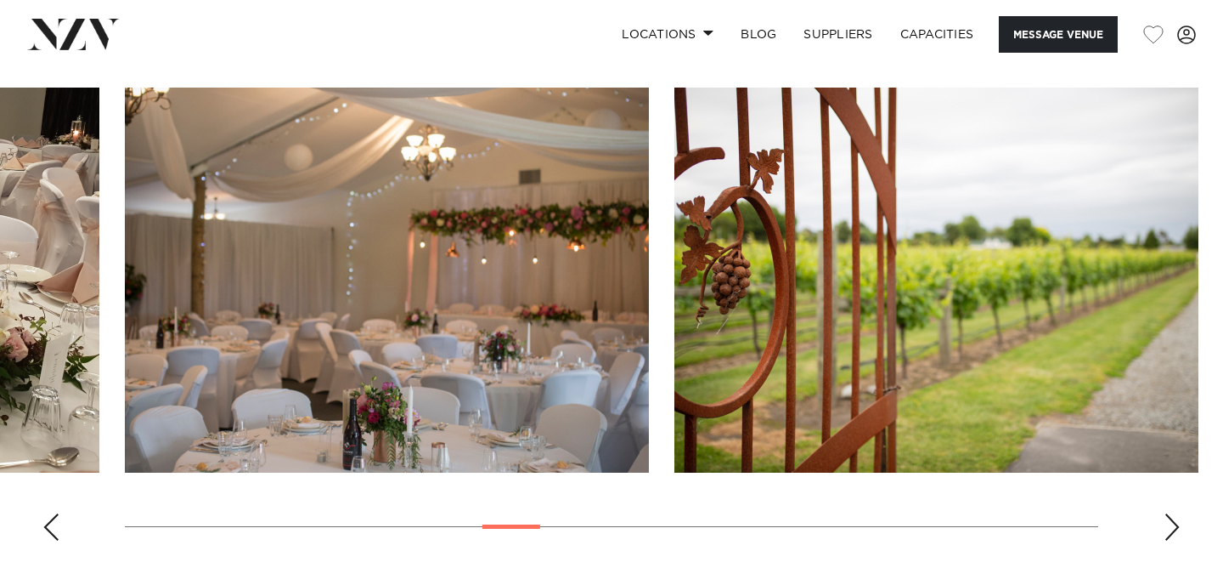
click at [1173, 528] on div "Next slide" at bounding box center [1172, 526] width 17 height 27
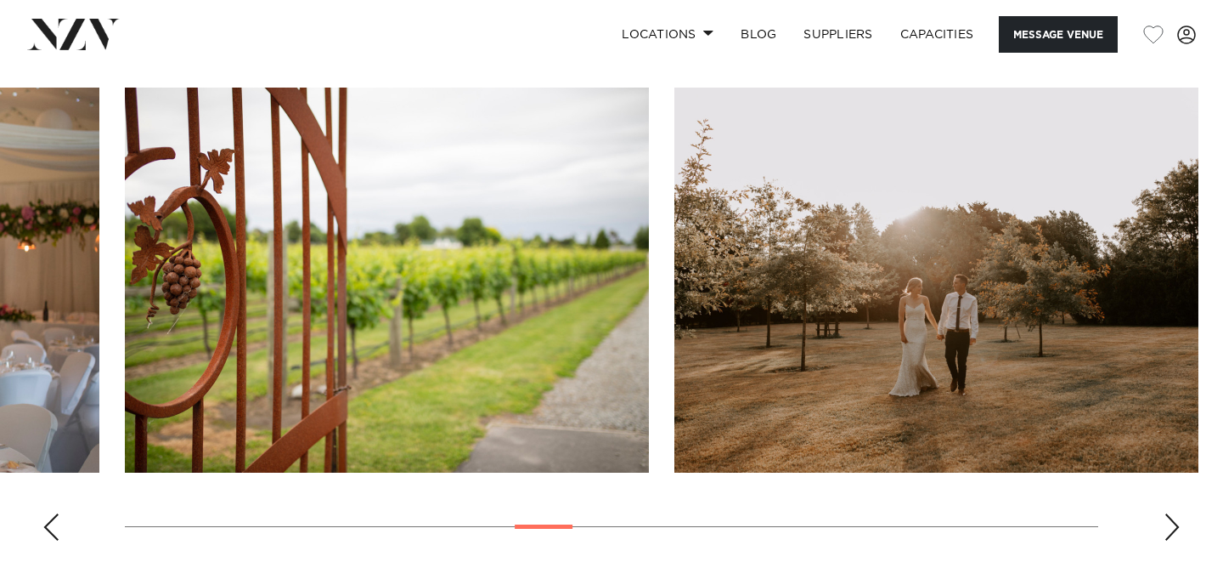
click at [1173, 528] on div "Next slide" at bounding box center [1172, 526] width 17 height 27
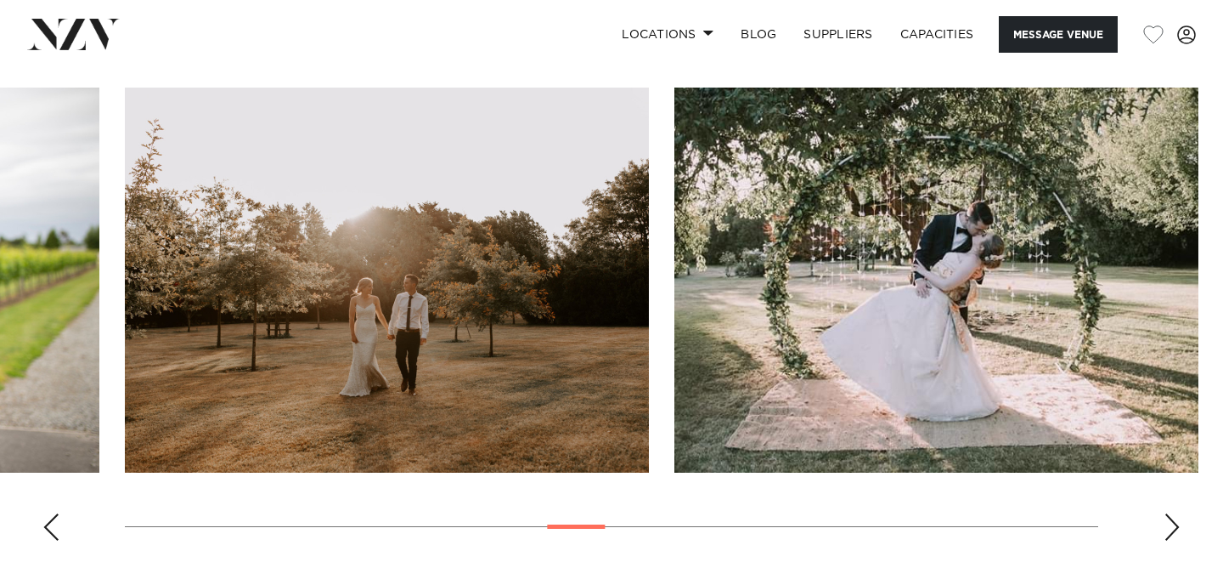
click at [1173, 528] on div "Next slide" at bounding box center [1172, 526] width 17 height 27
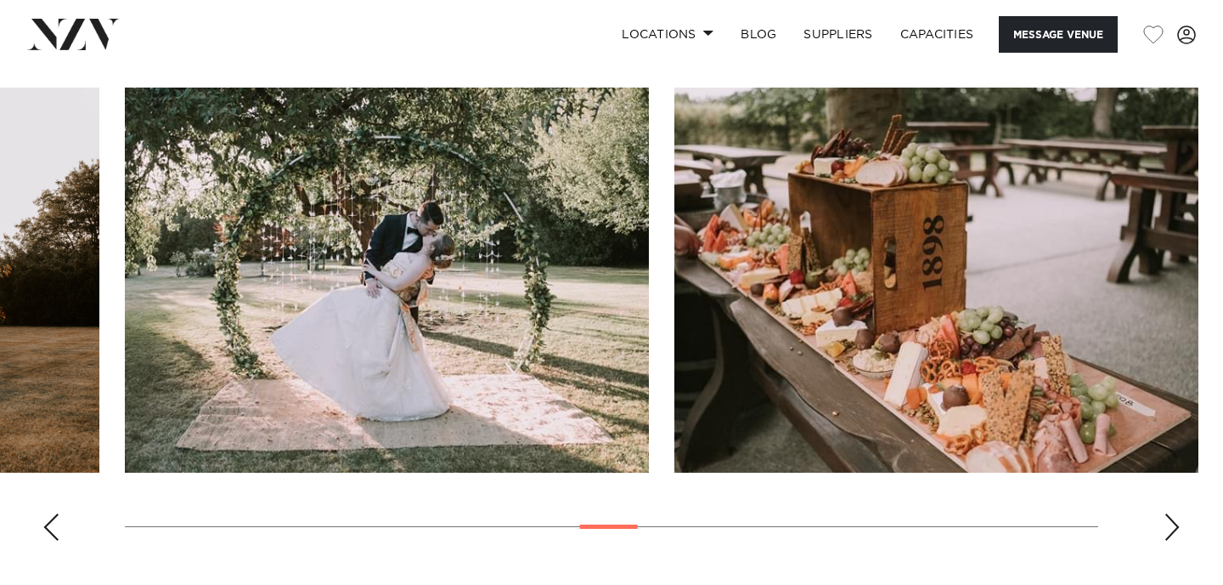
click at [1173, 528] on div "Next slide" at bounding box center [1172, 526] width 17 height 27
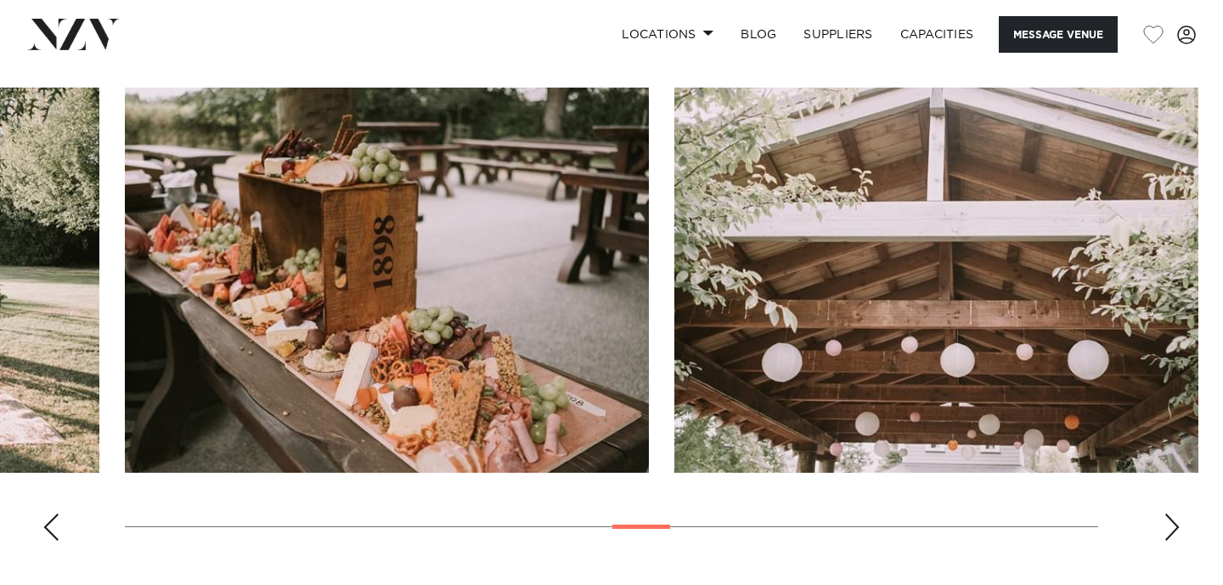
click at [1173, 528] on div "Next slide" at bounding box center [1172, 526] width 17 height 27
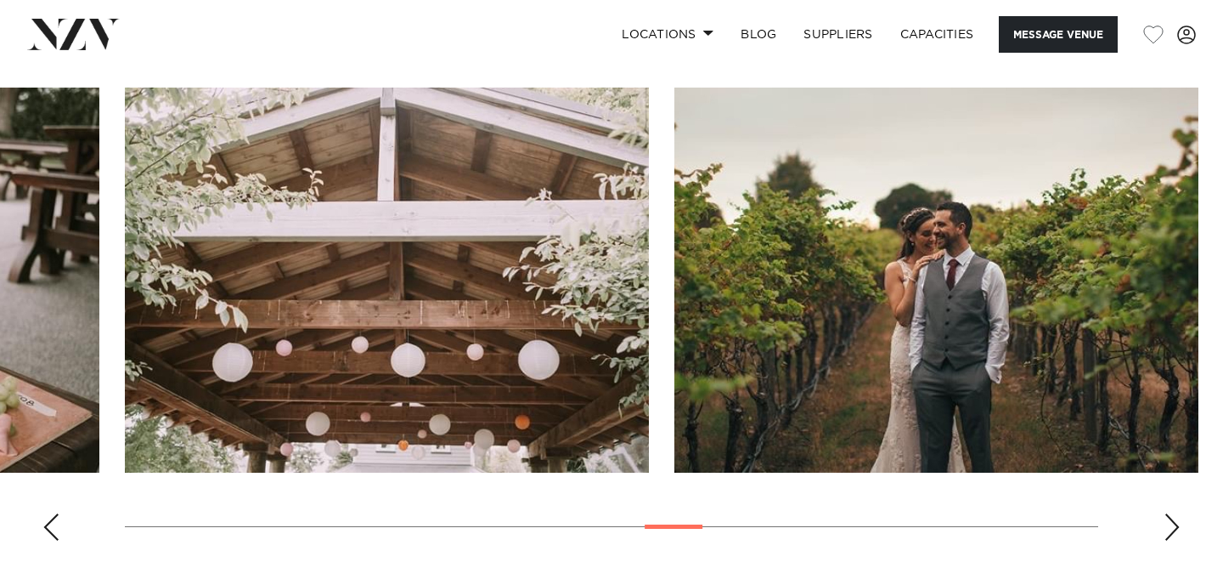
click at [1173, 528] on div "Next slide" at bounding box center [1172, 526] width 17 height 27
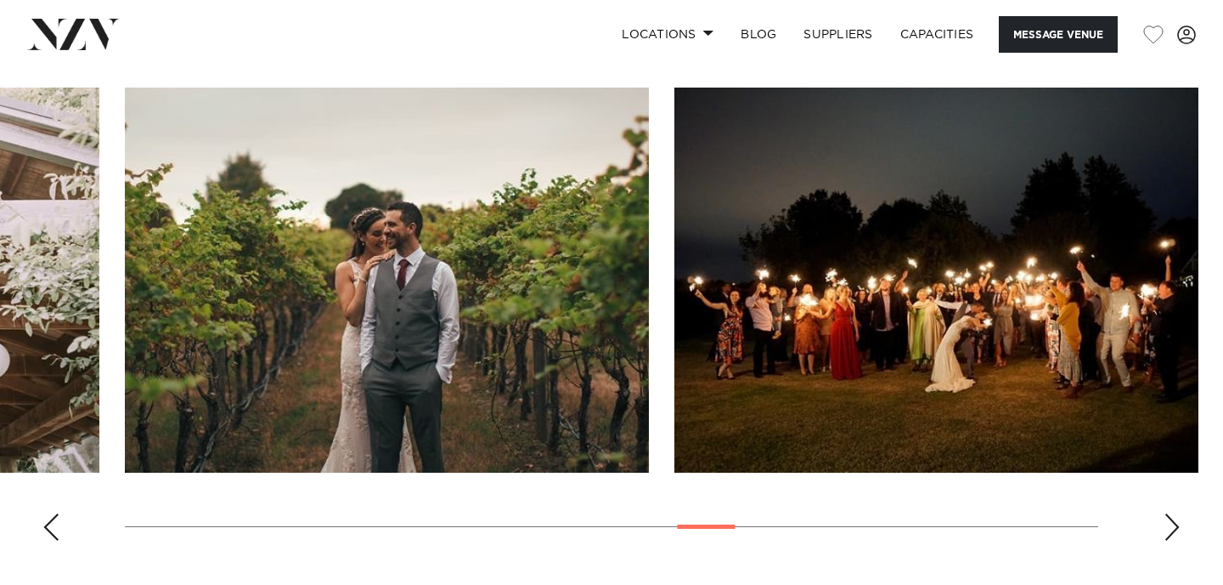
click at [1173, 529] on div "Next slide" at bounding box center [1172, 526] width 17 height 27
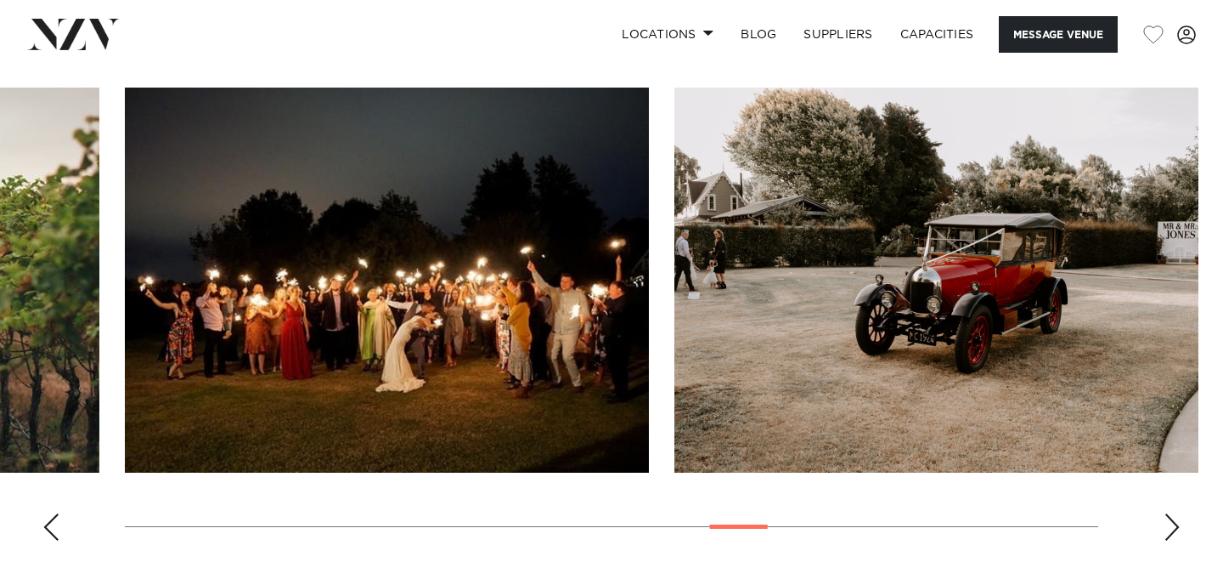
click at [1173, 529] on div "Next slide" at bounding box center [1172, 526] width 17 height 27
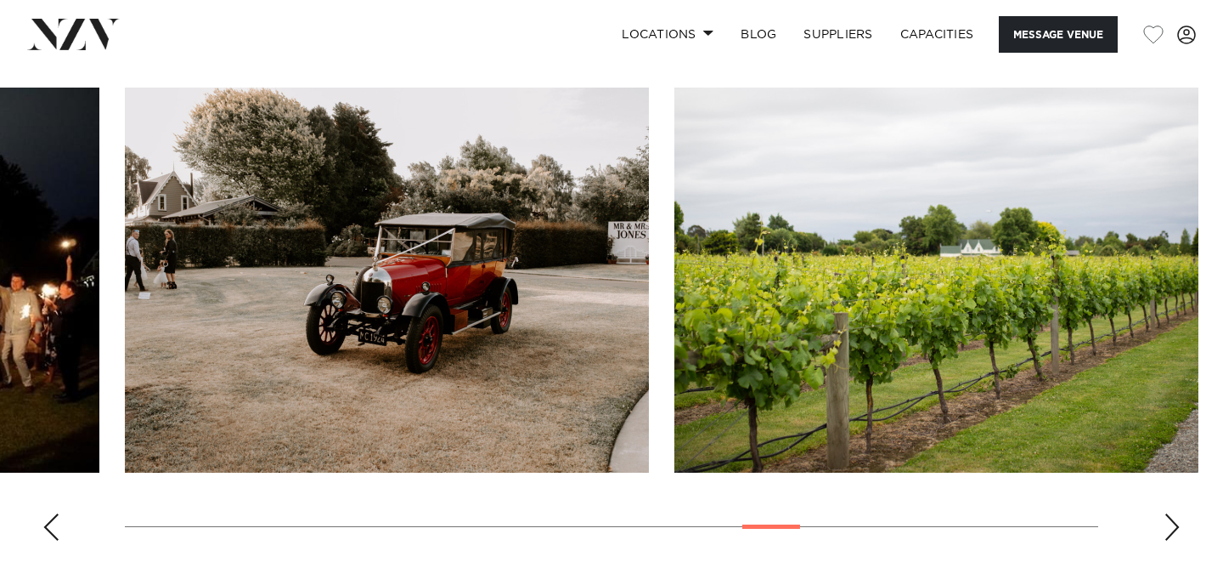
click at [1173, 529] on div "Next slide" at bounding box center [1172, 526] width 17 height 27
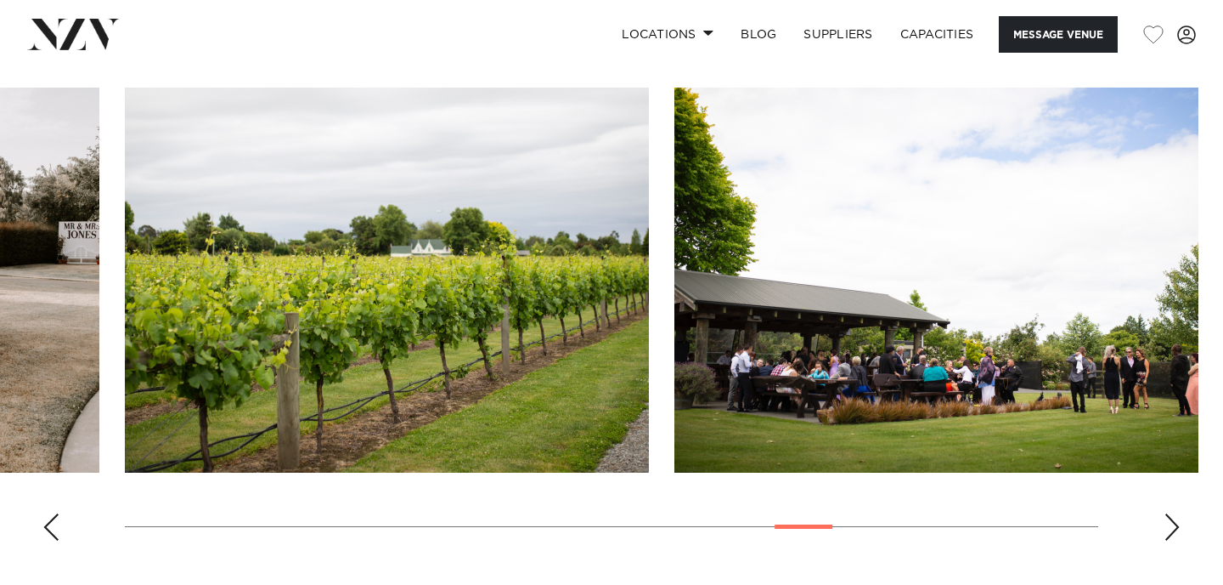
click at [1173, 530] on div "Next slide" at bounding box center [1172, 526] width 17 height 27
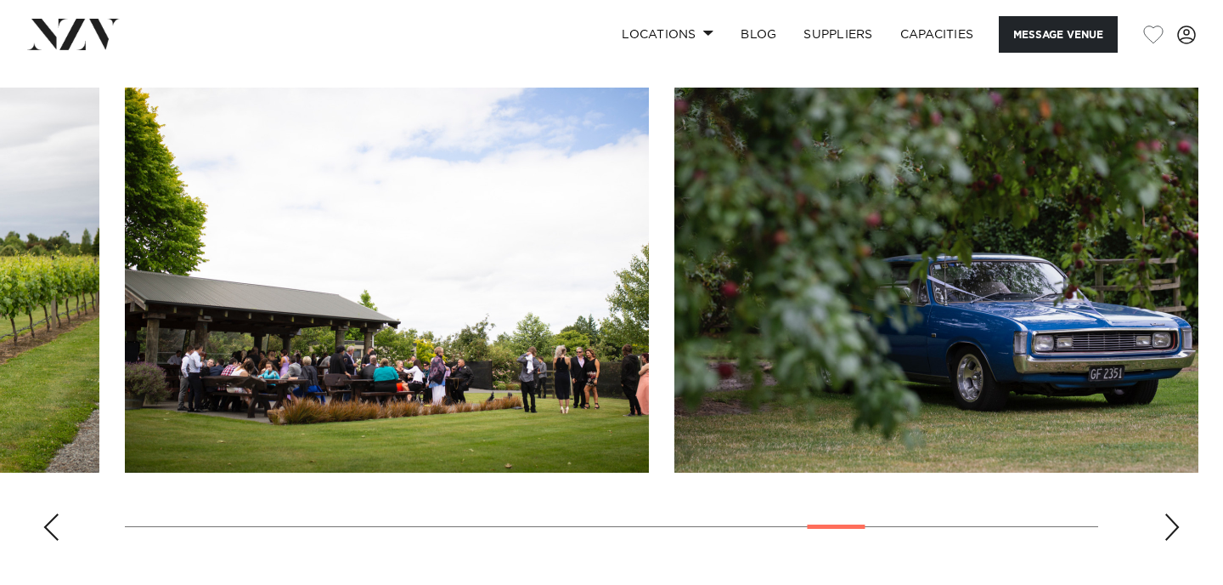
click at [1173, 530] on div "Next slide" at bounding box center [1172, 526] width 17 height 27
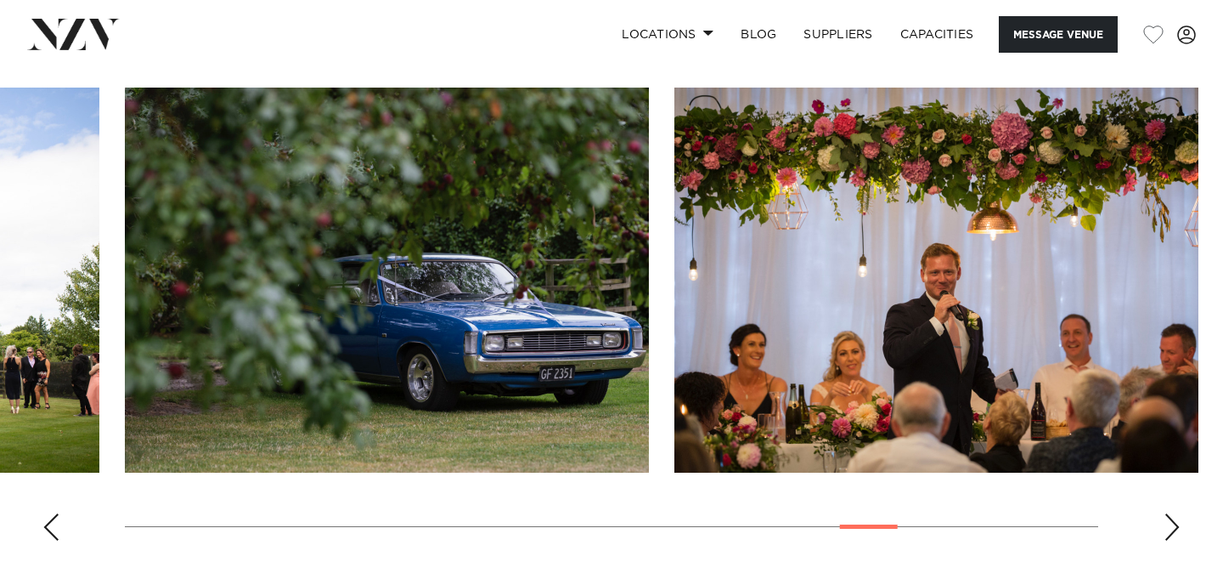
click at [1173, 530] on div "Next slide" at bounding box center [1172, 526] width 17 height 27
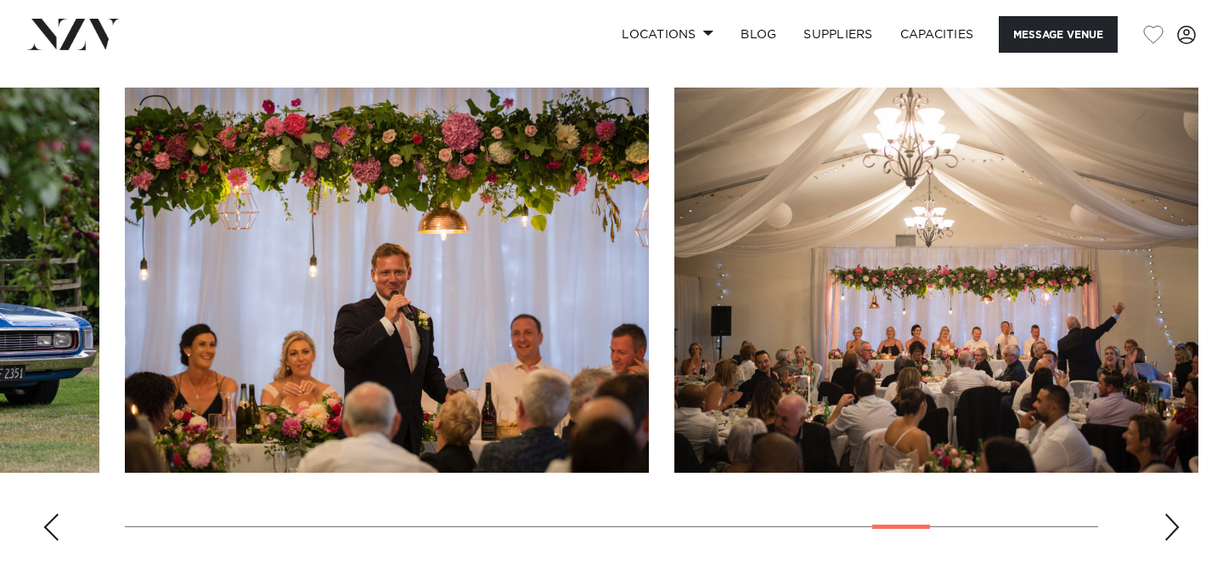
click at [1173, 531] on div "Next slide" at bounding box center [1172, 526] width 17 height 27
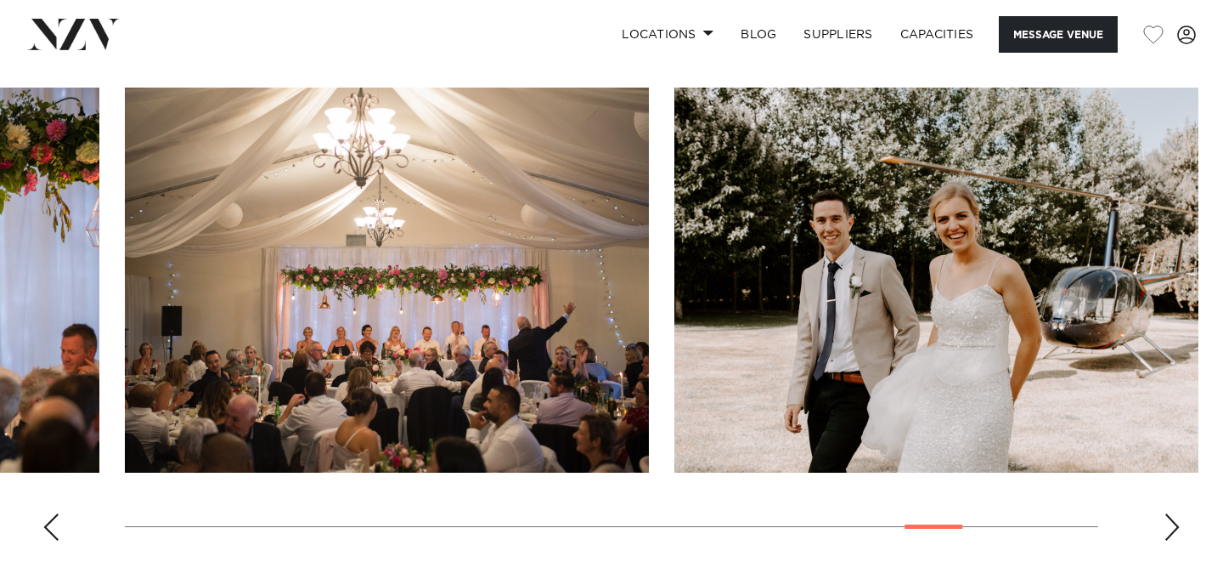
click at [1173, 531] on div "Next slide" at bounding box center [1172, 526] width 17 height 27
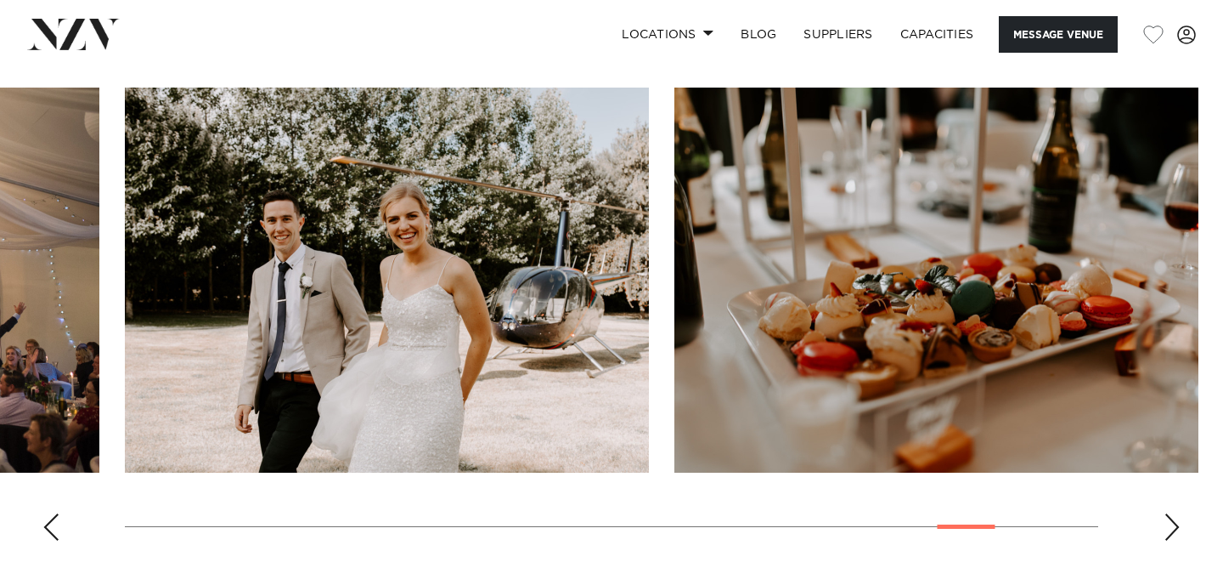
click at [1173, 531] on div "Next slide" at bounding box center [1172, 526] width 17 height 27
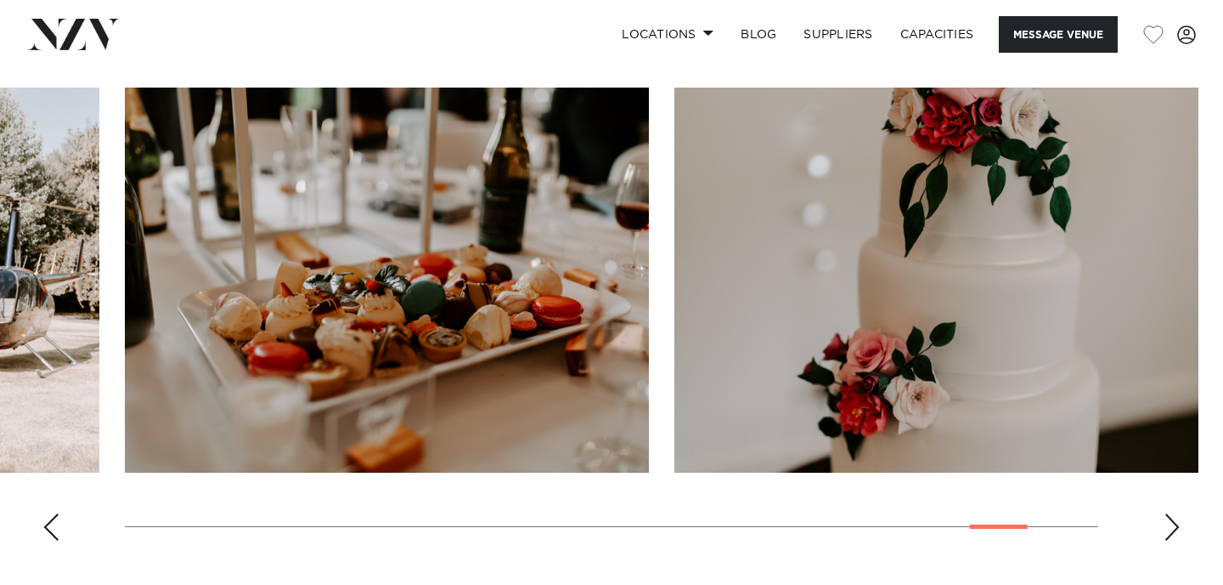
click at [1173, 531] on div "Next slide" at bounding box center [1172, 526] width 17 height 27
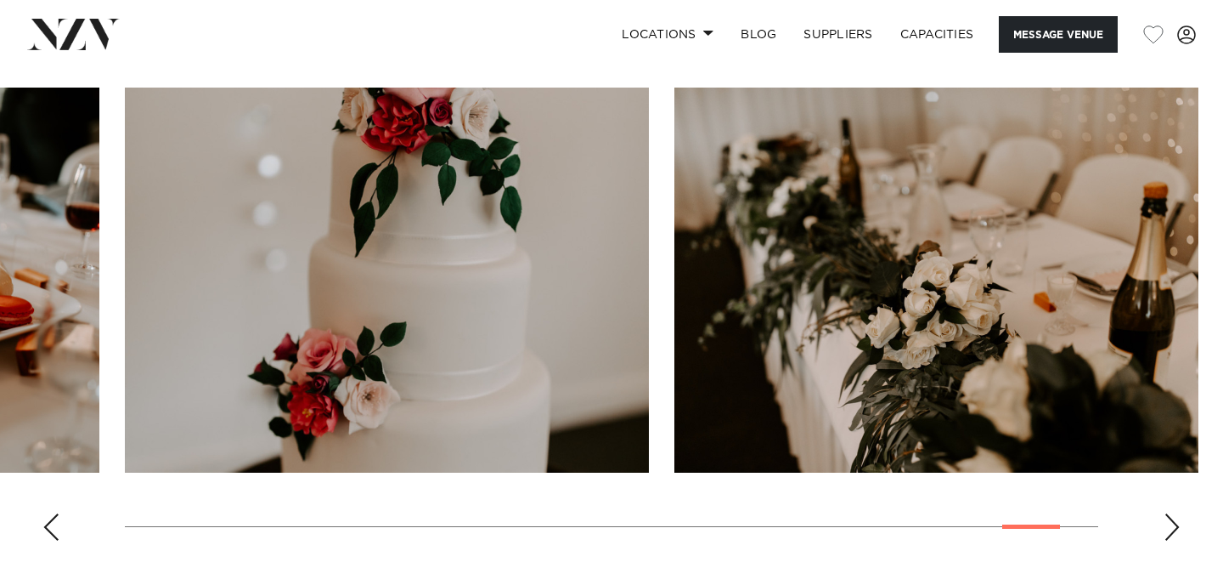
click at [1173, 531] on div "Next slide" at bounding box center [1172, 526] width 17 height 27
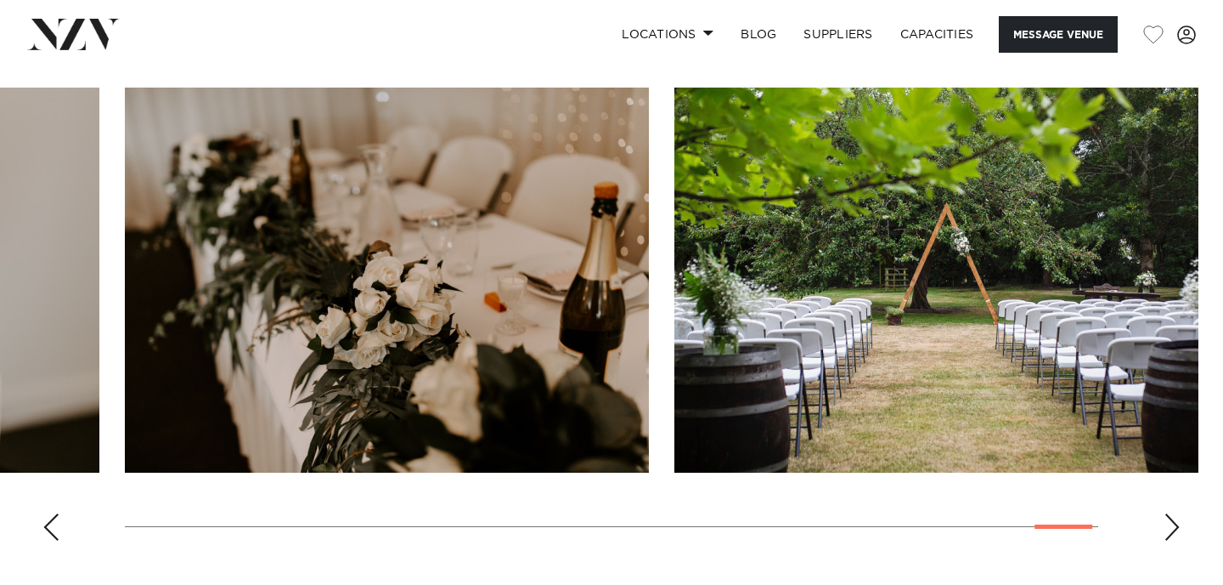
click at [1173, 531] on div "Next slide" at bounding box center [1172, 526] width 17 height 27
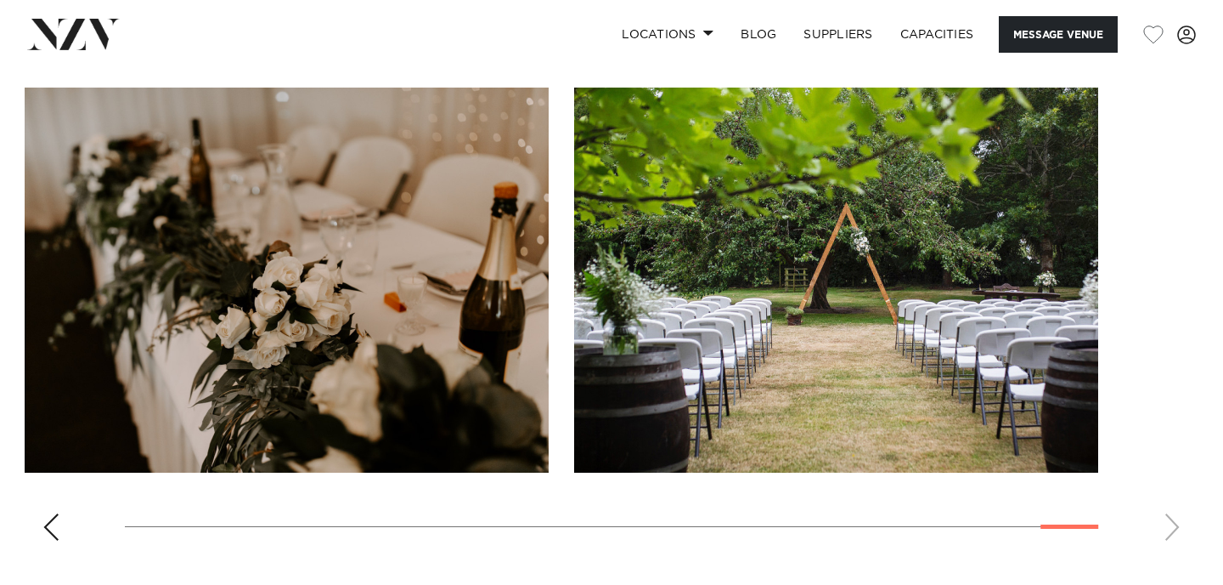
click at [1163, 530] on swiper-container at bounding box center [611, 321] width 1223 height 466
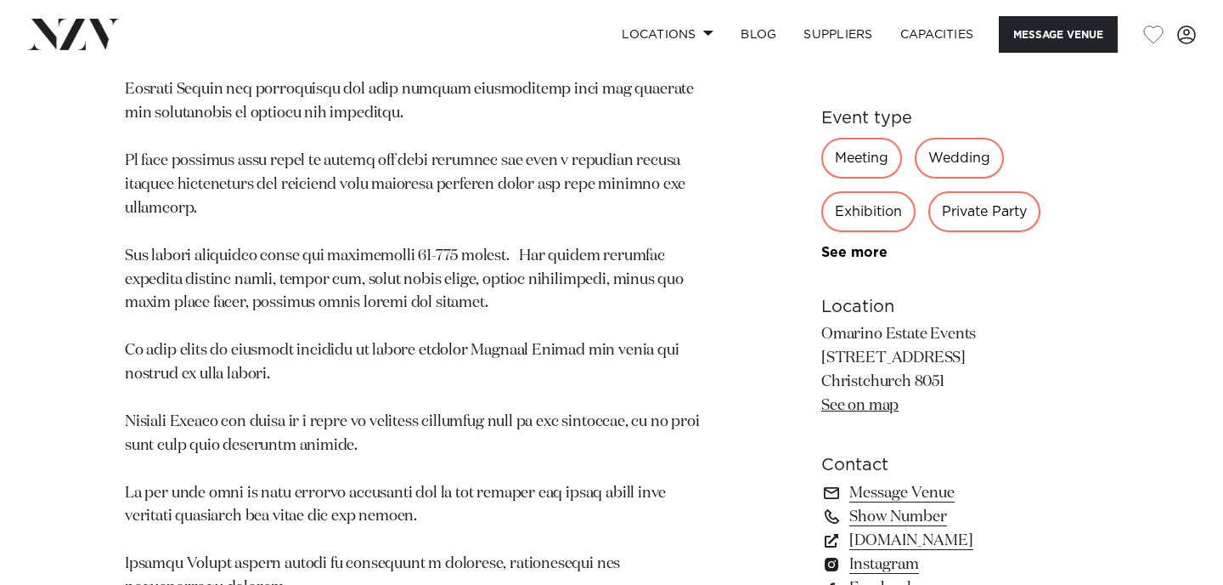
scroll to position [1093, 0]
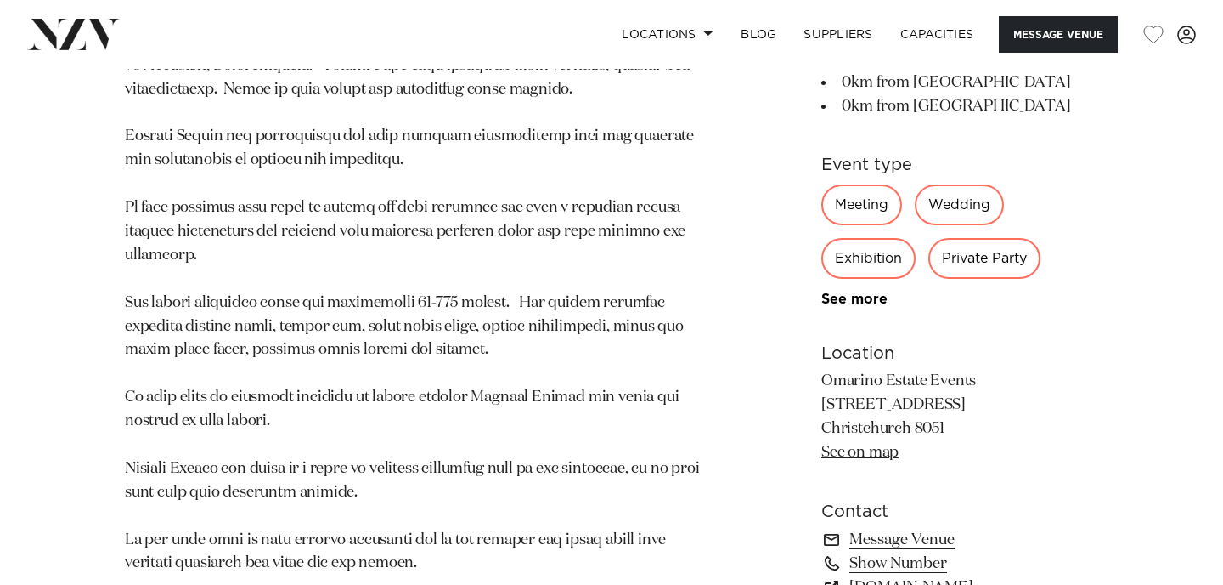
click at [877, 454] on link "See on map" at bounding box center [860, 451] width 77 height 15
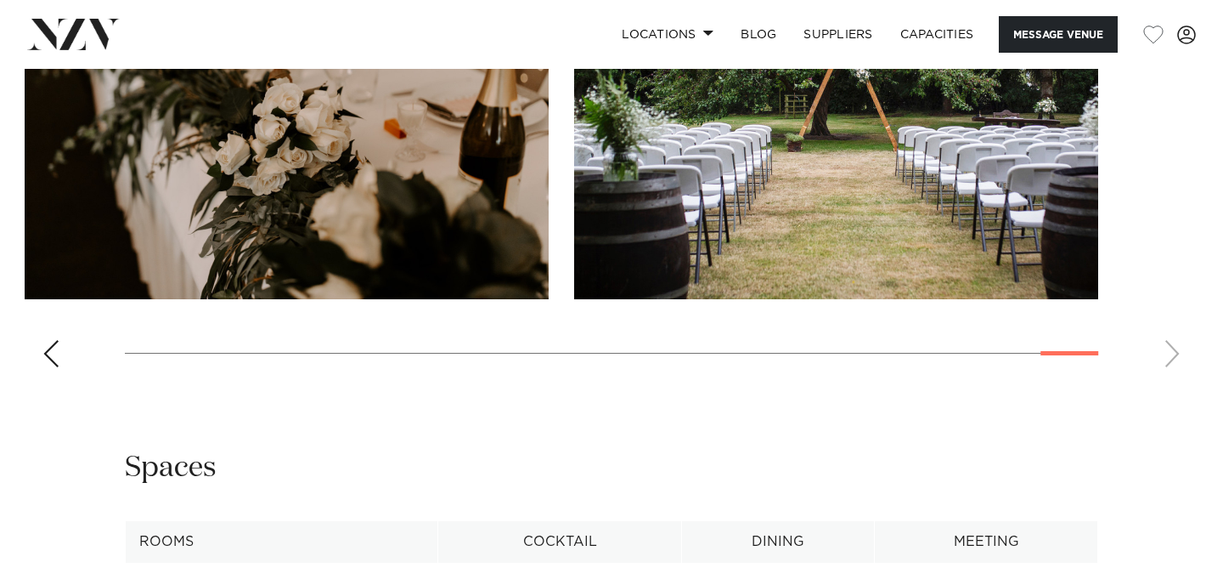
scroll to position [2031, 0]
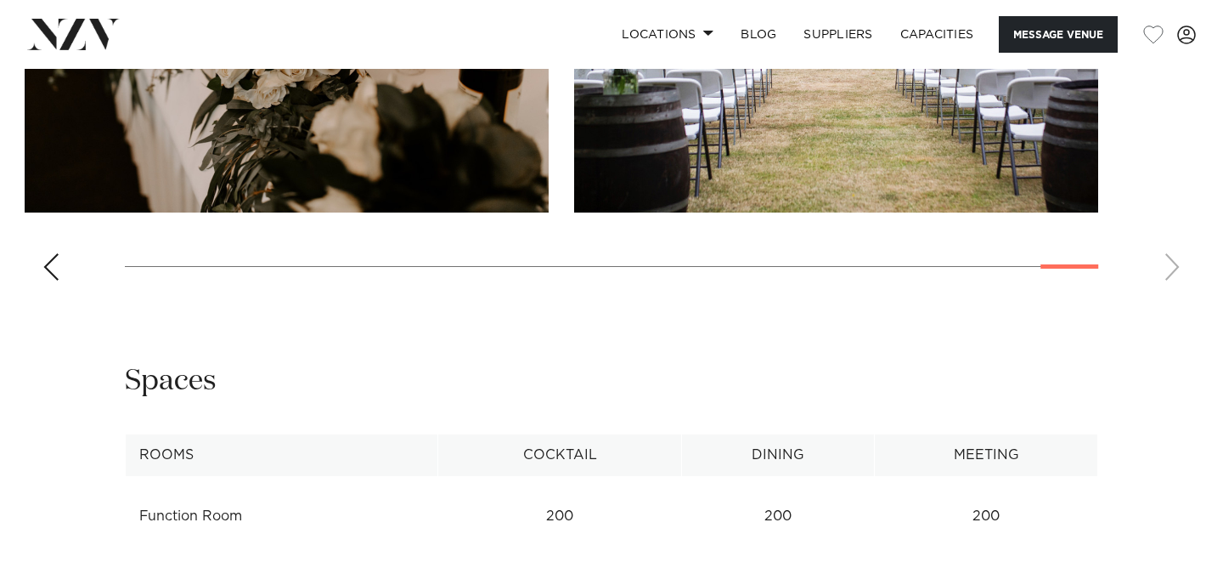
click at [1162, 275] on swiper-container at bounding box center [611, 61] width 1223 height 466
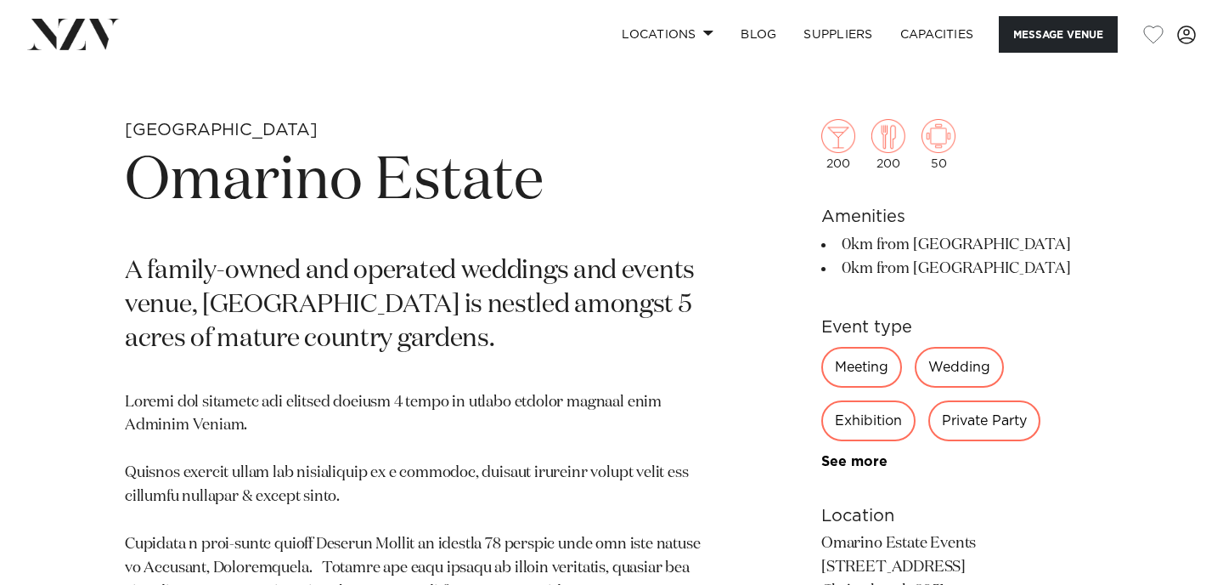
scroll to position [0, 0]
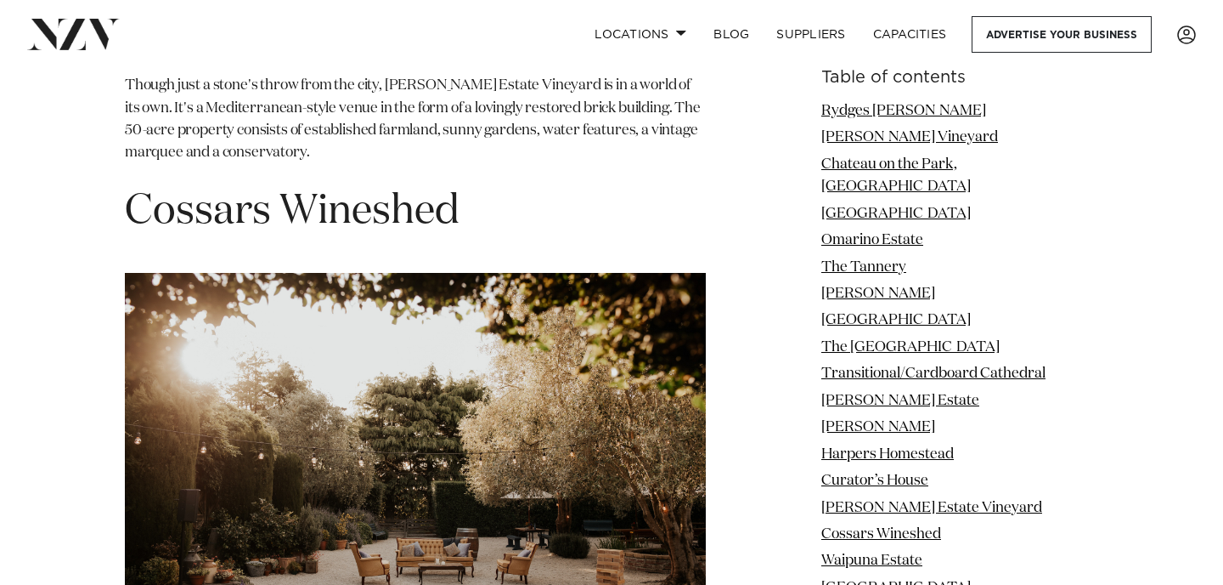
scroll to position [11933, 0]
click at [530, 384] on img at bounding box center [415, 465] width 581 height 387
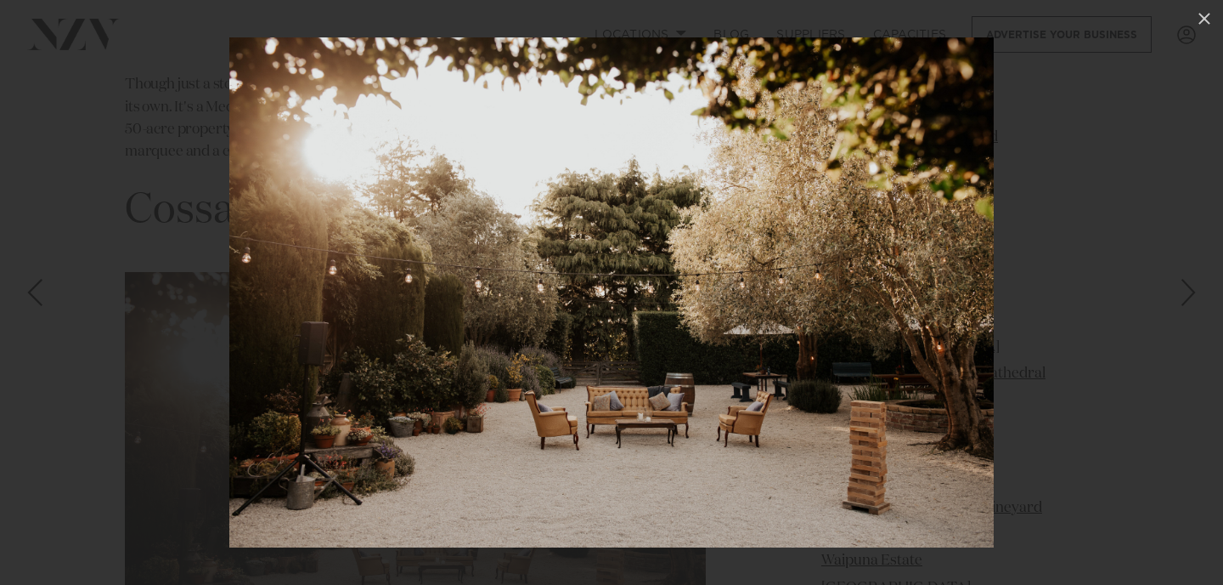
click at [1160, 329] on div at bounding box center [611, 292] width 1223 height 585
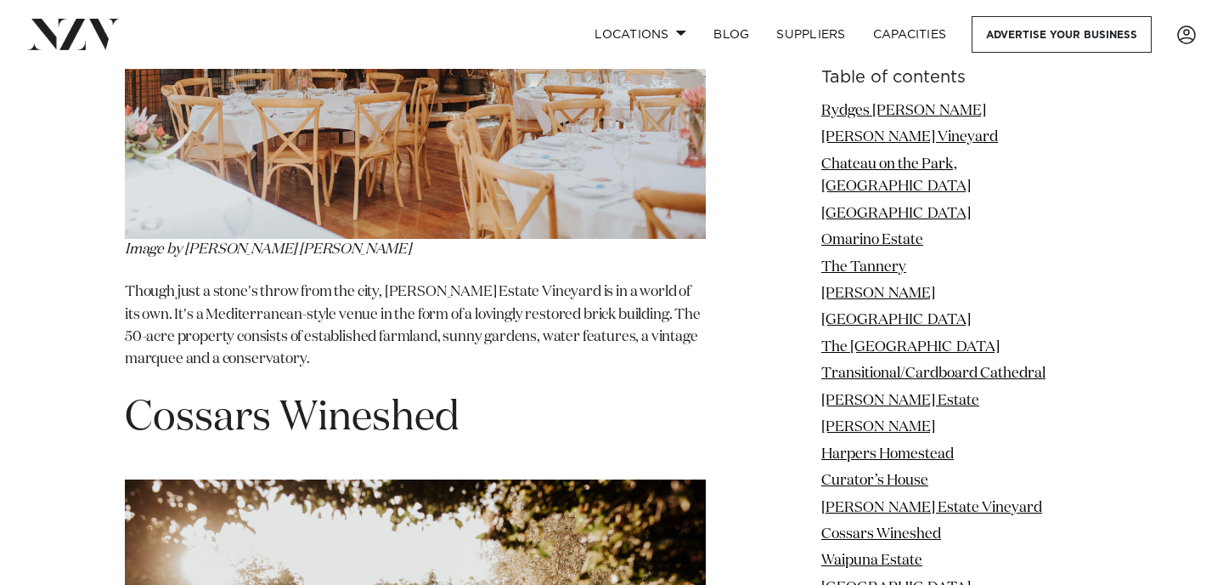
scroll to position [11753, 0]
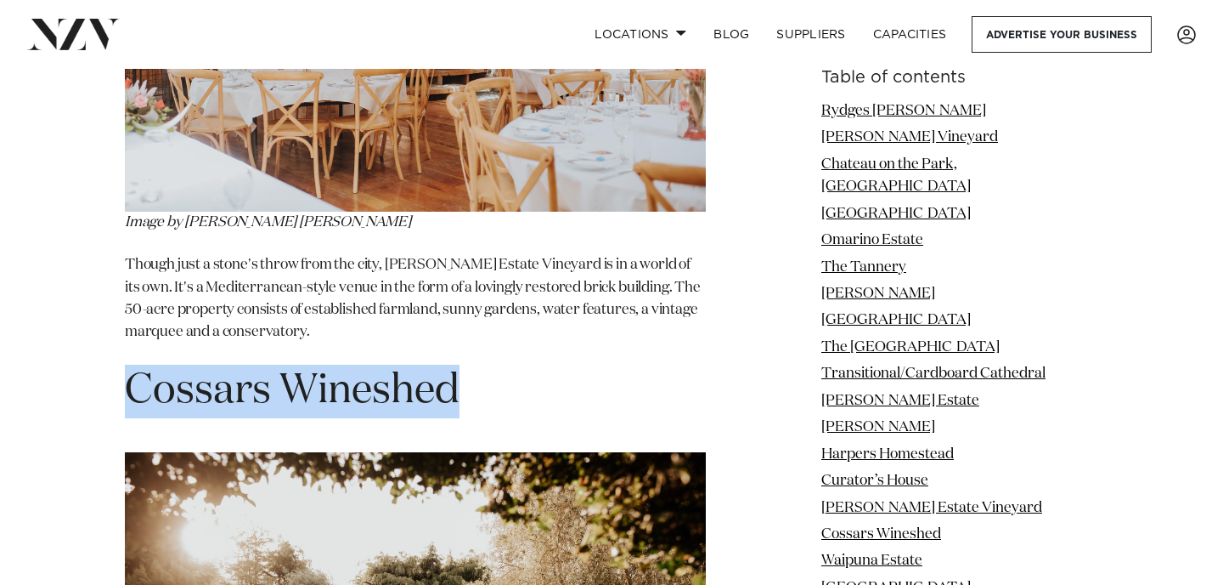
drag, startPoint x: 458, startPoint y: 209, endPoint x: 132, endPoint y: 208, distance: 326.3
click at [132, 370] on span "Cossars Wineshed" at bounding box center [292, 390] width 335 height 41
copy span "Cossars Wineshed"
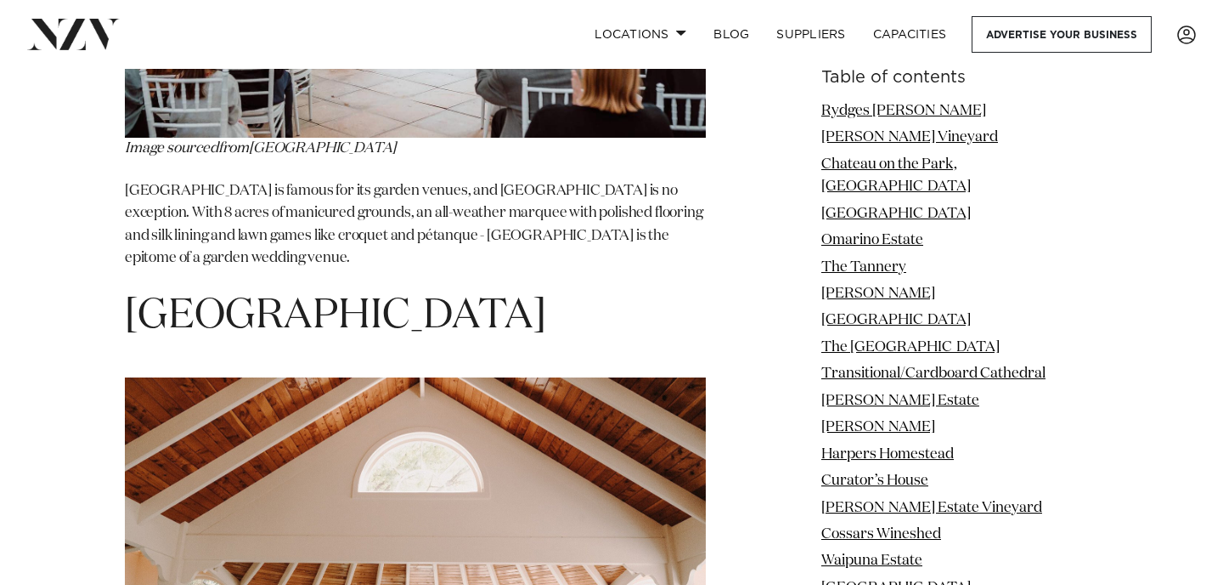
scroll to position [13788, 0]
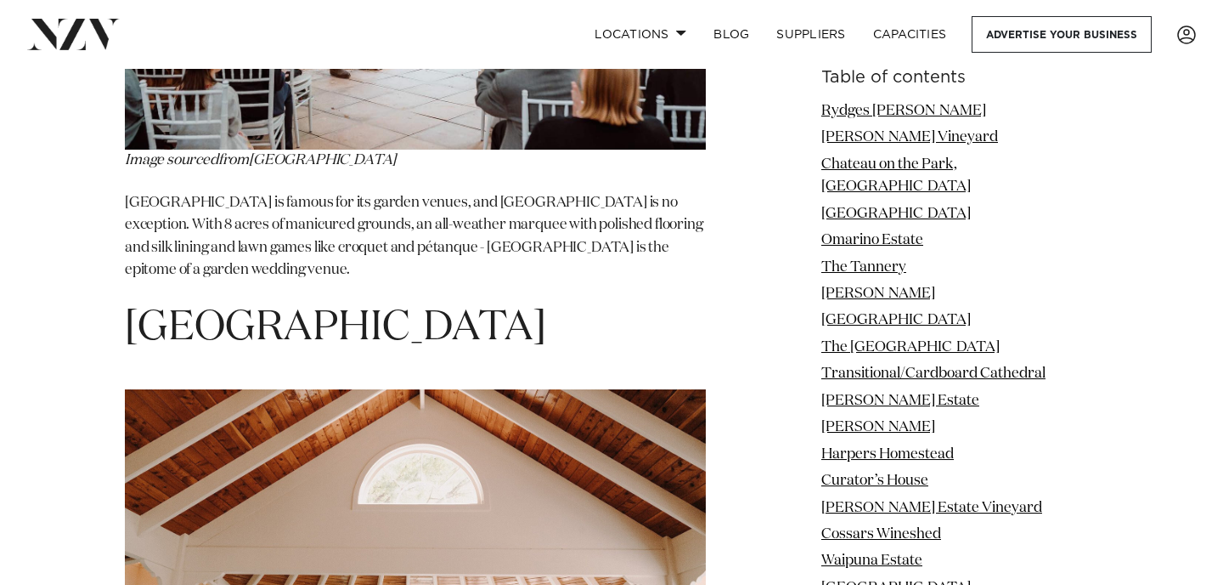
drag, startPoint x: 516, startPoint y: 125, endPoint x: 297, endPoint y: 167, distance: 223.1
click at [330, 389] on img at bounding box center [415, 582] width 581 height 387
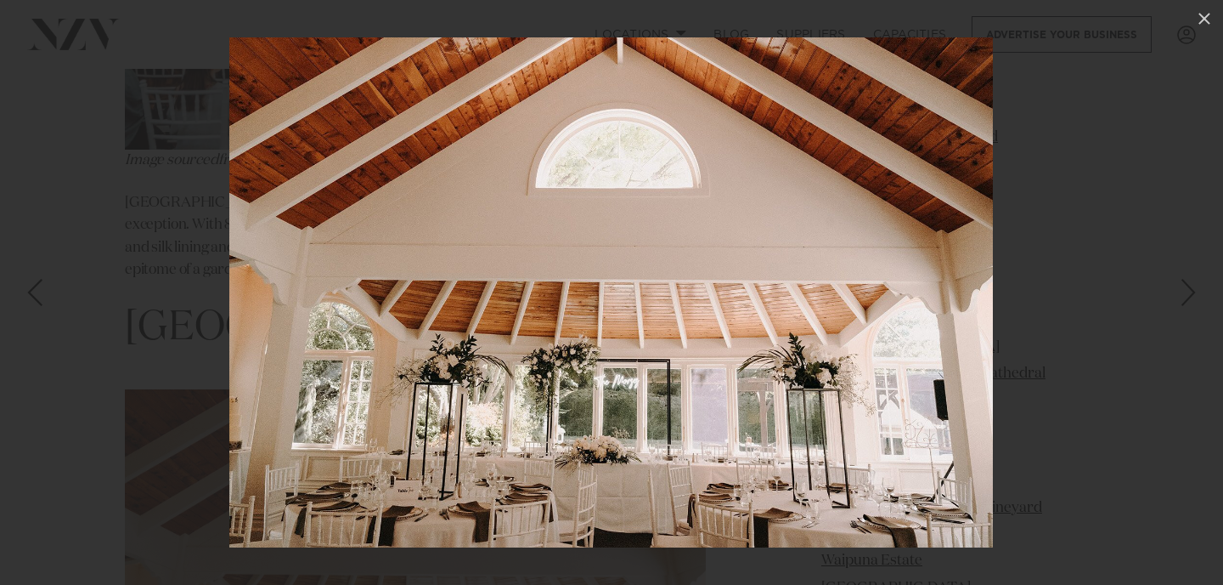
click at [1144, 326] on div at bounding box center [611, 292] width 1223 height 585
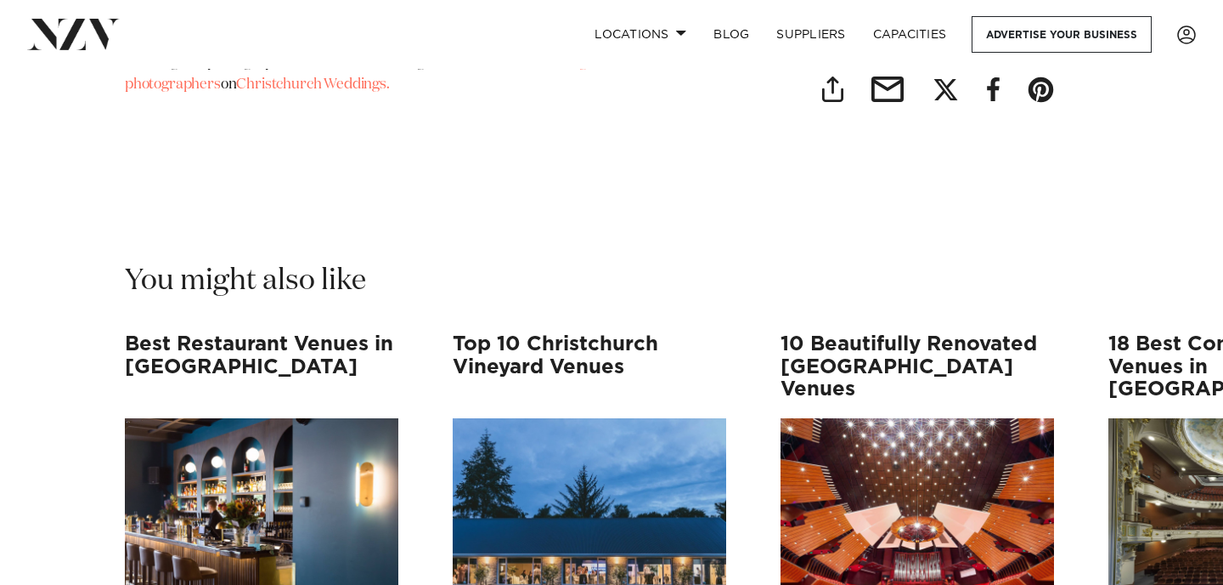
scroll to position [15919, 0]
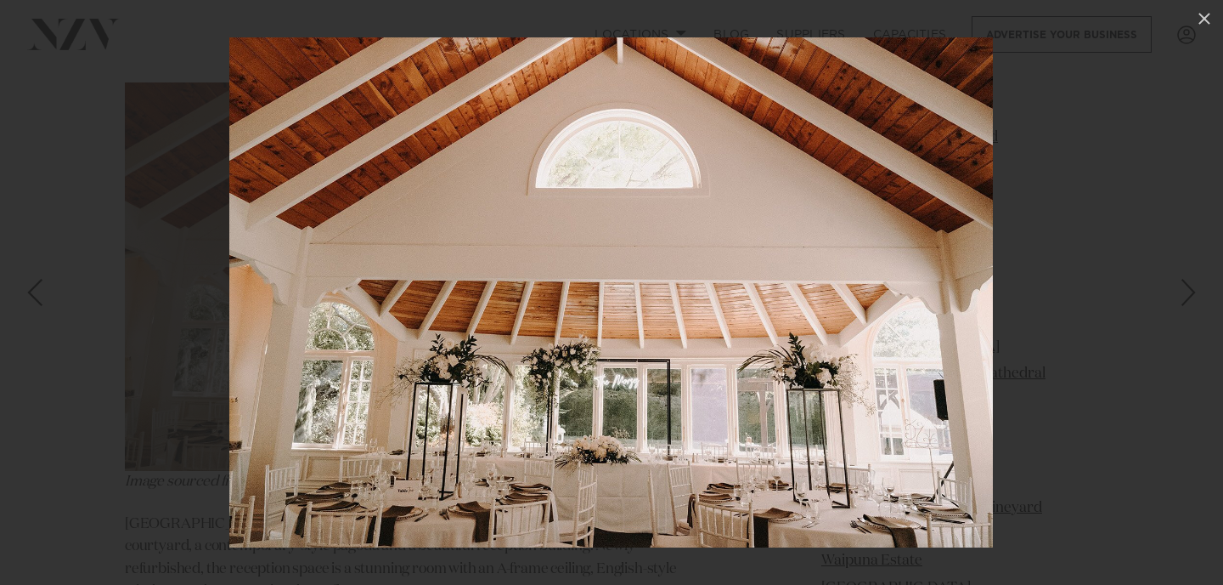
scroll to position [13788, 0]
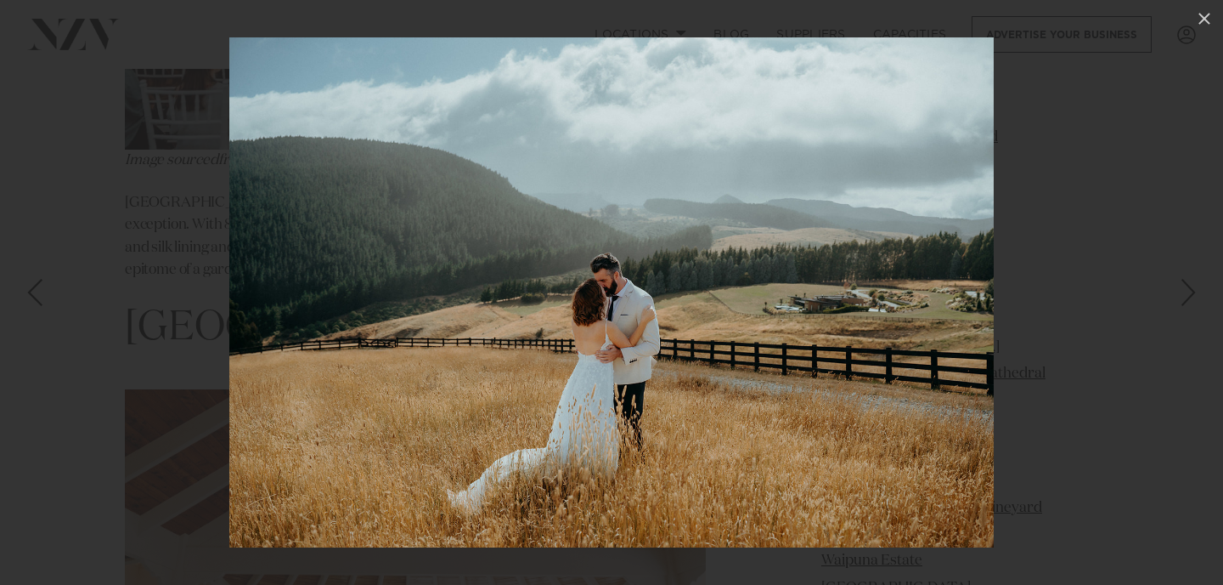
click at [73, 412] on div at bounding box center [611, 292] width 1223 height 585
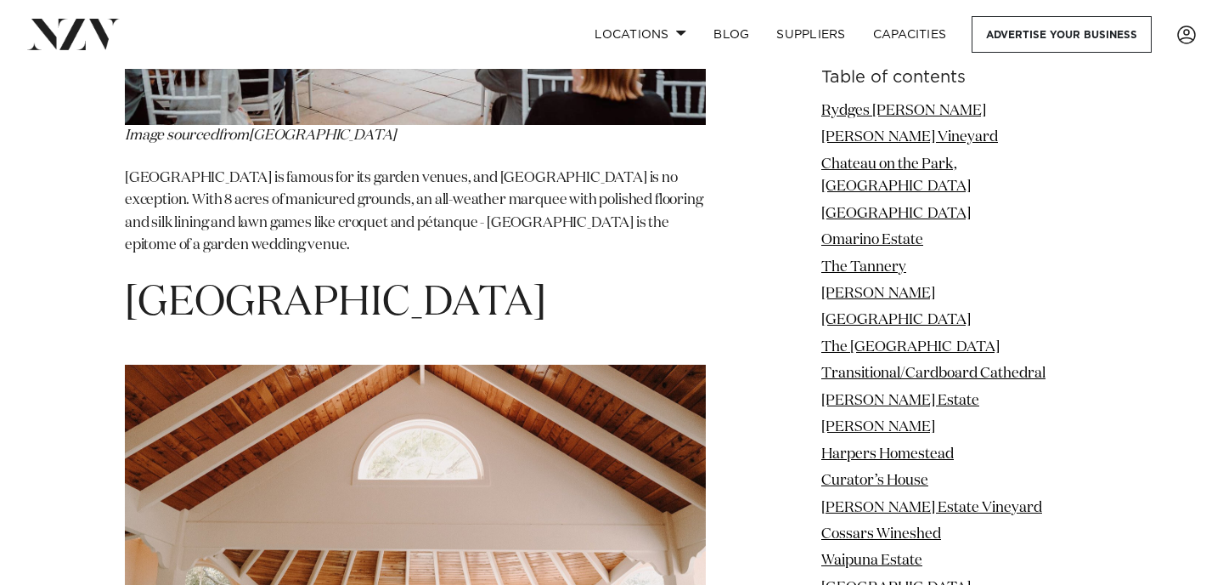
scroll to position [13812, 0]
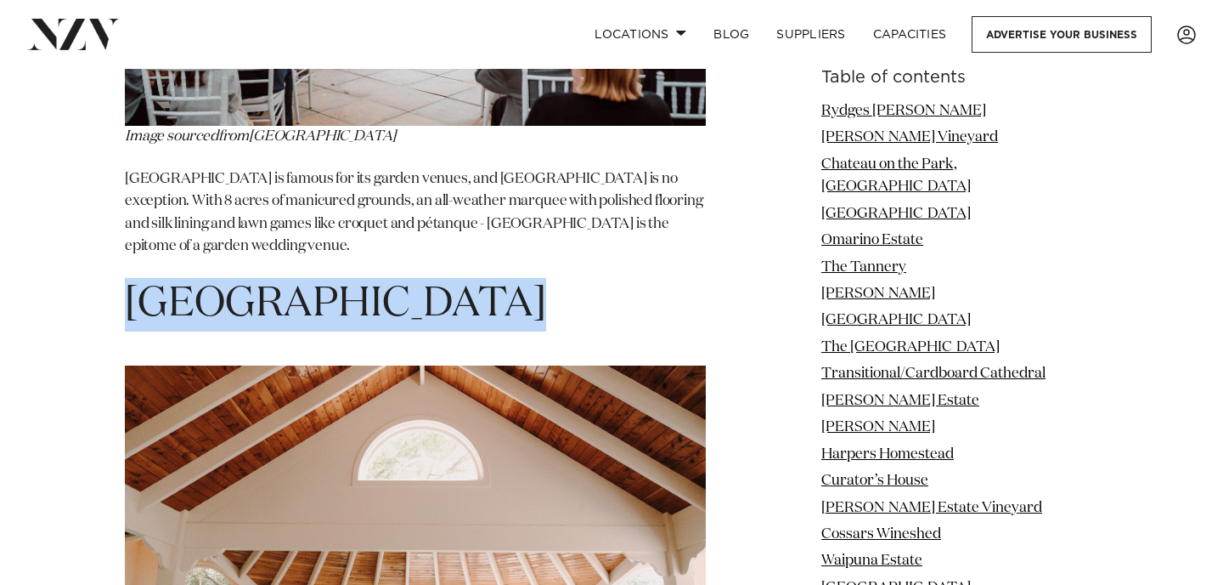
drag, startPoint x: 495, startPoint y: 89, endPoint x: 36, endPoint y: 79, distance: 459.8
copy h1 "[GEOGRAPHIC_DATA]"
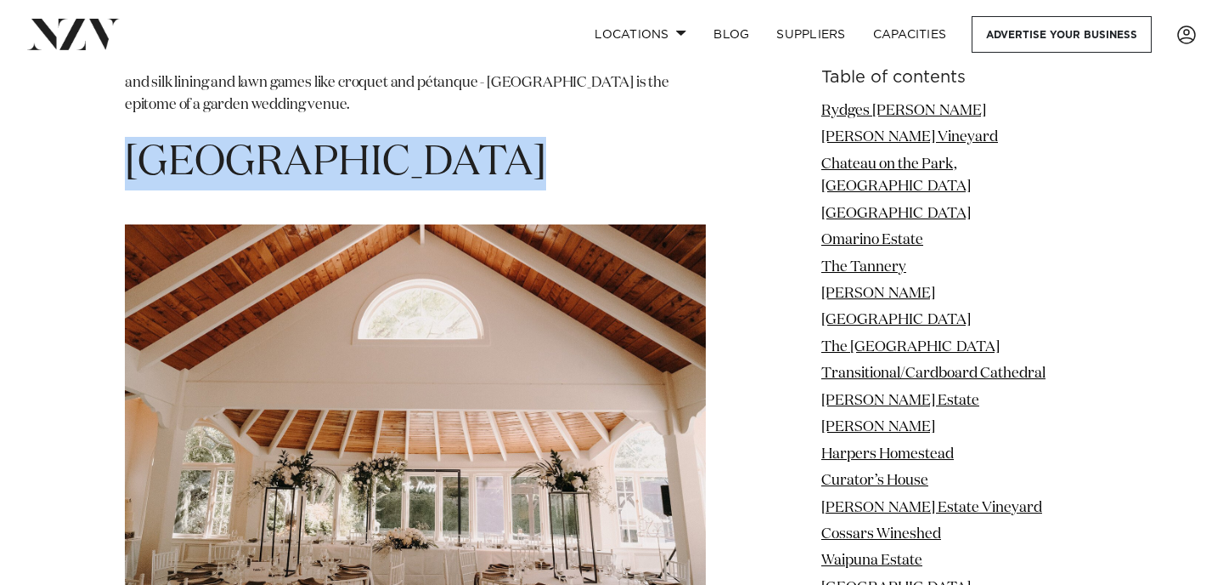
scroll to position [13973, 0]
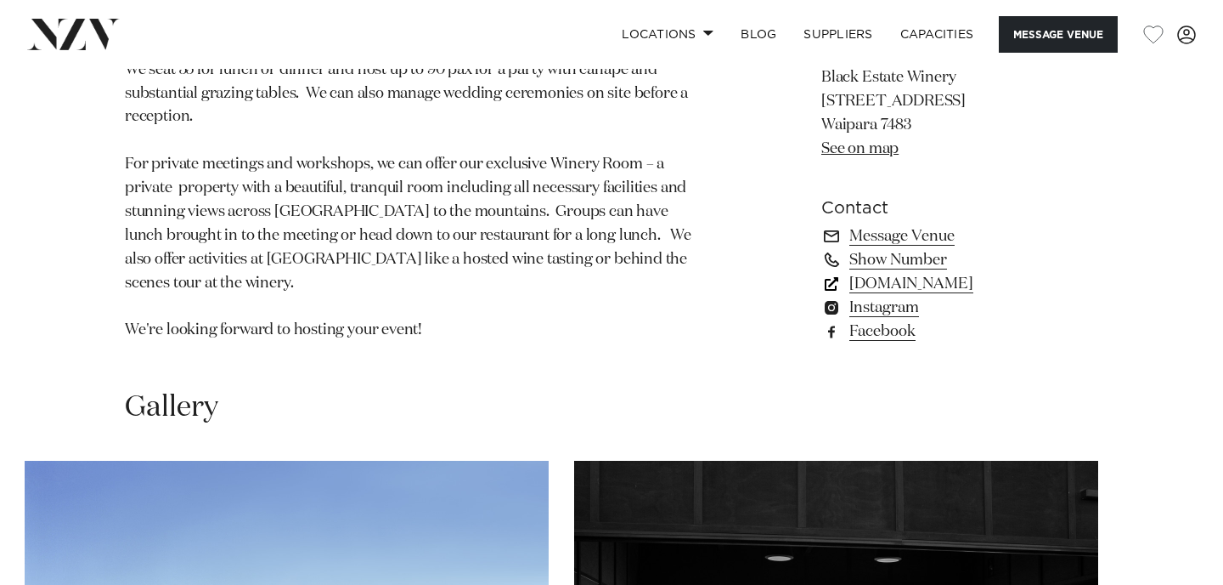
scroll to position [1163, 0]
click at [915, 277] on link "[DOMAIN_NAME]" at bounding box center [960, 284] width 277 height 24
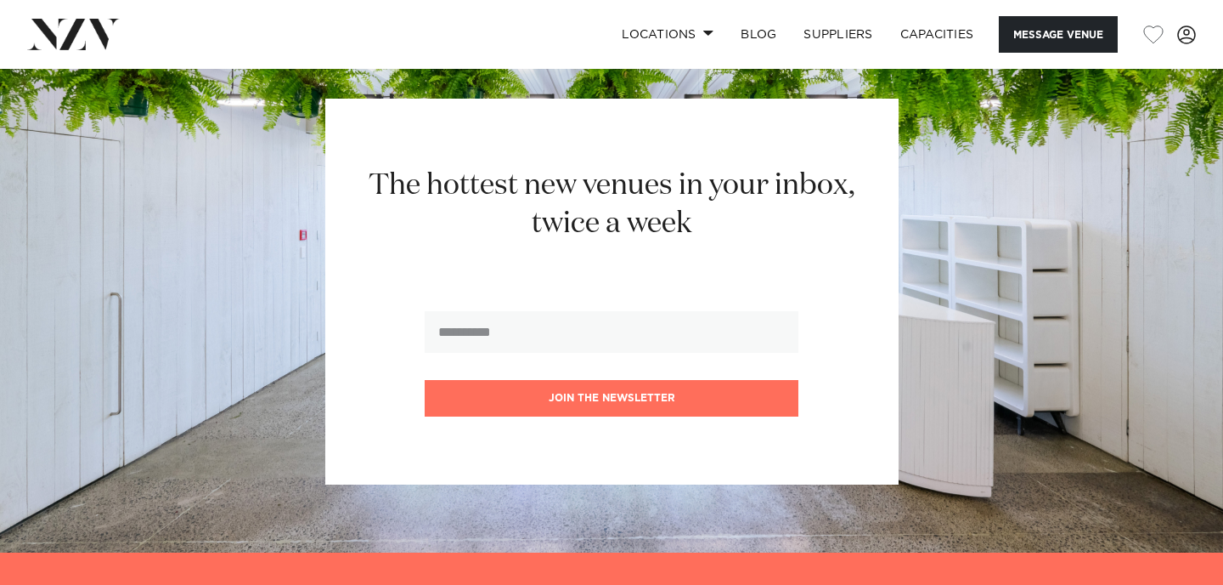
scroll to position [2463, 0]
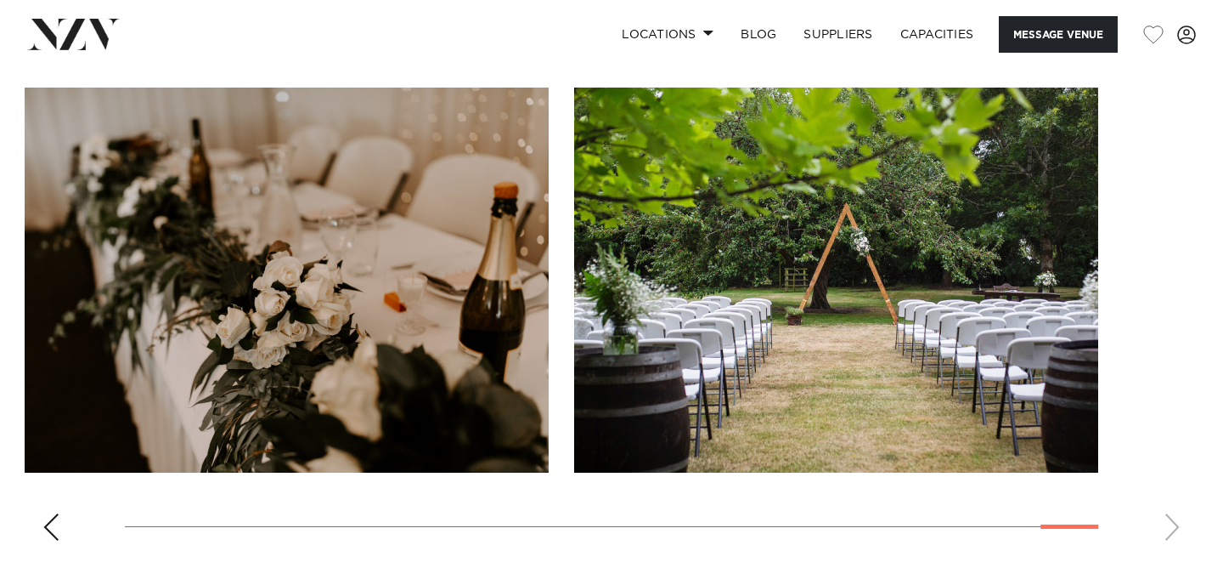
scroll to position [1770, 0]
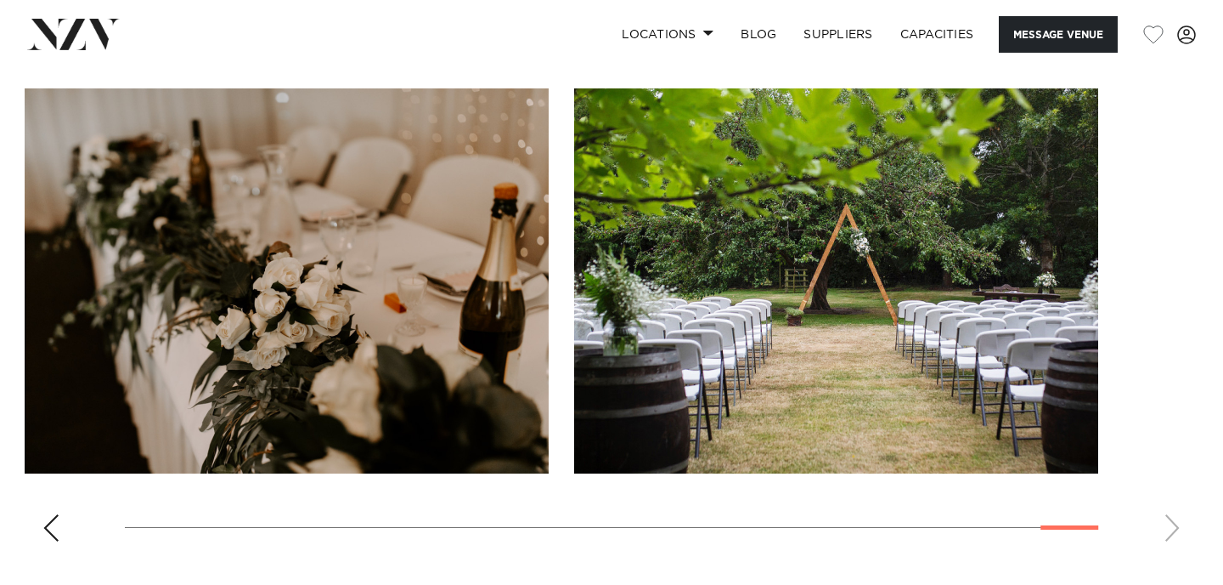
click at [32, 521] on swiper-container at bounding box center [611, 321] width 1223 height 466
click at [52, 524] on div "Previous slide" at bounding box center [50, 527] width 17 height 27
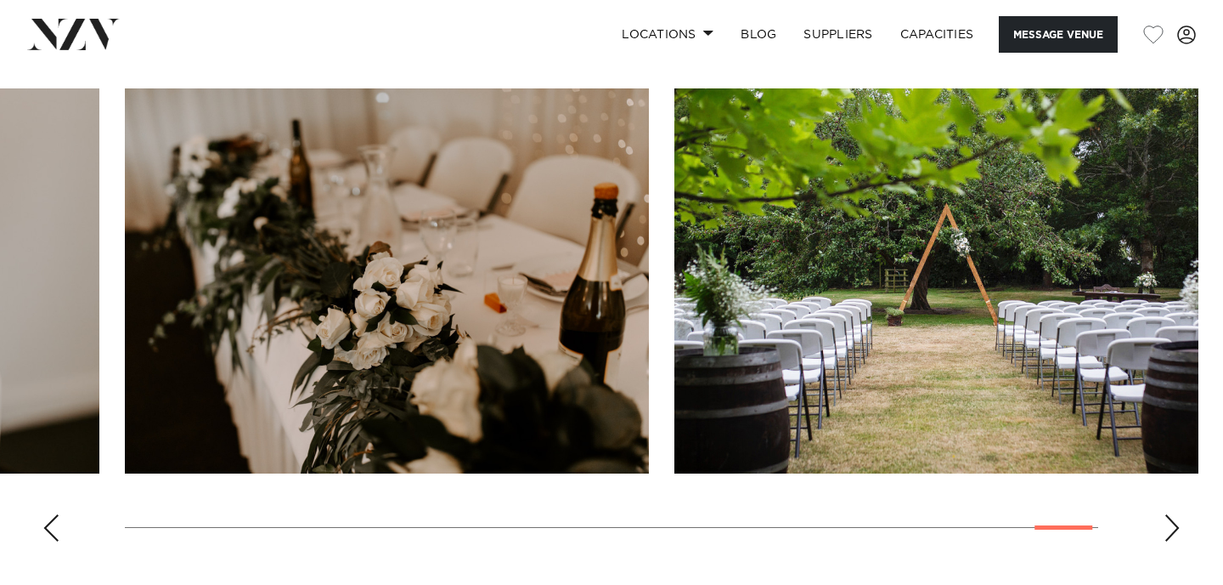
click at [53, 525] on div "Previous slide" at bounding box center [50, 527] width 17 height 27
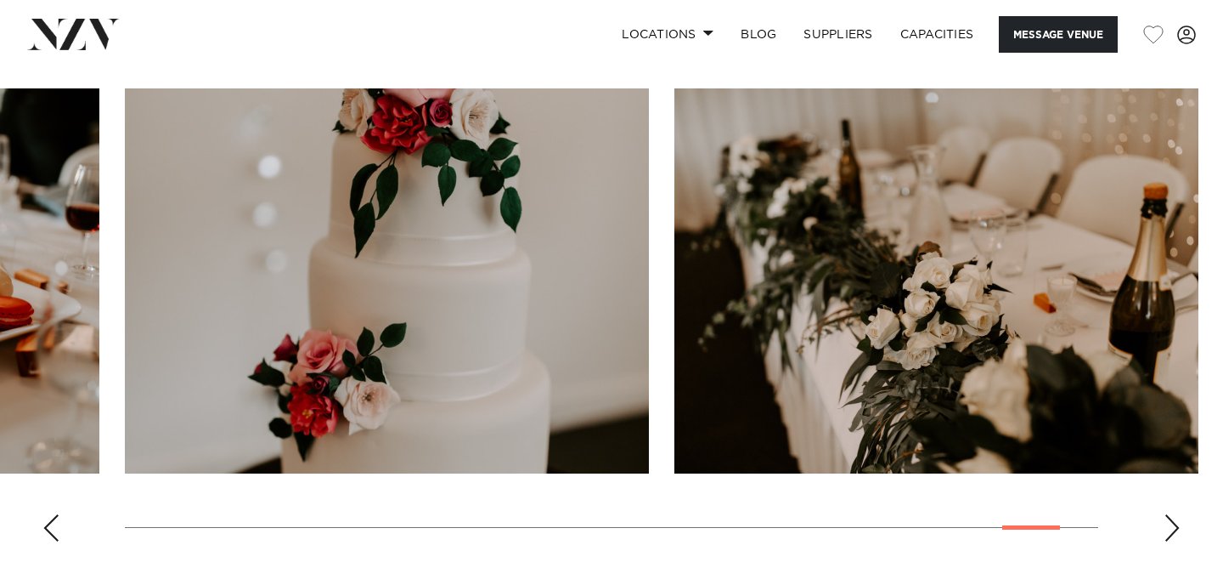
click at [53, 525] on div "Previous slide" at bounding box center [50, 527] width 17 height 27
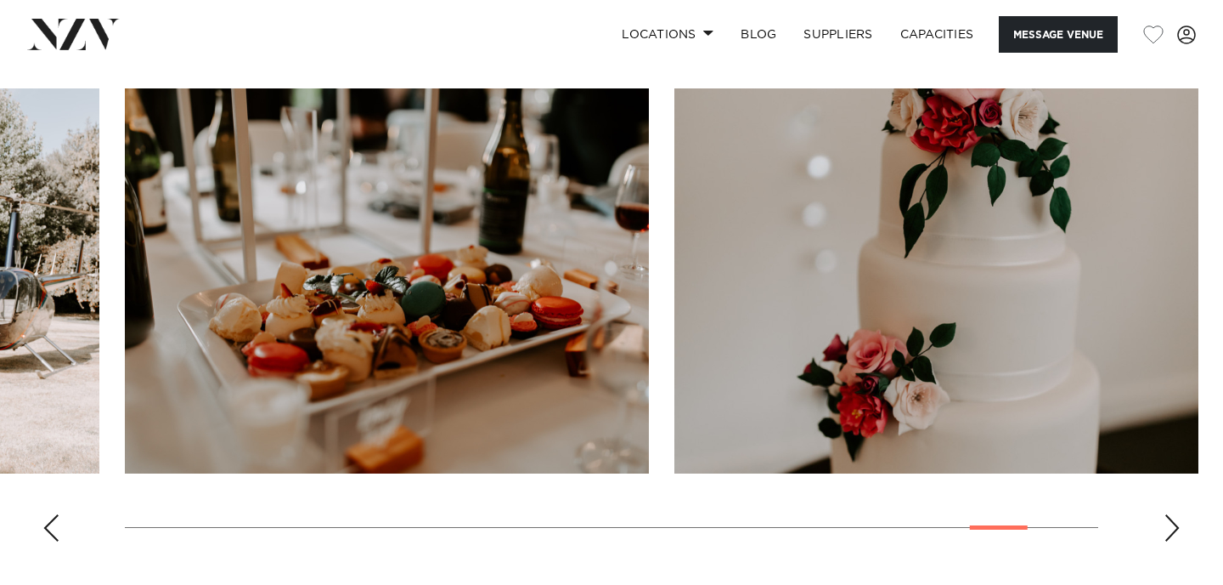
click at [53, 525] on div "Previous slide" at bounding box center [50, 527] width 17 height 27
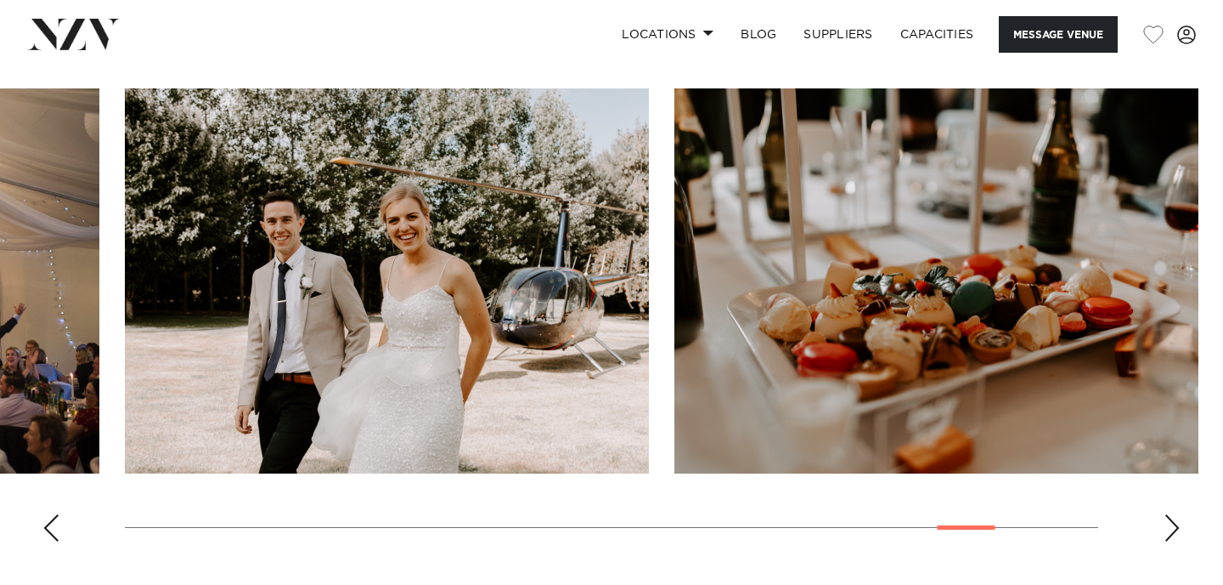
click at [53, 525] on div "Previous slide" at bounding box center [50, 527] width 17 height 27
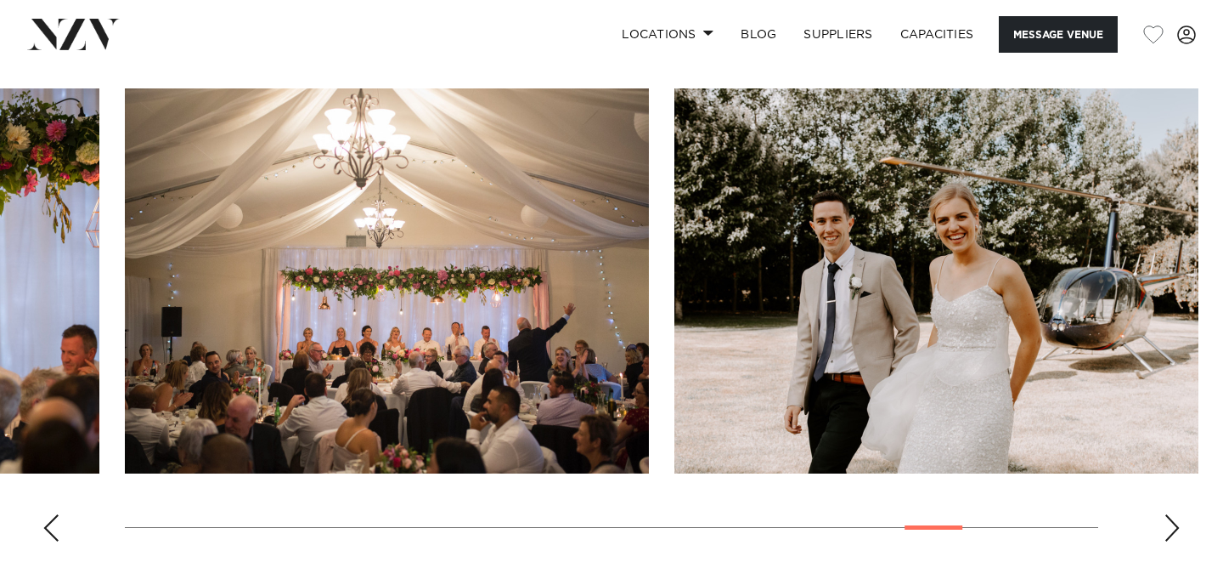
click at [53, 525] on div "Previous slide" at bounding box center [50, 527] width 17 height 27
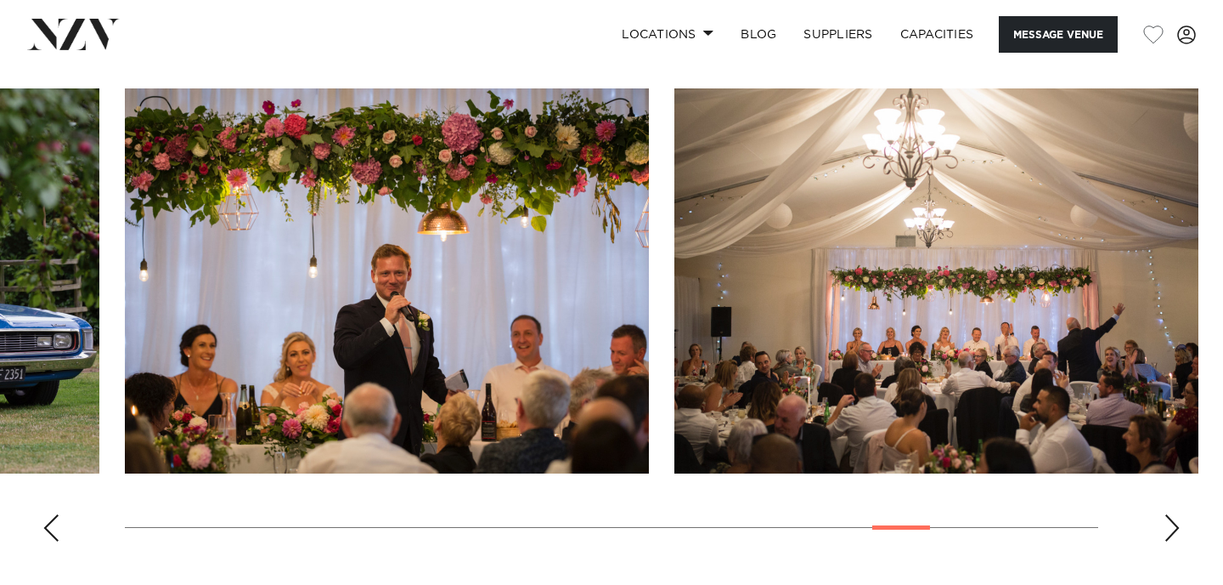
click at [53, 525] on div "Previous slide" at bounding box center [50, 527] width 17 height 27
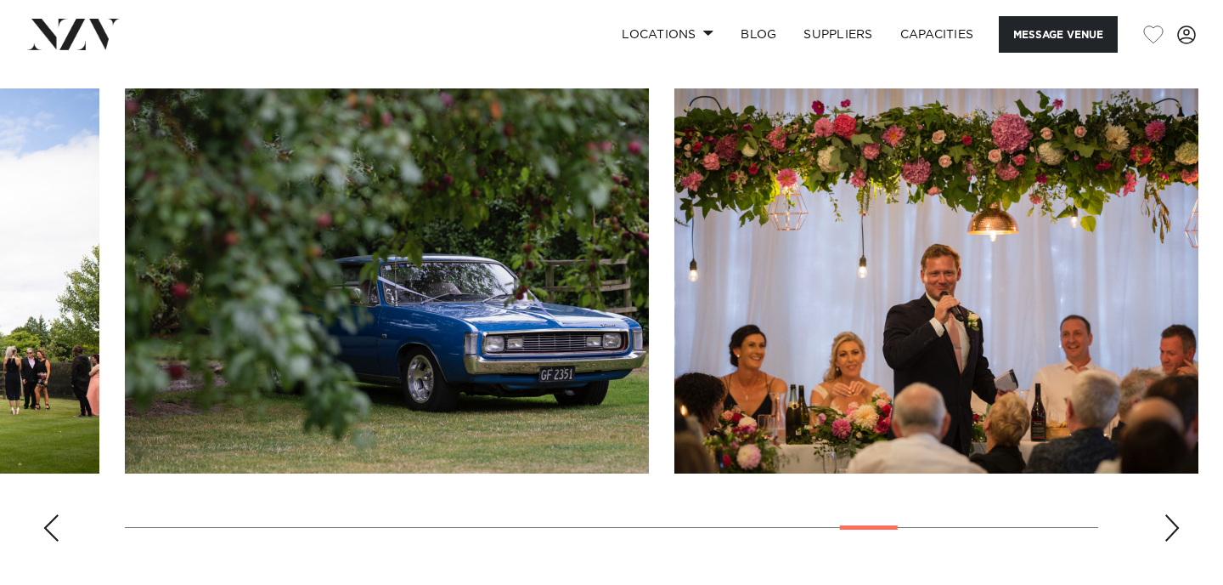
click at [53, 525] on div "Previous slide" at bounding box center [50, 527] width 17 height 27
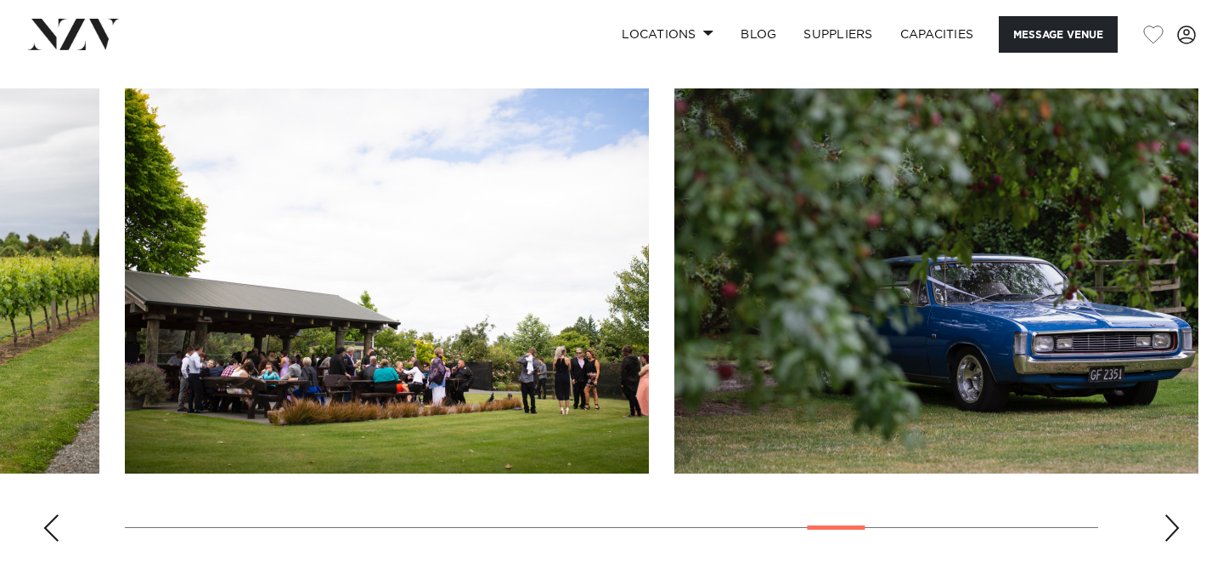
click at [53, 525] on div "Previous slide" at bounding box center [50, 527] width 17 height 27
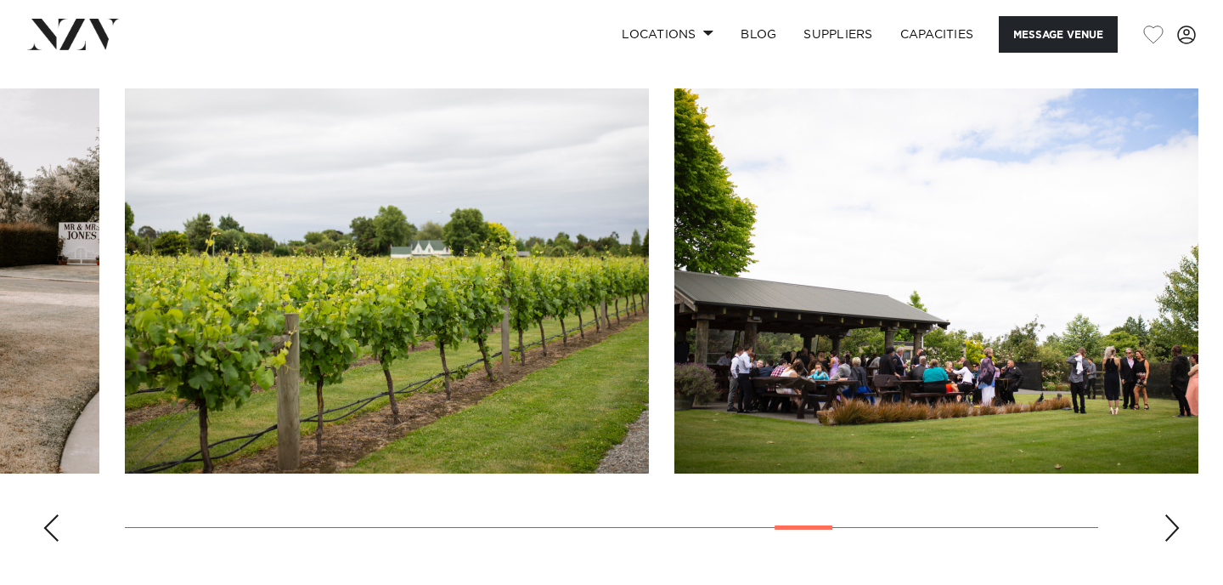
click at [53, 525] on div "Previous slide" at bounding box center [50, 527] width 17 height 27
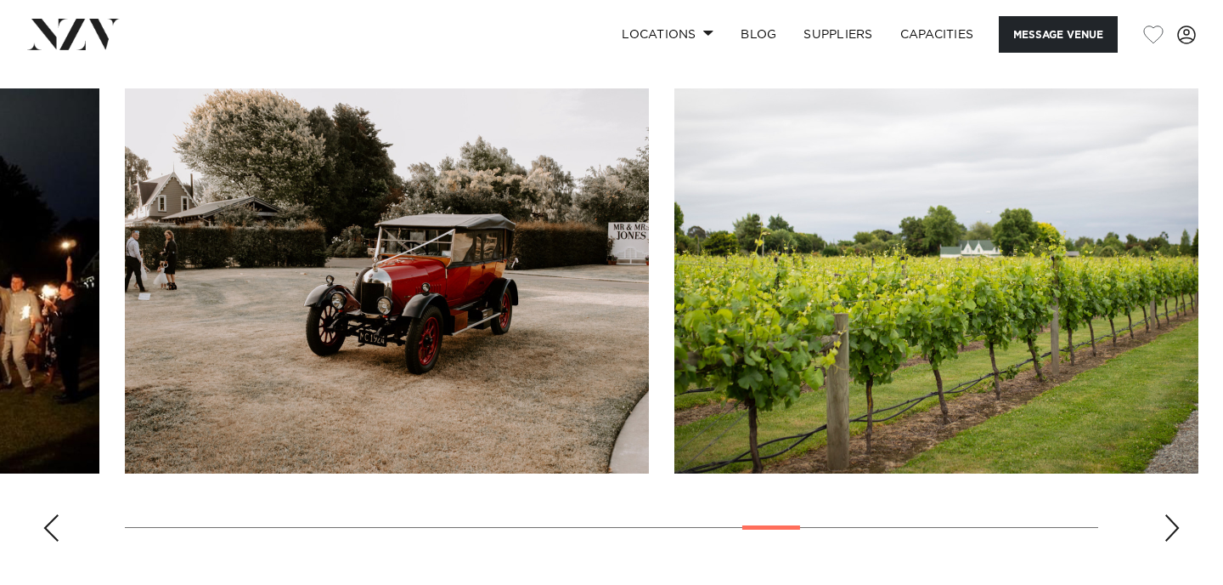
click at [53, 525] on div "Previous slide" at bounding box center [50, 527] width 17 height 27
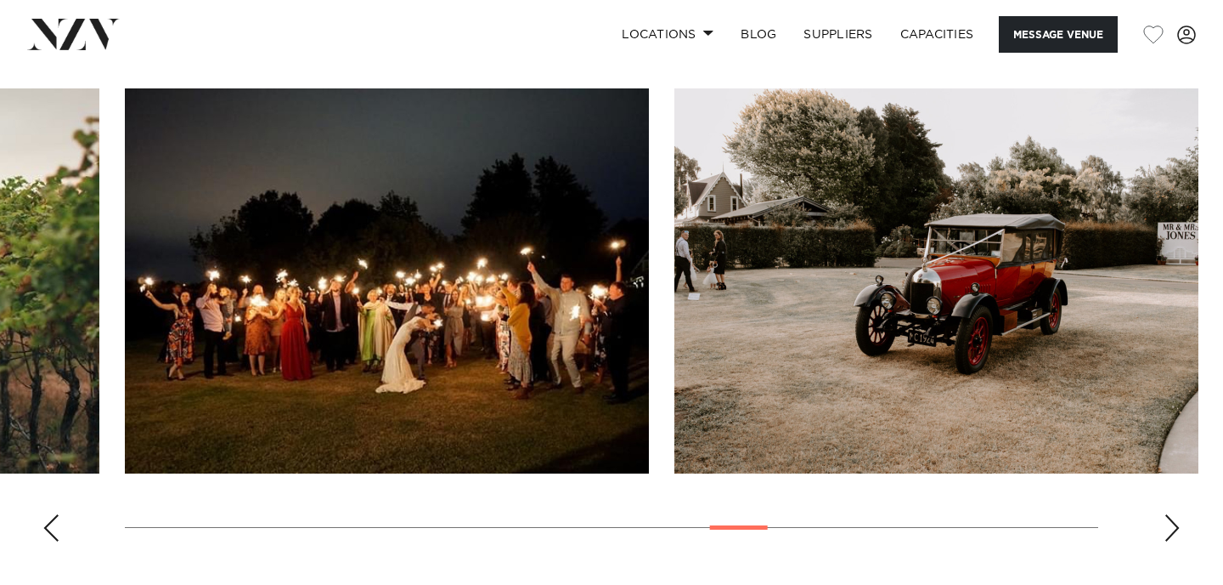
click at [53, 525] on div "Previous slide" at bounding box center [50, 527] width 17 height 27
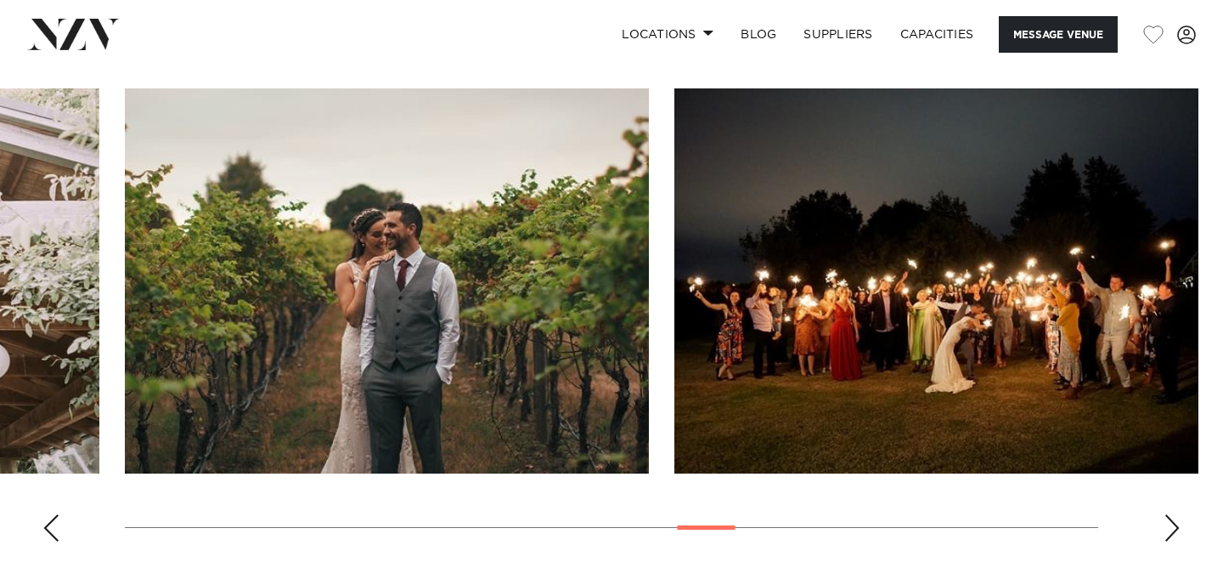
click at [53, 525] on div "Previous slide" at bounding box center [50, 527] width 17 height 27
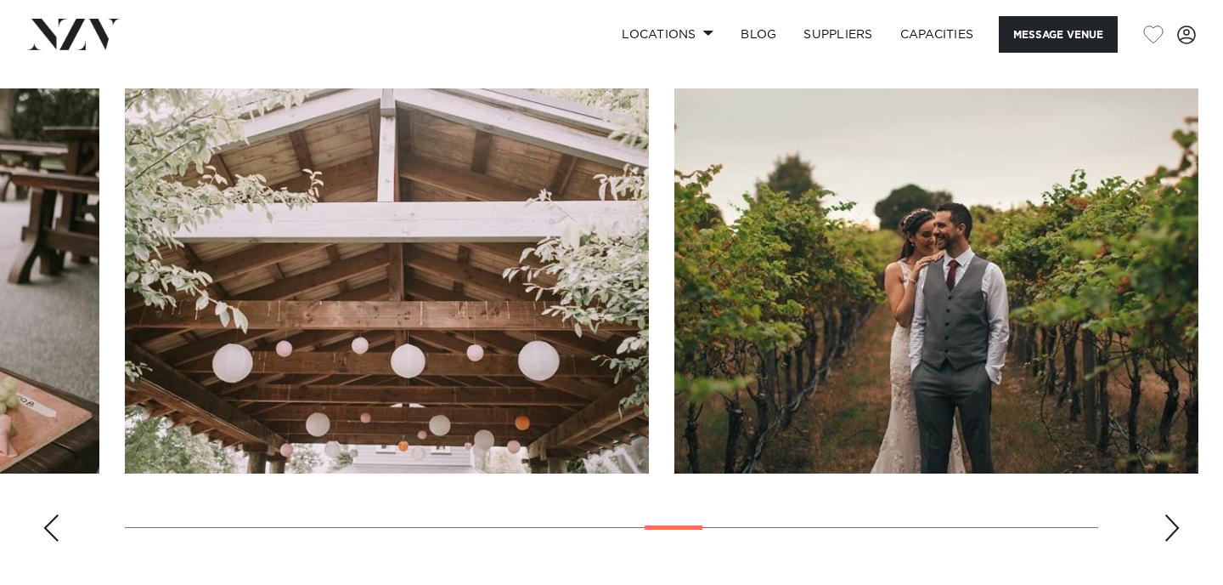
click at [53, 525] on div "Previous slide" at bounding box center [50, 527] width 17 height 27
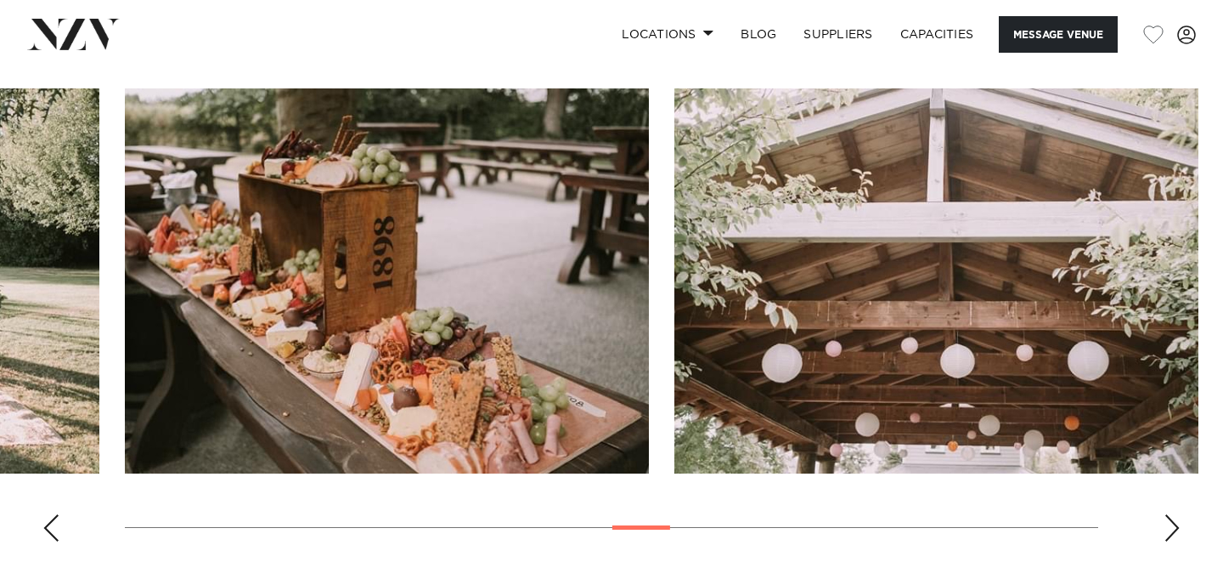
click at [53, 525] on div "Previous slide" at bounding box center [50, 527] width 17 height 27
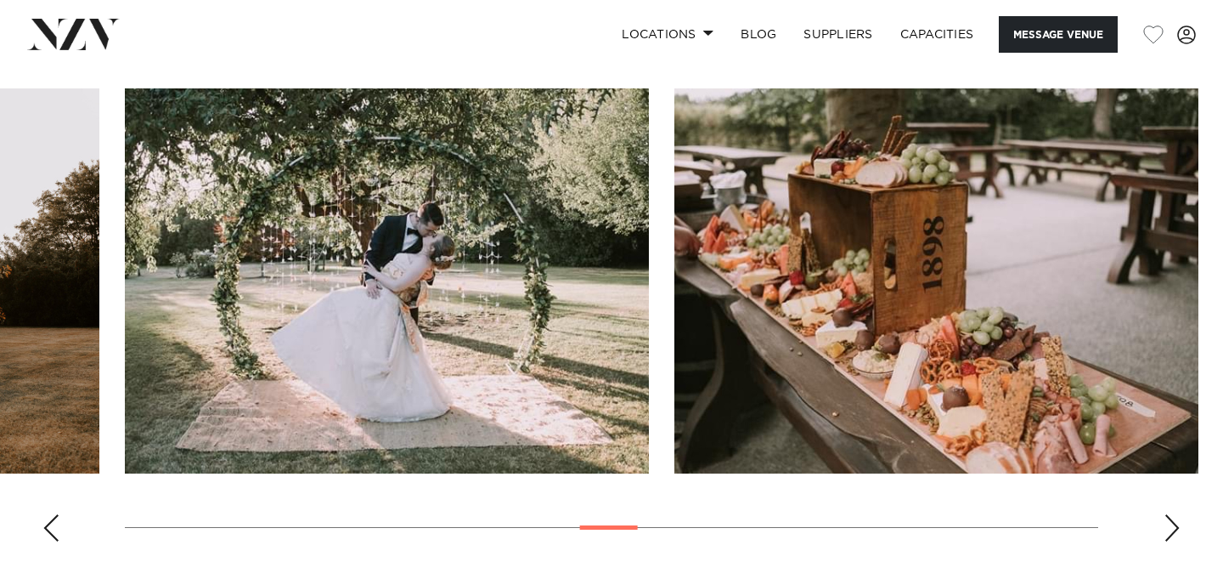
click at [53, 525] on div "Previous slide" at bounding box center [50, 527] width 17 height 27
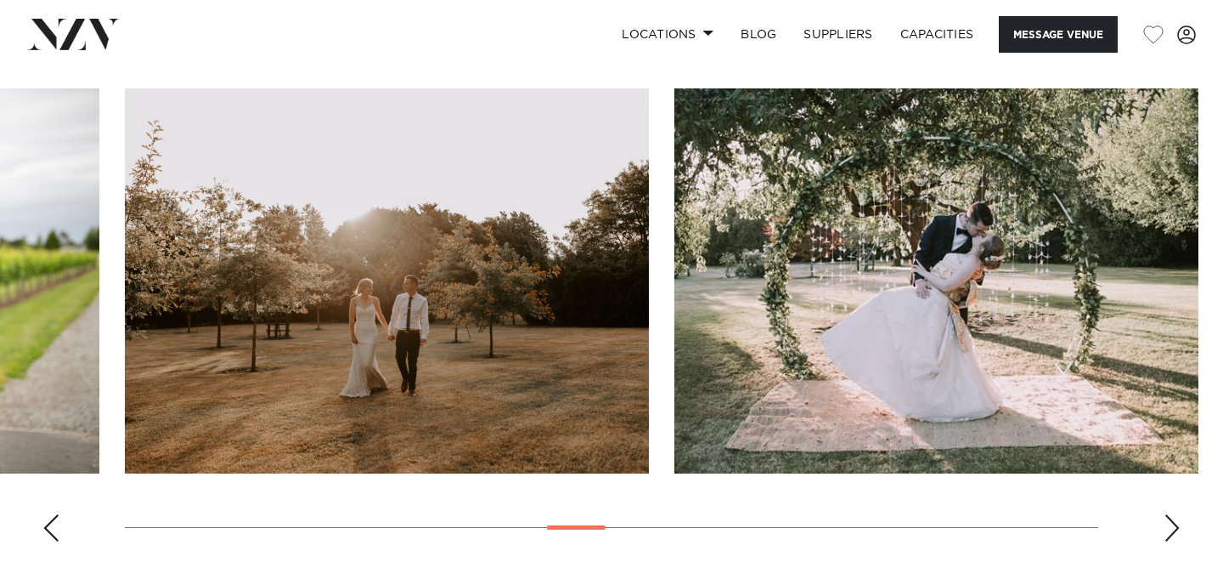
click at [52, 525] on div "Previous slide" at bounding box center [50, 527] width 17 height 27
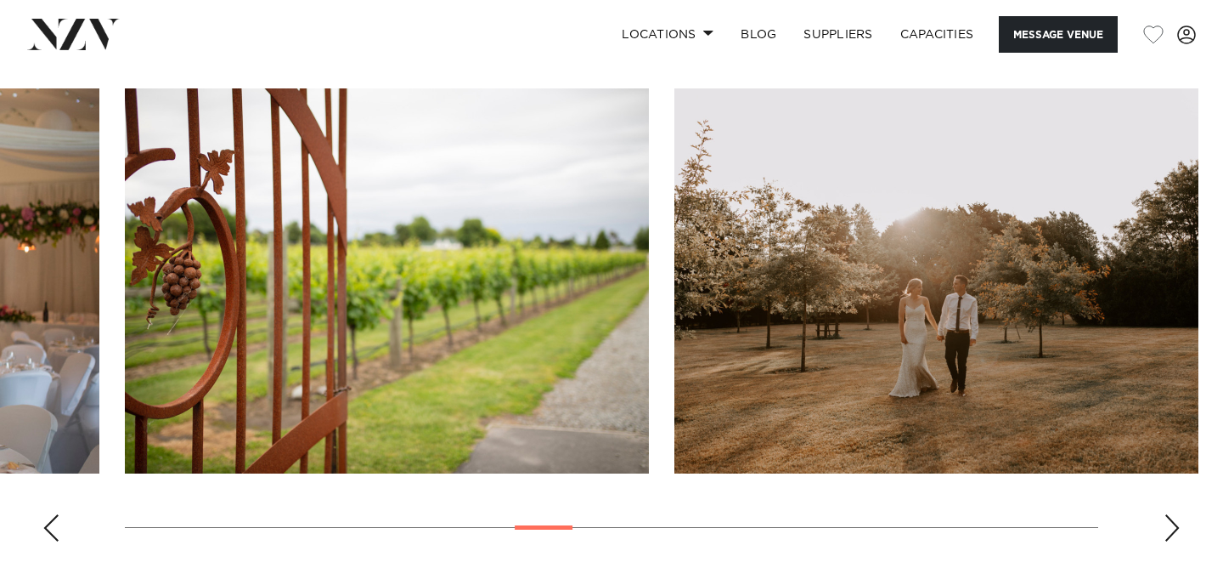
click at [52, 525] on div "Previous slide" at bounding box center [50, 527] width 17 height 27
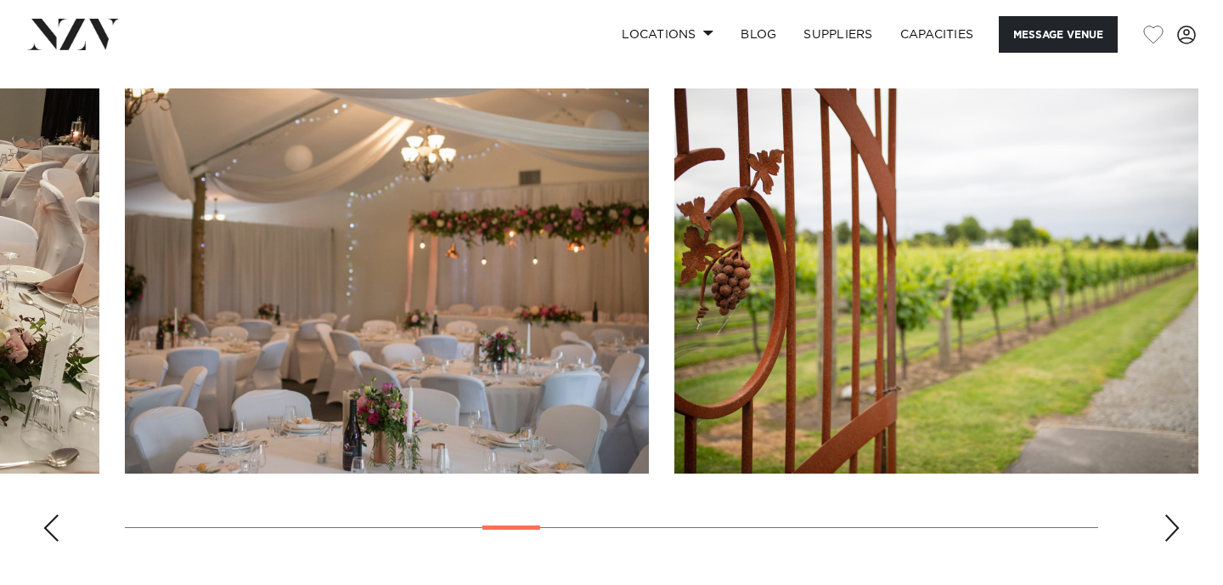
click at [52, 525] on div "Previous slide" at bounding box center [50, 527] width 17 height 27
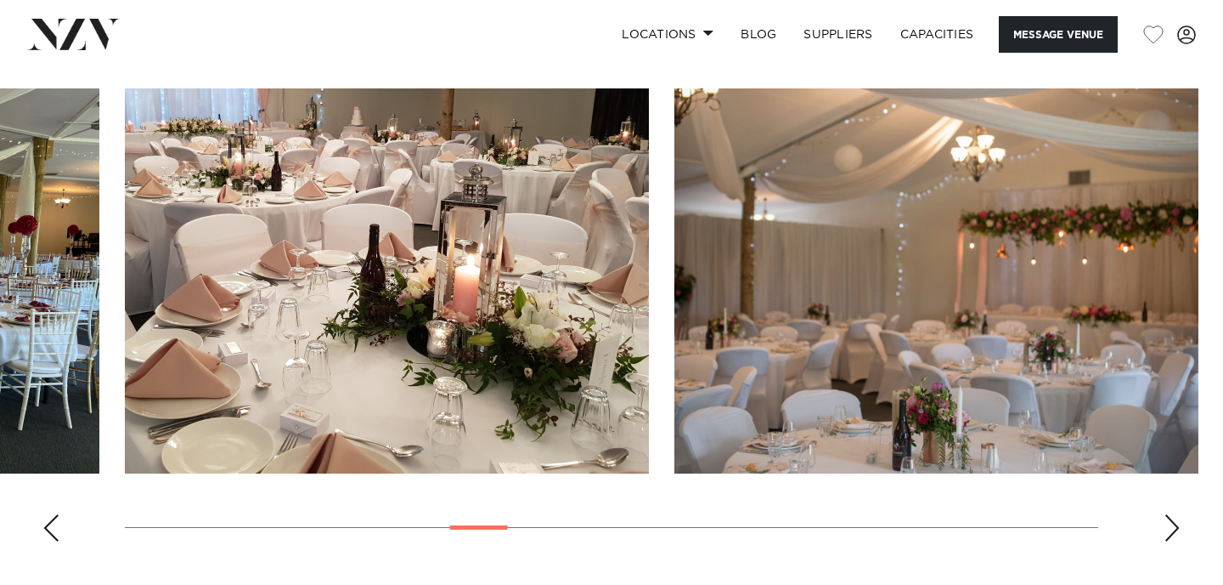
click at [52, 525] on div "Previous slide" at bounding box center [50, 527] width 17 height 27
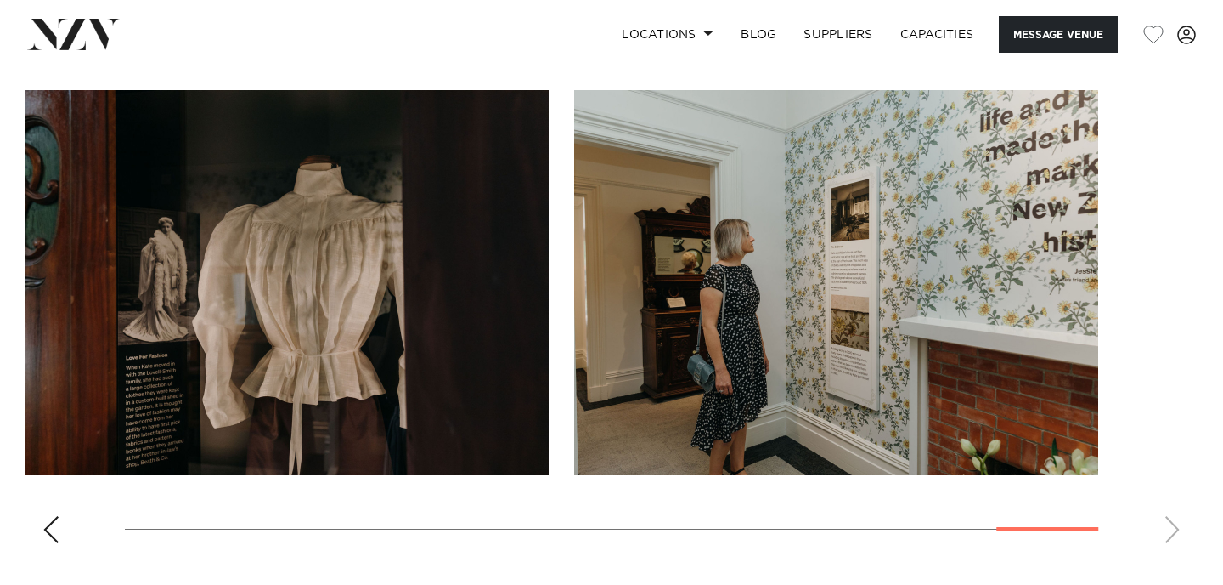
scroll to position [1674, 0]
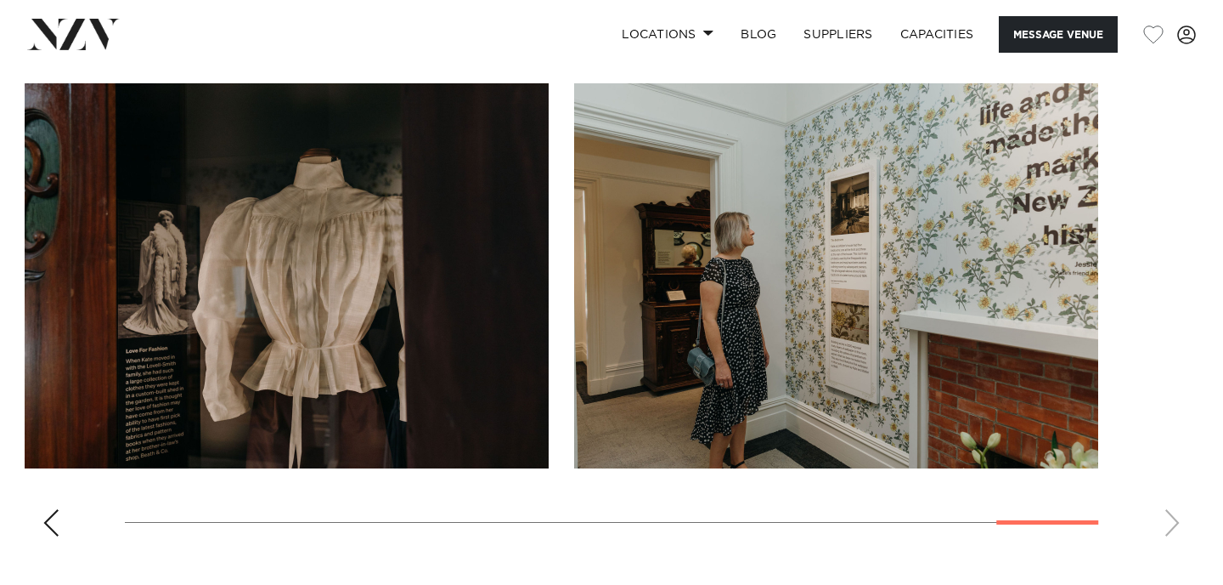
click at [63, 541] on swiper-container at bounding box center [611, 316] width 1223 height 466
click at [54, 533] on div "Previous slide" at bounding box center [50, 522] width 17 height 27
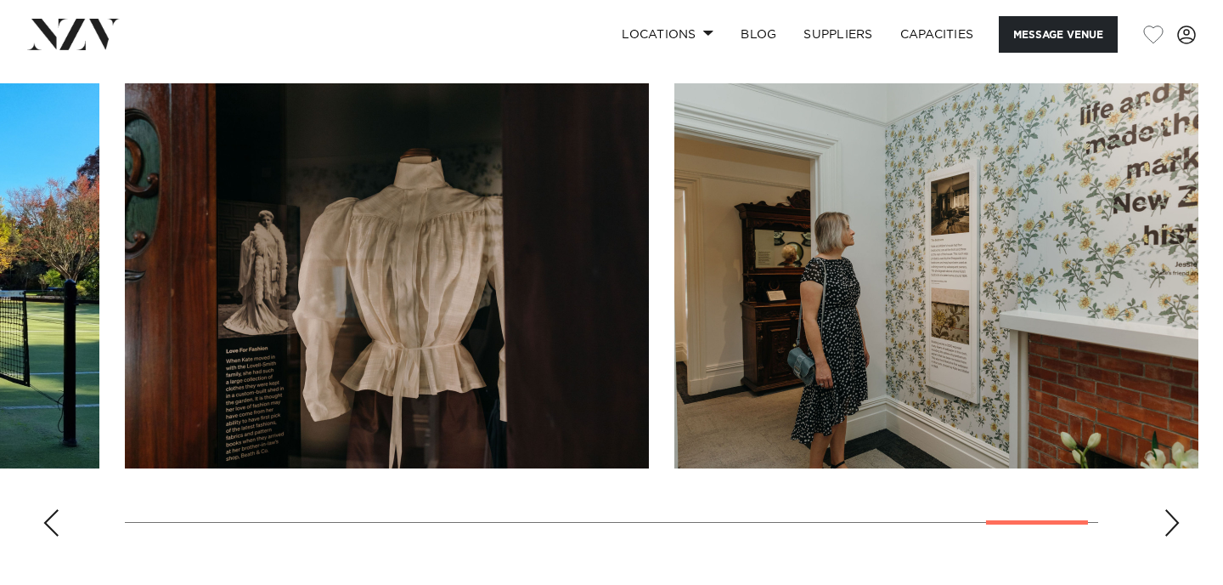
click at [54, 533] on div "Previous slide" at bounding box center [50, 522] width 17 height 27
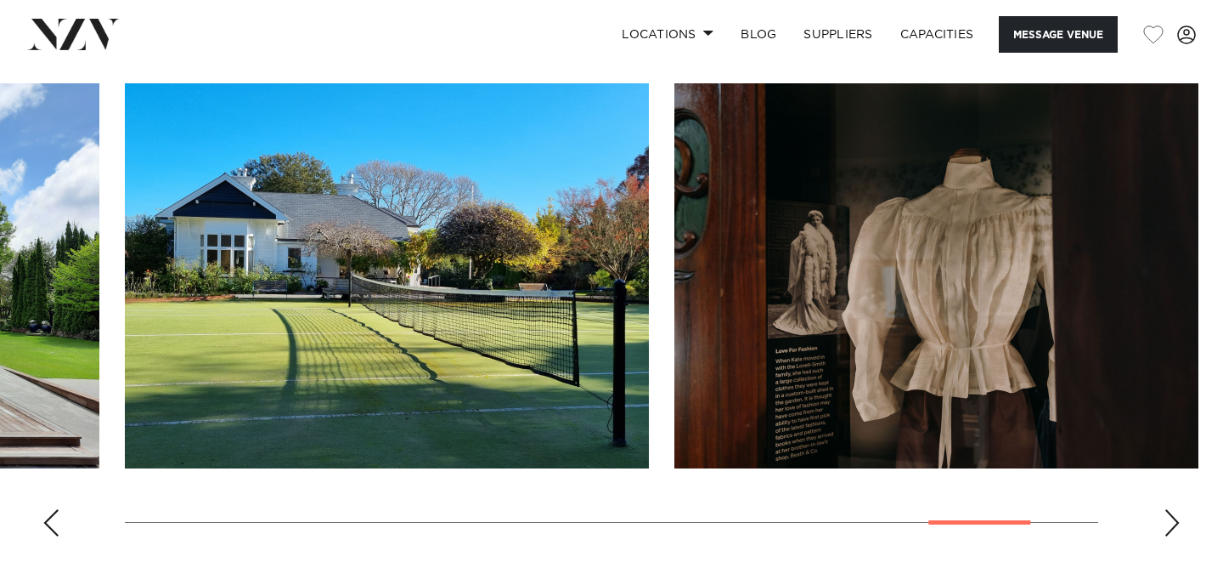
click at [54, 533] on div "Previous slide" at bounding box center [50, 522] width 17 height 27
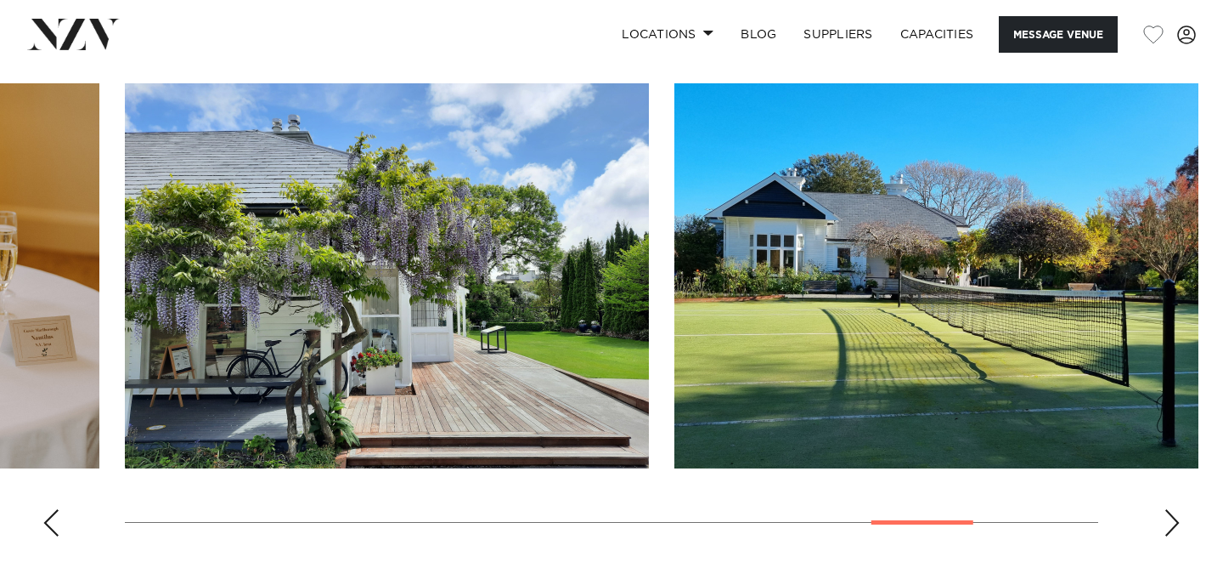
click at [54, 533] on div "Previous slide" at bounding box center [50, 522] width 17 height 27
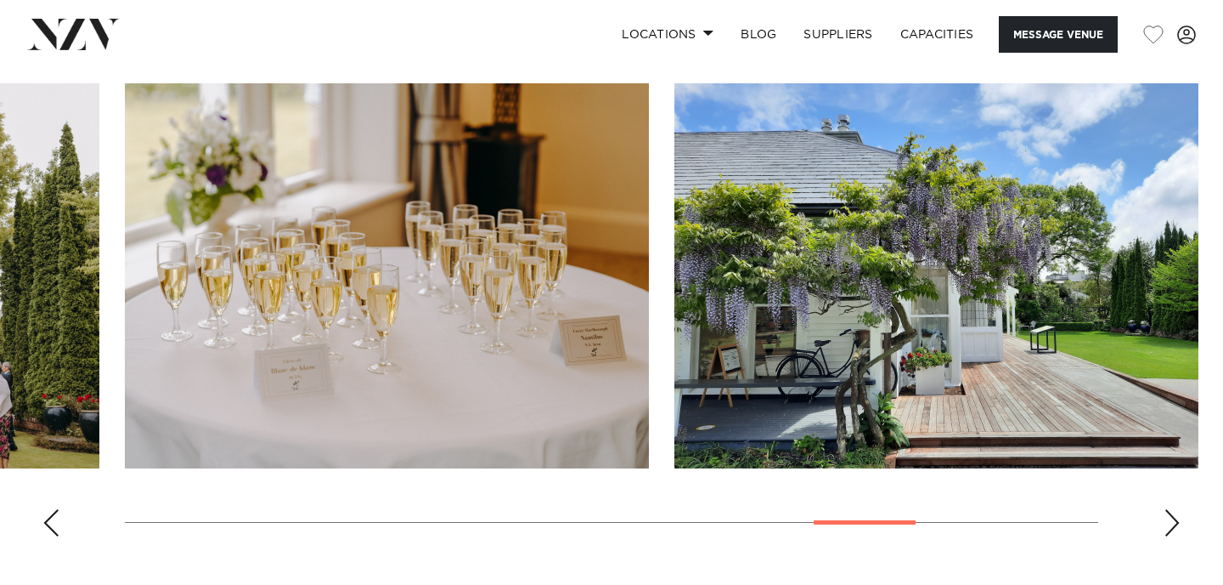
click at [54, 533] on div "Previous slide" at bounding box center [50, 522] width 17 height 27
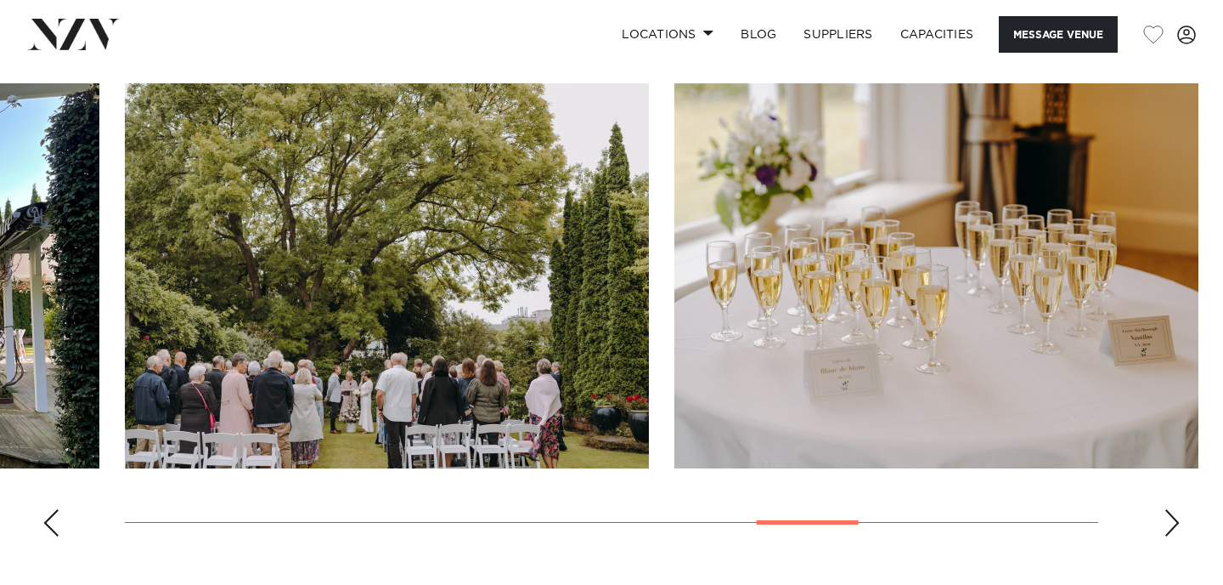
click at [54, 533] on div "Previous slide" at bounding box center [50, 522] width 17 height 27
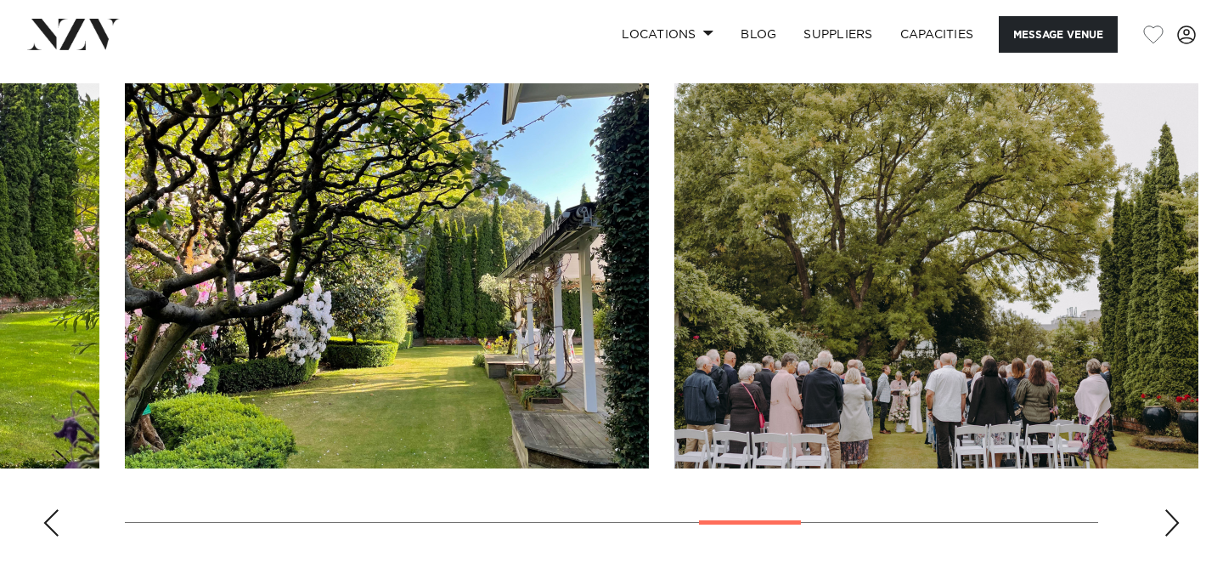
click at [54, 533] on div "Previous slide" at bounding box center [50, 522] width 17 height 27
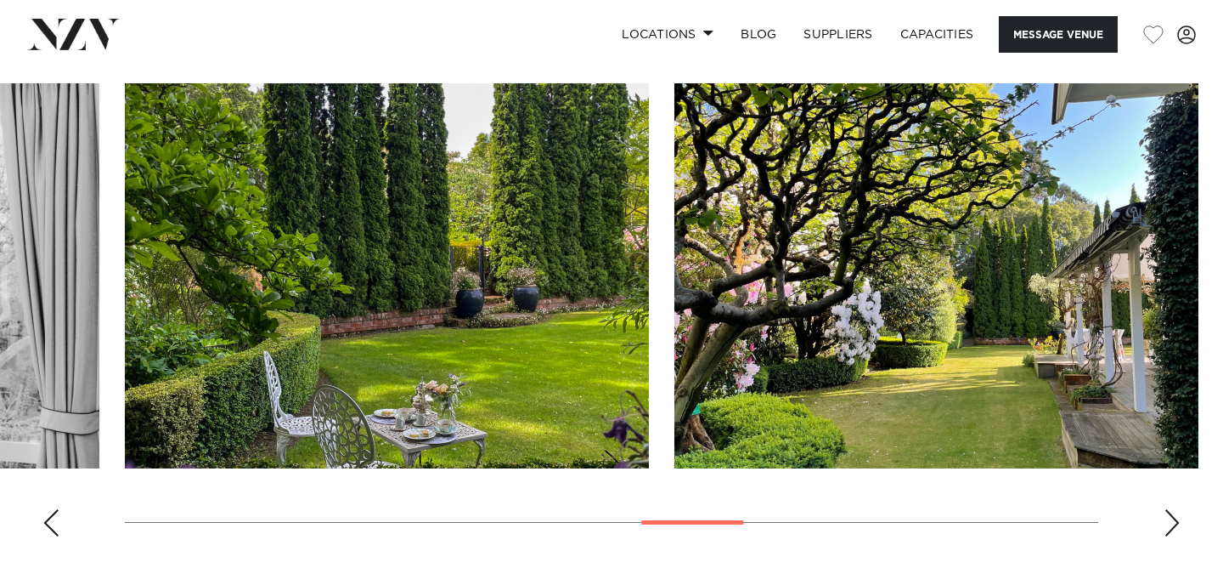
click at [54, 533] on div "Previous slide" at bounding box center [50, 522] width 17 height 27
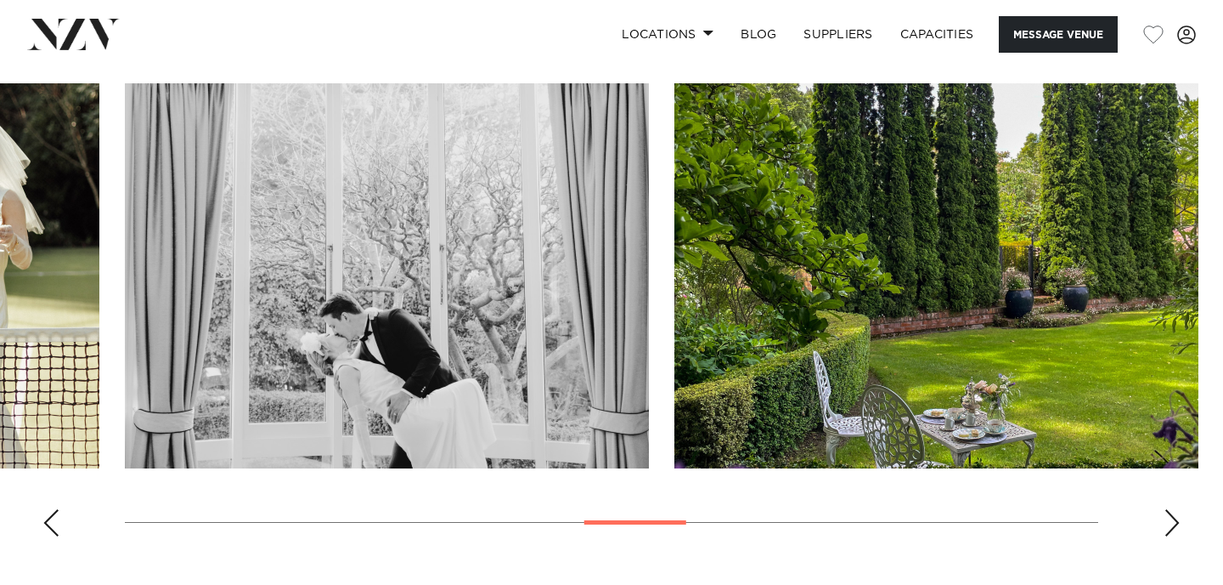
click at [54, 533] on div "Previous slide" at bounding box center [50, 522] width 17 height 27
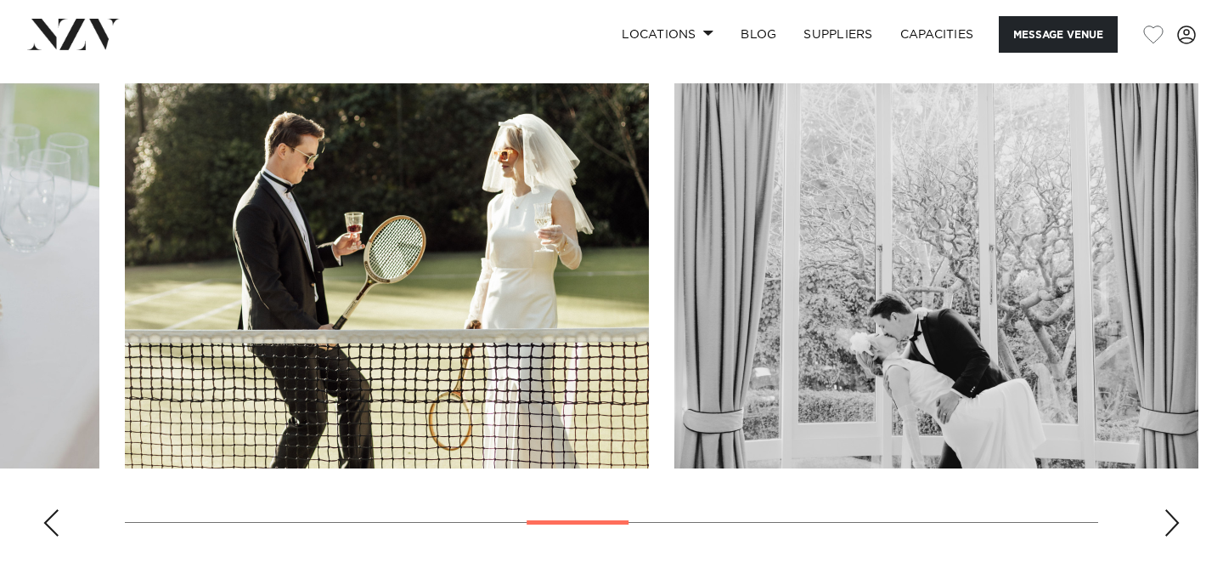
click at [54, 533] on div "Previous slide" at bounding box center [50, 522] width 17 height 27
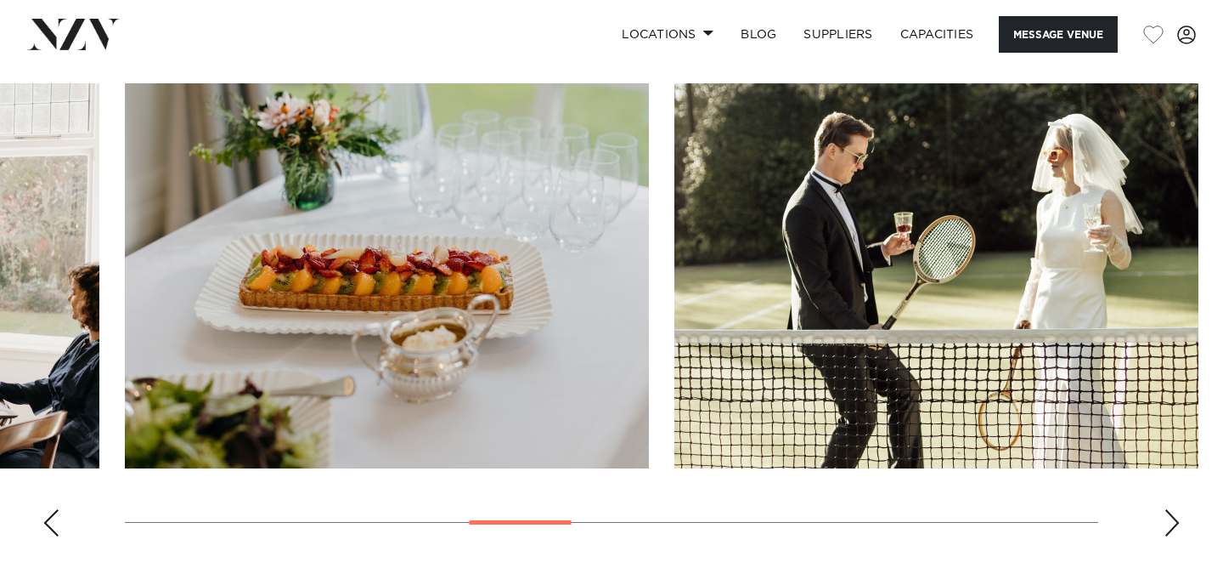
click at [54, 533] on div "Previous slide" at bounding box center [50, 522] width 17 height 27
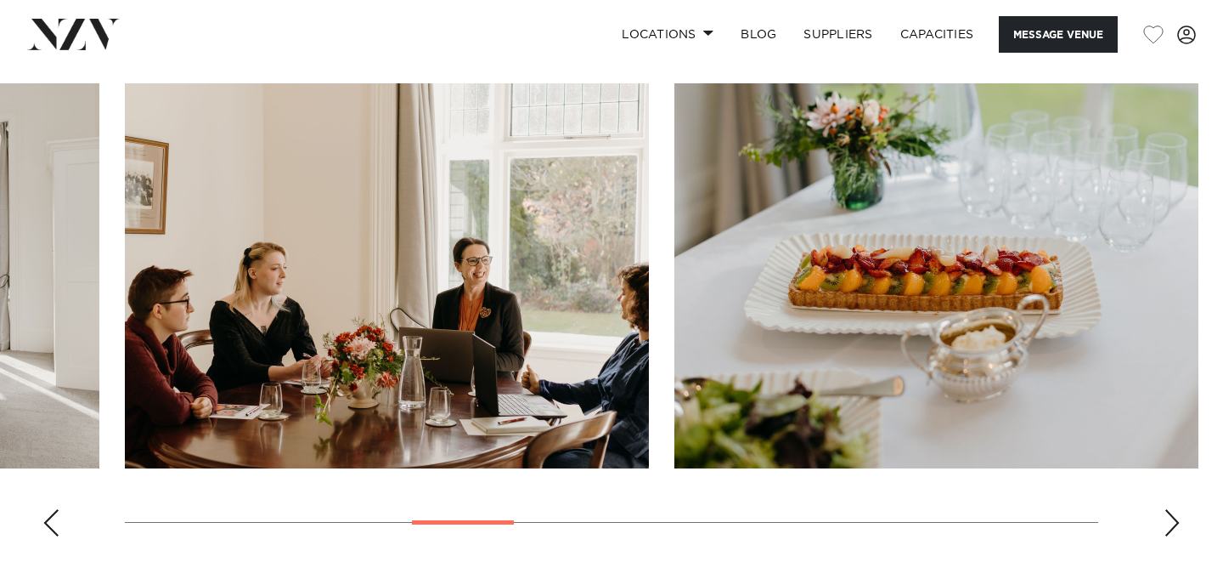
click at [54, 533] on div "Previous slide" at bounding box center [50, 522] width 17 height 27
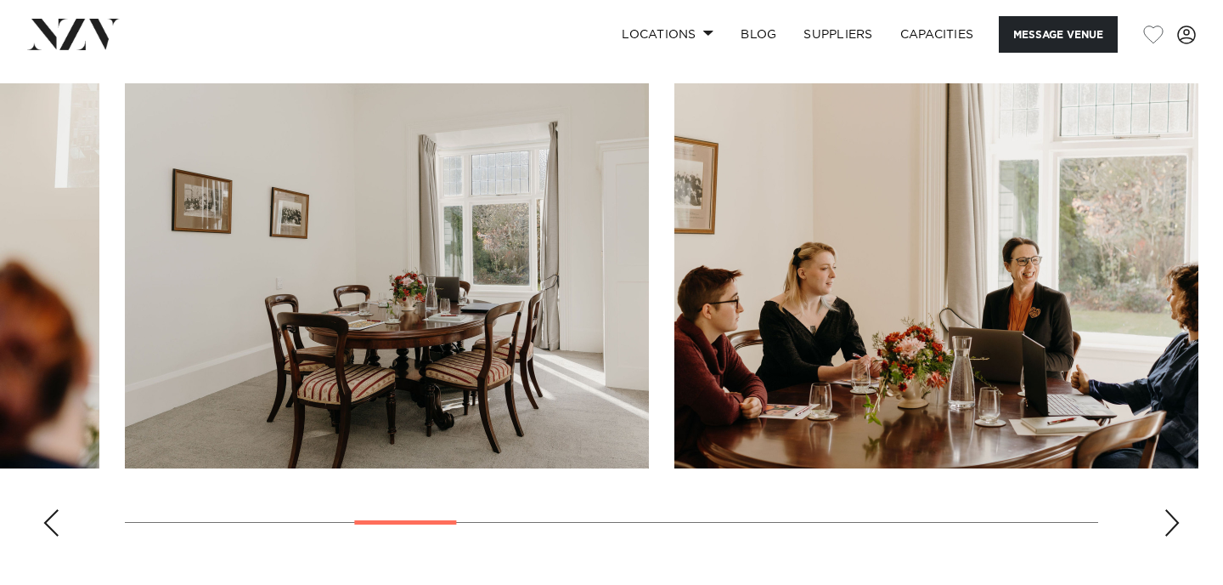
click at [54, 533] on div "Previous slide" at bounding box center [50, 522] width 17 height 27
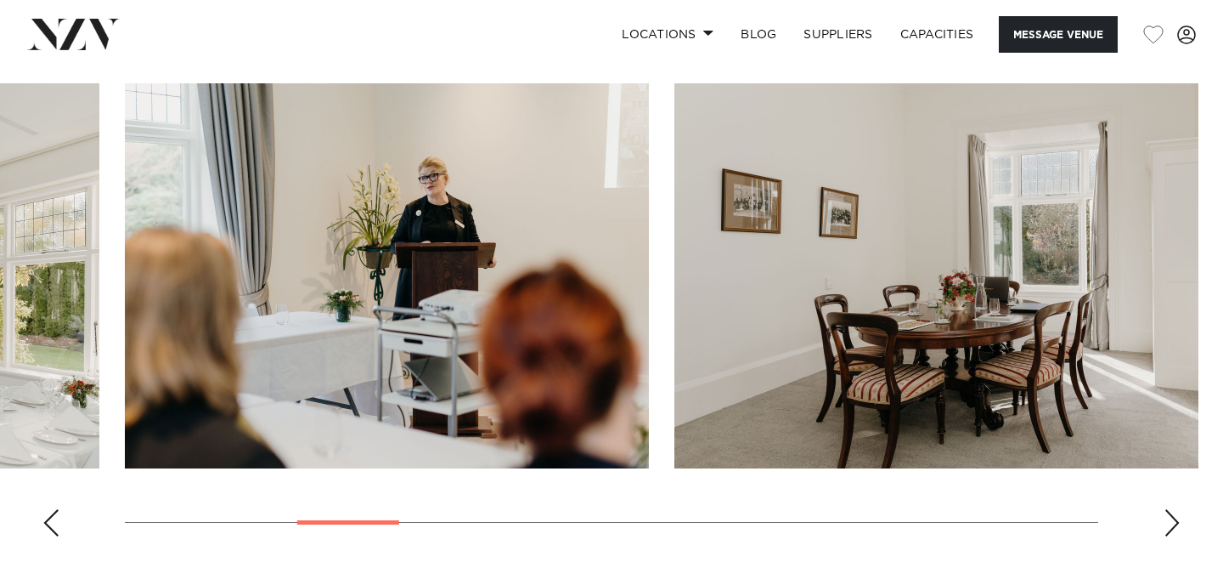
click at [54, 533] on div "Previous slide" at bounding box center [50, 522] width 17 height 27
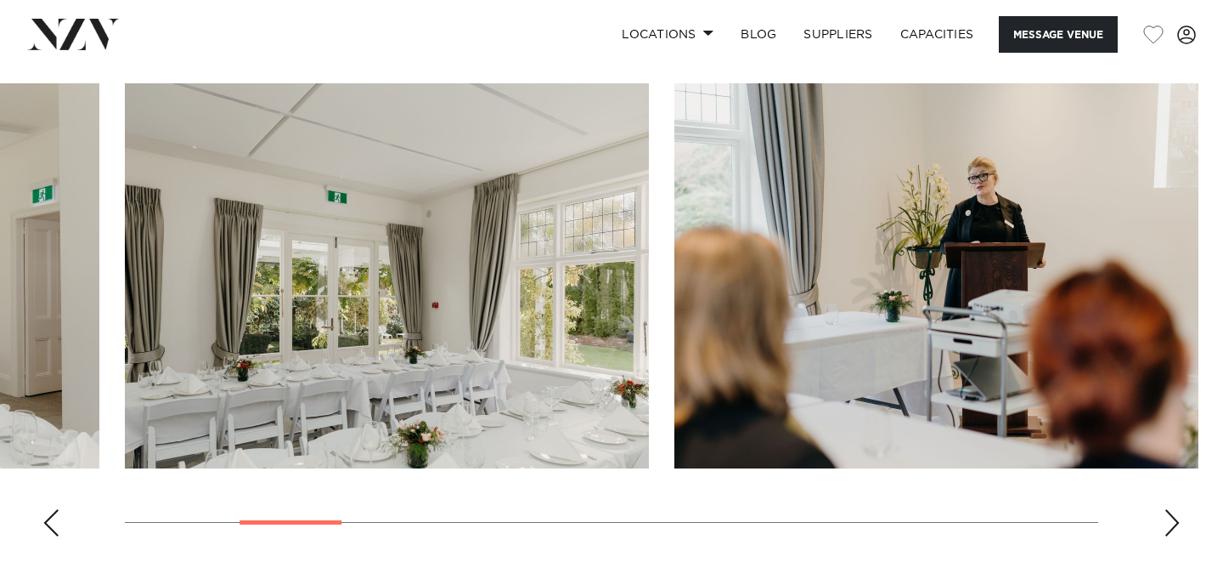
click at [54, 533] on div "Previous slide" at bounding box center [50, 522] width 17 height 27
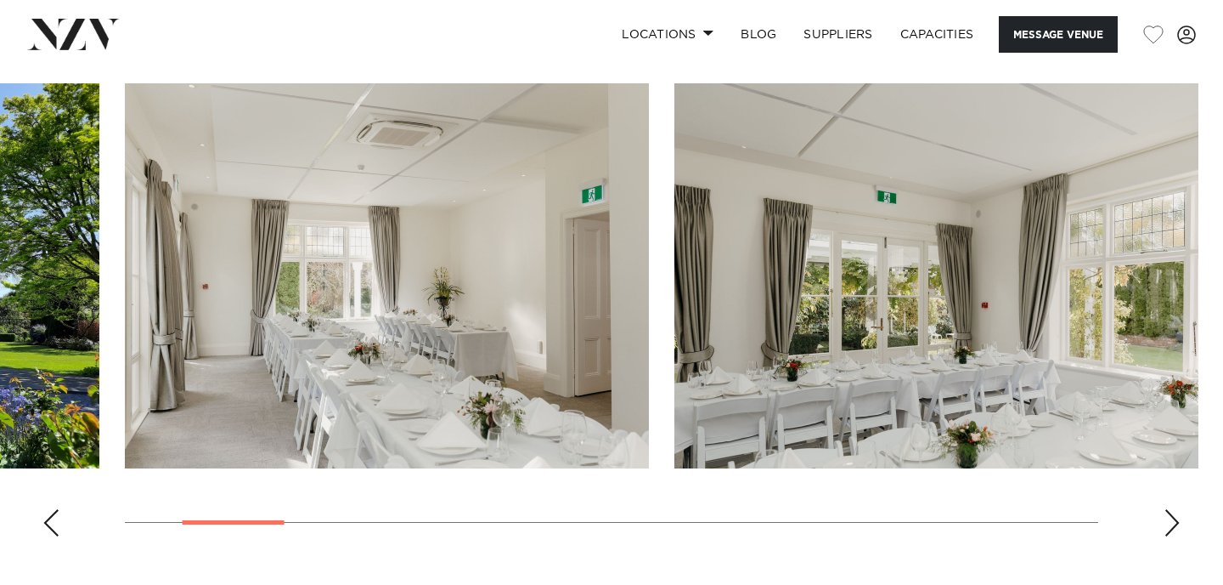
click at [54, 533] on div "Previous slide" at bounding box center [50, 522] width 17 height 27
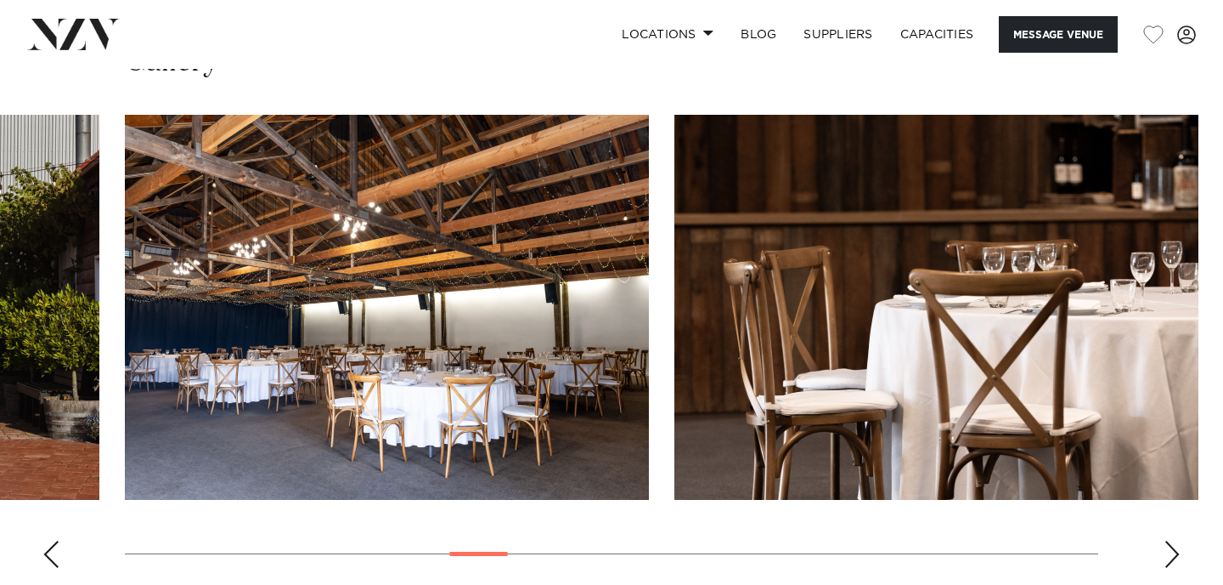
scroll to position [1695, 0]
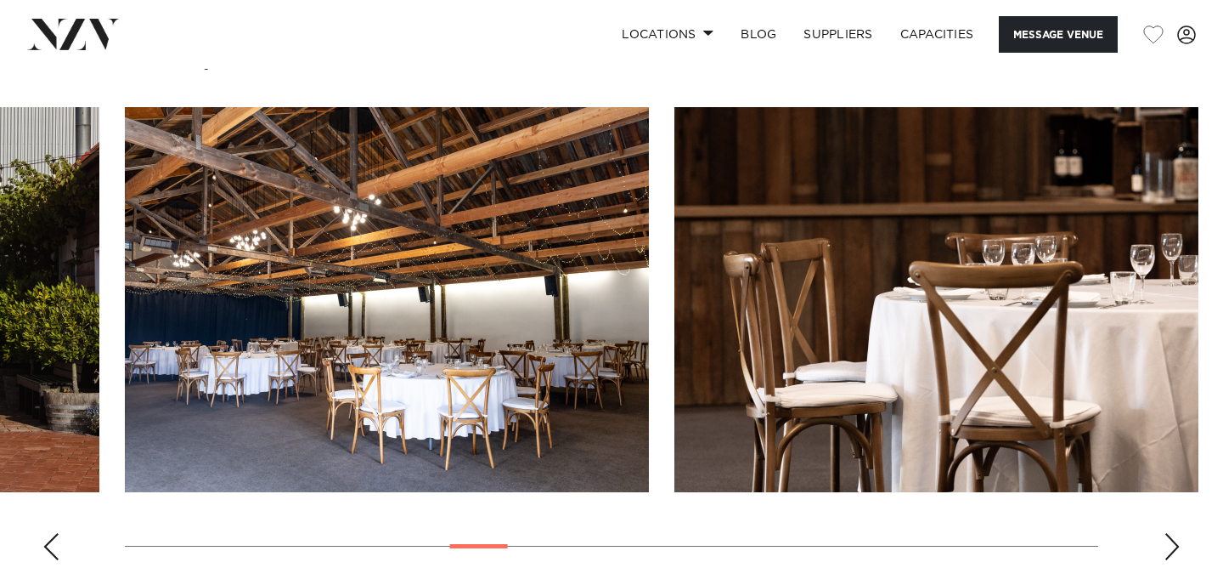
click at [1167, 548] on div "Next slide" at bounding box center [1172, 546] width 17 height 27
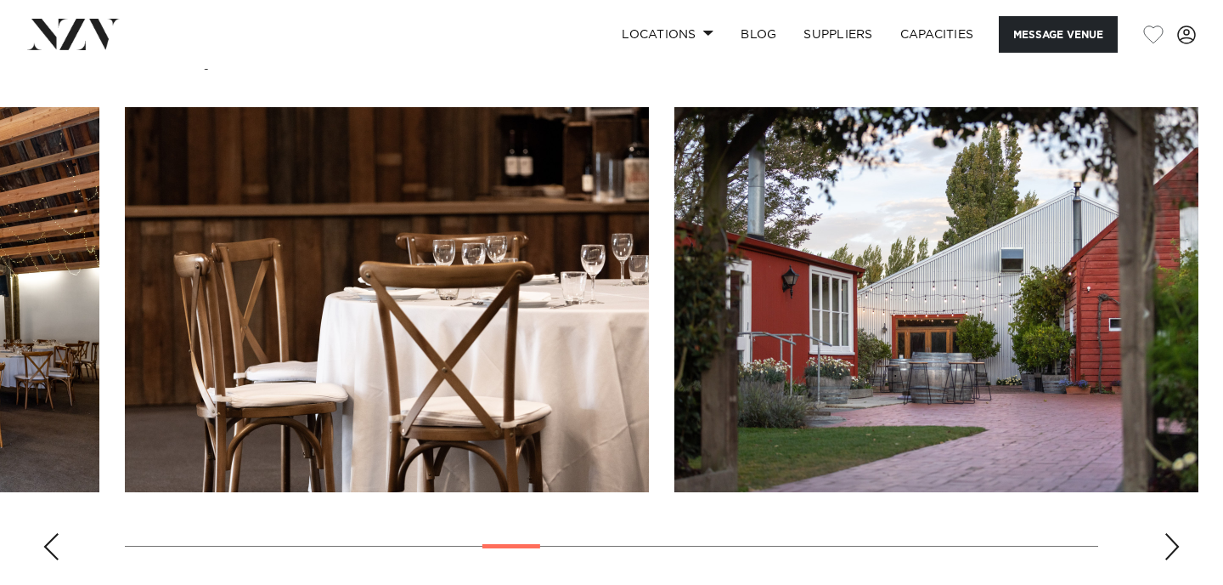
click at [1167, 548] on div "Next slide" at bounding box center [1172, 546] width 17 height 27
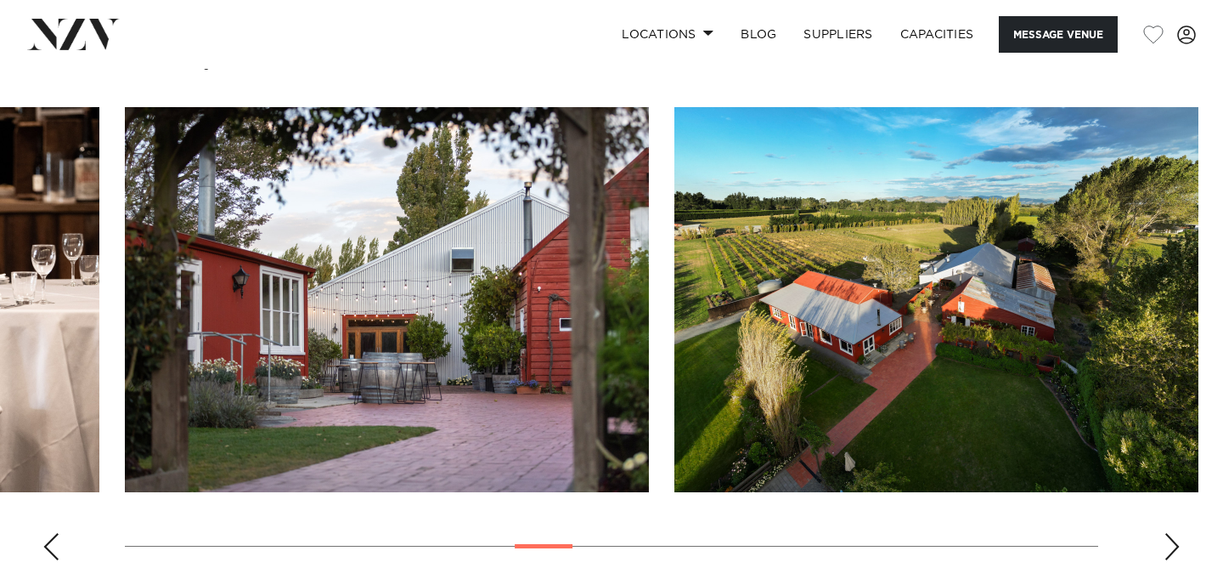
click at [1167, 548] on div "Next slide" at bounding box center [1172, 546] width 17 height 27
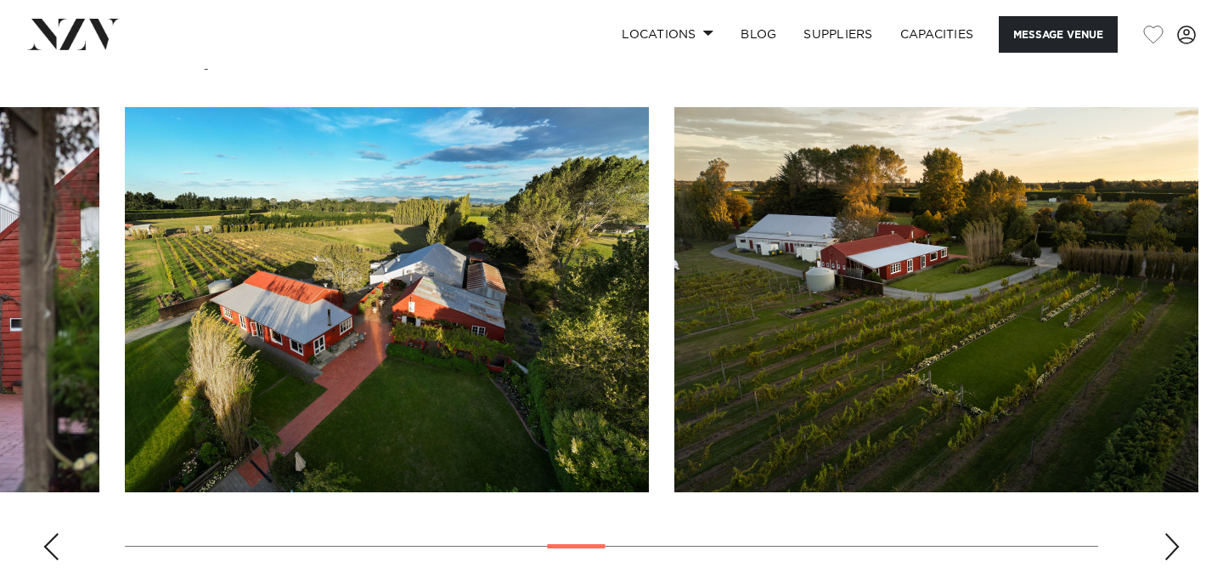
click at [1167, 548] on div "Next slide" at bounding box center [1172, 546] width 17 height 27
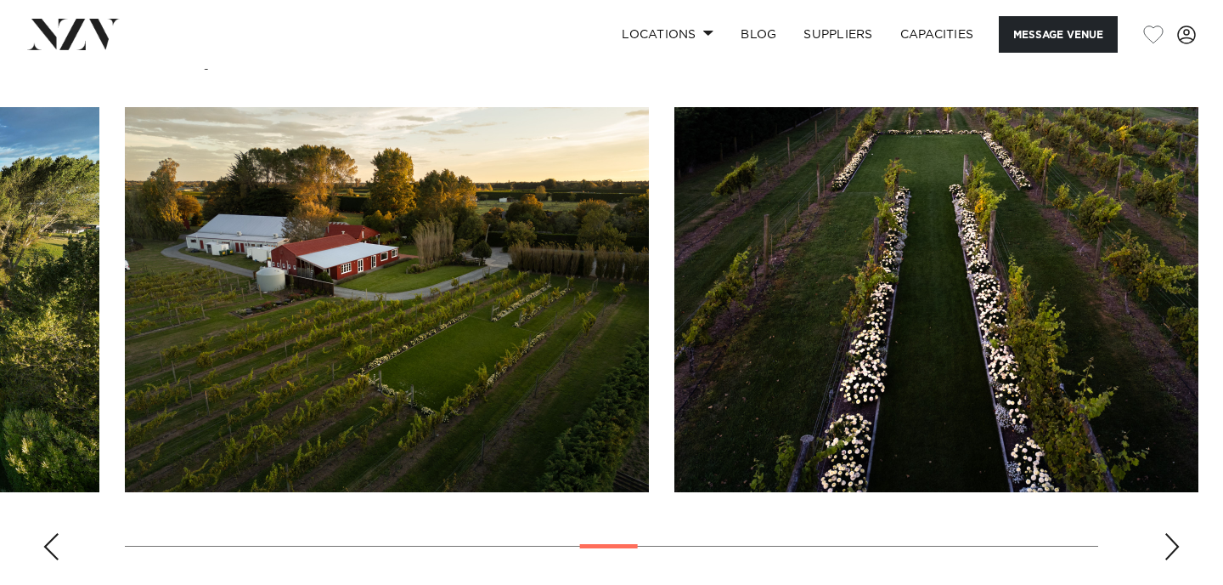
click at [1167, 548] on div "Next slide" at bounding box center [1172, 546] width 17 height 27
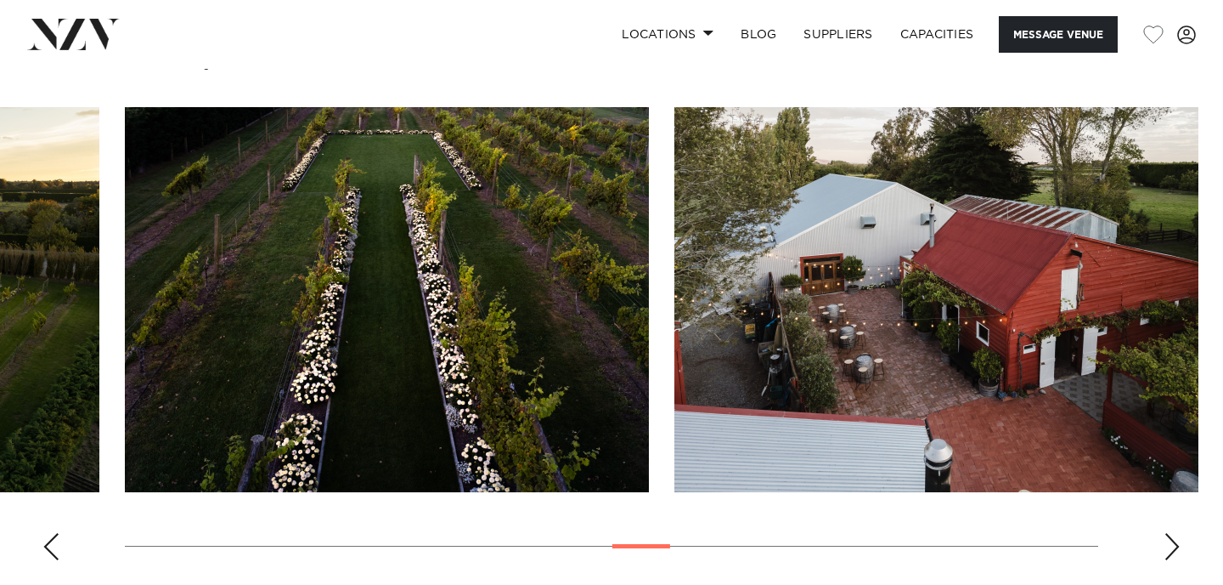
click at [1167, 548] on div "Next slide" at bounding box center [1172, 546] width 17 height 27
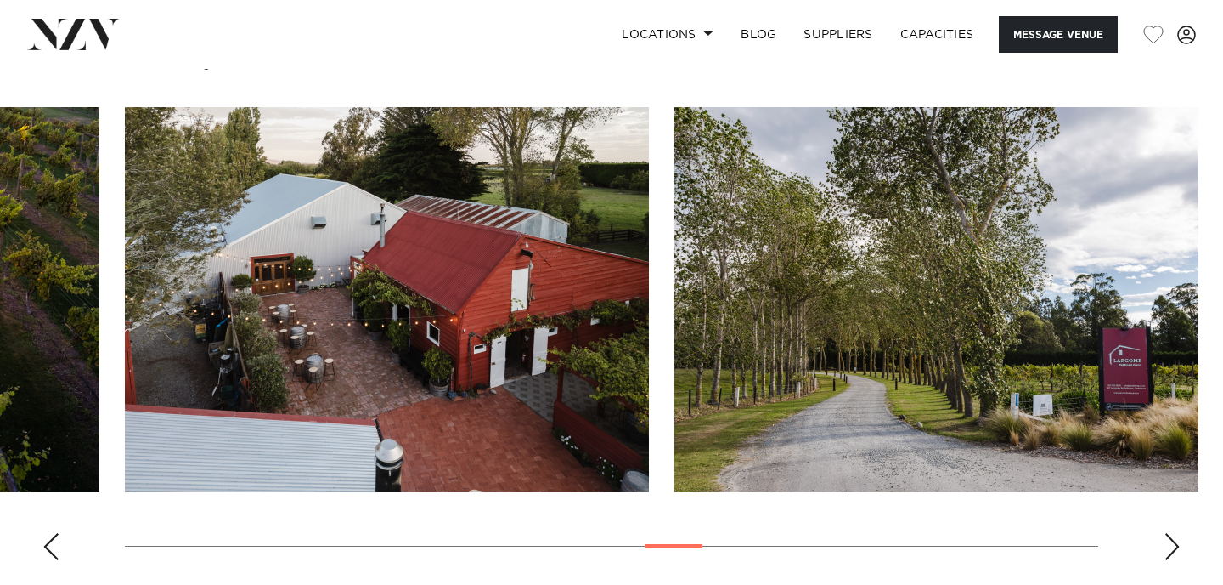
click at [1167, 548] on div "Next slide" at bounding box center [1172, 546] width 17 height 27
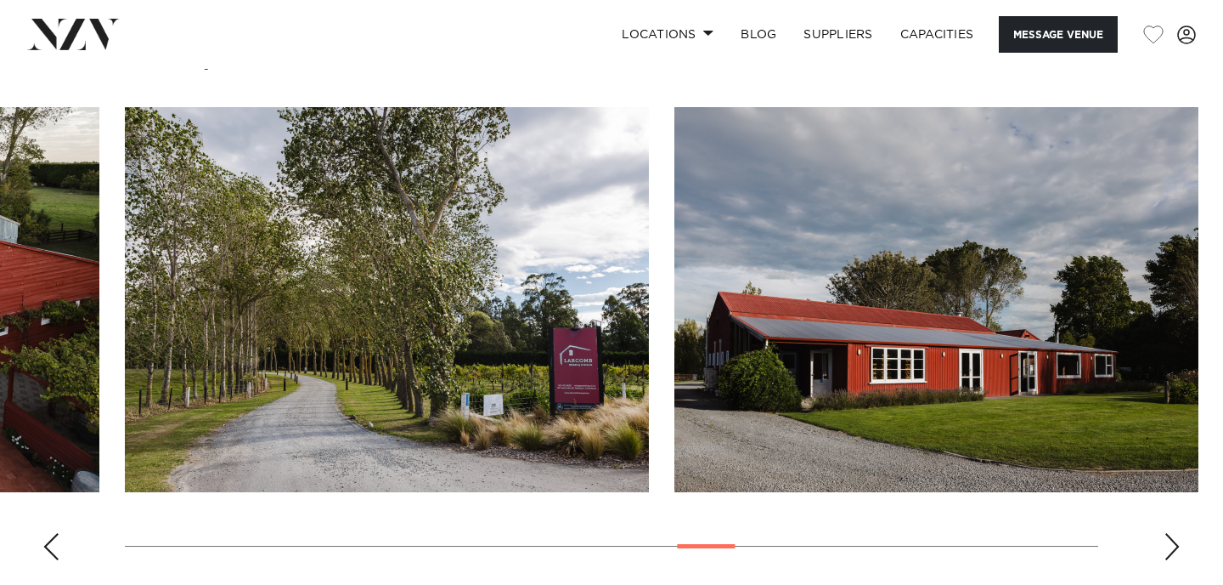
click at [1167, 548] on div "Next slide" at bounding box center [1172, 546] width 17 height 27
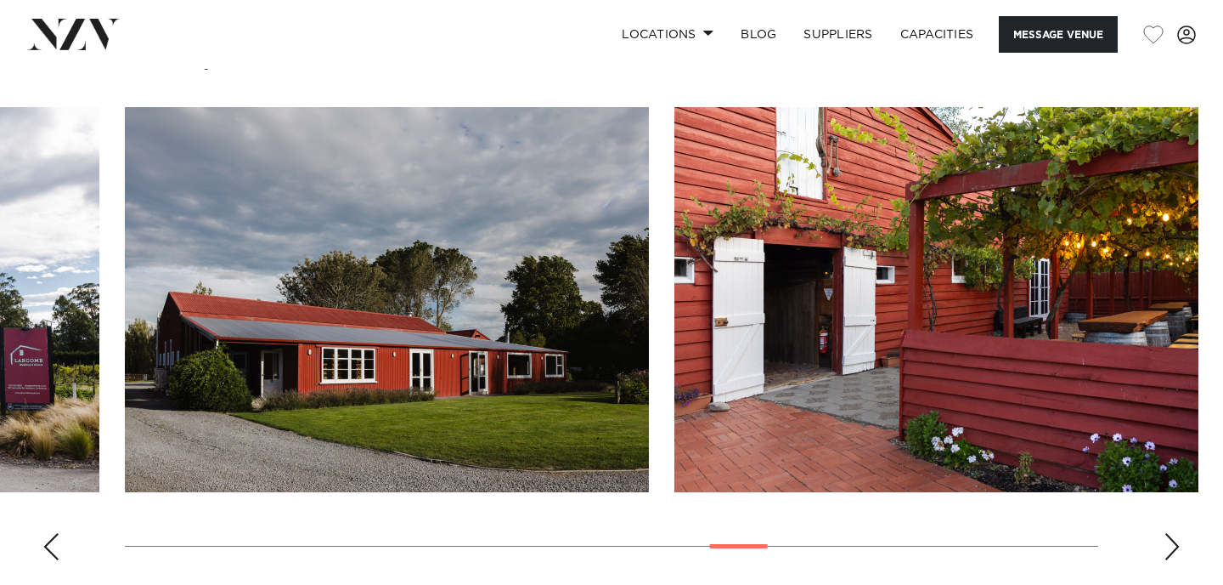
click at [1167, 548] on div "Next slide" at bounding box center [1172, 546] width 17 height 27
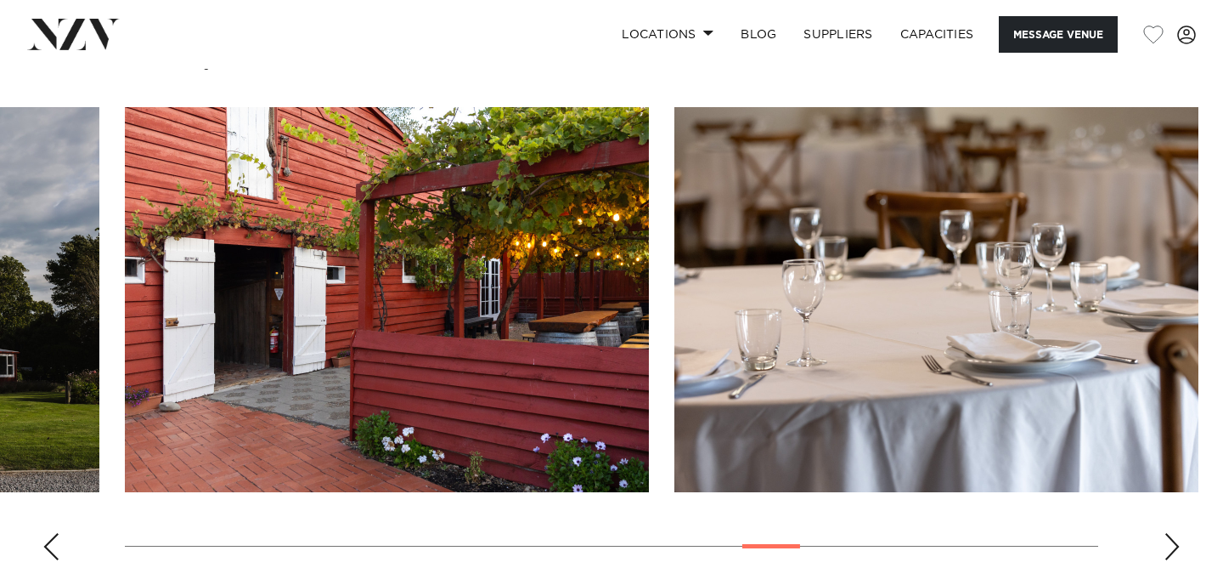
click at [1167, 548] on div "Next slide" at bounding box center [1172, 546] width 17 height 27
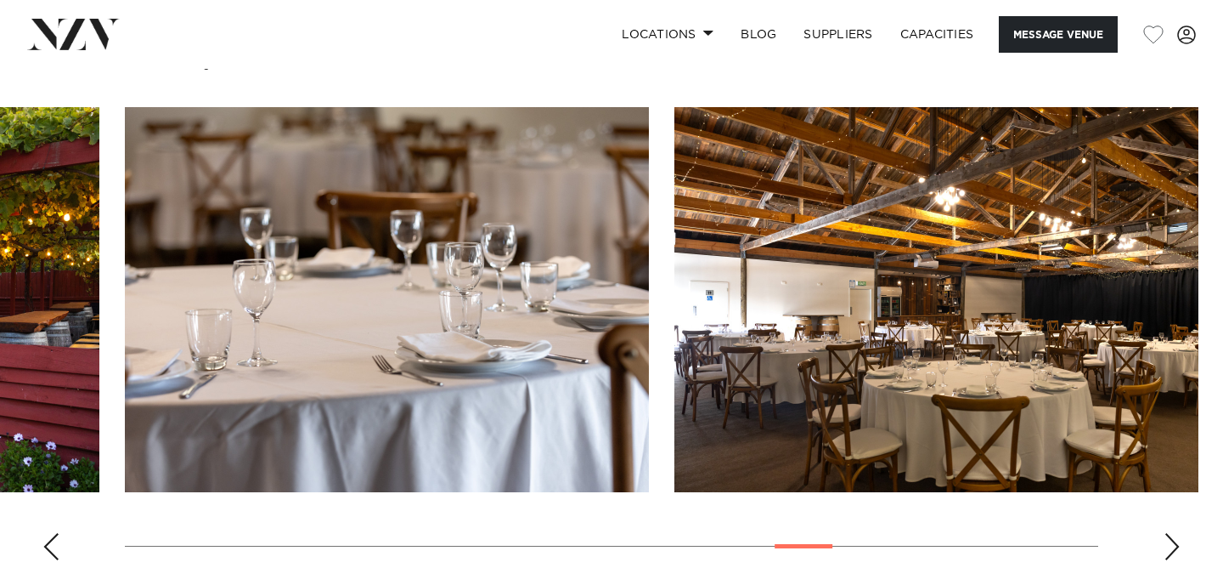
click at [1167, 548] on div "Next slide" at bounding box center [1172, 546] width 17 height 27
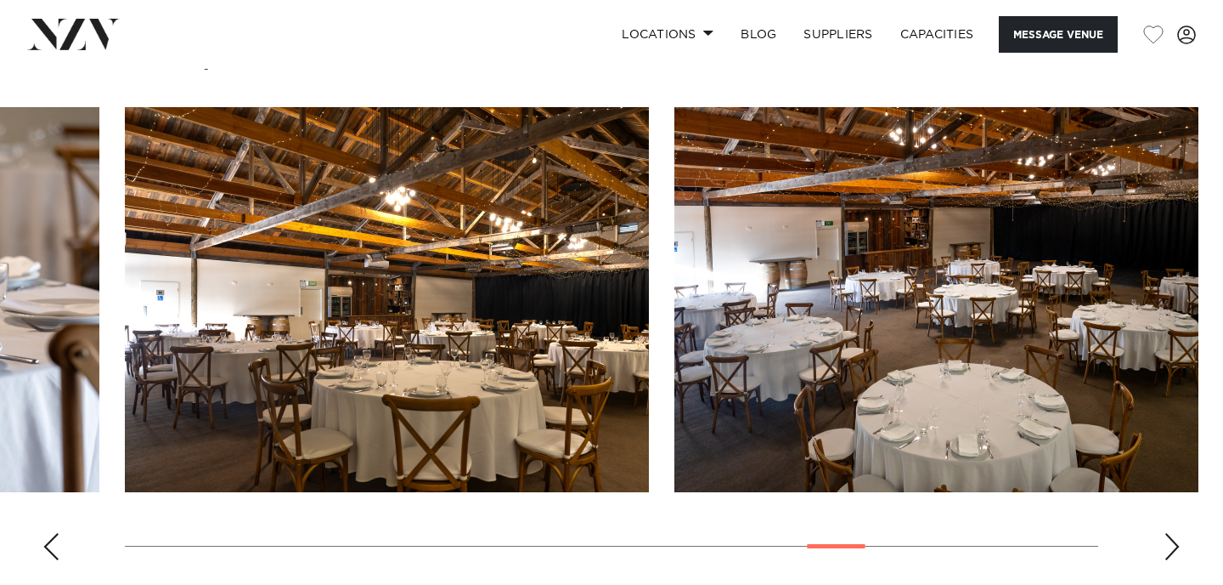
click at [1167, 548] on div "Next slide" at bounding box center [1172, 546] width 17 height 27
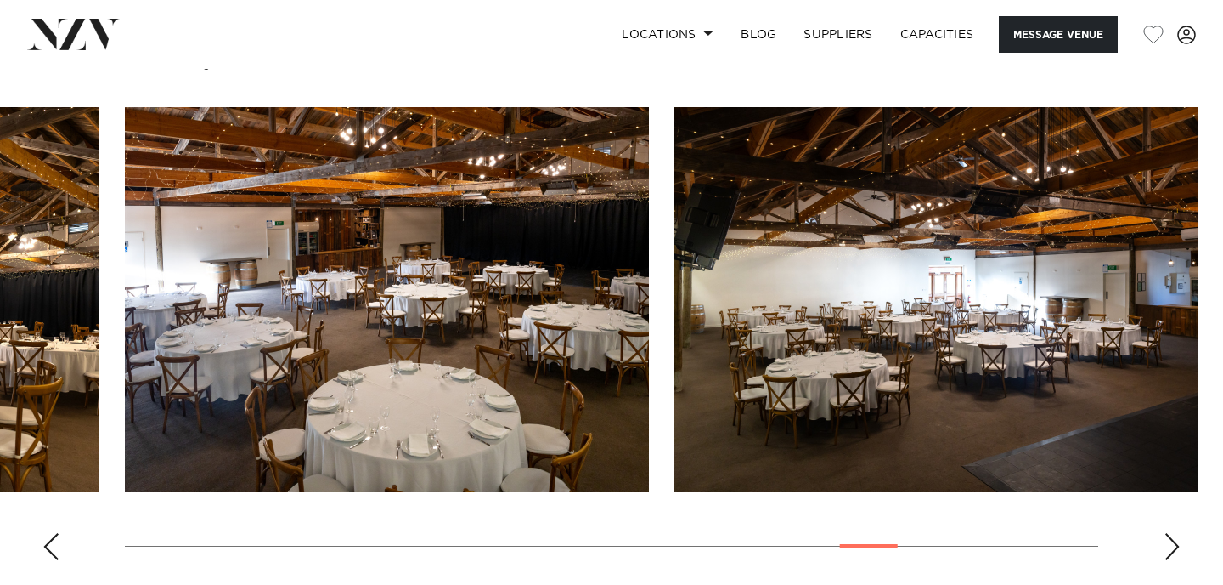
click at [1167, 548] on div "Next slide" at bounding box center [1172, 546] width 17 height 27
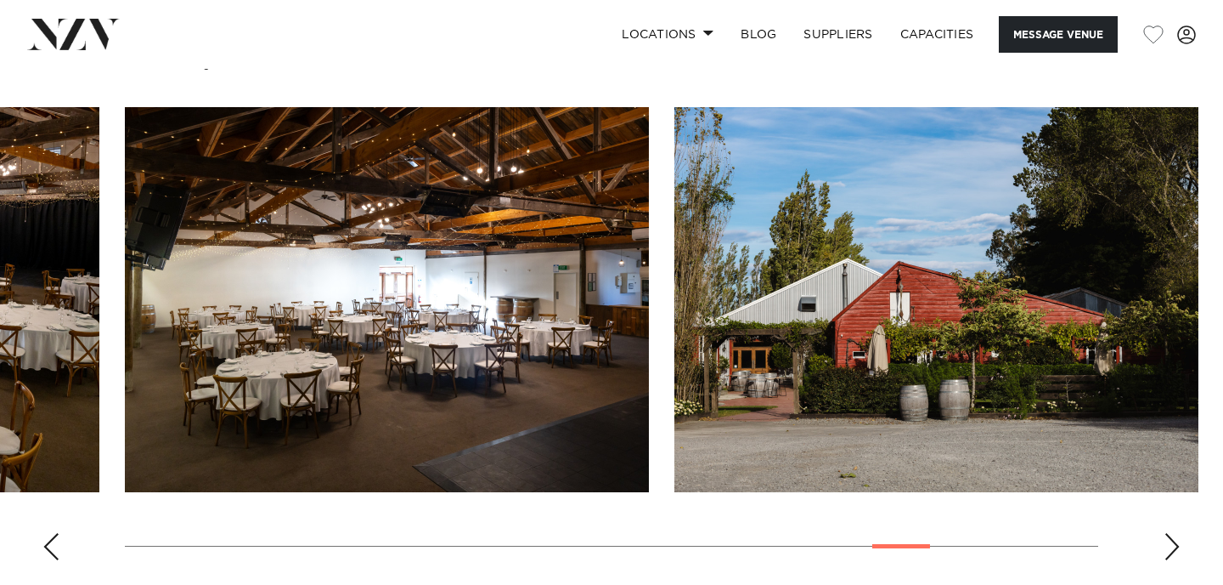
click at [1167, 548] on div "Next slide" at bounding box center [1172, 546] width 17 height 27
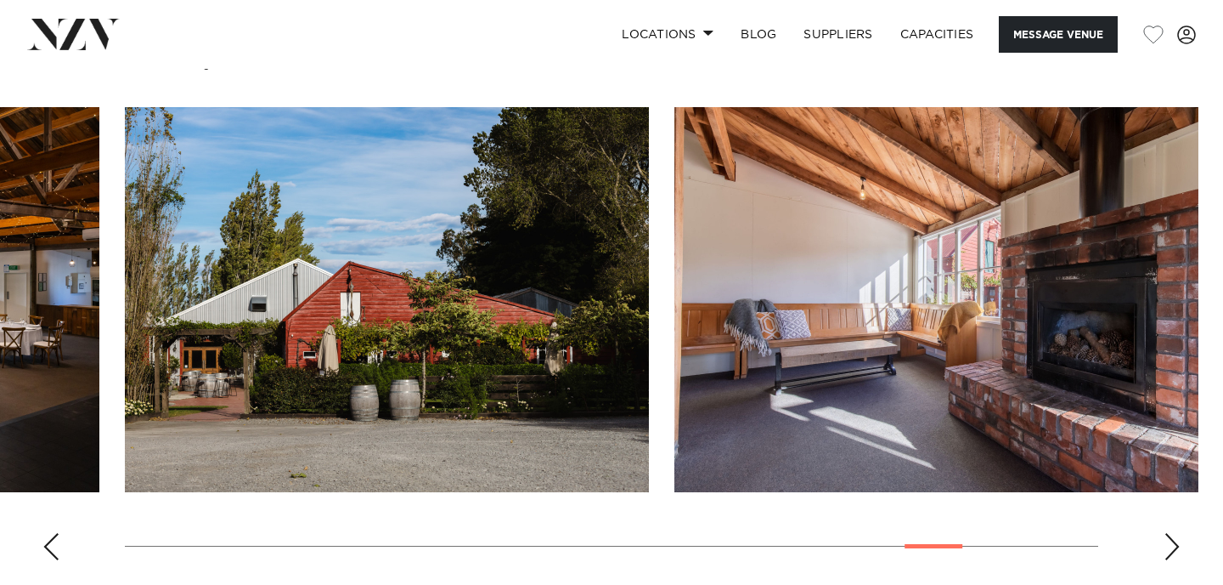
click at [1172, 554] on div "Next slide" at bounding box center [1172, 546] width 17 height 27
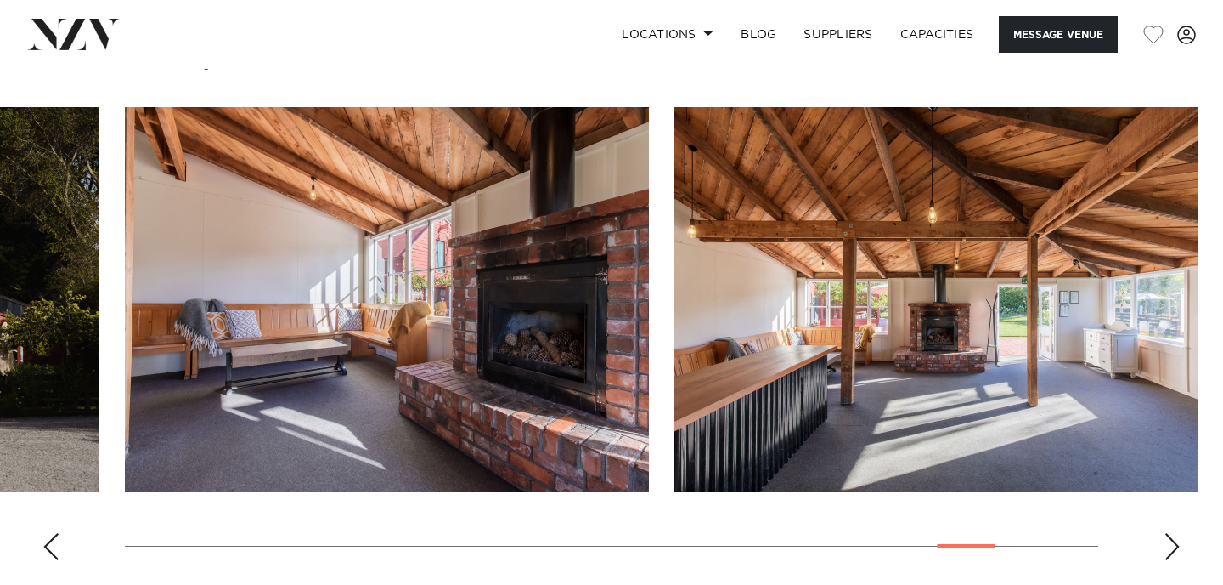
click at [1172, 554] on div "Next slide" at bounding box center [1172, 546] width 17 height 27
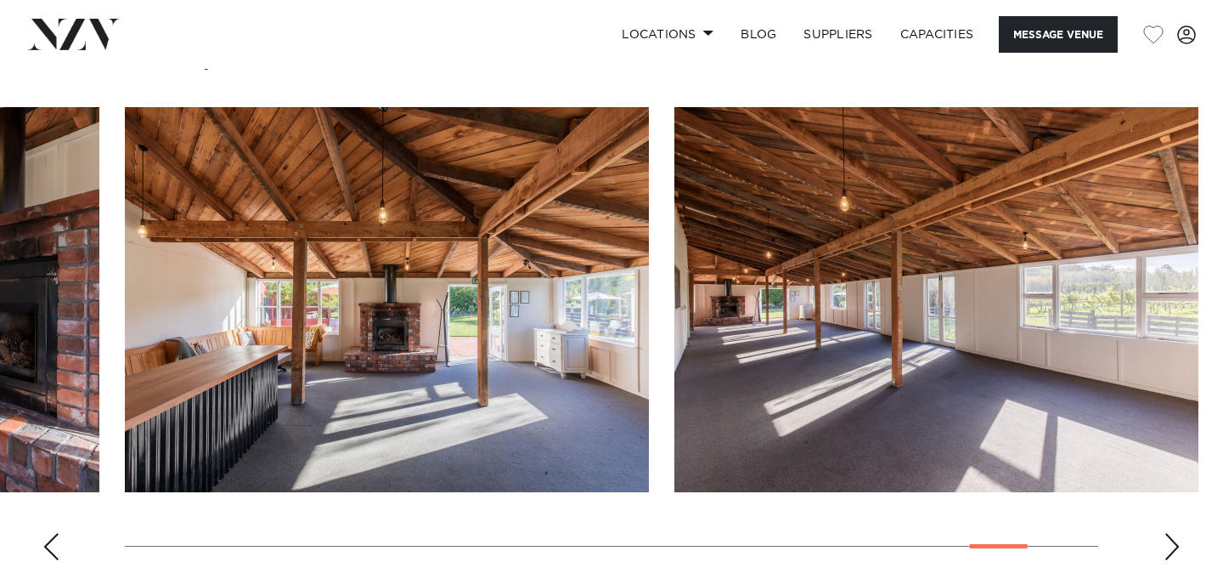
click at [1172, 554] on div "Next slide" at bounding box center [1172, 546] width 17 height 27
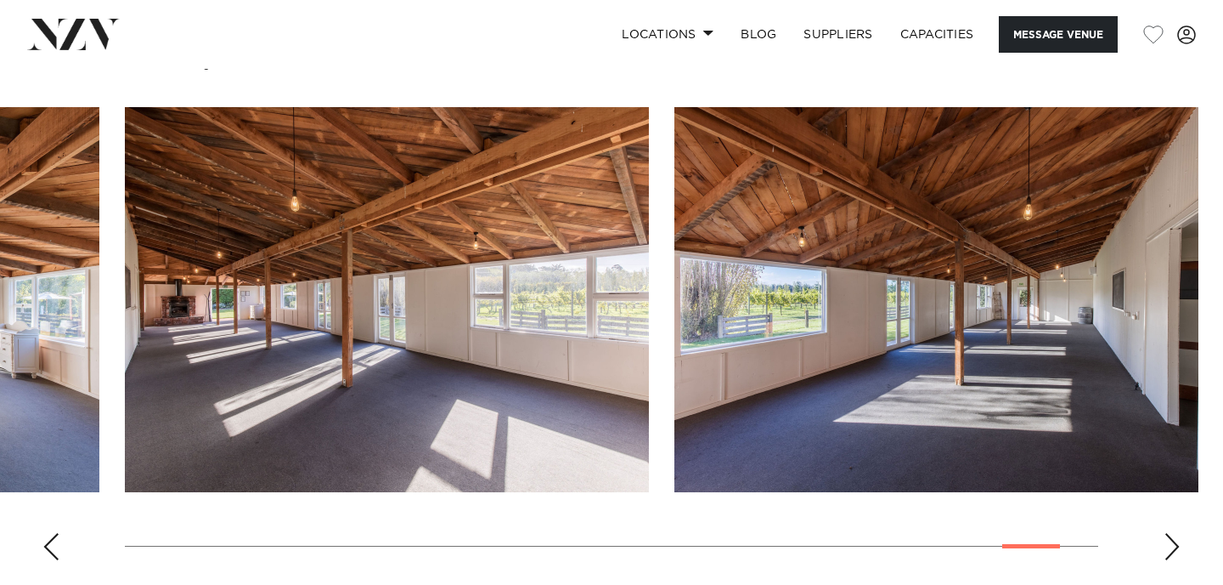
click at [1172, 553] on div "Next slide" at bounding box center [1172, 546] width 17 height 27
